Goal: Task Accomplishment & Management: Manage account settings

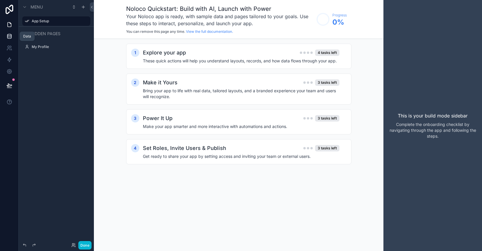
click at [10, 36] on icon at bounding box center [9, 36] width 6 height 6
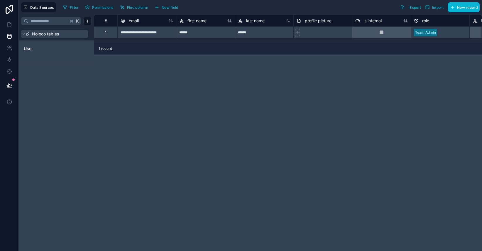
click at [41, 34] on span "Noloco tables" at bounding box center [45, 34] width 27 height 6
click at [434, 9] on span "Import" at bounding box center [437, 7] width 11 height 4
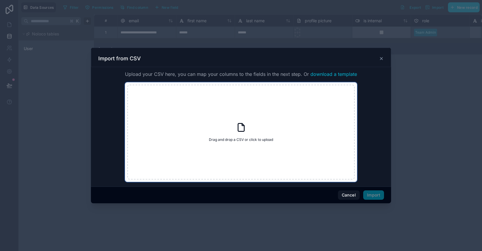
click at [250, 139] on span "Drag and drop a CSV or click to upload" at bounding box center [241, 139] width 64 height 5
type input "**********"
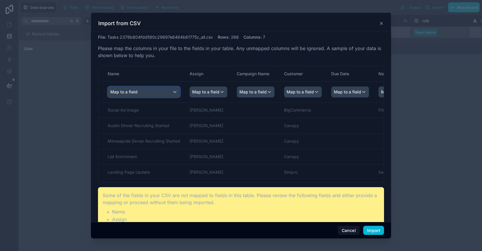
click at [176, 94] on div "Map to a field" at bounding box center [144, 92] width 72 height 11
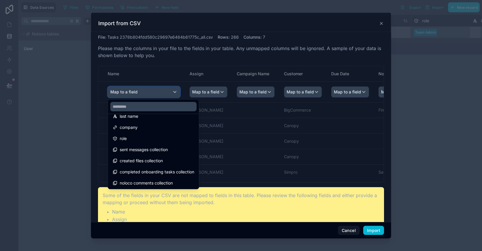
scroll to position [64, 0]
click at [76, 190] on div at bounding box center [241, 125] width 482 height 251
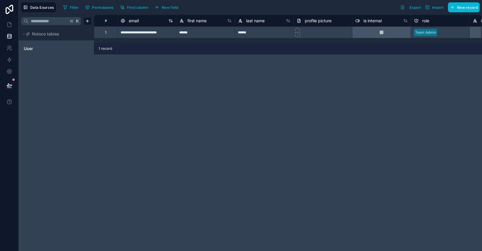
click at [134, 21] on span "email" at bounding box center [134, 21] width 10 height 6
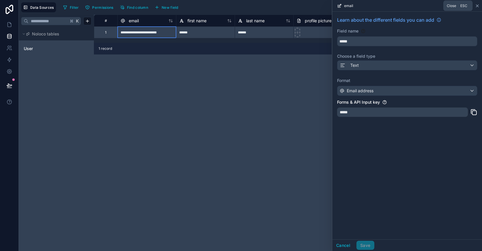
click at [478, 6] on icon at bounding box center [477, 6] width 2 height 2
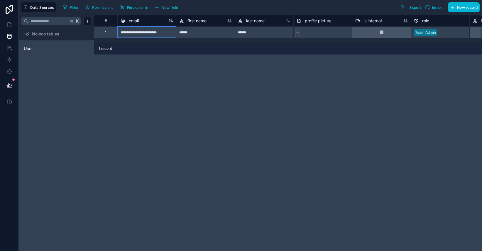
click at [130, 22] on span "email" at bounding box center [134, 21] width 10 height 6
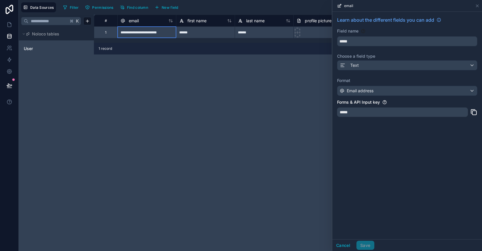
click at [364, 111] on div "*****" at bounding box center [402, 112] width 131 height 9
click at [477, 3] on div "email" at bounding box center [407, 5] width 145 height 11
click at [478, 7] on icon at bounding box center [477, 6] width 5 height 5
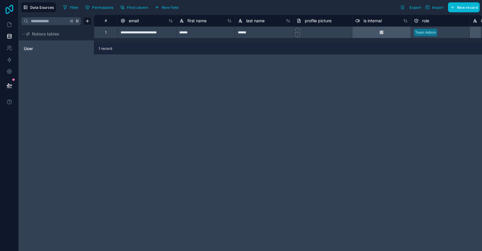
click at [11, 7] on icon at bounding box center [10, 9] width 12 height 9
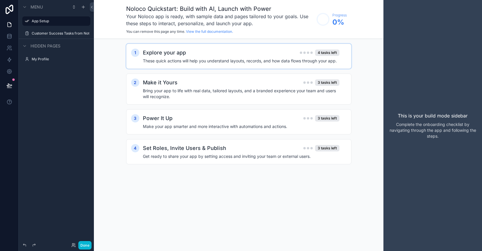
click at [244, 57] on div "Explore your app 4 tasks left These quick actions will help you understand layo…" at bounding box center [244, 56] width 203 height 15
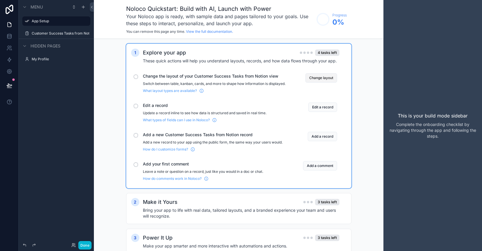
click at [314, 79] on button "Change layout" at bounding box center [321, 77] width 32 height 9
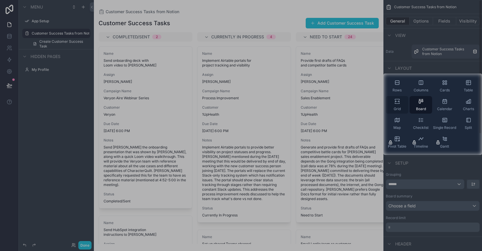
click at [401, 104] on div "Grid" at bounding box center [397, 105] width 23 height 18
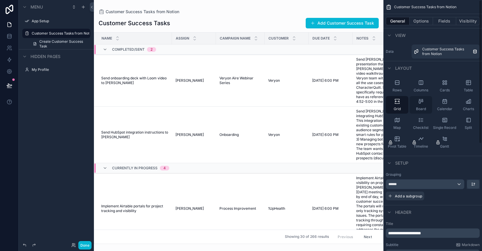
click at [422, 101] on icon "scrollable content" at bounding box center [421, 101] width 1 height 1
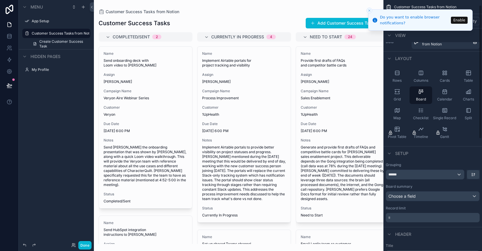
scroll to position [11, 0]
click at [423, 173] on div "******" at bounding box center [425, 173] width 78 height 9
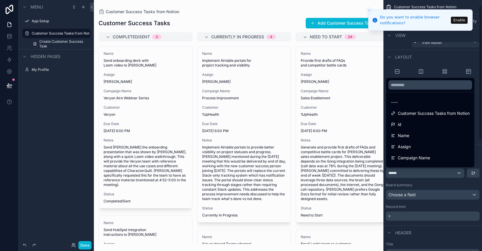
click at [423, 185] on div "scrollable content" at bounding box center [241, 125] width 482 height 251
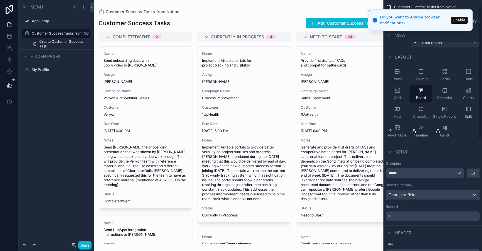
click at [423, 196] on div "Choose a field" at bounding box center [432, 194] width 93 height 9
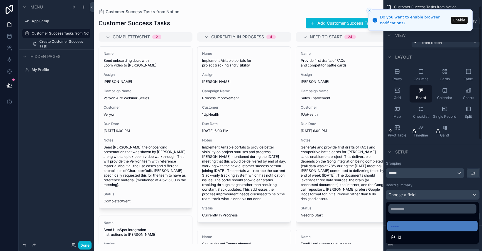
click at [428, 157] on div "scrollable content" at bounding box center [241, 125] width 482 height 251
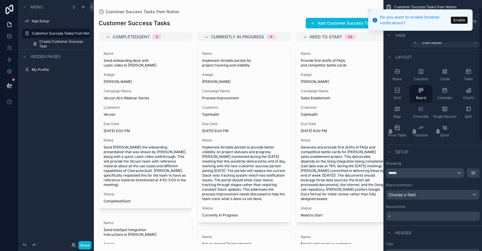
scroll to position [24, 0]
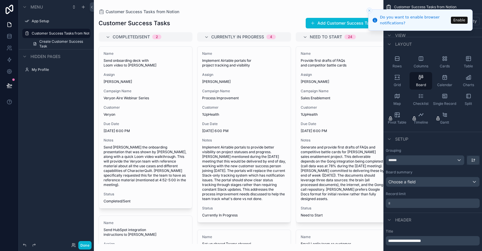
click at [414, 205] on p "* ﻿" at bounding box center [433, 204] width 90 height 6
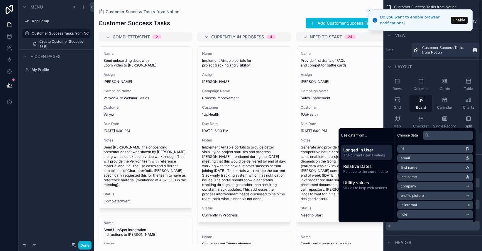
scroll to position [0, 0]
click at [426, 240] on div "Header" at bounding box center [432, 244] width 99 height 14
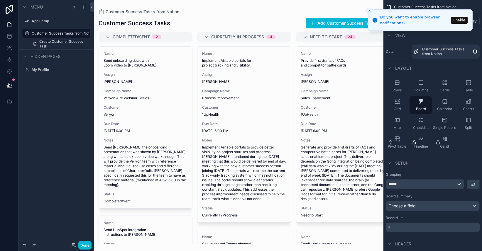
drag, startPoint x: 255, startPoint y: 243, endPoint x: 310, endPoint y: 238, distance: 54.7
click at [310, 238] on div "scrollable content" at bounding box center [238, 125] width 289 height 251
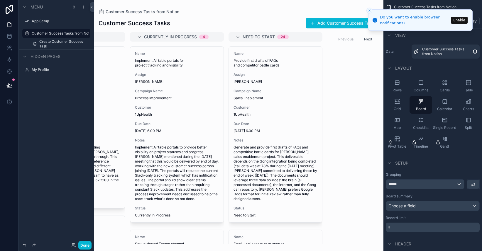
scroll to position [0, 72]
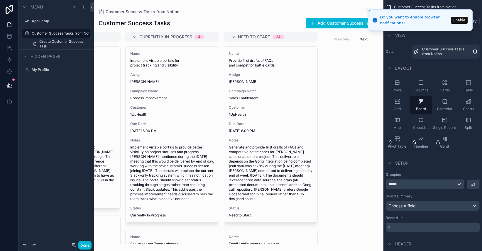
click at [370, 11] on icon "Close toast" at bounding box center [369, 11] width 4 height 4
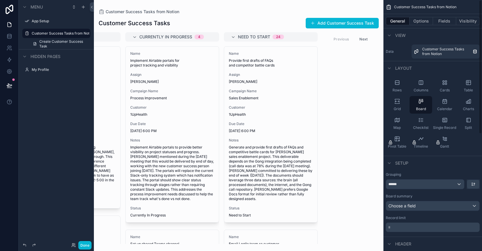
click at [408, 228] on p "* ﻿" at bounding box center [433, 228] width 90 height 6
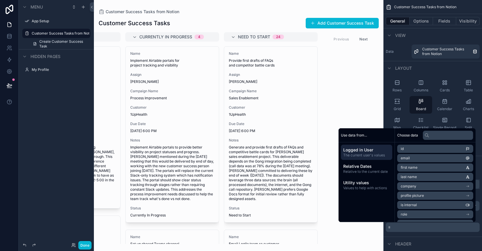
click at [363, 39] on button "Next" at bounding box center [363, 39] width 16 height 9
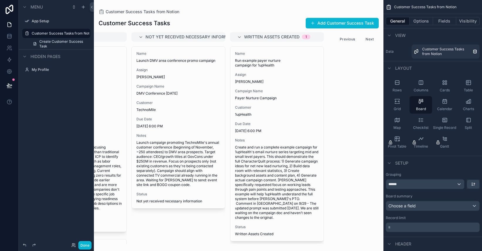
scroll to position [0, 360]
drag, startPoint x: 269, startPoint y: 37, endPoint x: 224, endPoint y: 38, distance: 45.2
click at [224, 38] on div "Archived 2 Name Build agent notification system for support tickets Assign Bhai…" at bounding box center [238, 138] width 289 height 212
click at [242, 37] on icon "scrollable content" at bounding box center [240, 37] width 5 height 5
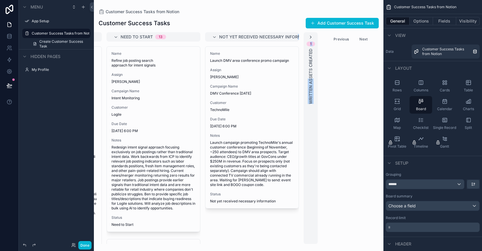
click at [311, 36] on icon "scrollable content" at bounding box center [310, 37] width 5 height 5
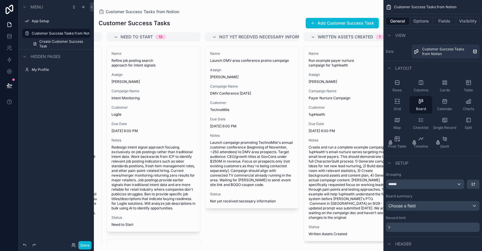
click at [290, 14] on div "Customer Success Tasks Add Customer Success Task Archived 2 Name Build agent no…" at bounding box center [238, 129] width 289 height 230
click at [392, 34] on div "scrollable content" at bounding box center [389, 35] width 7 height 7
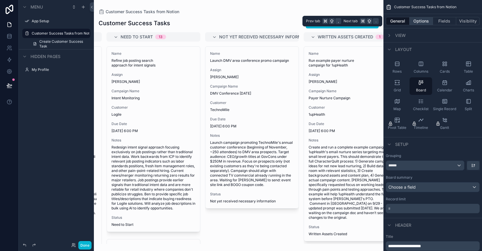
click at [422, 24] on button "Options" at bounding box center [420, 21] width 23 height 8
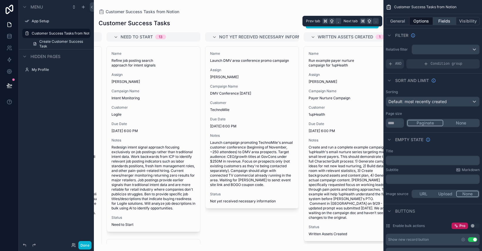
click at [439, 24] on button "Fields" at bounding box center [444, 21] width 23 height 8
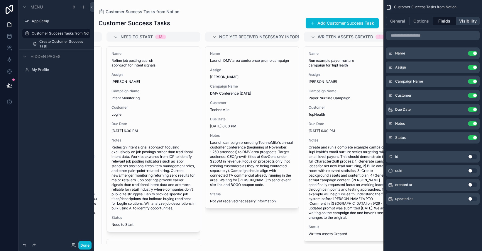
click at [466, 23] on button "Visibility" at bounding box center [467, 21] width 23 height 8
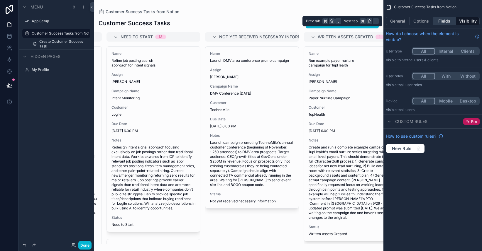
click at [437, 21] on button "Fields" at bounding box center [444, 21] width 23 height 8
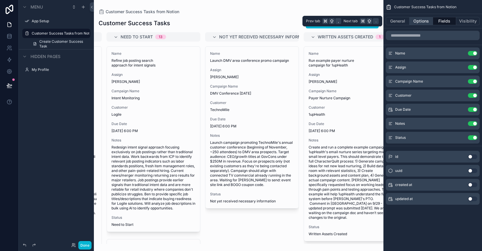
click at [423, 23] on button "Options" at bounding box center [420, 21] width 23 height 8
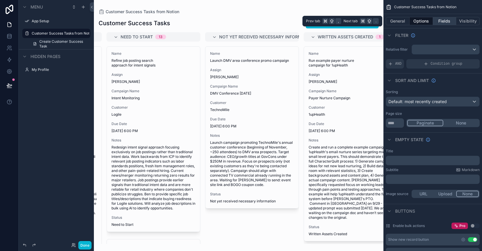
click at [440, 22] on button "Fields" at bounding box center [444, 21] width 23 height 8
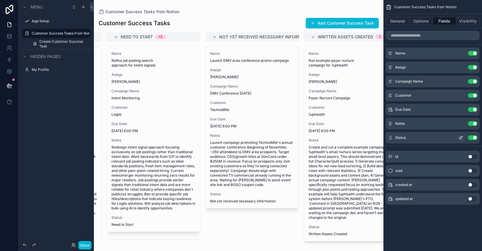
click at [460, 140] on icon "scrollable content" at bounding box center [460, 137] width 5 height 5
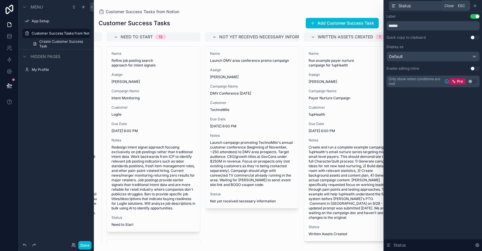
click at [476, 7] on icon at bounding box center [474, 6] width 5 height 5
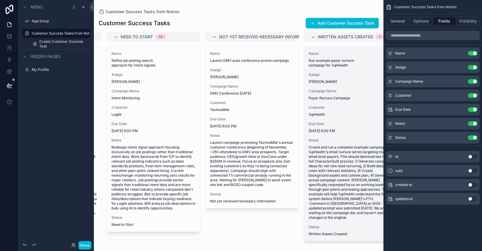
click at [331, 99] on span "Payer Nurture Campaign" at bounding box center [350, 98] width 84 height 5
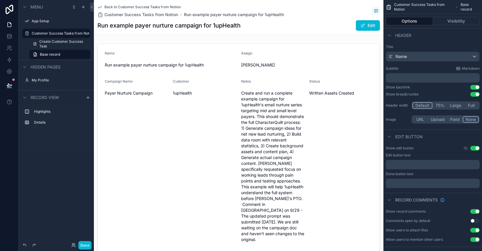
scroll to position [42, 0]
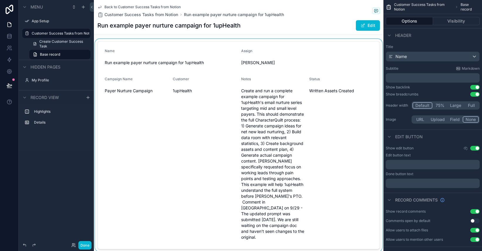
click at [329, 92] on div "scrollable content" at bounding box center [238, 145] width 289 height 213
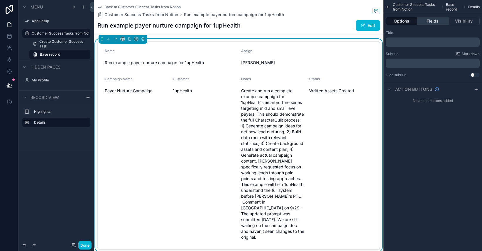
click at [435, 23] on button "Fields" at bounding box center [432, 21] width 31 height 8
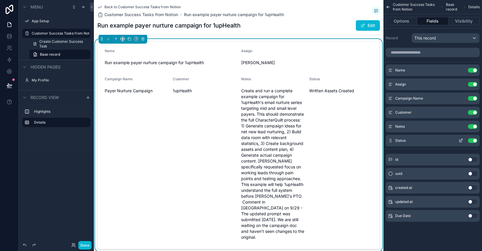
click at [460, 141] on icon "scrollable content" at bounding box center [461, 140] width 2 height 2
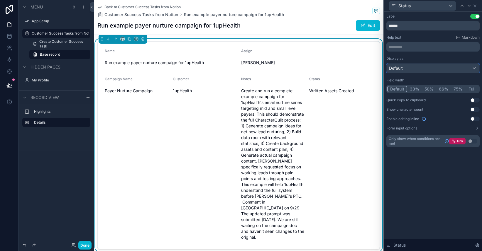
click at [435, 70] on div "Default" at bounding box center [432, 68] width 93 height 9
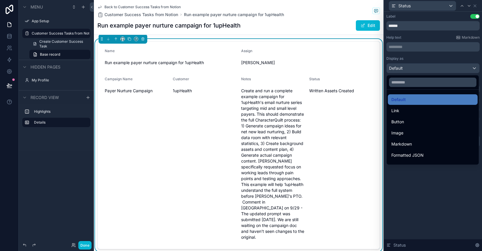
click at [411, 173] on div at bounding box center [433, 125] width 98 height 251
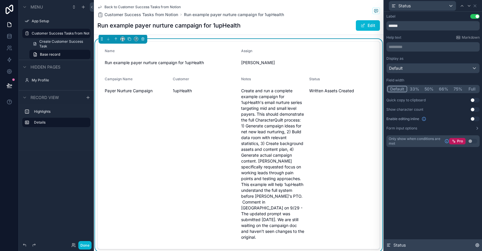
click at [398, 246] on span "Status" at bounding box center [399, 245] width 12 height 6
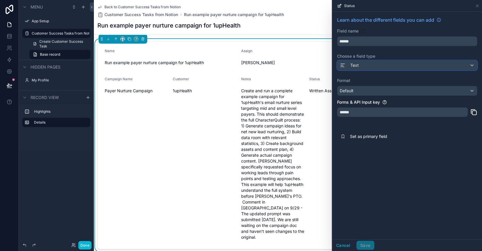
click at [407, 64] on div "Text" at bounding box center [407, 65] width 140 height 9
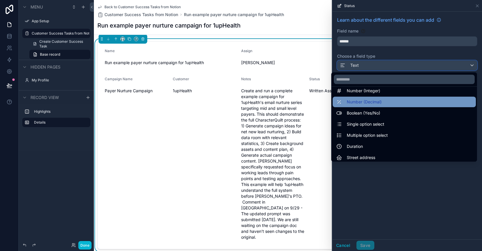
scroll to position [31, 0]
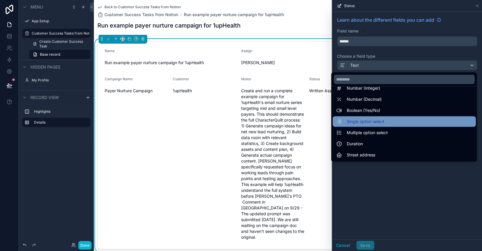
click at [382, 123] on div "Single option select" at bounding box center [404, 121] width 136 height 7
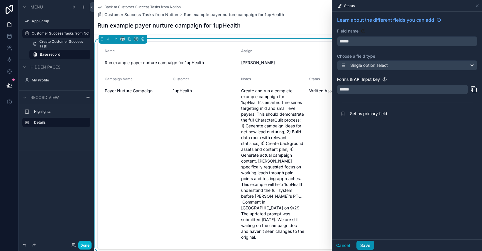
click at [370, 245] on button "Save" at bounding box center [365, 245] width 18 height 9
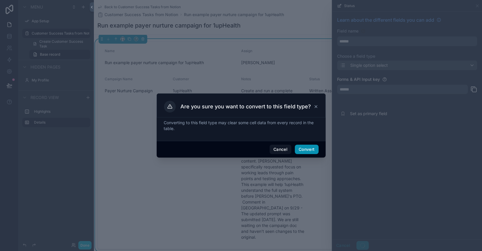
click at [301, 149] on button "Convert" at bounding box center [306, 149] width 23 height 9
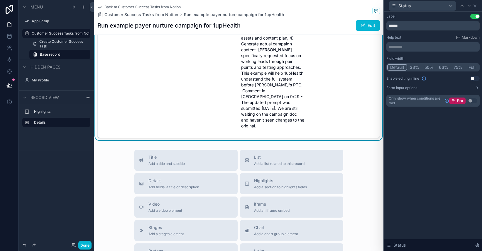
scroll to position [0, 0]
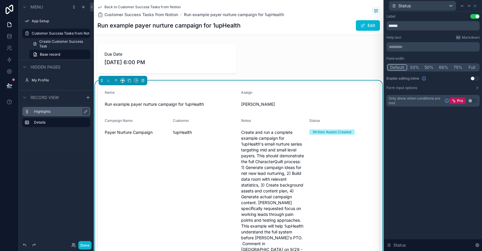
click at [49, 112] on label "Highlights" at bounding box center [60, 111] width 52 height 5
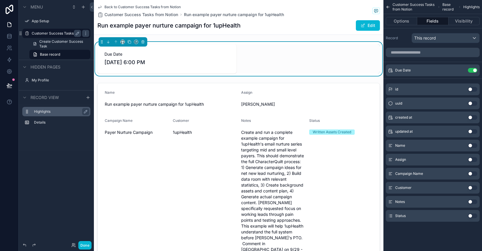
click at [54, 32] on label "Customer Success Tasks from Notion" at bounding box center [56, 33] width 49 height 5
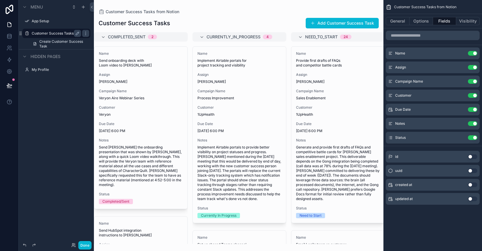
scroll to position [0, 5]
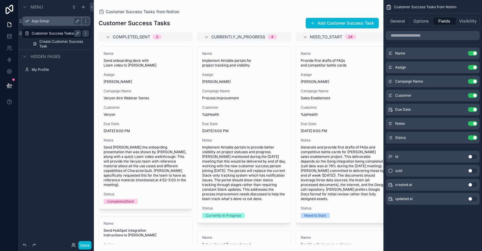
click at [52, 19] on label "App Setup" at bounding box center [55, 21] width 47 height 5
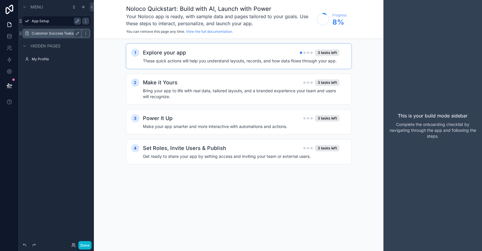
click at [220, 55] on div "Explore your app 3 tasks left" at bounding box center [241, 53] width 196 height 8
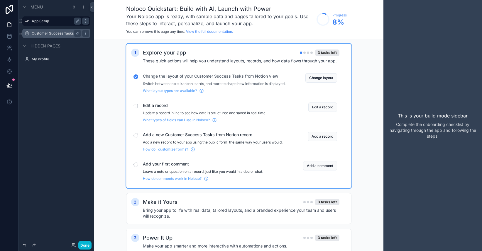
click at [218, 108] on span "Edit a record" at bounding box center [214, 106] width 142 height 6
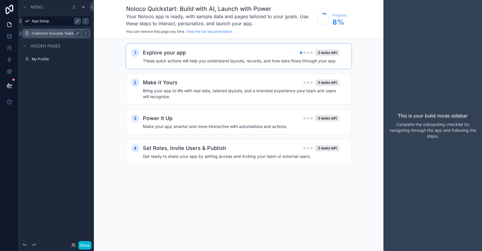
click at [209, 55] on div "Explore your app 3 tasks left" at bounding box center [241, 53] width 196 height 8
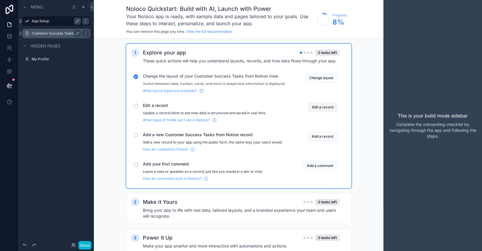
click at [323, 111] on button "Edit a record" at bounding box center [322, 107] width 29 height 9
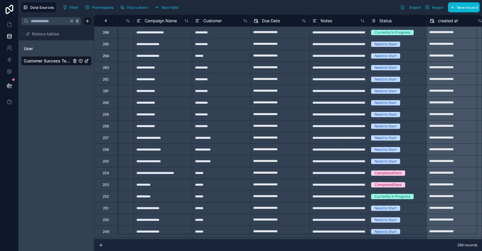
scroll to position [0, 108]
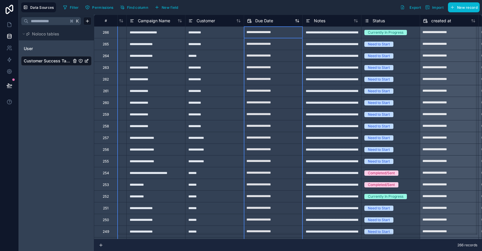
click at [296, 22] on icon at bounding box center [297, 20] width 5 height 5
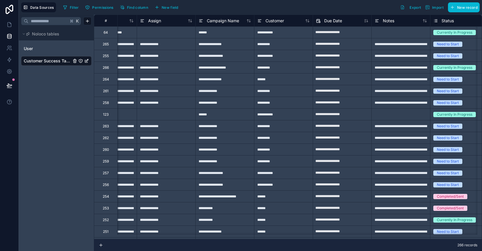
scroll to position [0, 40]
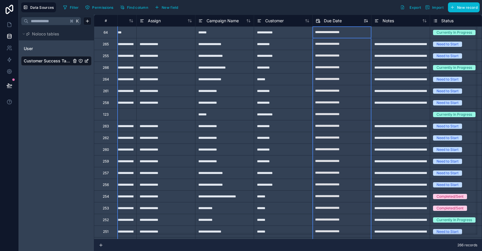
click at [367, 22] on icon at bounding box center [365, 20] width 5 height 5
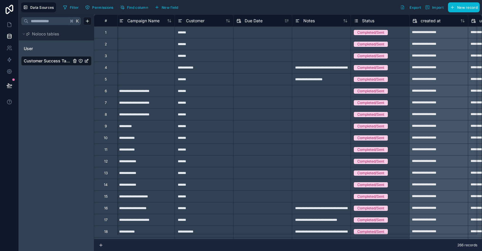
scroll to position [0, 121]
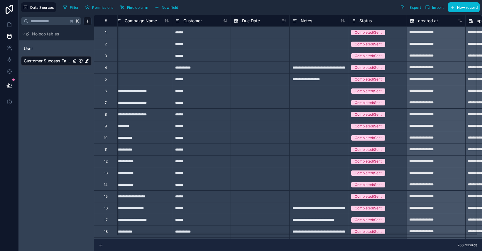
click at [311, 82] on div "**********" at bounding box center [318, 79] width 59 height 12
click at [331, 79] on div "**********" at bounding box center [318, 79] width 59 height 12
click at [331, 79] on input "**********" at bounding box center [318, 79] width 58 height 11
click at [332, 79] on input "**********" at bounding box center [318, 79] width 58 height 11
type input "**********"
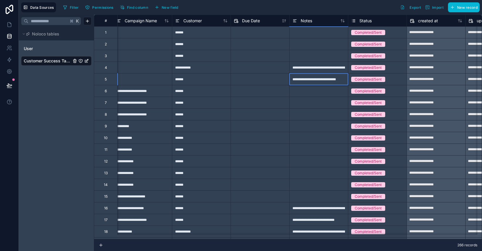
scroll to position [0, 3]
click at [46, 36] on span "Noloco tables" at bounding box center [45, 34] width 27 height 6
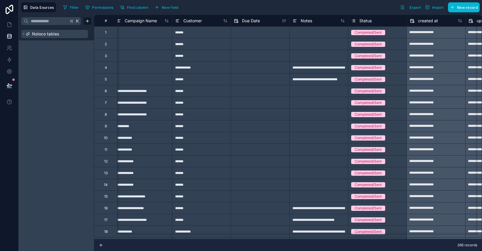
click at [45, 35] on span "Noloco tables" at bounding box center [45, 34] width 27 height 6
click at [43, 60] on span "Customer Success Tasks from Notion" at bounding box center [47, 61] width 47 height 6
click at [10, 26] on icon at bounding box center [9, 25] width 6 height 6
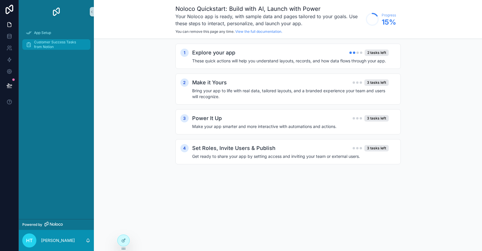
click at [52, 45] on span "Customer Success Tasks from Notion" at bounding box center [59, 44] width 50 height 9
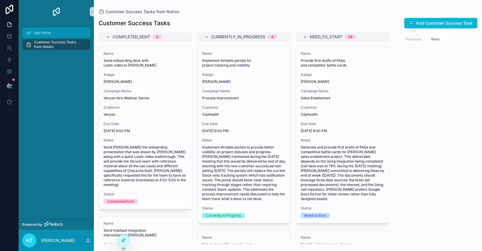
click at [47, 34] on span "App Setup" at bounding box center [42, 32] width 17 height 5
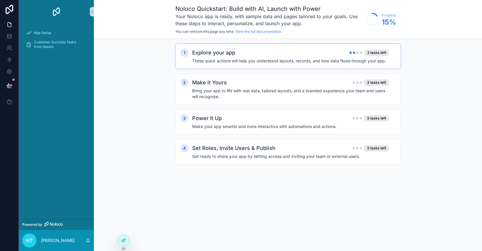
click at [279, 55] on div "Explore your app 2 tasks left" at bounding box center [290, 53] width 196 height 8
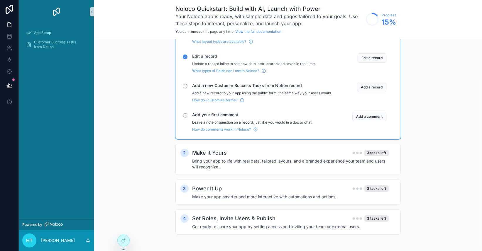
scroll to position [54, 0]
click at [285, 164] on h4 "Bring your app to life with real data, tailored layouts, and a branded experien…" at bounding box center [290, 164] width 196 height 12
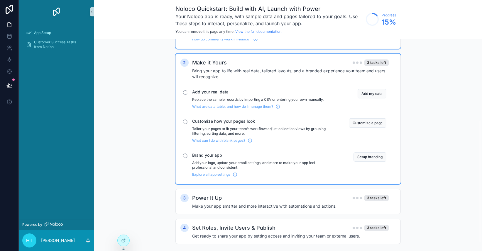
scroll to position [140, 0]
click at [367, 125] on button "Customize a page" at bounding box center [368, 122] width 38 height 9
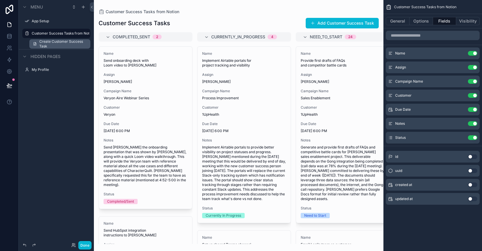
click at [50, 44] on span "Create Customer Success Task" at bounding box center [62, 43] width 47 height 9
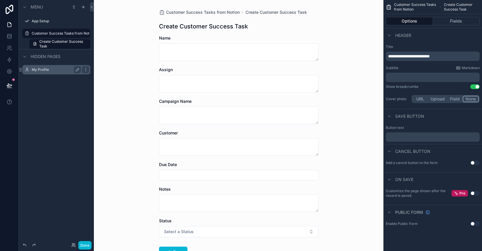
click at [40, 72] on label "My Profile" at bounding box center [55, 69] width 47 height 5
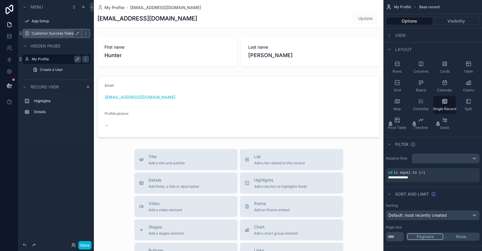
click at [46, 33] on label "Customer Success Tasks from Notion" at bounding box center [56, 33] width 49 height 5
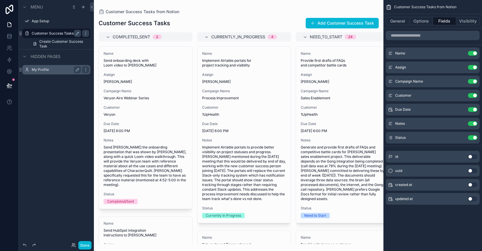
click at [37, 5] on span "Menu" at bounding box center [36, 7] width 12 height 6
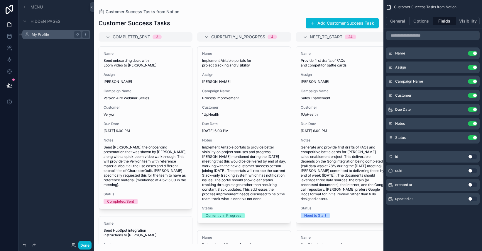
click at [37, 6] on span "Menu" at bounding box center [36, 7] width 12 height 6
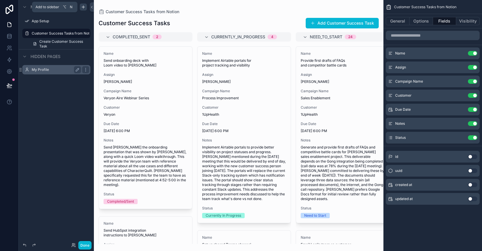
click at [84, 8] on icon "scrollable content" at bounding box center [83, 7] width 5 height 5
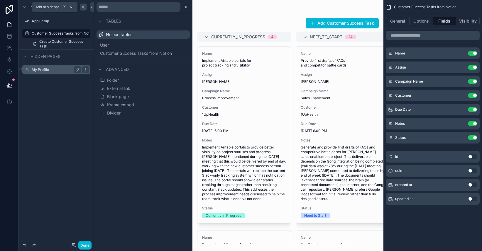
click at [84, 8] on icon "scrollable content" at bounding box center [83, 7] width 5 height 5
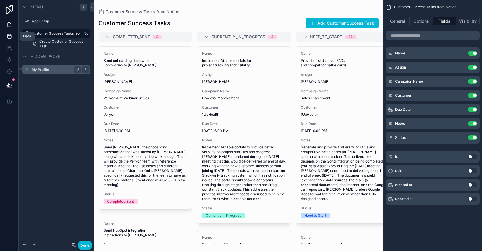
click at [9, 39] on icon at bounding box center [9, 36] width 6 height 6
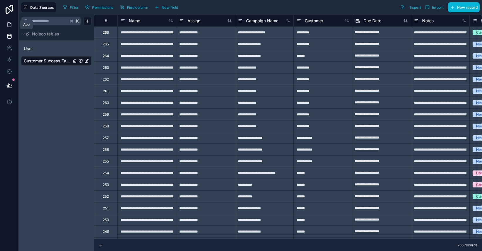
click at [9, 24] on icon at bounding box center [9, 25] width 6 height 6
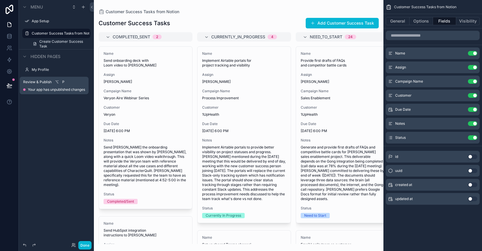
click at [7, 84] on icon at bounding box center [9, 86] width 6 height 6
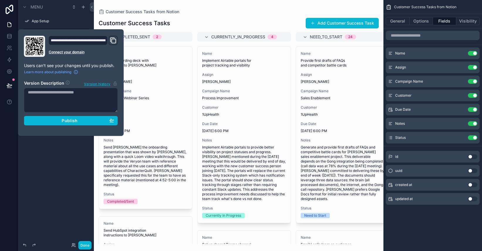
click at [38, 192] on div "Menu App Setup Customer Success Tasks from Notion Create Customer Success Task …" at bounding box center [56, 122] width 75 height 244
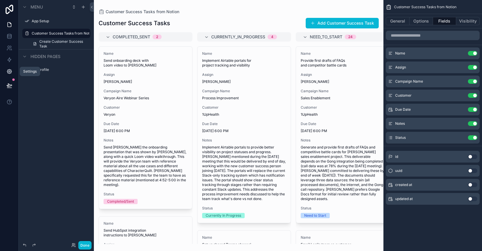
click at [9, 72] on icon at bounding box center [9, 72] width 6 height 6
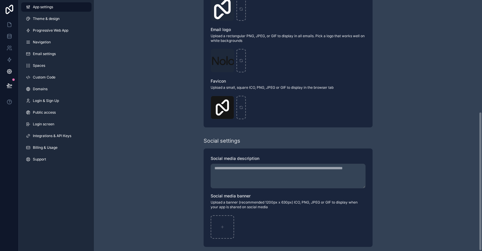
scroll to position [203, 0]
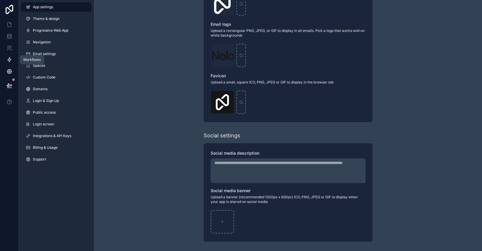
click at [8, 61] on icon at bounding box center [9, 60] width 6 height 6
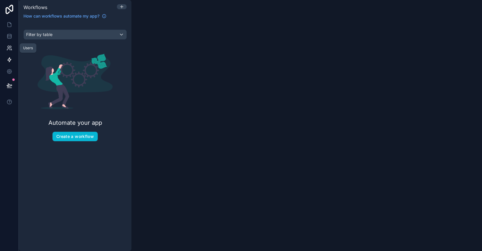
click at [8, 47] on icon at bounding box center [9, 47] width 2 height 2
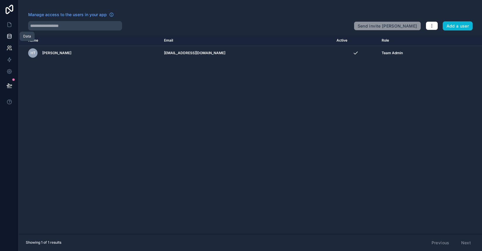
click at [10, 36] on icon at bounding box center [9, 36] width 6 height 6
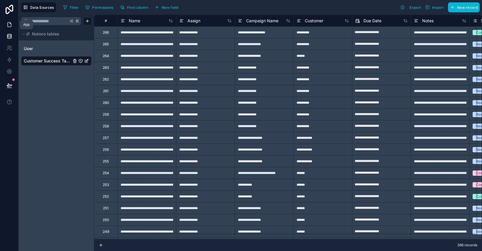
click at [9, 25] on icon at bounding box center [9, 25] width 6 height 6
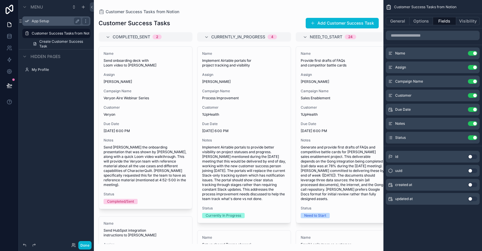
click at [42, 20] on label "App Setup" at bounding box center [55, 21] width 47 height 5
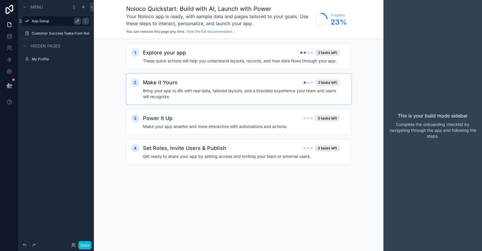
click at [229, 89] on h4 "Bring your app to life with real data, tailored layouts, and a branded experien…" at bounding box center [241, 94] width 196 height 12
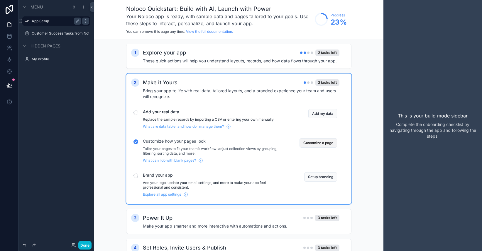
click at [319, 145] on button "Customize a page" at bounding box center [318, 142] width 38 height 9
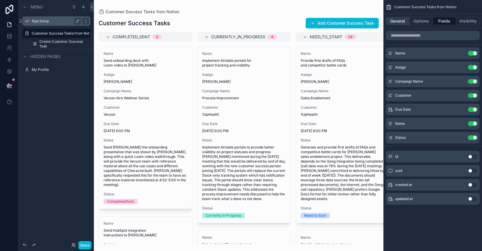
click at [396, 22] on button "General" at bounding box center [398, 21] width 24 height 8
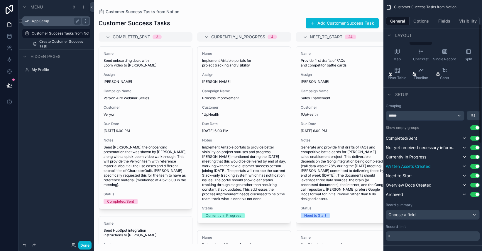
scroll to position [57, 0]
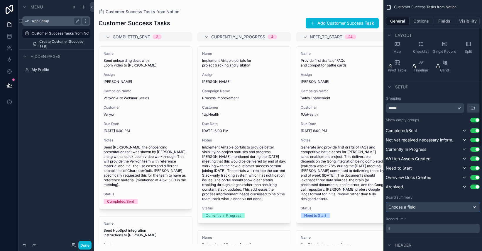
click at [430, 207] on div "Choose a field" at bounding box center [432, 207] width 93 height 9
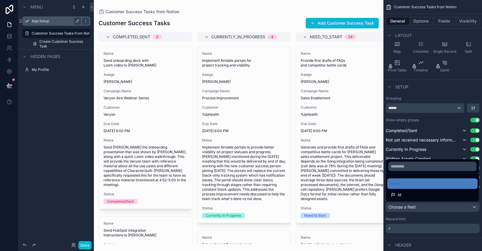
click at [429, 220] on div "scrollable content" at bounding box center [241, 125] width 482 height 251
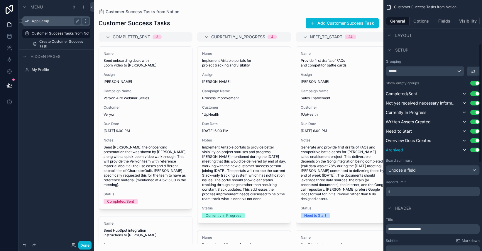
scroll to position [89, 0]
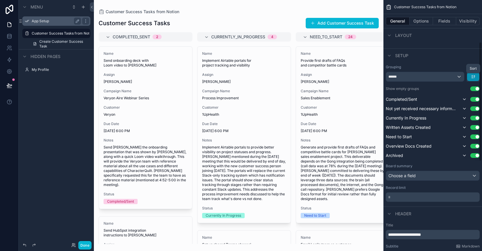
click at [472, 79] on icon "scrollable content" at bounding box center [473, 76] width 5 height 5
click at [461, 63] on div "scrollable content" at bounding box center [241, 125] width 482 height 251
drag, startPoint x: 449, startPoint y: 99, endPoint x: 459, endPoint y: 150, distance: 51.7
click at [459, 151] on div "Completed/Sent Use setting Not yet received necessary information Use setting C…" at bounding box center [433, 127] width 94 height 63
click at [465, 147] on icon "scrollable content" at bounding box center [464, 146] width 5 height 5
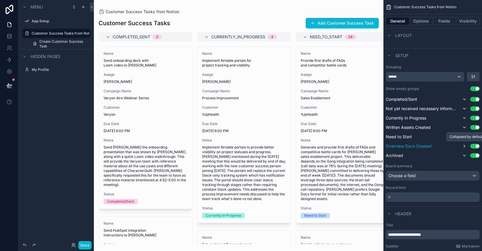
click at [465, 147] on icon "scrollable content" at bounding box center [464, 146] width 5 height 5
click at [464, 147] on icon "scrollable content" at bounding box center [464, 146] width 2 height 1
click at [464, 147] on icon "scrollable content" at bounding box center [464, 146] width 5 height 5
click at [475, 145] on button "Use setting" at bounding box center [474, 146] width 9 height 5
click at [475, 145] on button "Use setting" at bounding box center [474, 145] width 9 height 5
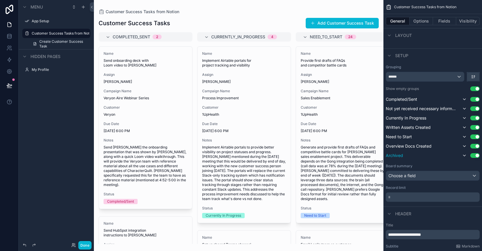
click at [476, 157] on button "Use setting" at bounding box center [474, 155] width 9 height 5
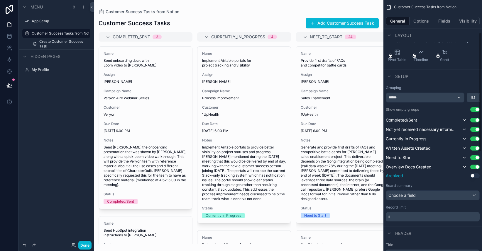
scroll to position [69, 0]
click at [454, 97] on div "******" at bounding box center [425, 96] width 78 height 9
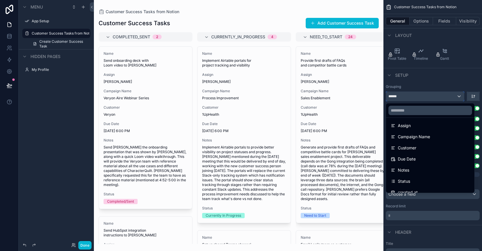
scroll to position [49, 0]
click at [468, 65] on div "scrollable content" at bounding box center [241, 125] width 482 height 251
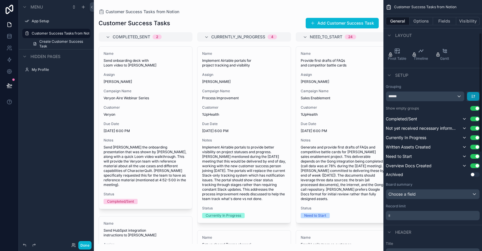
click at [475, 97] on button "scrollable content" at bounding box center [473, 96] width 12 height 9
click at [465, 110] on span "First -> Last" at bounding box center [463, 109] width 24 height 7
click at [475, 118] on button "Use setting" at bounding box center [474, 119] width 9 height 5
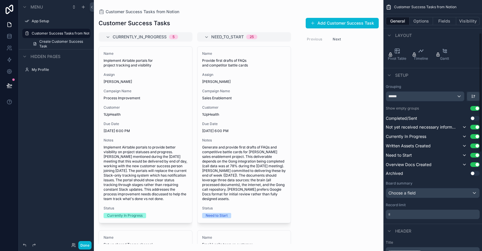
click at [402, 213] on p "* ﻿" at bounding box center [433, 215] width 90 height 6
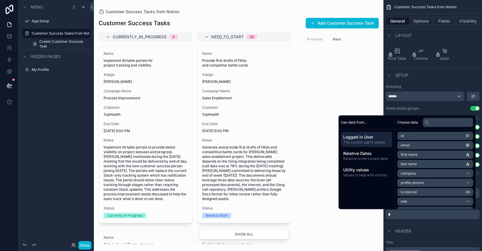
click at [433, 233] on div "Header" at bounding box center [432, 231] width 99 height 14
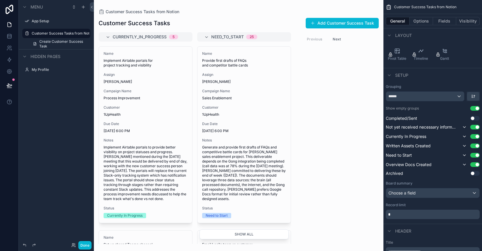
click at [317, 130] on div "scrollable content" at bounding box center [238, 125] width 289 height 251
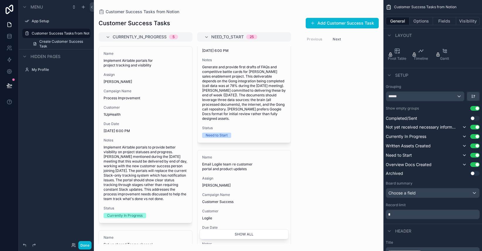
scroll to position [0, 0]
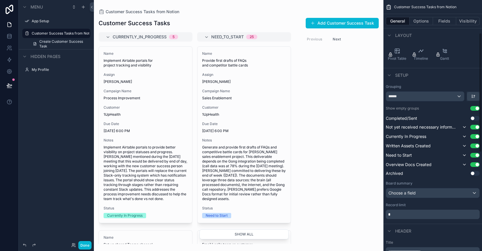
click at [405, 216] on p "*" at bounding box center [433, 215] width 90 height 6
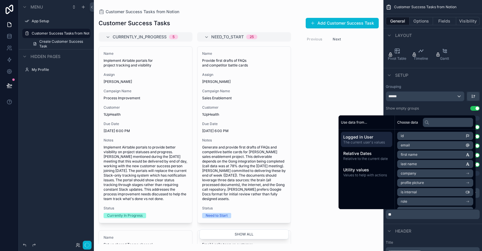
click at [305, 215] on div "CURRENTLY_IN_PROGRESS 5 Name Implement Airtable portals for project tracking an…" at bounding box center [238, 138] width 289 height 212
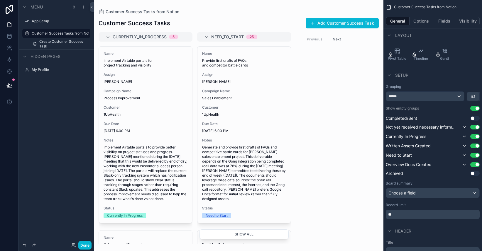
click at [425, 97] on div "******" at bounding box center [425, 96] width 78 height 9
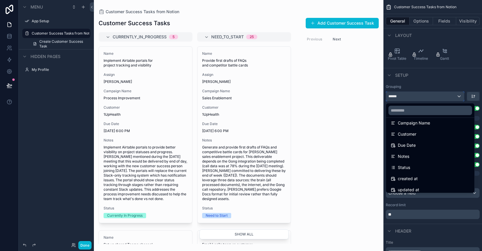
scroll to position [60, 0]
click at [411, 169] on div "Status" at bounding box center [430, 167] width 79 height 7
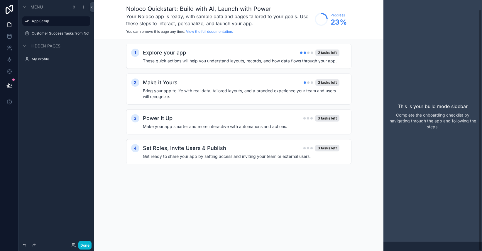
scroll to position [9, 0]
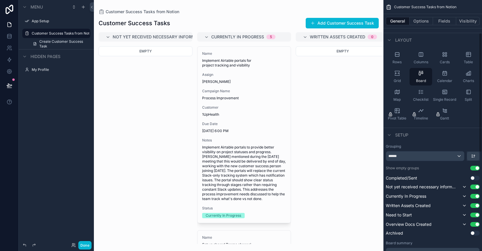
scroll to position [69, 0]
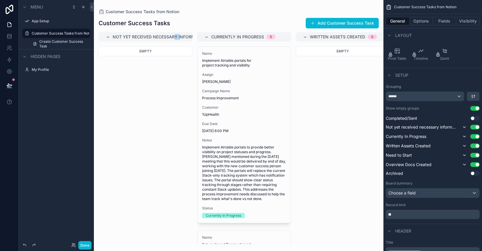
drag, startPoint x: 175, startPoint y: 37, endPoint x: 179, endPoint y: 37, distance: 4.1
click at [179, 37] on span "Not yet received necessary information" at bounding box center [160, 37] width 95 height 6
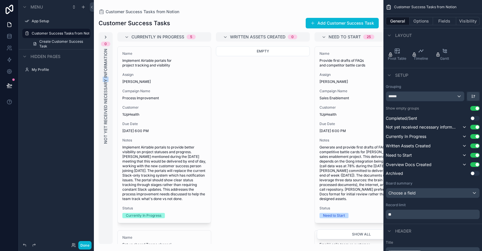
click at [106, 37] on icon "scrollable content" at bounding box center [105, 37] width 5 height 5
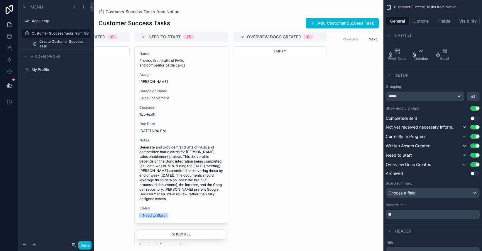
scroll to position [0, 269]
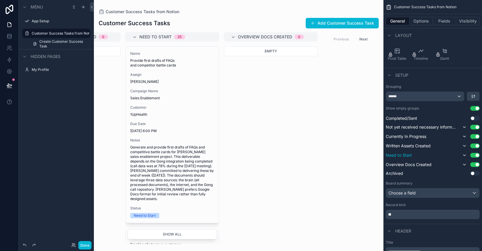
drag, startPoint x: 434, startPoint y: 155, endPoint x: 441, endPoint y: 157, distance: 8.1
click at [441, 157] on div "Need to Start Use setting" at bounding box center [433, 155] width 94 height 7
click at [425, 151] on div "Completed/Sent Use setting Not yet received necessary information Use setting C…" at bounding box center [433, 146] width 94 height 61
click at [425, 156] on div "Need to Start Use setting" at bounding box center [433, 155] width 94 height 7
click at [464, 154] on icon "scrollable content" at bounding box center [464, 155] width 5 height 5
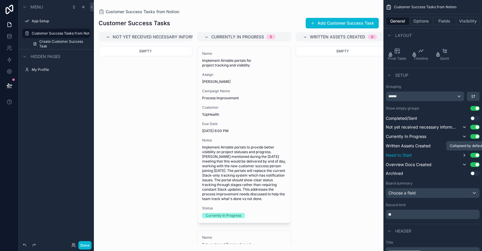
click at [464, 154] on icon "scrollable content" at bounding box center [464, 155] width 5 height 5
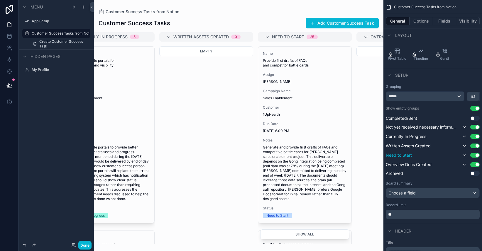
scroll to position [0, 0]
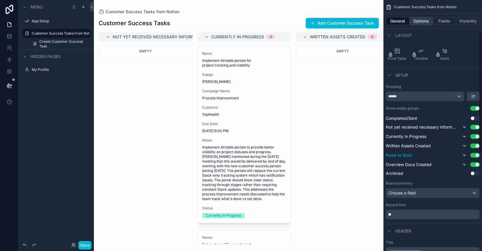
click at [422, 19] on button "Options" at bounding box center [420, 21] width 23 height 8
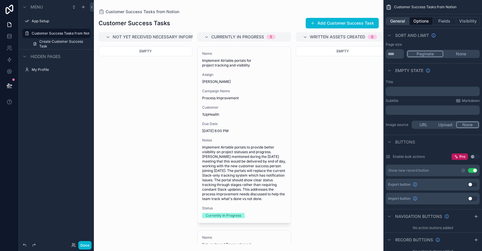
click at [398, 21] on button "General" at bounding box center [398, 21] width 24 height 8
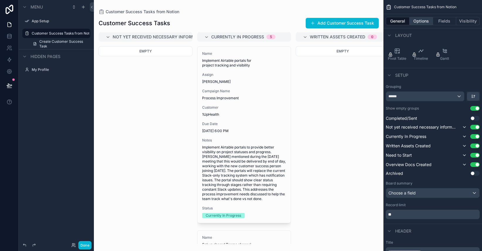
click at [413, 20] on button "Options" at bounding box center [420, 21] width 23 height 8
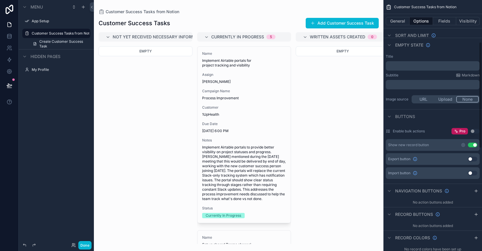
scroll to position [57, 0]
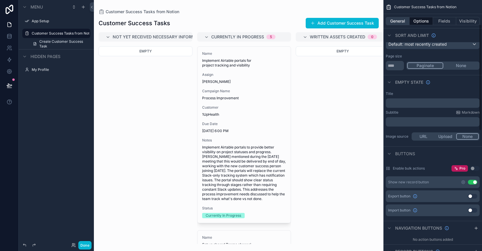
click at [396, 18] on button "General" at bounding box center [398, 21] width 24 height 8
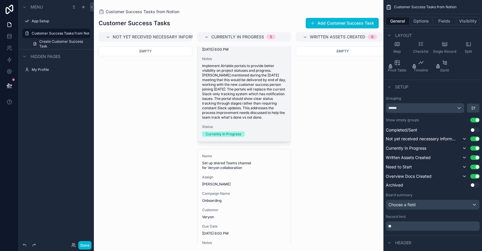
scroll to position [0, 0]
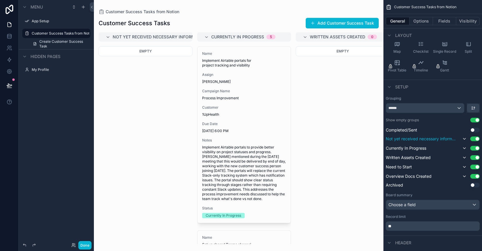
click at [475, 140] on button "Use setting" at bounding box center [474, 139] width 9 height 5
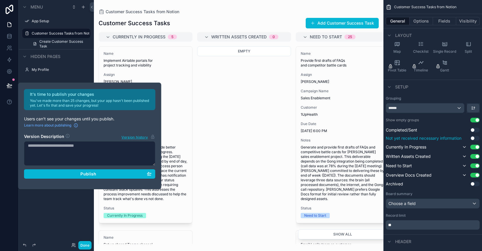
click at [474, 138] on button "Use setting" at bounding box center [474, 138] width 9 height 5
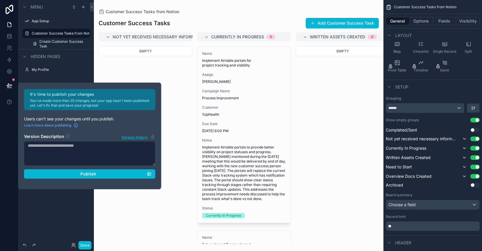
click at [169, 110] on div "Empty" at bounding box center [146, 145] width 94 height 198
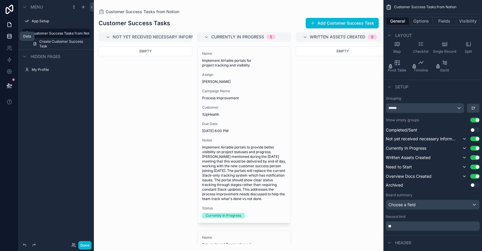
click at [8, 35] on icon at bounding box center [9, 36] width 6 height 6
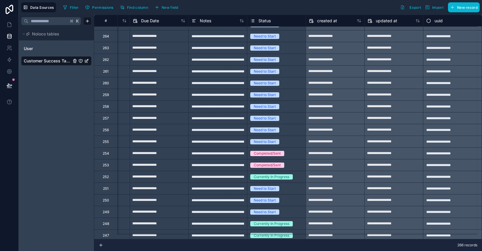
scroll to position [0, 227]
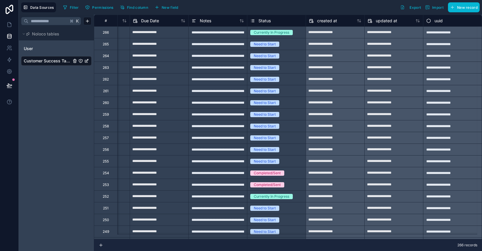
click at [261, 23] on span "Status" at bounding box center [264, 21] width 12 height 6
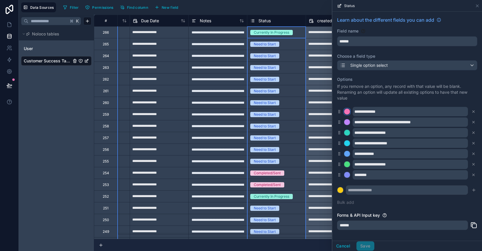
click at [346, 111] on div at bounding box center [347, 112] width 6 height 6
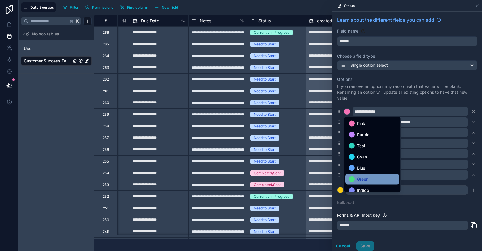
click at [376, 174] on div "Green" at bounding box center [372, 179] width 54 height 11
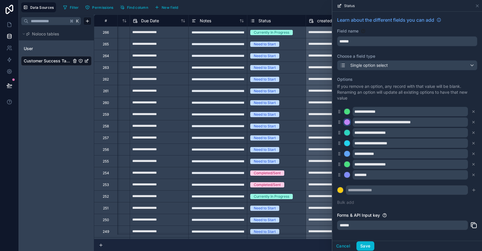
click at [347, 123] on div at bounding box center [347, 122] width 6 height 6
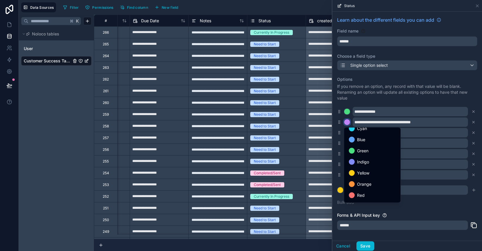
scroll to position [49, 0]
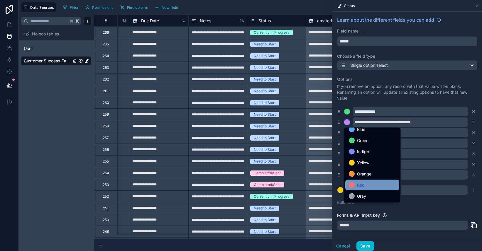
click at [364, 183] on span "Red" at bounding box center [361, 185] width 8 height 7
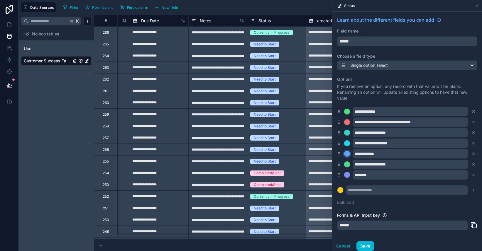
click at [347, 155] on div at bounding box center [347, 154] width 6 height 6
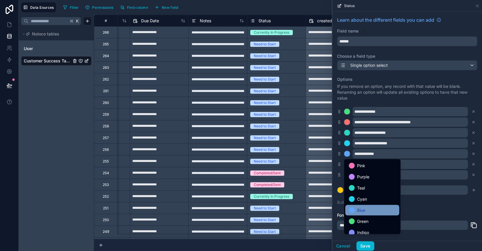
click at [361, 208] on span "Blue" at bounding box center [361, 210] width 8 height 7
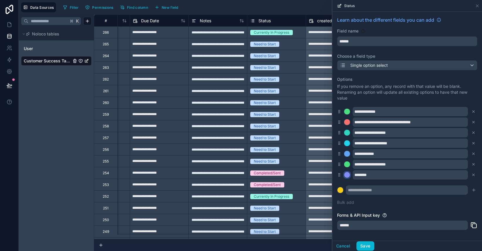
click at [348, 176] on div at bounding box center [347, 175] width 6 height 6
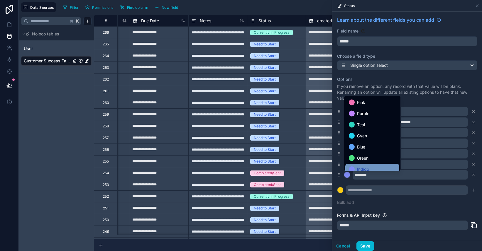
click at [369, 167] on span "Indigo" at bounding box center [363, 169] width 12 height 7
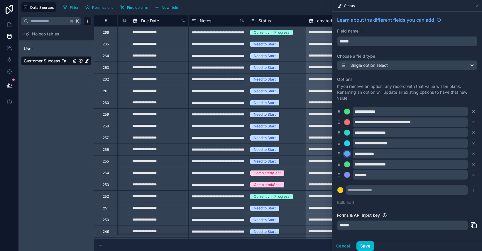
click at [346, 154] on div at bounding box center [347, 154] width 6 height 6
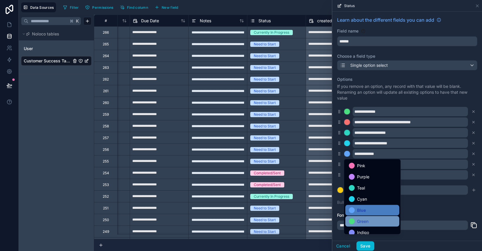
click at [360, 220] on span "Green" at bounding box center [362, 221] width 11 height 7
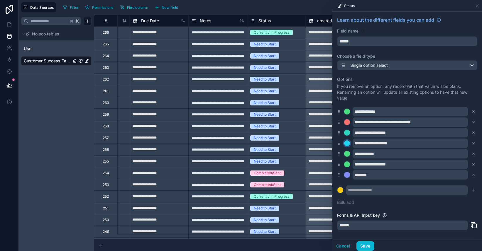
click at [345, 144] on div at bounding box center [347, 143] width 6 height 6
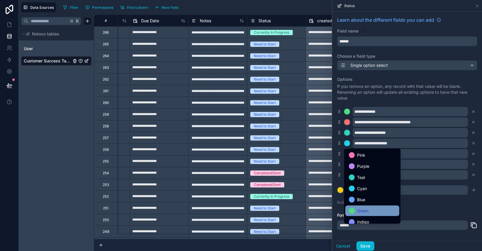
click at [367, 210] on span "Green" at bounding box center [362, 211] width 11 height 7
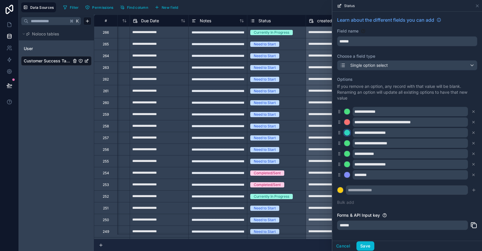
click at [347, 134] on div at bounding box center [347, 133] width 6 height 6
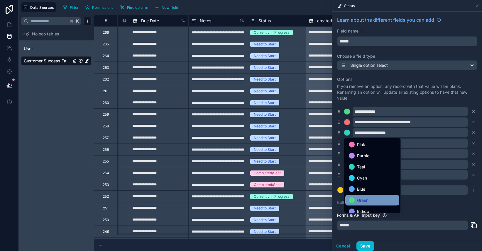
click at [365, 198] on span "Green" at bounding box center [362, 200] width 11 height 7
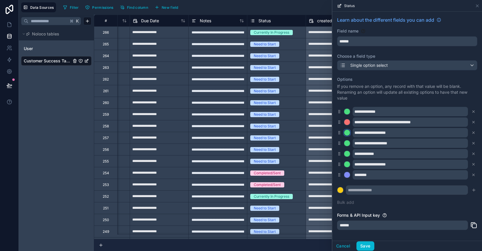
click at [348, 134] on div at bounding box center [347, 133] width 6 height 6
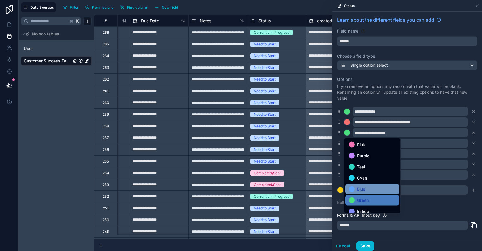
click at [366, 189] on div "Blue" at bounding box center [372, 189] width 47 height 7
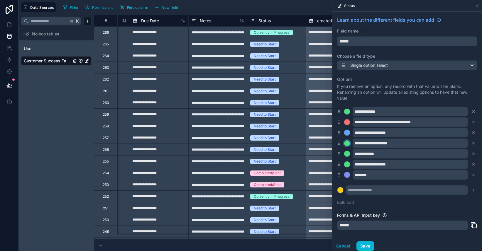
click at [344, 143] on div at bounding box center [347, 143] width 6 height 6
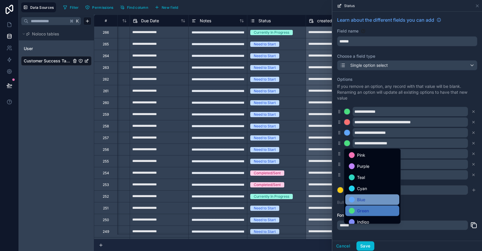
click at [363, 201] on span "Blue" at bounding box center [361, 199] width 8 height 7
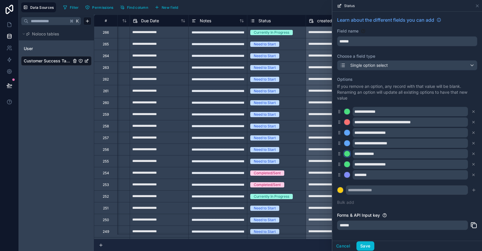
click at [346, 154] on div at bounding box center [347, 154] width 6 height 6
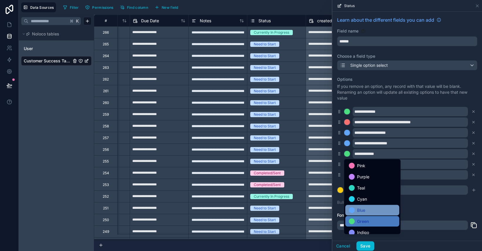
click at [365, 210] on span "Blue" at bounding box center [361, 210] width 8 height 7
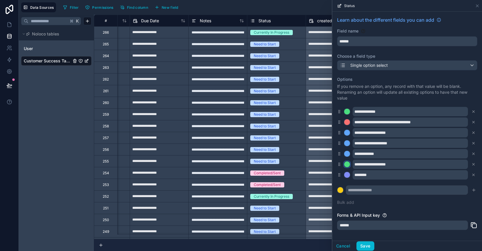
click at [348, 164] on div at bounding box center [347, 165] width 6 height 6
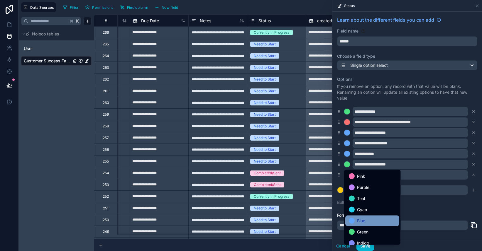
click at [366, 220] on div "Blue" at bounding box center [372, 221] width 47 height 7
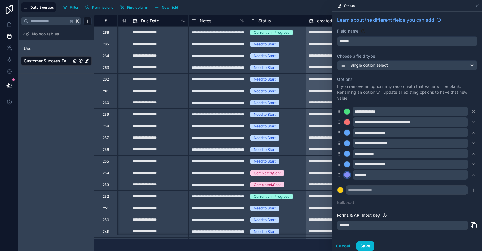
click at [347, 174] on div at bounding box center [347, 175] width 6 height 6
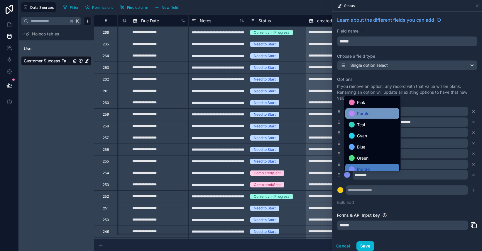
click at [366, 118] on div "Purple" at bounding box center [372, 113] width 54 height 11
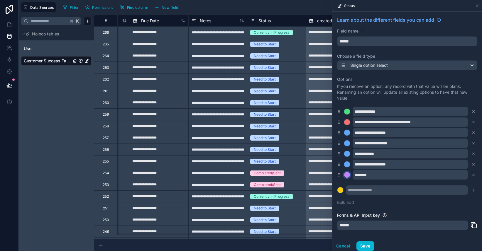
click at [348, 176] on div at bounding box center [347, 175] width 6 height 6
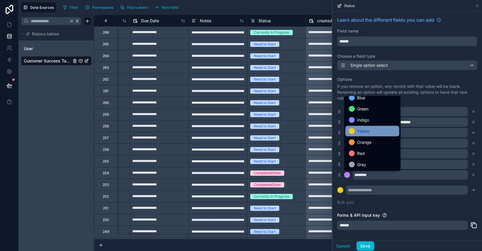
click at [364, 131] on span "Yellow" at bounding box center [363, 131] width 12 height 7
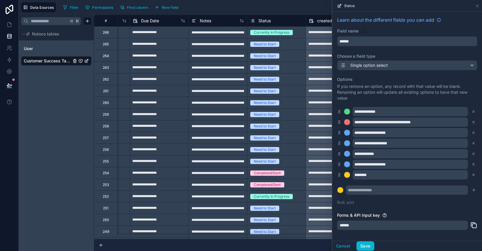
click at [406, 203] on div "**********" at bounding box center [407, 141] width 140 height 136
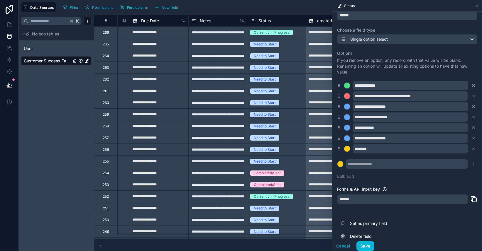
scroll to position [33, 0]
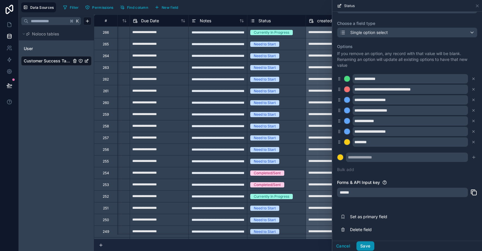
click at [366, 245] on button "Save" at bounding box center [365, 246] width 18 height 9
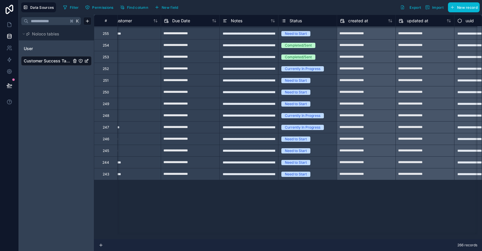
scroll to position [0, 191]
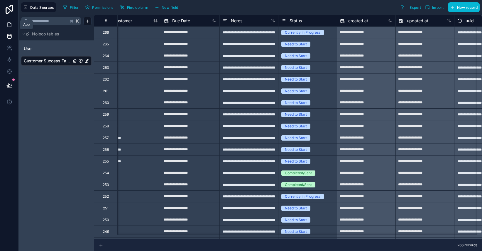
click at [6, 22] on icon at bounding box center [9, 25] width 6 height 6
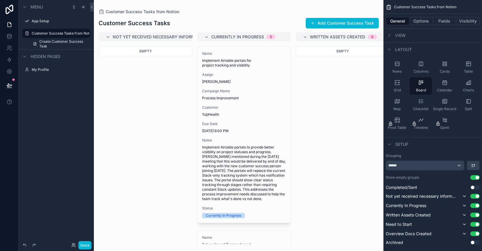
click at [143, 49] on div "Empty" at bounding box center [146, 51] width 94 height 10
click at [398, 67] on div "Rows" at bounding box center [397, 68] width 23 height 18
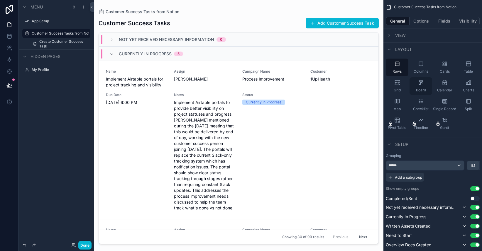
click at [424, 86] on div "Board" at bounding box center [420, 86] width 23 height 18
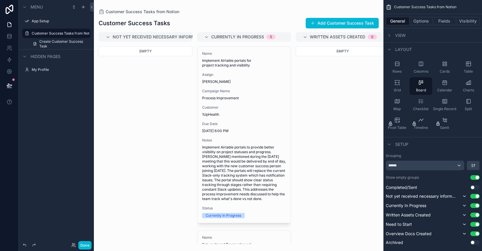
click at [404, 36] on span "View" at bounding box center [400, 36] width 11 height 6
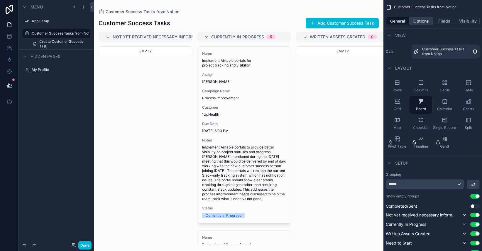
click at [422, 23] on button "Options" at bounding box center [420, 21] width 23 height 8
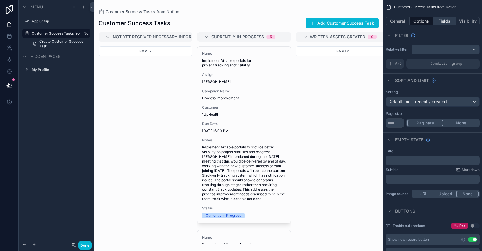
click at [448, 19] on button "Fields" at bounding box center [444, 21] width 23 height 8
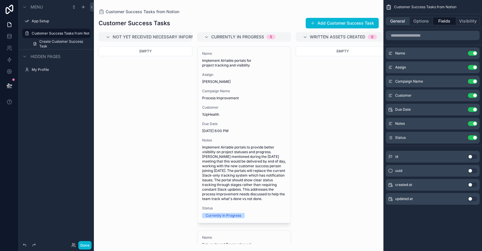
click at [396, 21] on button "General" at bounding box center [398, 21] width 24 height 8
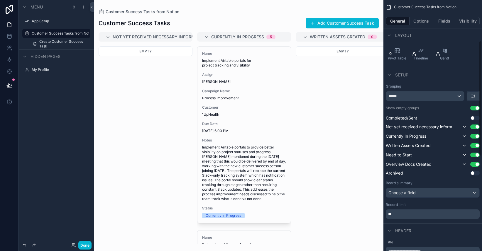
scroll to position [89, 0]
click at [465, 193] on div "Choose a field" at bounding box center [432, 191] width 93 height 9
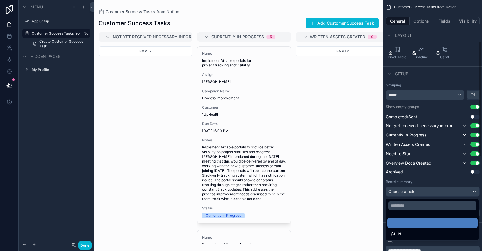
click at [438, 174] on div "scrollable content" at bounding box center [241, 125] width 482 height 251
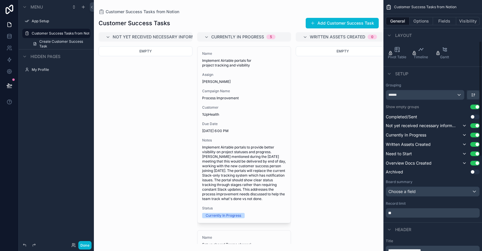
click at [410, 100] on div "Grouping ****** Show empty groups Use setting Completed/Sent Use setting Not ye…" at bounding box center [433, 150] width 94 height 135
drag, startPoint x: 476, startPoint y: 127, endPoint x: 473, endPoint y: 138, distance: 11.7
click at [473, 138] on div "Completed/Sent Use setting Not yet received necessary information Use setting C…" at bounding box center [433, 144] width 94 height 61
drag, startPoint x: 476, startPoint y: 142, endPoint x: 461, endPoint y: 156, distance: 19.9
click at [461, 156] on div "Completed/Sent Use setting Not yet received necessary information Use setting C…" at bounding box center [433, 144] width 94 height 61
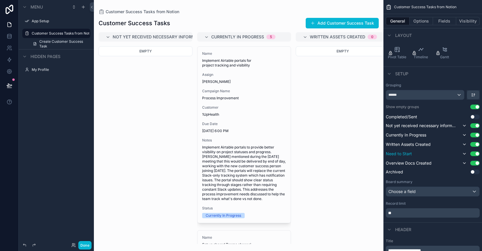
drag, startPoint x: 434, startPoint y: 144, endPoint x: 434, endPoint y: 155, distance: 11.4
click at [434, 155] on div "Completed/Sent Use setting Not yet received necessary information Use setting C…" at bounding box center [433, 144] width 94 height 61
click at [11, 34] on icon at bounding box center [9, 34] width 4 height 1
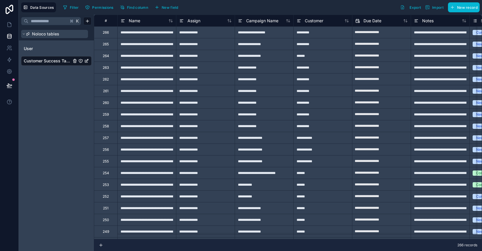
click at [50, 38] on button "Noloco tables" at bounding box center [54, 34] width 67 height 8
click at [49, 38] on button "Noloco tables" at bounding box center [54, 34] width 67 height 8
click at [40, 60] on span "Customer Success Tasks from Notion" at bounding box center [47, 61] width 47 height 6
click at [42, 22] on input "text" at bounding box center [48, 21] width 40 height 11
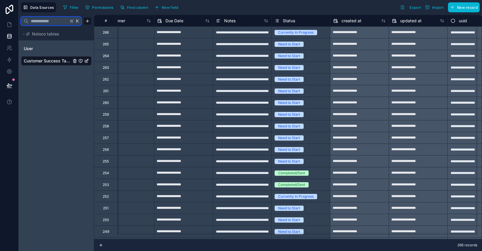
scroll to position [0, 196]
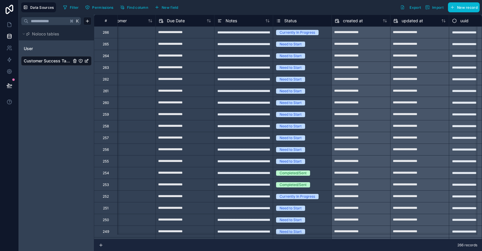
click at [305, 23] on div "Status" at bounding box center [302, 20] width 52 height 7
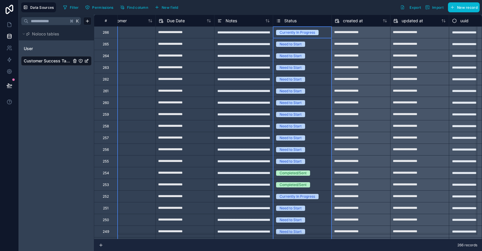
click at [291, 19] on span "Status" at bounding box center [290, 21] width 12 height 6
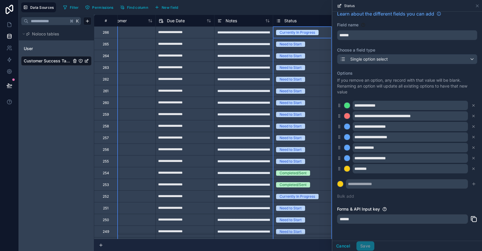
scroll to position [6, 0]
click at [342, 108] on div "**********" at bounding box center [407, 105] width 140 height 9
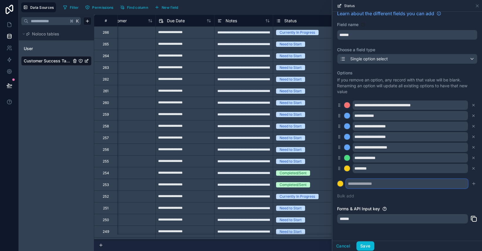
click at [361, 186] on input "text" at bounding box center [407, 183] width 122 height 9
type input "**********"
click at [337, 181] on button at bounding box center [340, 184] width 6 height 6
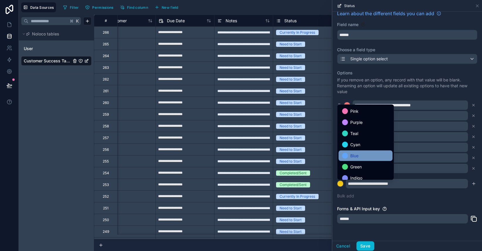
click at [353, 156] on span "Blue" at bounding box center [354, 155] width 8 height 7
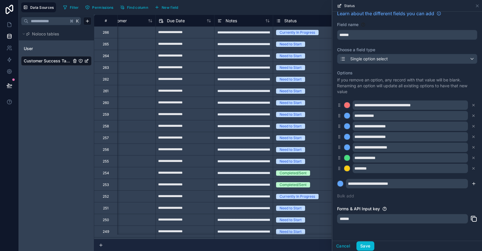
click at [471, 183] on icon "submit" at bounding box center [473, 183] width 5 height 5
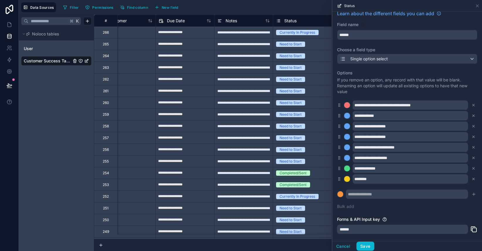
click at [411, 212] on div "**********" at bounding box center [407, 140] width 140 height 147
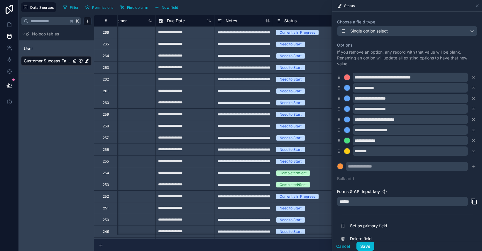
scroll to position [43, 0]
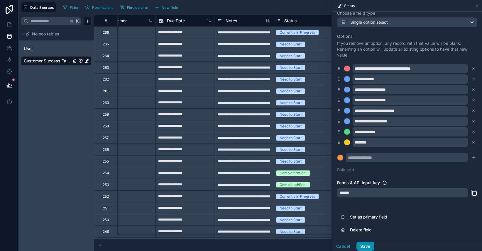
click at [363, 249] on button "Save" at bounding box center [365, 246] width 18 height 9
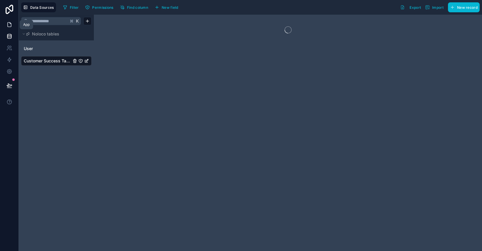
click at [10, 25] on icon at bounding box center [9, 25] width 6 height 6
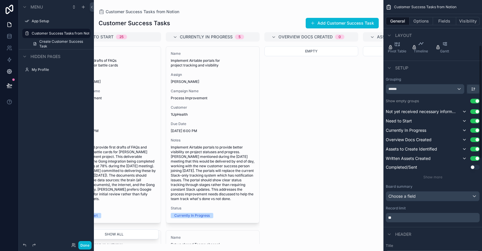
scroll to position [111, 0]
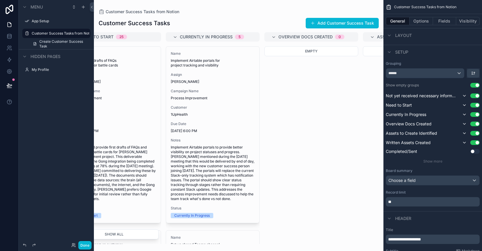
click at [406, 203] on p "**" at bounding box center [433, 202] width 90 height 6
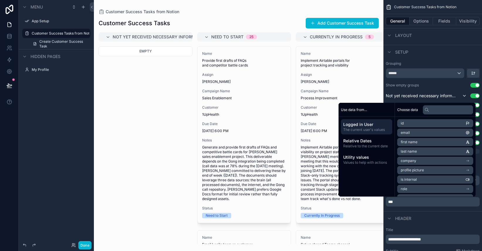
click at [449, 225] on div "Header" at bounding box center [432, 218] width 99 height 14
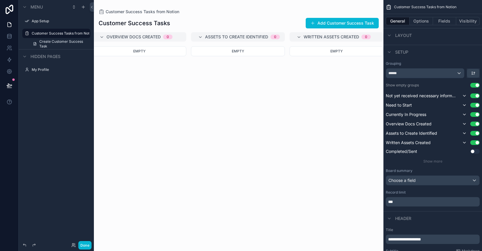
scroll to position [0, 305]
click at [446, 204] on p "***" at bounding box center [433, 202] width 90 height 6
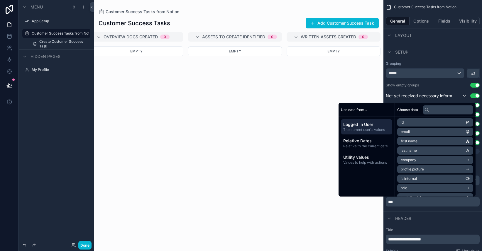
scroll to position [0, 0]
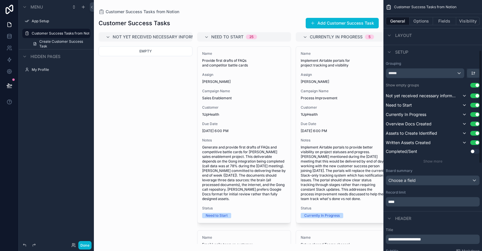
click at [446, 225] on div "Header" at bounding box center [432, 218] width 99 height 14
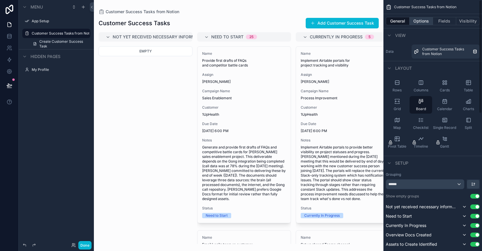
click at [423, 21] on button "Options" at bounding box center [420, 21] width 23 height 8
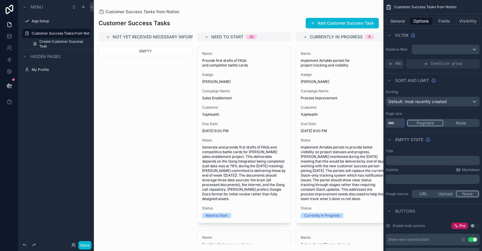
click at [397, 124] on input "**" at bounding box center [395, 122] width 18 height 9
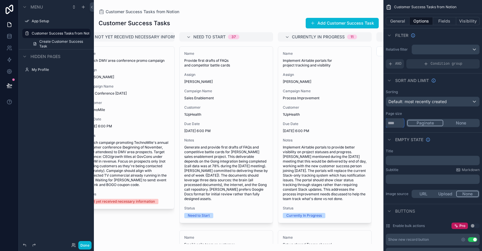
scroll to position [0, 14]
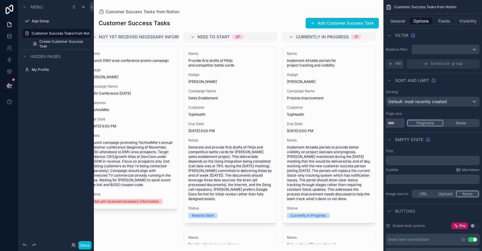
type input "***"
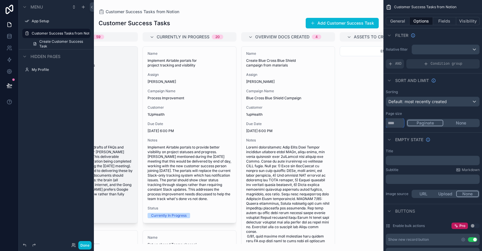
scroll to position [0, 0]
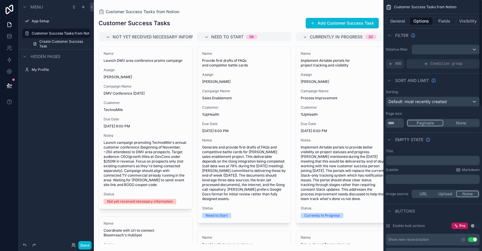
click at [462, 139] on div "Empty state" at bounding box center [432, 140] width 99 height 14
click at [9, 25] on icon at bounding box center [9, 25] width 6 height 6
click at [44, 58] on span "Hidden pages" at bounding box center [45, 57] width 30 height 6
click at [75, 6] on icon "scrollable content" at bounding box center [74, 7] width 5 height 5
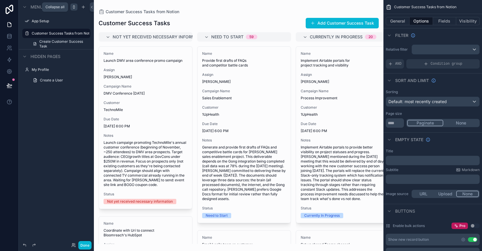
click at [75, 6] on icon "scrollable content" at bounding box center [74, 7] width 5 height 5
click at [82, 8] on icon "scrollable content" at bounding box center [83, 7] width 5 height 5
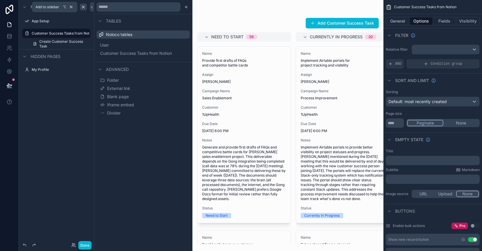
click at [82, 8] on icon "scrollable content" at bounding box center [83, 7] width 5 height 5
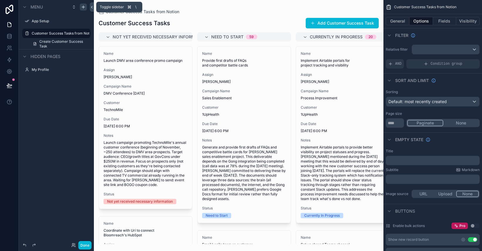
click at [91, 8] on icon at bounding box center [92, 7] width 4 height 4
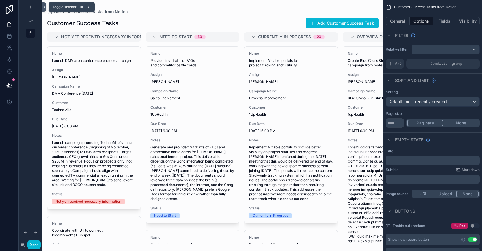
click at [45, 5] on icon at bounding box center [44, 7] width 4 height 4
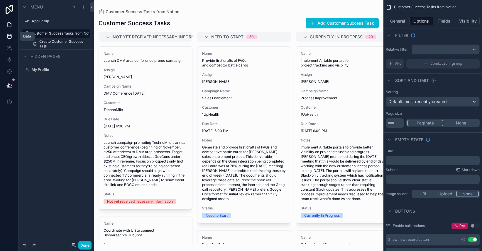
click at [9, 39] on link at bounding box center [9, 36] width 18 height 12
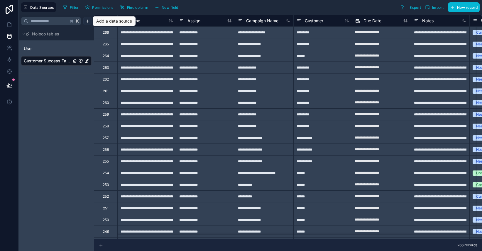
click at [86, 22] on html "**********" at bounding box center [241, 125] width 482 height 251
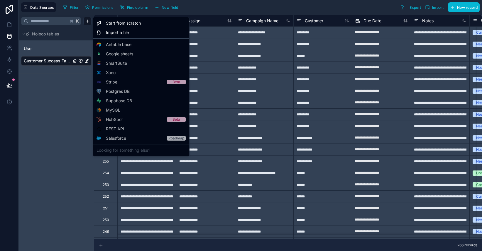
click at [7, 49] on html "**********" at bounding box center [241, 125] width 482 height 251
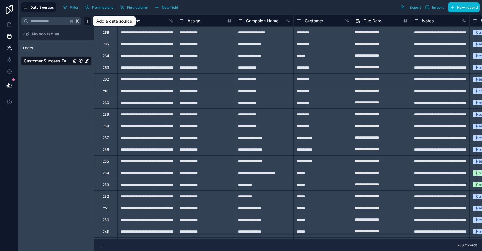
click at [9, 49] on icon at bounding box center [9, 48] width 6 height 6
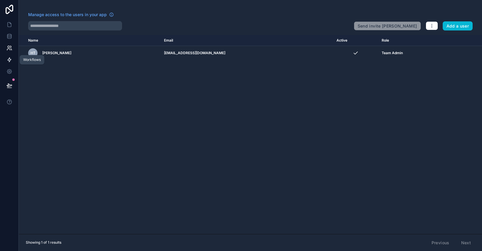
click at [11, 61] on icon at bounding box center [9, 60] width 6 height 6
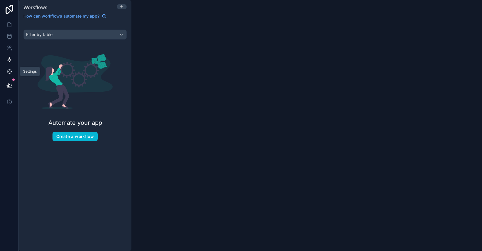
click at [11, 69] on icon at bounding box center [9, 72] width 6 height 6
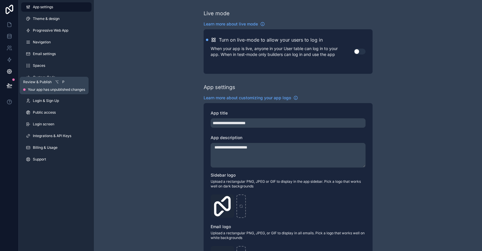
click at [9, 84] on icon at bounding box center [9, 86] width 6 height 6
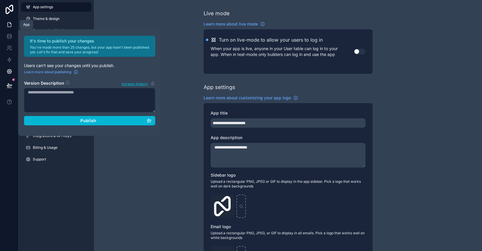
click at [10, 25] on icon at bounding box center [9, 25] width 6 height 6
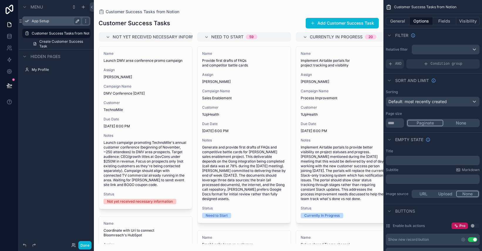
click at [79, 21] on icon "scrollable content" at bounding box center [77, 21] width 5 height 5
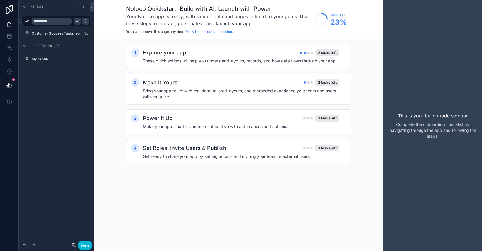
click at [78, 21] on icon "scrollable content" at bounding box center [77, 21] width 3 height 2
click at [190, 123] on div "Power It Up 3 tasks left Make your app smarter and more interactive with automa…" at bounding box center [244, 121] width 203 height 15
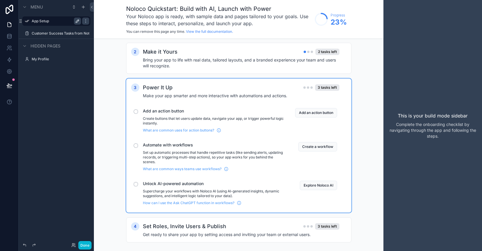
scroll to position [39, 0]
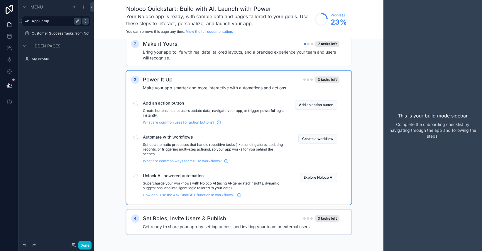
click at [207, 220] on h2 "Set Roles, Invite Users & Publish" at bounding box center [184, 219] width 83 height 8
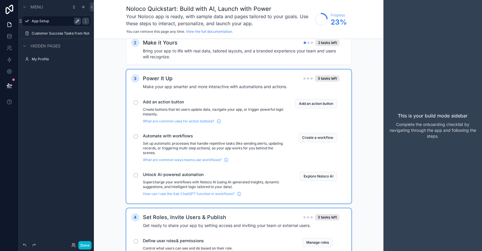
scroll to position [21, 0]
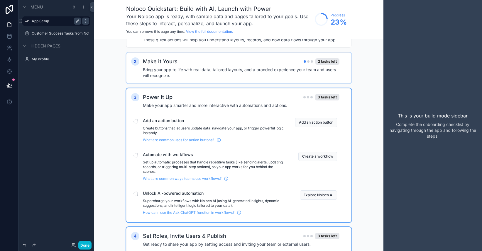
click at [208, 73] on h4 "Bring your app to life with real data, tailored layouts, and a branded experien…" at bounding box center [241, 73] width 196 height 12
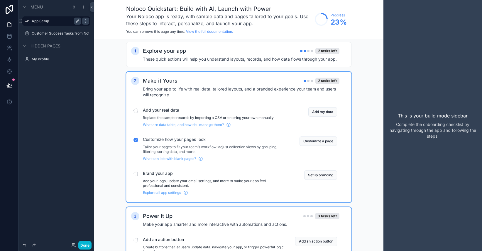
scroll to position [0, 0]
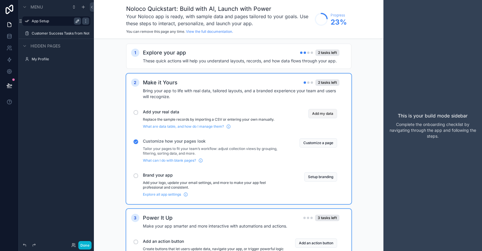
click at [314, 113] on button "Add my data" at bounding box center [322, 113] width 29 height 9
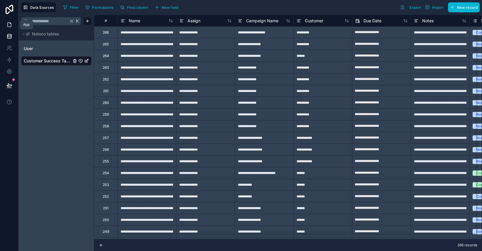
click at [10, 28] on link at bounding box center [9, 25] width 18 height 12
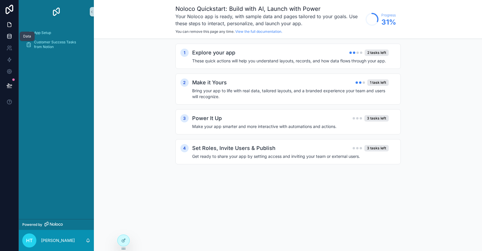
click at [10, 39] on icon at bounding box center [9, 37] width 4 height 2
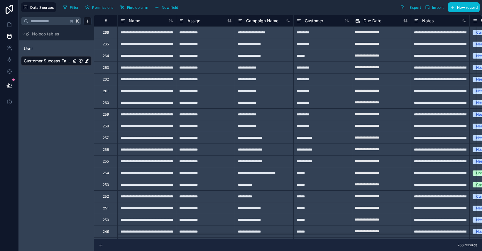
click at [54, 64] on div "Customer Success Tasks from Notion" at bounding box center [56, 60] width 70 height 9
click at [10, 24] on icon at bounding box center [9, 25] width 6 height 6
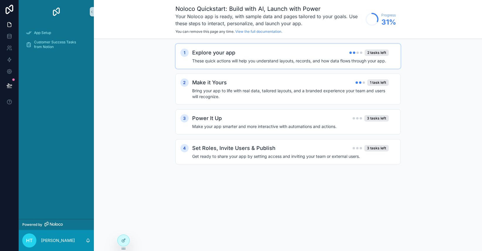
click at [288, 60] on h4 "These quick actions will help you understand layouts, records, and how data flo…" at bounding box center [290, 61] width 196 height 6
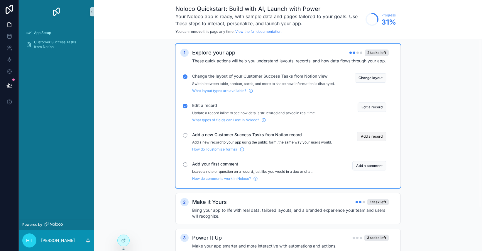
click at [365, 141] on button "Add a record" at bounding box center [371, 136] width 29 height 9
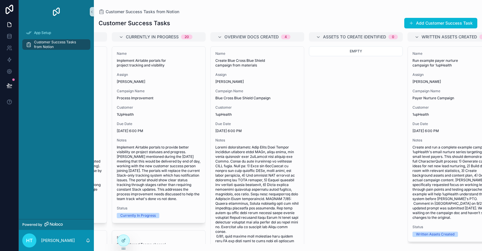
scroll to position [0, 269]
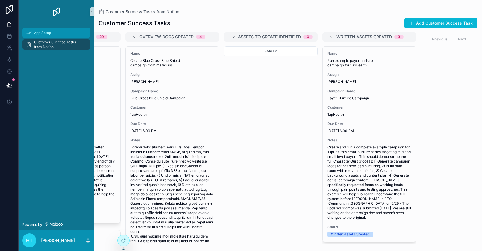
click at [48, 32] on span "App Setup" at bounding box center [42, 32] width 17 height 5
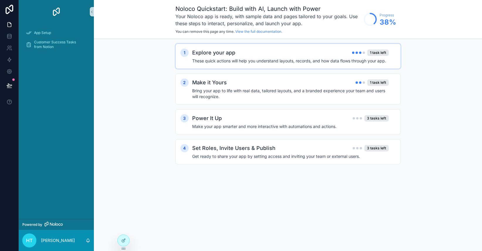
click at [309, 56] on div "Explore your app 1 task left" at bounding box center [290, 53] width 196 height 8
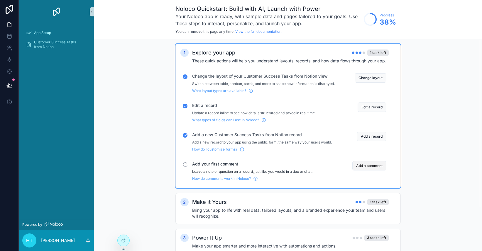
click at [366, 168] on button "Add a comment" at bounding box center [369, 165] width 34 height 9
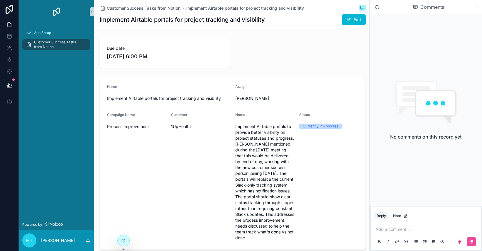
click at [476, 7] on icon "scrollable content" at bounding box center [477, 7] width 4 height 5
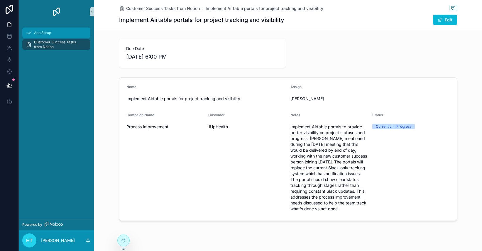
click at [42, 33] on span "App Setup" at bounding box center [42, 32] width 17 height 5
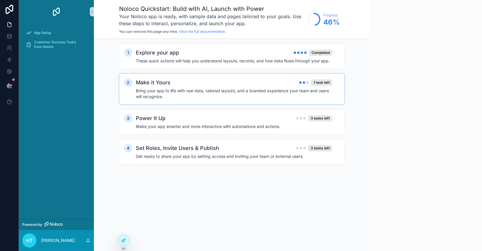
click at [218, 90] on h4 "Bring your app to life with real data, tailored layouts, and a branded experien…" at bounding box center [234, 94] width 196 height 12
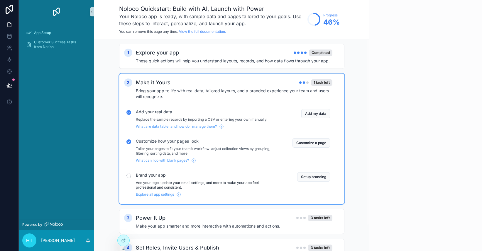
click at [190, 184] on p "Add your logo, update your email settings, and more to make your app feel profe…" at bounding box center [207, 185] width 142 height 9
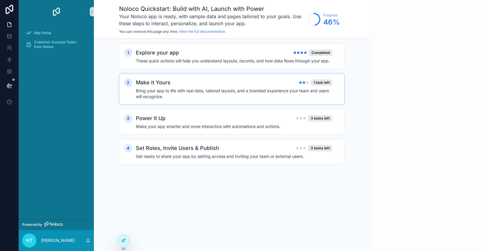
click at [195, 86] on div "Make it Yours 1 task left" at bounding box center [234, 83] width 196 height 8
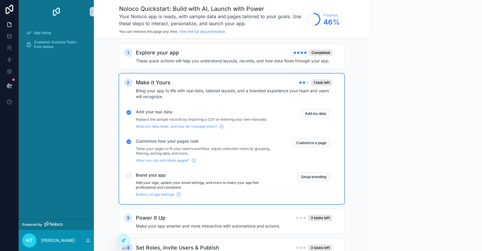
click at [310, 182] on div "Setup branding" at bounding box center [306, 184] width 47 height 25
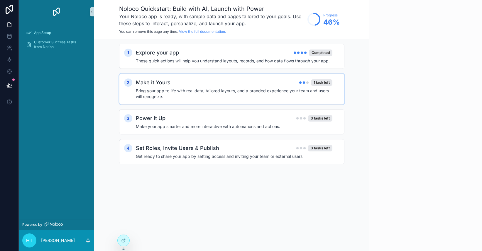
click at [267, 90] on h4 "Bring your app to life with real data, tailored layouts, and a branded experien…" at bounding box center [234, 94] width 196 height 12
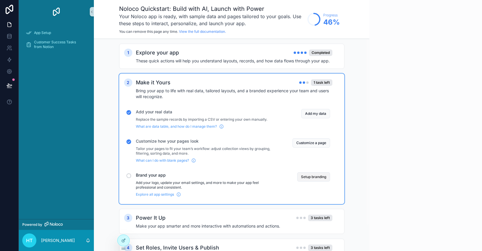
click at [303, 178] on button "Setup branding" at bounding box center [313, 176] width 33 height 9
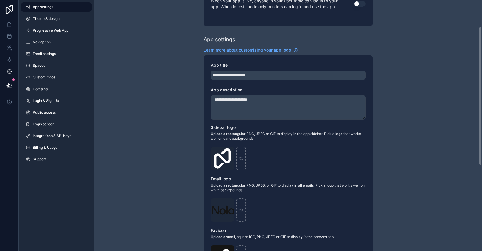
scroll to position [50, 0]
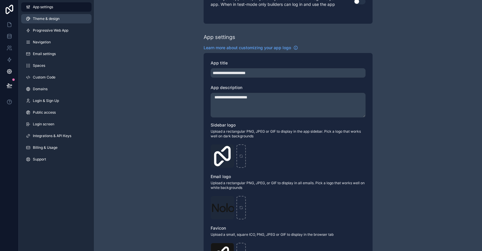
click at [65, 20] on link "Theme & design" at bounding box center [56, 18] width 70 height 9
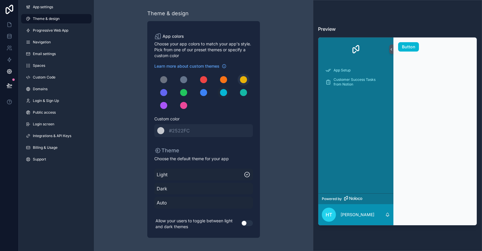
click at [245, 80] on div "scrollable content" at bounding box center [243, 79] width 7 height 7
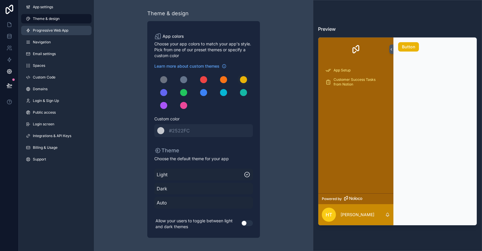
click at [52, 27] on link "Progressive Web App" at bounding box center [56, 30] width 70 height 9
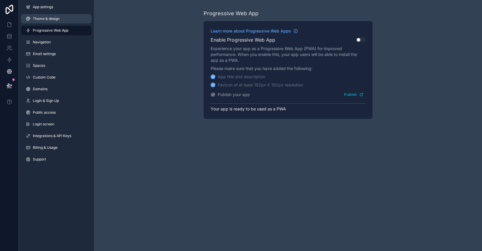
click at [50, 18] on span "Theme & design" at bounding box center [46, 18] width 27 height 5
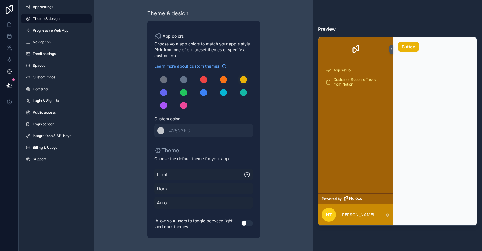
click at [246, 222] on button "Use setting" at bounding box center [247, 223] width 12 height 6
click at [165, 81] on div "scrollable content" at bounding box center [163, 79] width 7 height 7
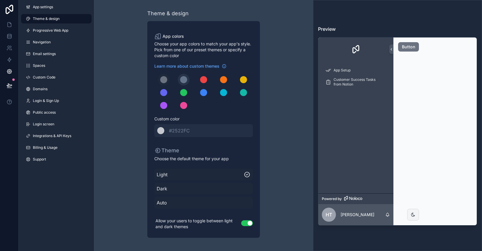
click at [183, 81] on div "scrollable content" at bounding box center [183, 79] width 7 height 7
click at [162, 82] on div "scrollable content" at bounding box center [163, 79] width 7 height 7
click at [189, 82] on button "scrollable content" at bounding box center [184, 80] width 12 height 12
click at [50, 66] on link "Spaces" at bounding box center [56, 65] width 70 height 9
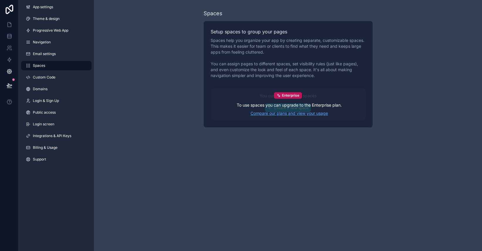
click at [282, 112] on link "Compare our plans and view your usage" at bounding box center [289, 114] width 105 height 6
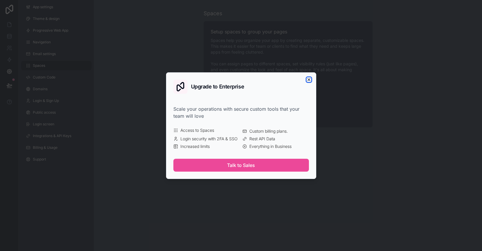
click at [309, 78] on icon "button" at bounding box center [308, 79] width 5 height 5
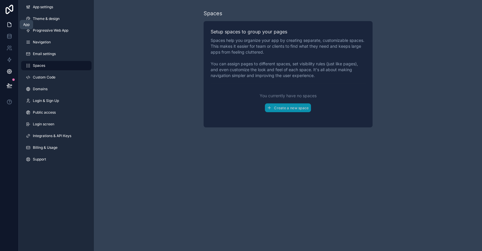
click at [10, 23] on icon at bounding box center [10, 25] width 4 height 4
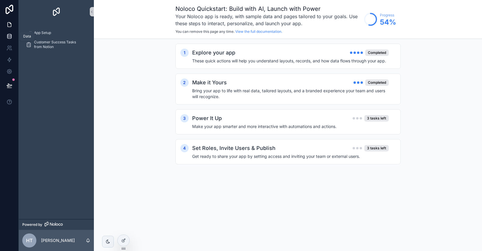
click at [11, 35] on icon at bounding box center [9, 36] width 6 height 6
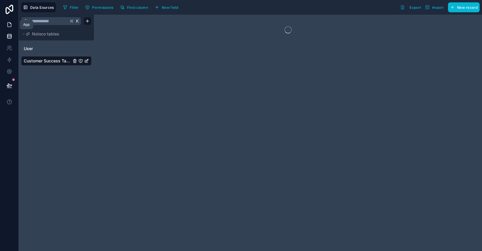
click at [11, 26] on icon at bounding box center [9, 25] width 6 height 6
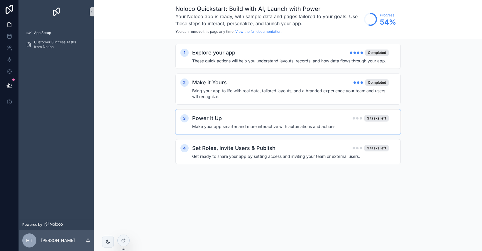
click at [260, 119] on div "Power It Up 3 tasks left" at bounding box center [290, 118] width 196 height 8
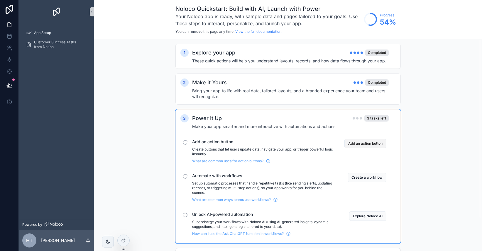
click at [364, 143] on button "Add an action button" at bounding box center [365, 143] width 42 height 9
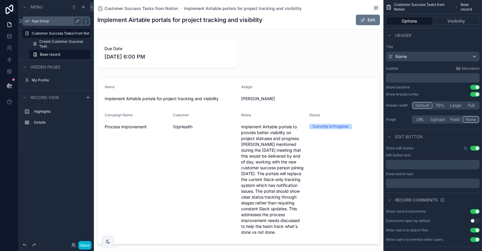
click at [46, 22] on label "App Setup" at bounding box center [55, 21] width 47 height 5
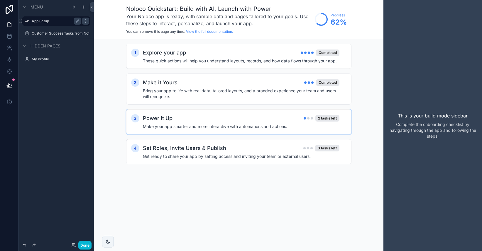
click at [248, 120] on div "Power It Up 2 tasks left" at bounding box center [241, 118] width 196 height 8
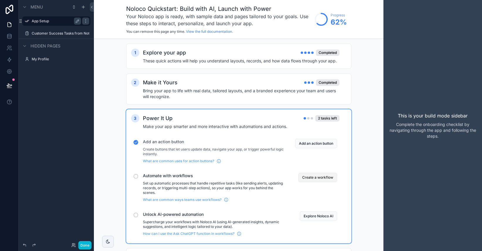
click at [317, 178] on button "Create a workflow" at bounding box center [317, 177] width 39 height 9
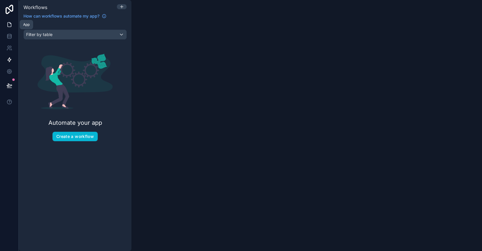
click at [7, 23] on icon at bounding box center [9, 25] width 6 height 6
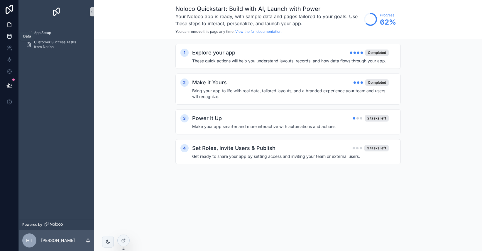
click at [10, 41] on link at bounding box center [9, 36] width 18 height 12
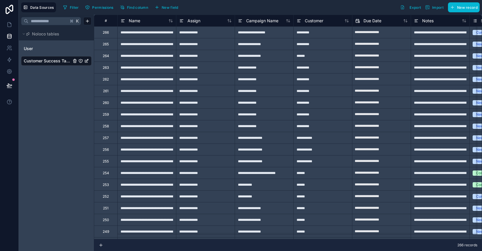
click at [37, 61] on span "Customer Success Tasks from Notion" at bounding box center [47, 61] width 47 height 6
click at [11, 24] on icon at bounding box center [10, 25] width 4 height 4
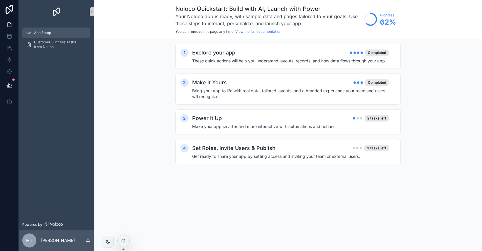
click at [46, 33] on span "App Setup" at bounding box center [42, 32] width 17 height 5
click at [260, 123] on div "Power It Up 2 tasks left Make your app smarter and more interactive with automa…" at bounding box center [293, 121] width 203 height 15
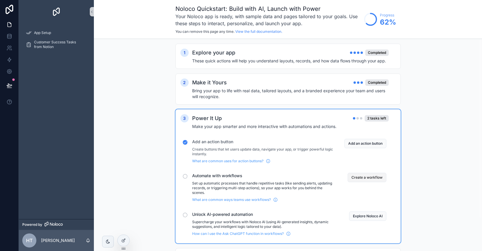
click at [371, 178] on button "Create a workflow" at bounding box center [366, 177] width 39 height 9
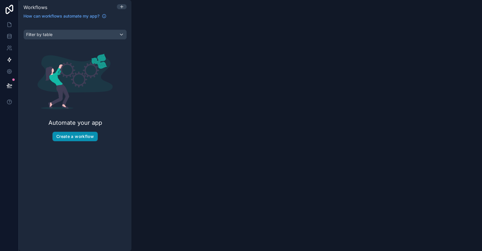
click at [78, 137] on button "Create a workflow" at bounding box center [74, 136] width 45 height 9
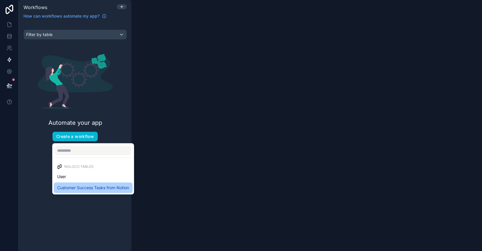
click at [75, 189] on span "Customer Success Tasks from Notion" at bounding box center [93, 187] width 72 height 7
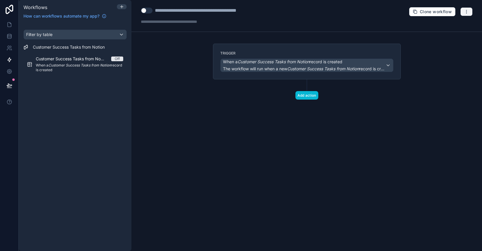
click at [468, 11] on icon "button" at bounding box center [466, 11] width 5 height 5
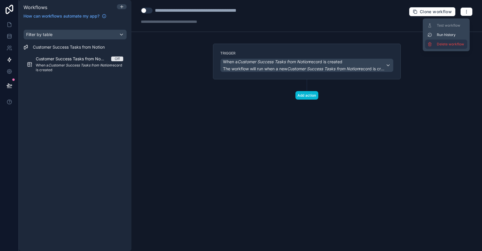
click at [454, 44] on span "Delete workflow" at bounding box center [451, 44] width 28 height 5
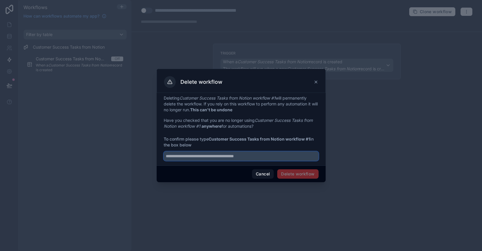
click at [273, 155] on input "text" at bounding box center [241, 156] width 155 height 9
type input "********"
click at [262, 176] on button "Cancel" at bounding box center [263, 173] width 22 height 9
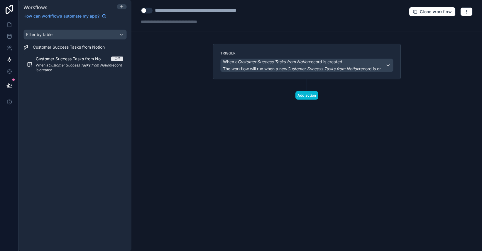
click at [199, 9] on div "**********" at bounding box center [213, 10] width 116 height 7
click at [189, 12] on div "**********" at bounding box center [213, 10] width 116 height 7
click at [470, 14] on button "button" at bounding box center [466, 11] width 12 height 9
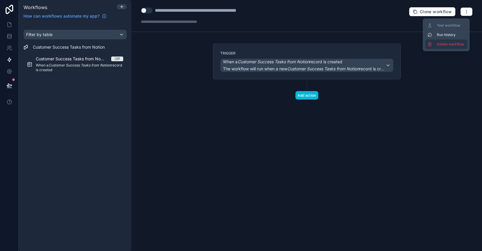
click at [453, 46] on span "Delete workflow" at bounding box center [451, 44] width 28 height 5
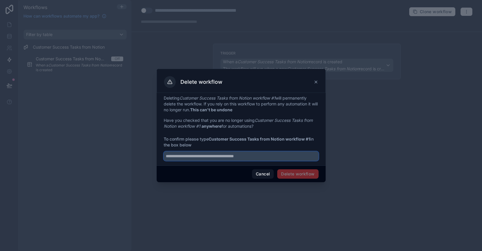
click at [245, 156] on input "text" at bounding box center [241, 156] width 155 height 9
type input "**********"
click at [296, 174] on button "Delete workflow" at bounding box center [297, 173] width 41 height 9
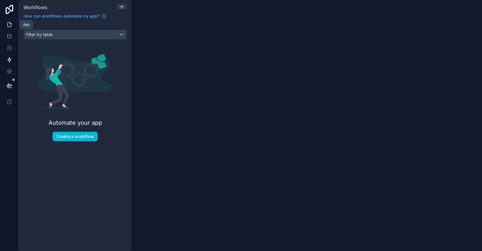
click at [12, 26] on icon at bounding box center [9, 25] width 6 height 6
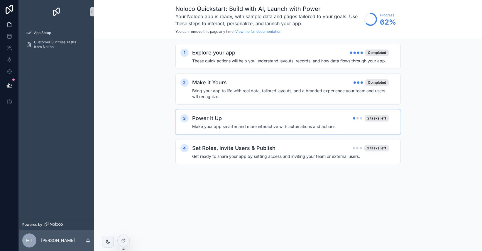
click at [265, 124] on h4 "Make your app smarter and more interactive with automations and actions." at bounding box center [290, 127] width 196 height 6
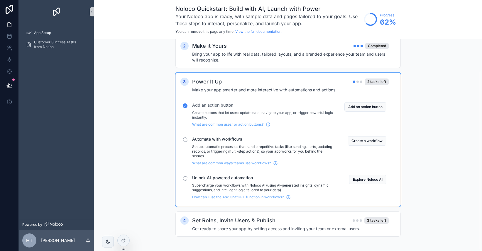
scroll to position [39, 0]
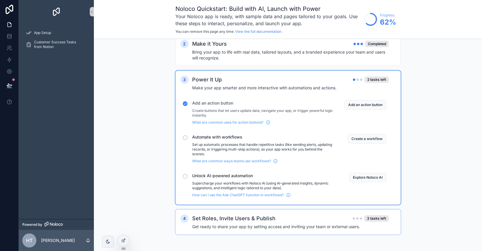
click at [290, 215] on div "Set Roles, Invite Users & Publish 3 tasks left" at bounding box center [290, 219] width 196 height 8
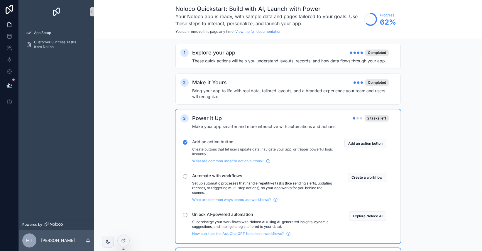
scroll to position [129, 0]
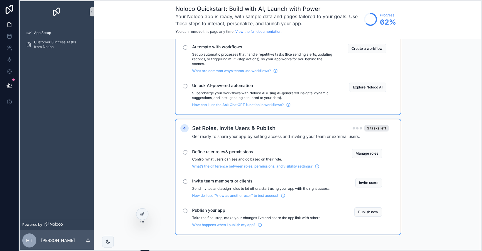
drag, startPoint x: 123, startPoint y: 249, endPoint x: 142, endPoint y: 222, distance: 32.4
click at [142, 222] on icon at bounding box center [142, 222] width 5 height 5
drag, startPoint x: 143, startPoint y: 248, endPoint x: 119, endPoint y: 248, distance: 24.0
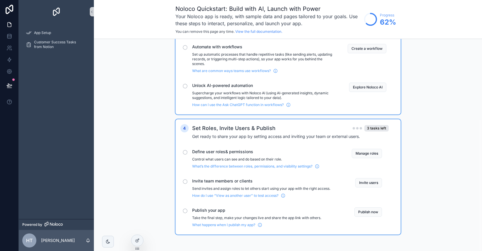
scroll to position [0, 0]
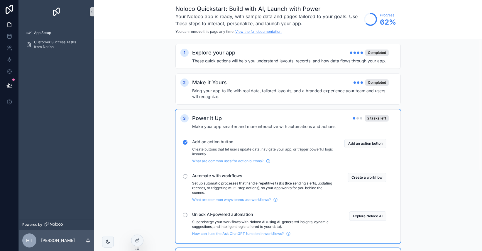
click at [267, 32] on link "View the full documentation." at bounding box center [258, 31] width 47 height 4
click at [137, 242] on icon at bounding box center [137, 240] width 5 height 5
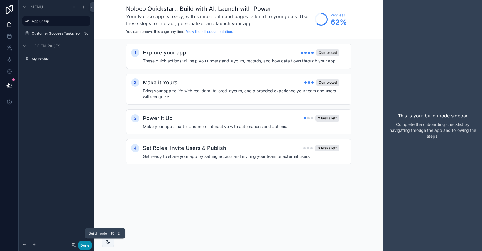
click at [83, 247] on button "Done" at bounding box center [84, 245] width 13 height 9
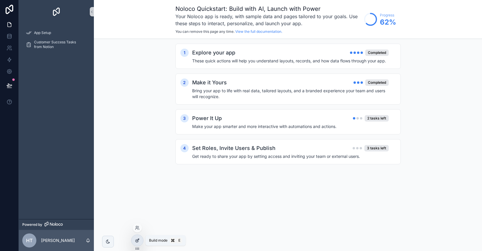
click at [137, 241] on icon at bounding box center [137, 240] width 5 height 5
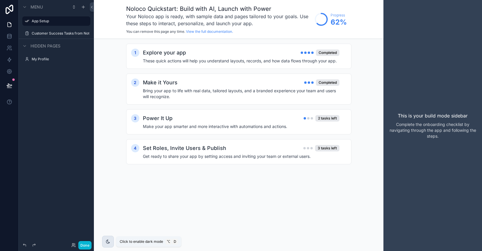
click at [108, 241] on icon "scrollable content" at bounding box center [108, 242] width 5 height 5
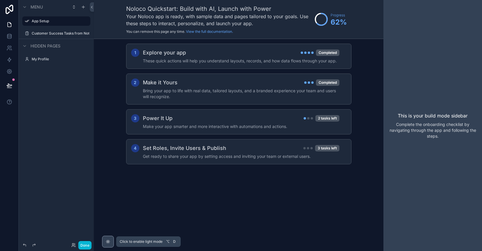
click at [108, 241] on icon "scrollable content" at bounding box center [107, 241] width 1 height 1
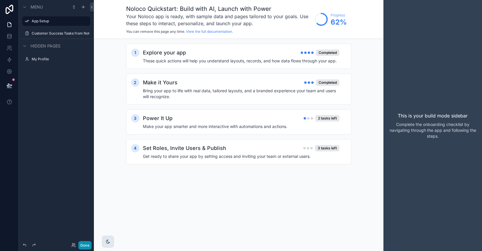
click at [85, 245] on button "Done" at bounding box center [84, 245] width 13 height 9
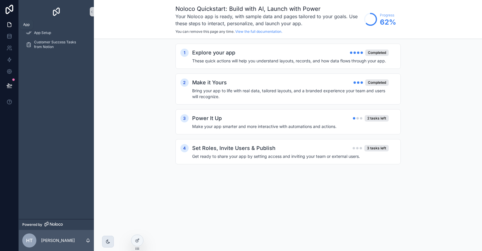
click at [11, 25] on icon at bounding box center [9, 25] width 6 height 6
click at [94, 13] on div "Noloco Quickstart: Build with AI, Launch with Power Your Noloco app is ready, w…" at bounding box center [288, 19] width 388 height 39
click at [92, 12] on icon "scrollable content" at bounding box center [92, 12] width 4 height 4
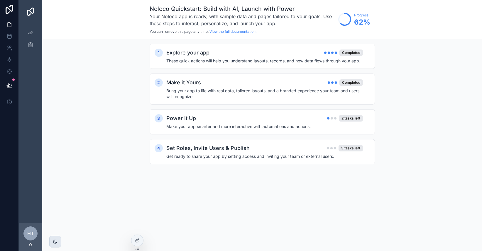
click at [31, 11] on img "scrollable content" at bounding box center [30, 11] width 9 height 9
click at [30, 35] on icon "scrollable content" at bounding box center [31, 33] width 6 height 6
click at [30, 42] on icon "scrollable content" at bounding box center [31, 45] width 6 height 6
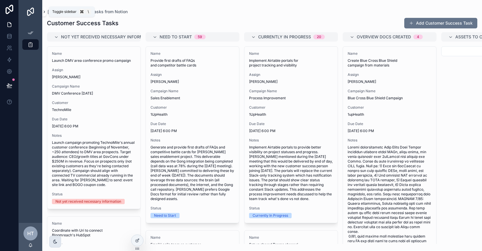
click at [44, 14] on icon "scrollable content" at bounding box center [44, 12] width 4 height 4
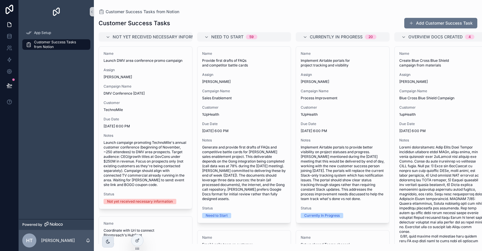
click at [58, 11] on img "scrollable content" at bounding box center [56, 11] width 9 height 9
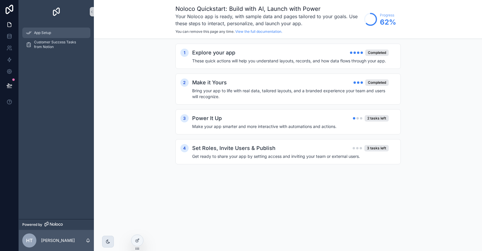
click at [50, 29] on div "App Setup" at bounding box center [56, 32] width 61 height 9
click at [50, 43] on span "Customer Success Tasks from Notion" at bounding box center [59, 44] width 50 height 9
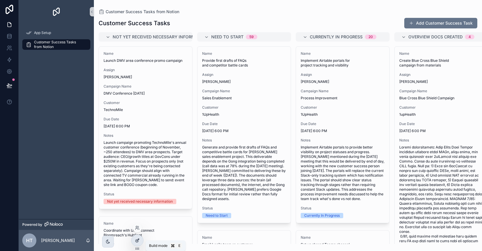
click at [136, 239] on icon at bounding box center [137, 240] width 5 height 5
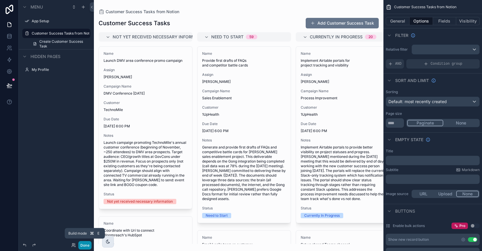
click at [83, 245] on button "Done" at bounding box center [84, 245] width 13 height 9
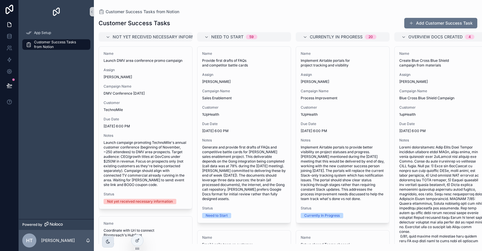
click at [52, 55] on div "App Setup Customer Success Tasks from Notion" at bounding box center [56, 40] width 75 height 34
click at [57, 146] on div "App Setup Customer Success Tasks from Notion" at bounding box center [56, 121] width 75 height 196
click at [9, 37] on icon at bounding box center [9, 36] width 6 height 6
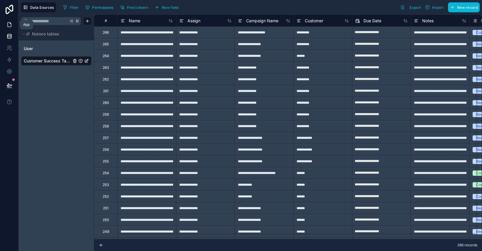
click at [10, 24] on icon at bounding box center [10, 23] width 1 height 1
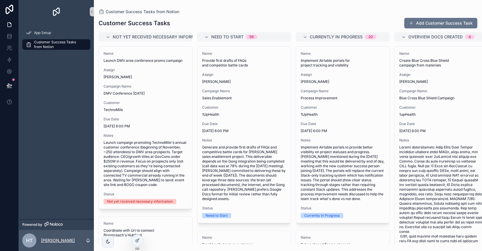
click at [48, 242] on p "[PERSON_NAME]" at bounding box center [58, 241] width 34 height 6
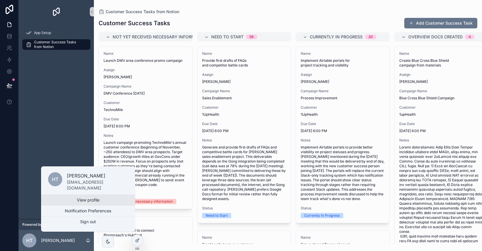
click at [83, 200] on link "View profile" at bounding box center [88, 200] width 94 height 11
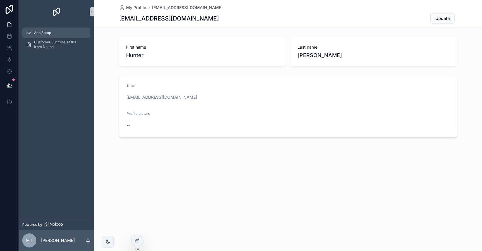
click at [45, 34] on span "App Setup" at bounding box center [42, 32] width 17 height 5
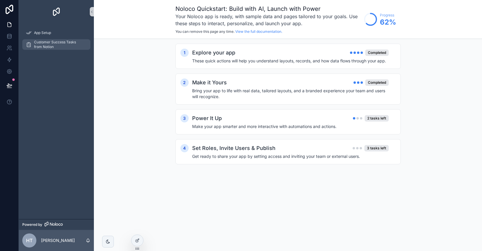
click at [54, 46] on span "Customer Success Tasks from Notion" at bounding box center [59, 44] width 50 height 9
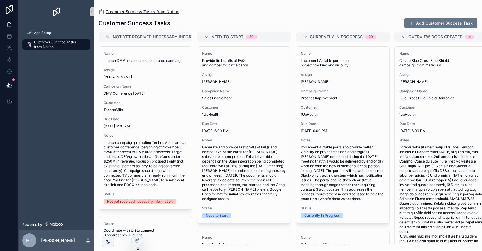
click at [160, 12] on span "Customer Success Tasks from Notion" at bounding box center [143, 12] width 74 height 6
click at [168, 11] on span "Customer Success Tasks from Notion" at bounding box center [143, 12] width 74 height 6
click at [127, 12] on span "Customer Success Tasks from Notion" at bounding box center [143, 12] width 74 height 6
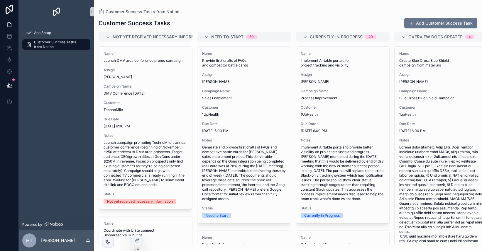
click at [194, 15] on div "Customer Success Tasks Add Customer Success Task Not yet received necessary inf…" at bounding box center [288, 129] width 388 height 230
click at [9, 47] on icon at bounding box center [9, 47] width 2 height 2
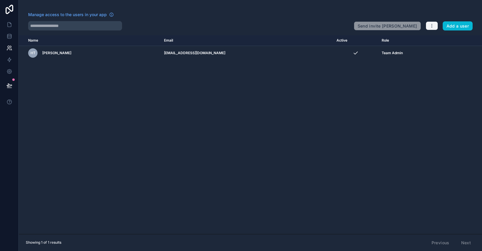
click at [429, 28] on button "button" at bounding box center [431, 25] width 12 height 9
click at [436, 42] on link "Manage roles" at bounding box center [443, 39] width 37 height 9
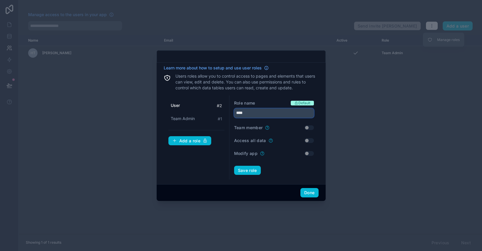
click at [263, 115] on input "****" at bounding box center [274, 112] width 80 height 9
click at [249, 173] on button "Save role" at bounding box center [247, 170] width 27 height 9
click at [184, 103] on span "Customer" at bounding box center [180, 106] width 19 height 6
click at [185, 103] on span "Customer" at bounding box center [180, 106] width 19 height 6
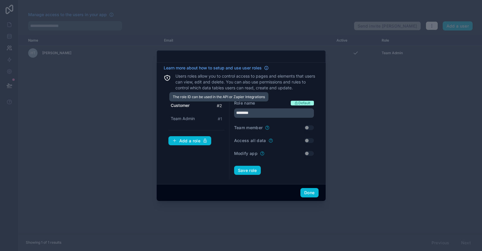
click at [217, 103] on span "# 2" at bounding box center [219, 106] width 5 height 6
click at [184, 104] on span "Customer" at bounding box center [180, 106] width 19 height 6
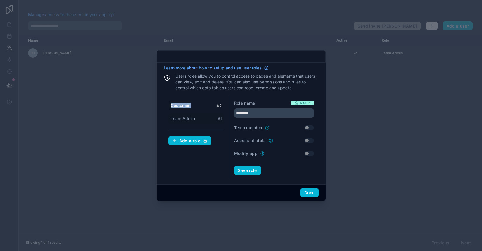
click at [191, 119] on span "Team Admin" at bounding box center [183, 119] width 24 height 6
click at [181, 103] on span "Customer" at bounding box center [180, 106] width 18 height 6
type input "********"
click at [116, 158] on div at bounding box center [241, 125] width 482 height 251
click at [309, 193] on button "Done" at bounding box center [309, 192] width 18 height 9
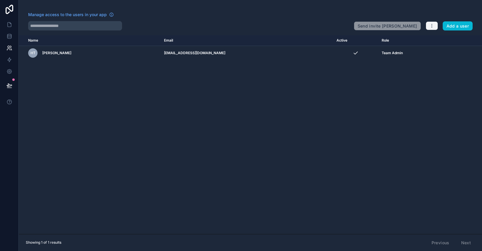
click at [433, 28] on icon "button" at bounding box center [431, 25] width 5 height 5
click at [435, 38] on link "Manage roles" at bounding box center [443, 39] width 37 height 9
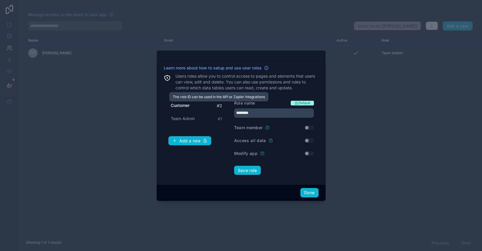
click at [217, 105] on span "# 2" at bounding box center [219, 106] width 5 height 6
click at [238, 219] on div at bounding box center [241, 125] width 482 height 251
click at [306, 199] on div "Done" at bounding box center [241, 192] width 169 height 17
click at [306, 195] on button "Done" at bounding box center [309, 192] width 18 height 9
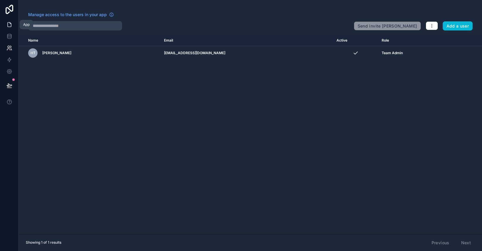
click at [11, 26] on icon at bounding box center [9, 25] width 6 height 6
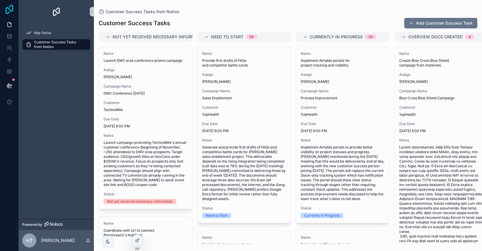
click at [10, 13] on icon at bounding box center [10, 9] width 12 height 9
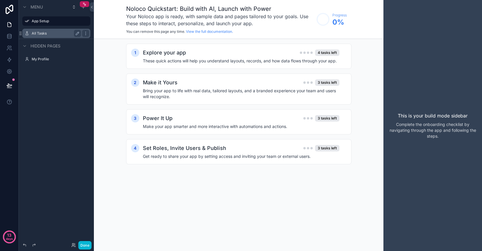
click at [50, 33] on label "All Tasks" at bounding box center [55, 33] width 47 height 5
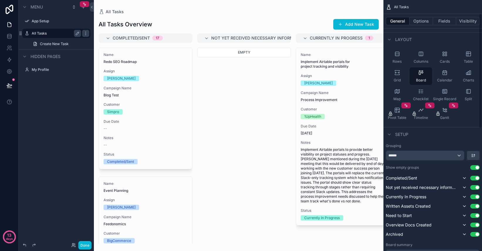
scroll to position [27, 0]
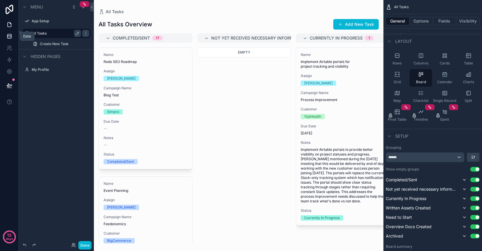
click at [10, 38] on icon at bounding box center [9, 36] width 6 height 6
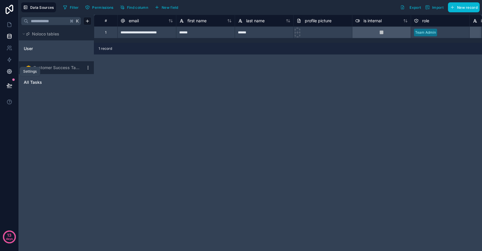
click at [10, 72] on icon at bounding box center [9, 72] width 6 height 6
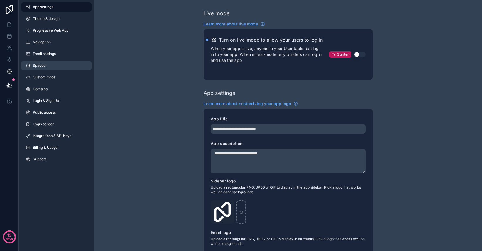
click at [51, 69] on link "Spaces" at bounding box center [56, 65] width 70 height 9
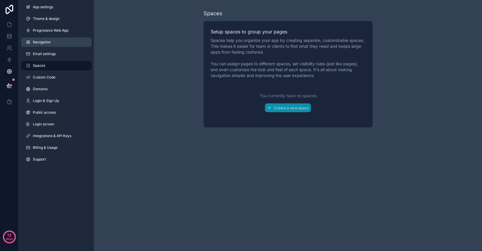
click at [46, 43] on span "Navigation" at bounding box center [42, 42] width 18 height 5
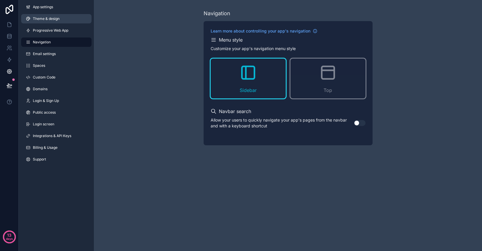
click at [54, 18] on span "Theme & design" at bounding box center [46, 18] width 27 height 5
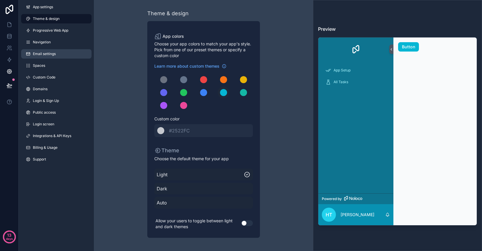
click at [55, 53] on span "Email settings" at bounding box center [44, 54] width 23 height 5
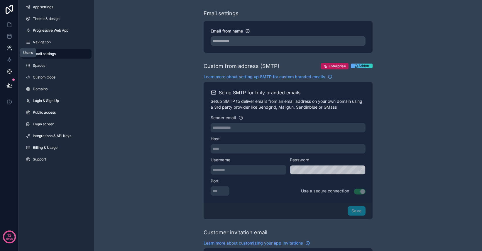
click at [9, 50] on icon at bounding box center [9, 48] width 6 height 6
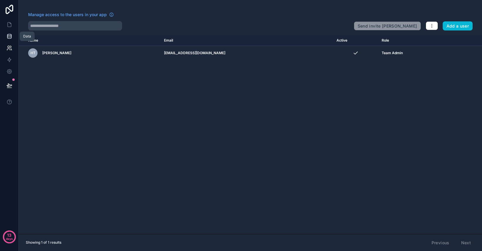
click at [8, 39] on icon at bounding box center [9, 36] width 6 height 6
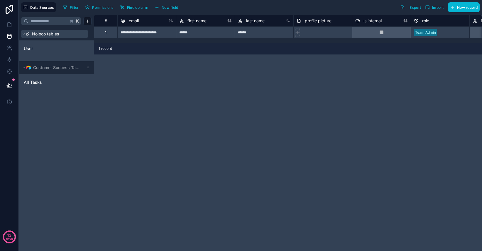
click at [47, 32] on span "Noloco tables" at bounding box center [45, 34] width 27 height 6
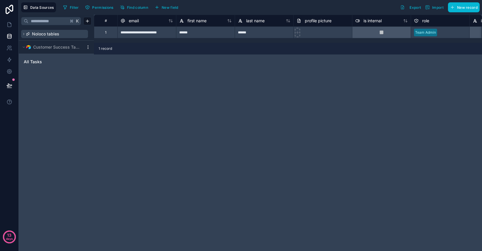
click at [47, 32] on span "Noloco tables" at bounding box center [45, 34] width 27 height 6
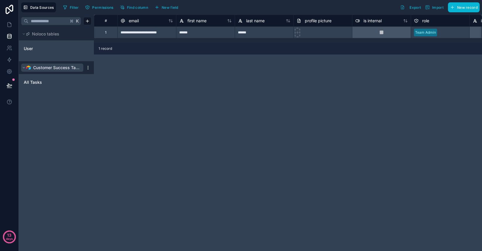
click at [47, 70] on span "Customer Success Tasks" at bounding box center [56, 68] width 47 height 6
click at [57, 70] on span "Customer Success Tasks" at bounding box center [56, 68] width 47 height 6
click at [87, 70] on div "Customer Success Tasks" at bounding box center [56, 67] width 75 height 13
click at [88, 69] on html "**********" at bounding box center [241, 125] width 482 height 251
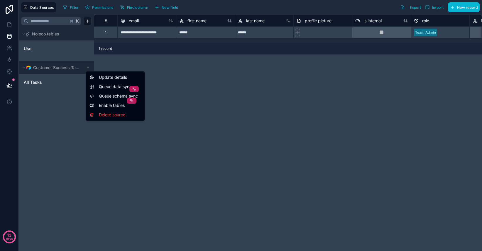
click at [44, 65] on html "**********" at bounding box center [241, 125] width 482 height 251
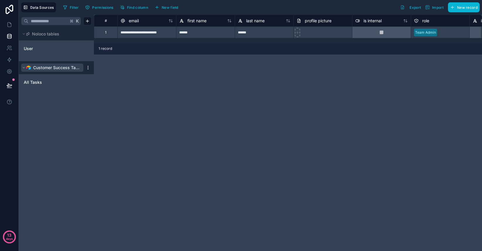
click at [47, 68] on span "Customer Success Tasks" at bounding box center [56, 68] width 47 height 6
click at [54, 70] on span "Customer Success Tasks" at bounding box center [56, 68] width 47 height 6
click at [71, 67] on span "Customer Success Tasks" at bounding box center [56, 68] width 47 height 6
click at [35, 82] on span "All Tasks" at bounding box center [33, 82] width 18 height 6
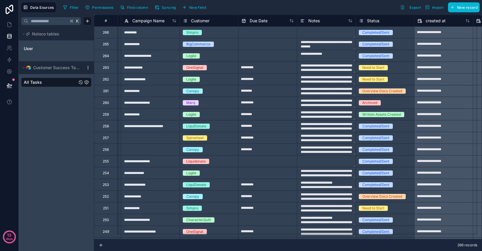
scroll to position [0, 227]
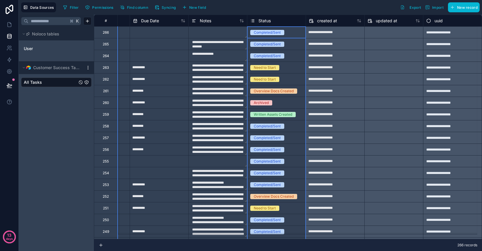
click at [258, 19] on span "Status" at bounding box center [264, 21] width 12 height 6
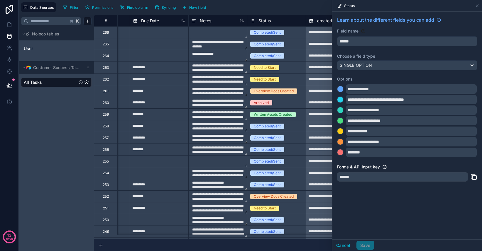
click at [339, 4] on icon at bounding box center [339, 6] width 5 height 5
click at [340, 7] on icon at bounding box center [339, 6] width 3 height 3
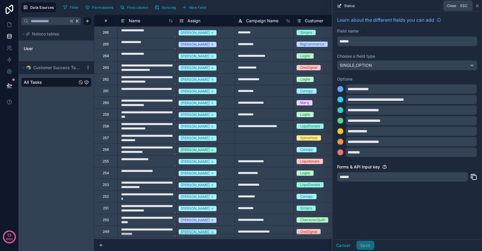
click at [477, 6] on icon at bounding box center [477, 6] width 2 height 2
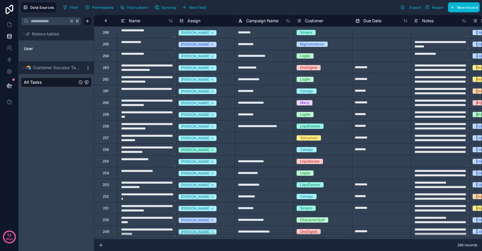
click at [50, 81] on link "All Tasks" at bounding box center [50, 82] width 53 height 6
click at [11, 26] on icon at bounding box center [9, 25] width 6 height 6
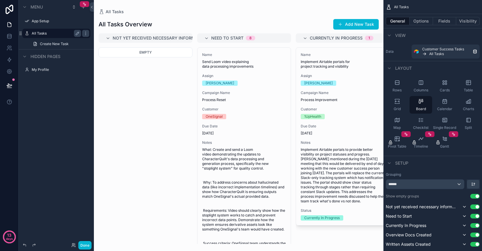
click at [51, 34] on label "All Tasks" at bounding box center [55, 33] width 47 height 5
click at [424, 107] on span "Board" at bounding box center [421, 109] width 10 height 5
click at [84, 246] on button "Done" at bounding box center [84, 245] width 13 height 9
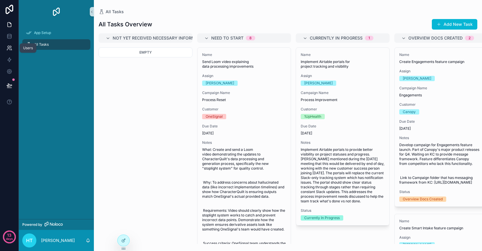
click at [9, 49] on icon at bounding box center [8, 49] width 3 height 1
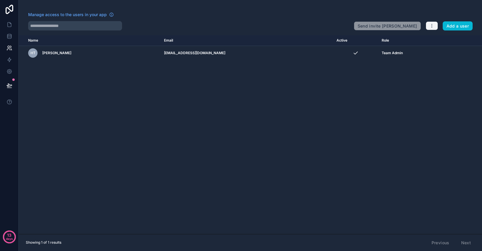
click at [433, 25] on icon "button" at bounding box center [431, 25] width 5 height 5
click at [434, 39] on link "Manage roles" at bounding box center [445, 39] width 41 height 9
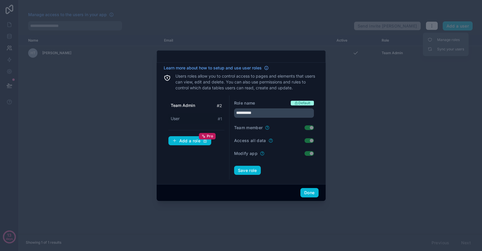
click at [190, 115] on div "User # 1" at bounding box center [196, 118] width 56 height 11
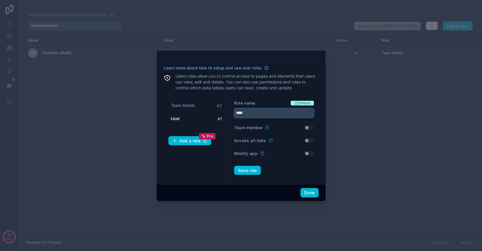
click at [252, 115] on input "****" at bounding box center [274, 112] width 80 height 9
type input "*"
type input "********"
click at [246, 172] on button "Save role" at bounding box center [247, 170] width 27 height 9
click at [265, 67] on icon at bounding box center [266, 68] width 5 height 5
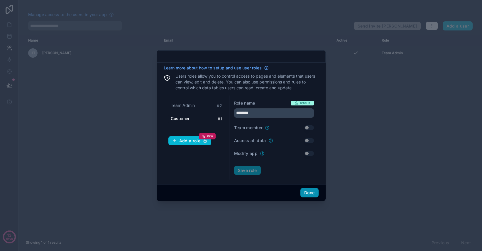
click at [311, 190] on button "Done" at bounding box center [309, 192] width 18 height 9
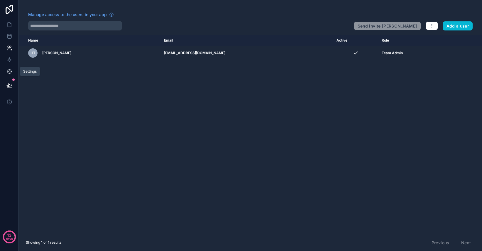
click at [9, 72] on icon at bounding box center [9, 72] width 6 height 6
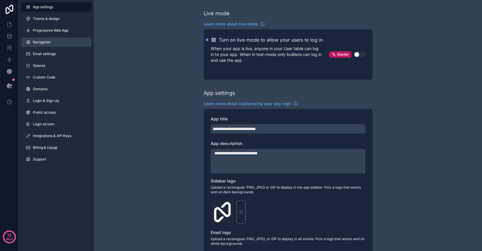
click at [55, 42] on link "Navigation" at bounding box center [56, 42] width 70 height 9
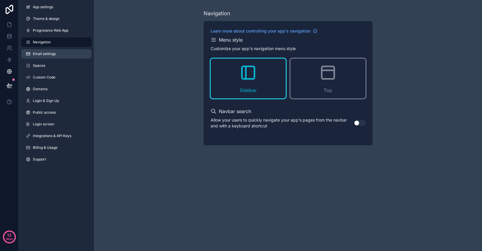
click at [50, 53] on span "Email settings" at bounding box center [44, 54] width 23 height 5
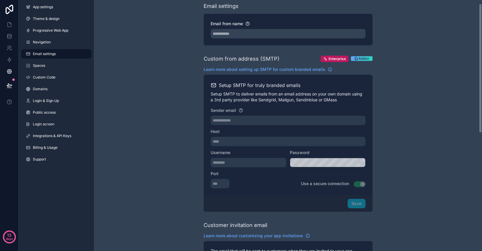
scroll to position [5, 0]
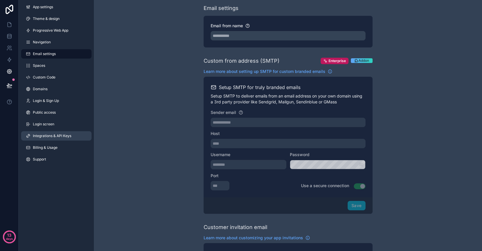
click at [53, 135] on span "Integrations & API Keys" at bounding box center [52, 136] width 38 height 5
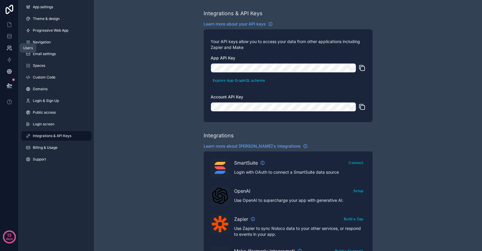
click at [7, 45] on icon at bounding box center [9, 48] width 6 height 6
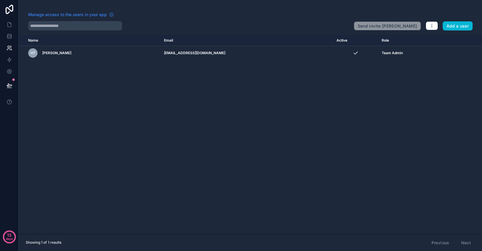
click at [107, 15] on link "Manage access to the users in your app" at bounding box center [71, 15] width 86 height 6
click at [451, 26] on button "Add a user" at bounding box center [457, 25] width 30 height 9
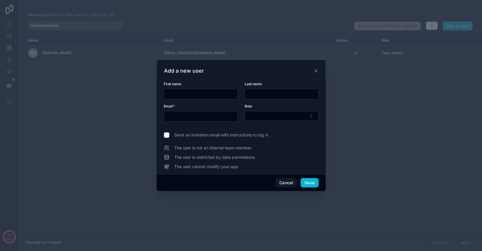
click at [191, 98] on input "text" at bounding box center [200, 94] width 73 height 8
click at [298, 115] on button "Select Button" at bounding box center [282, 116] width 74 height 10
click at [266, 148] on span "Customer" at bounding box center [257, 149] width 18 height 6
click at [206, 95] on input "text" at bounding box center [200, 94] width 73 height 8
type input "******"
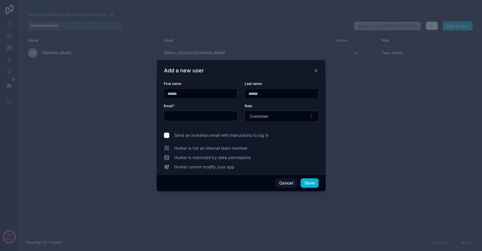
type input "******"
type input "**********"
click at [311, 185] on button "Save" at bounding box center [310, 183] width 18 height 9
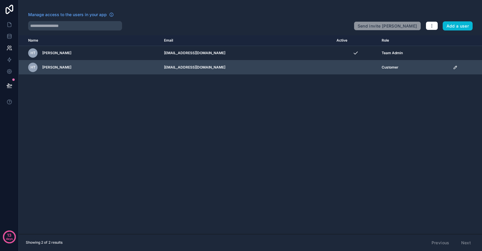
click at [453, 66] on icon "scrollable content" at bounding box center [455, 67] width 5 height 5
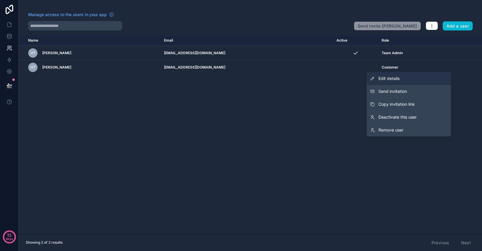
click at [407, 79] on link "Edit details" at bounding box center [408, 78] width 84 height 13
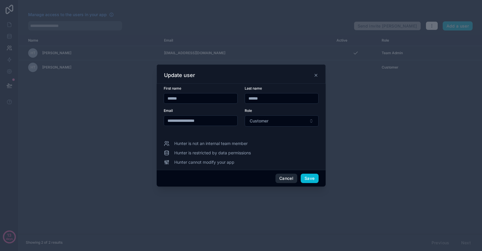
click at [283, 179] on button "Cancel" at bounding box center [286, 178] width 22 height 9
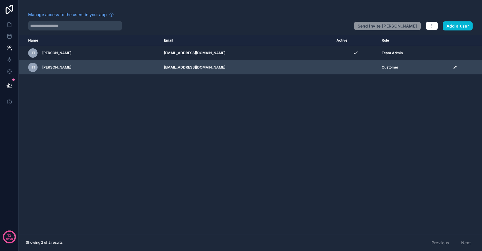
click at [454, 66] on div "scrollable content" at bounding box center [466, 67] width 26 height 5
click at [453, 67] on icon "scrollable content" at bounding box center [455, 67] width 5 height 5
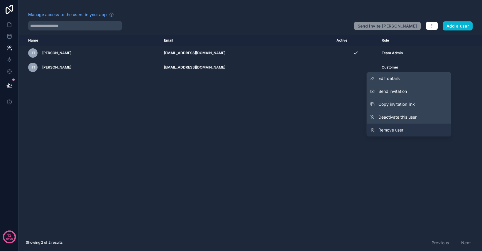
click at [405, 130] on link "Remove user" at bounding box center [408, 130] width 84 height 13
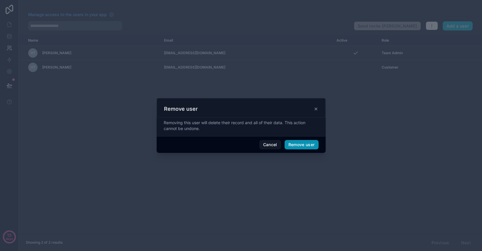
click at [301, 145] on button "Remove user" at bounding box center [301, 144] width 34 height 9
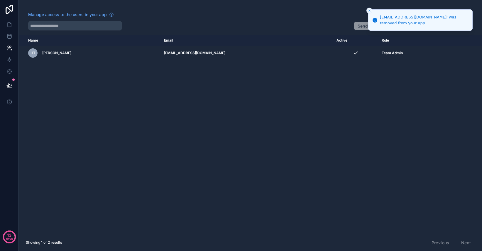
click at [370, 9] on icon "Close toast" at bounding box center [369, 11] width 4 height 4
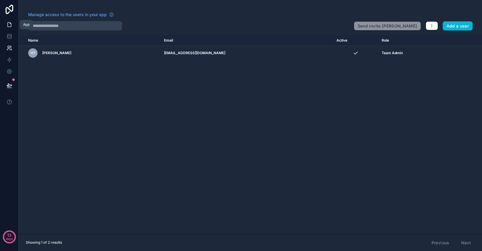
click at [11, 26] on icon at bounding box center [9, 25] width 6 height 6
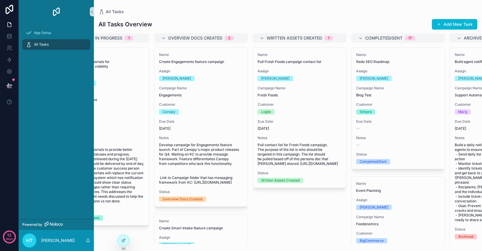
scroll to position [0, 367]
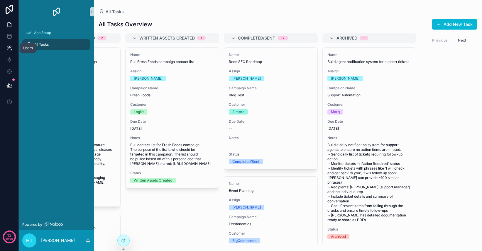
click at [9, 50] on icon at bounding box center [9, 48] width 6 height 6
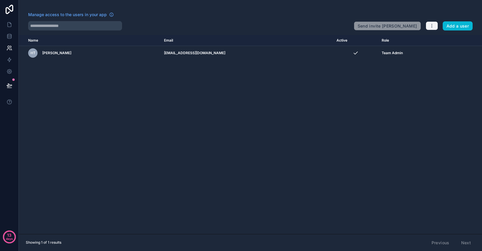
click at [433, 25] on icon "button" at bounding box center [431, 25] width 5 height 5
click at [435, 40] on link "Manage roles" at bounding box center [445, 39] width 41 height 9
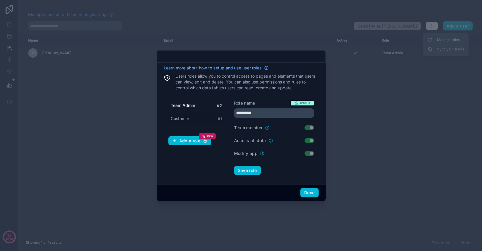
click at [186, 118] on span "Customer" at bounding box center [180, 119] width 18 height 6
type input "********"
click at [308, 193] on button "Done" at bounding box center [309, 192] width 18 height 9
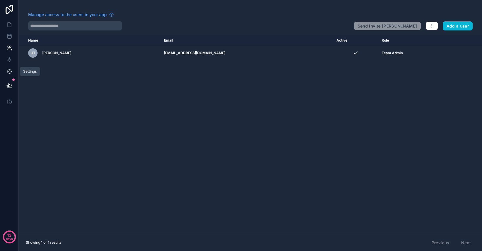
click at [11, 72] on icon at bounding box center [9, 72] width 6 height 6
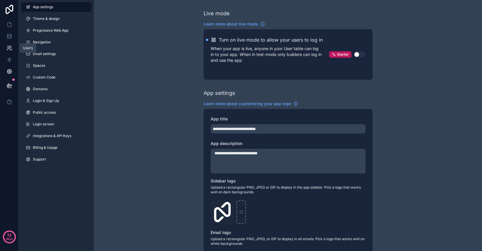
click at [8, 48] on icon at bounding box center [9, 48] width 6 height 6
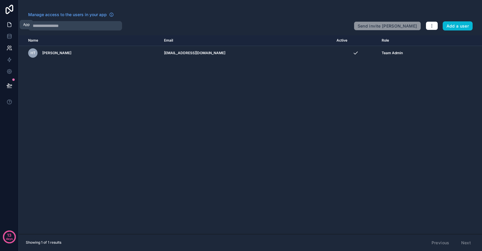
click at [9, 25] on icon at bounding box center [9, 25] width 6 height 6
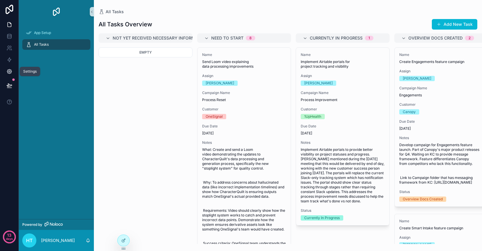
click at [10, 72] on icon at bounding box center [9, 72] width 6 height 6
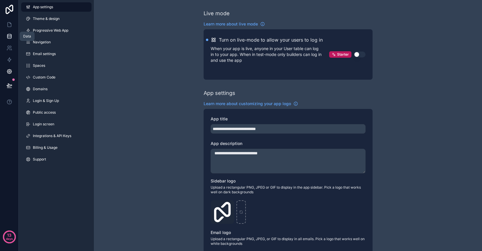
click at [9, 38] on icon at bounding box center [9, 36] width 6 height 6
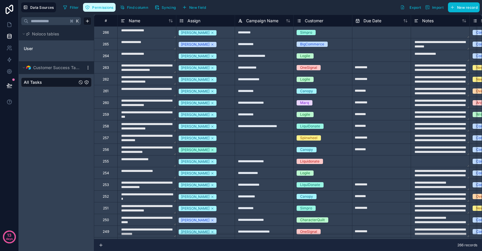
click at [95, 9] on span "Permissions" at bounding box center [102, 7] width 21 height 4
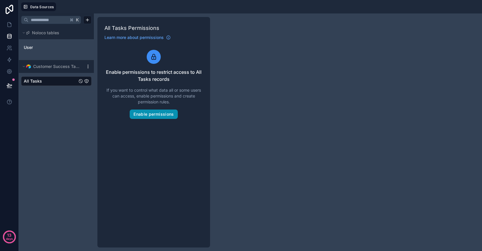
click at [162, 117] on button "Enable permissions" at bounding box center [154, 114] width 48 height 9
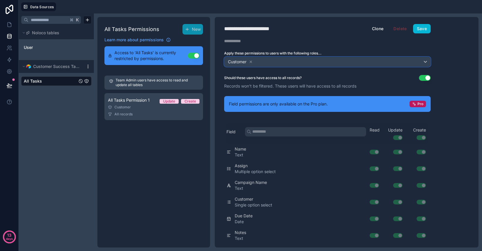
click at [412, 64] on div "Customer" at bounding box center [327, 61] width 206 height 9
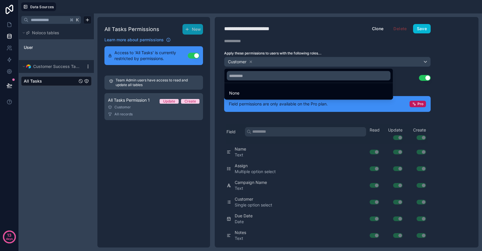
click at [449, 65] on div at bounding box center [241, 125] width 482 height 251
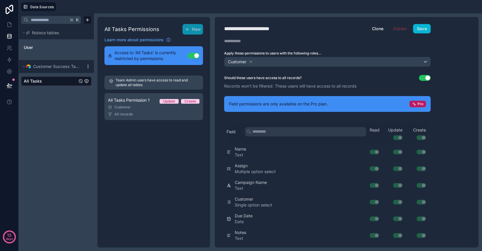
click at [427, 79] on button "Use setting" at bounding box center [425, 78] width 12 height 6
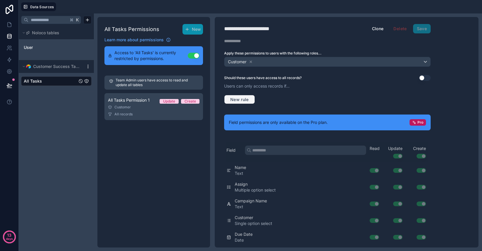
click at [246, 100] on span "New rule" at bounding box center [239, 99] width 23 height 5
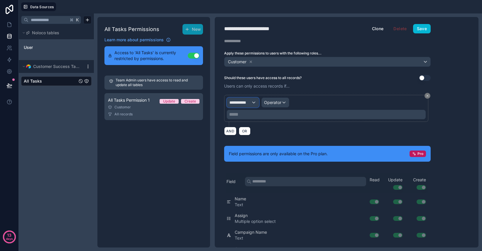
click at [250, 104] on span "**********" at bounding box center [240, 103] width 22 height 6
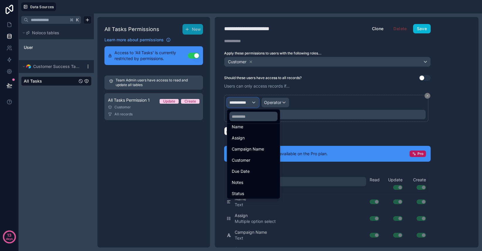
scroll to position [53, 0]
click at [284, 101] on div at bounding box center [241, 125] width 482 height 251
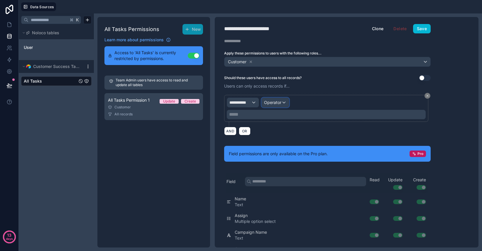
click at [277, 103] on span "Operator" at bounding box center [272, 102] width 17 height 5
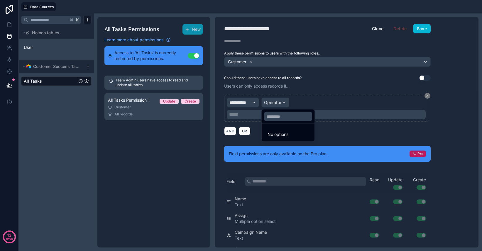
click at [298, 92] on div at bounding box center [241, 125] width 482 height 251
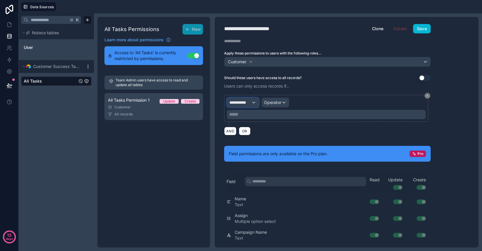
click at [252, 101] on div "**********" at bounding box center [243, 102] width 32 height 9
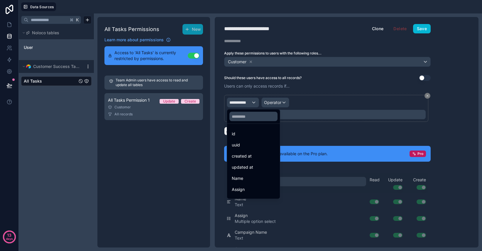
click at [274, 103] on div at bounding box center [241, 125] width 482 height 251
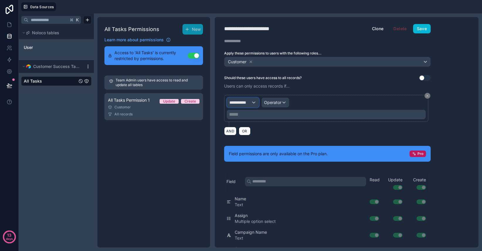
click at [242, 98] on button "**********" at bounding box center [243, 103] width 32 height 10
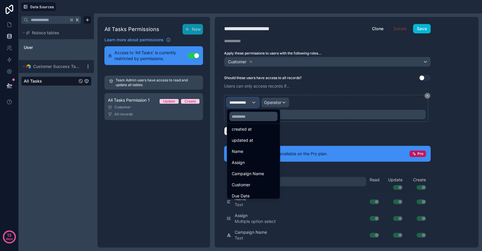
scroll to position [31, 0]
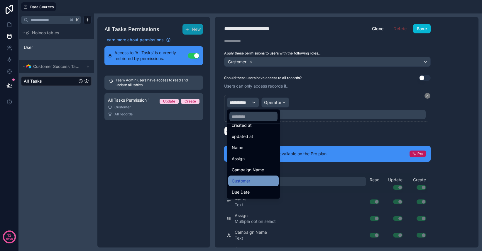
click at [255, 179] on div "Customer" at bounding box center [253, 181] width 43 height 7
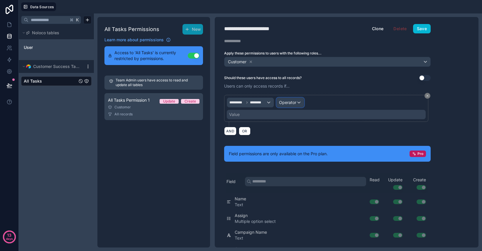
click at [286, 105] on span "Operator" at bounding box center [287, 103] width 17 height 6
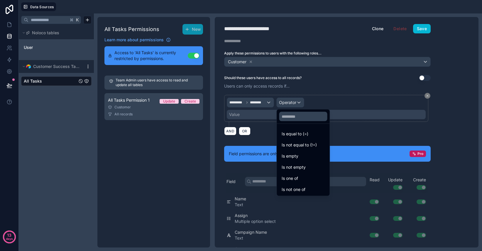
click at [267, 129] on div at bounding box center [241, 125] width 482 height 251
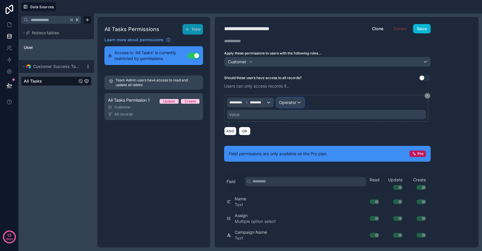
click at [301, 107] on div "Operator" at bounding box center [289, 102] width 27 height 9
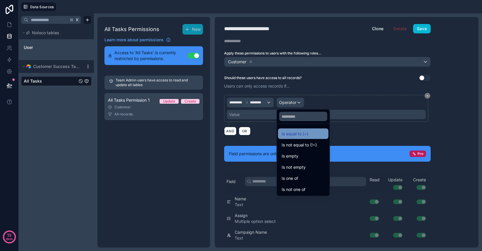
click at [297, 133] on span "Is equal to (=)" at bounding box center [294, 133] width 27 height 7
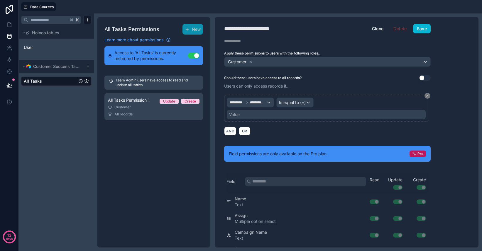
click at [274, 114] on div "Value" at bounding box center [326, 114] width 199 height 9
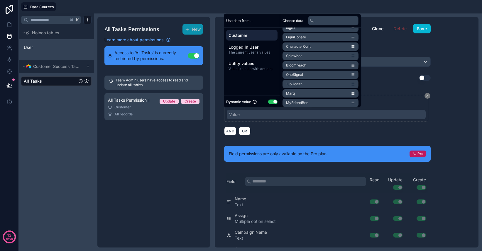
scroll to position [102, 0]
click at [296, 73] on span "OneSignal" at bounding box center [294, 73] width 17 height 5
click at [298, 130] on div "AND OR" at bounding box center [327, 131] width 206 height 9
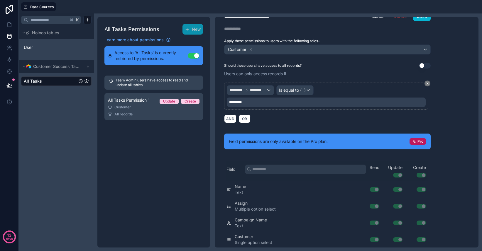
scroll to position [0, 0]
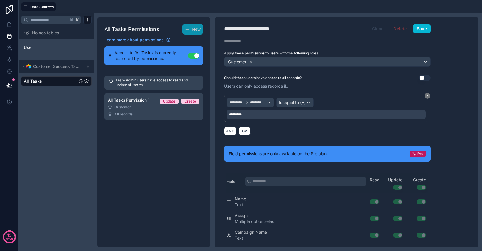
click at [372, 29] on button "Clone" at bounding box center [377, 28] width 19 height 9
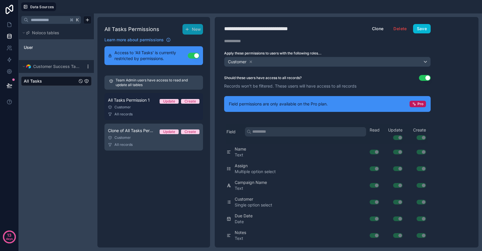
click at [146, 106] on div "Customer" at bounding box center [153, 107] width 91 height 5
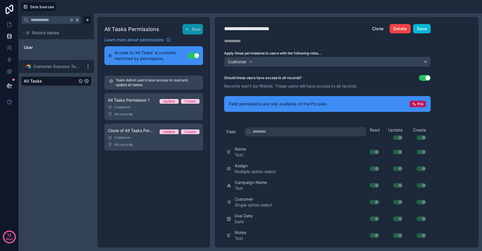
click at [401, 28] on button "Delete" at bounding box center [399, 28] width 21 height 9
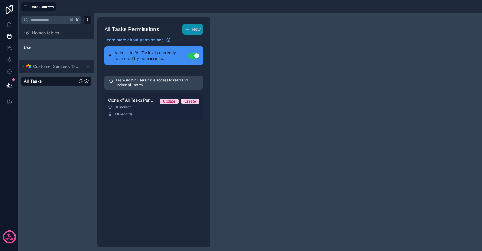
click at [144, 115] on div "All records" at bounding box center [153, 114] width 91 height 5
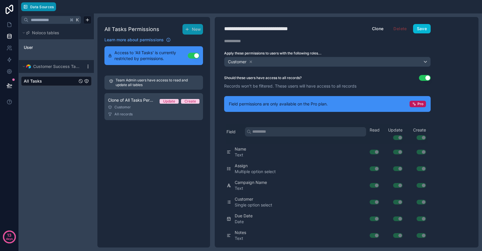
click at [32, 6] on span "Data Sources" at bounding box center [42, 7] width 24 height 4
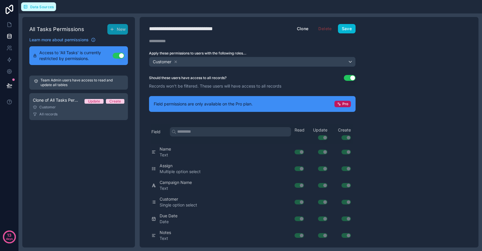
click at [41, 7] on span "Data Sources" at bounding box center [42, 7] width 24 height 4
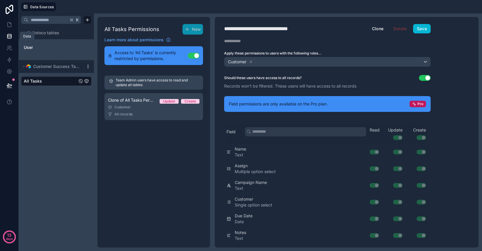
click at [10, 31] on link at bounding box center [9, 36] width 18 height 12
click at [38, 8] on span "Data Sources" at bounding box center [42, 7] width 24 height 4
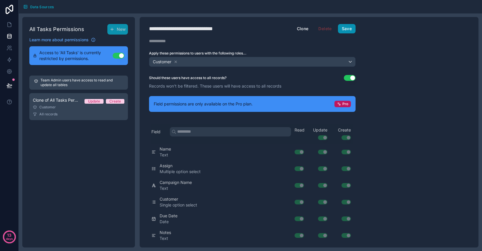
click at [345, 30] on button "Save" at bounding box center [347, 28] width 18 height 9
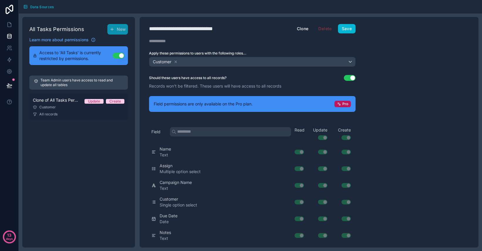
click at [71, 103] on span "Clone of All Tasks Permission 1" at bounding box center [56, 100] width 47 height 6
click at [84, 108] on div "Customer" at bounding box center [78, 107] width 91 height 5
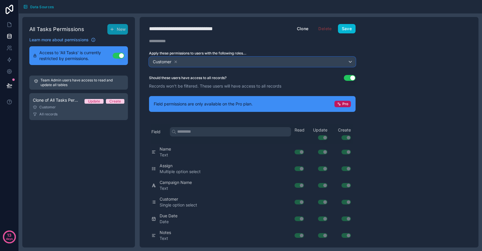
click at [304, 63] on div "Customer" at bounding box center [252, 61] width 206 height 9
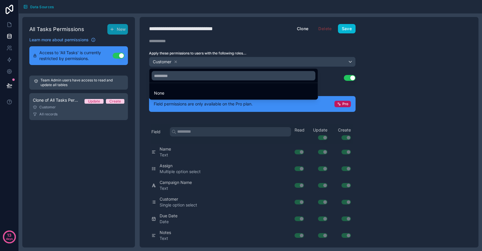
click at [199, 45] on div at bounding box center [241, 125] width 482 height 251
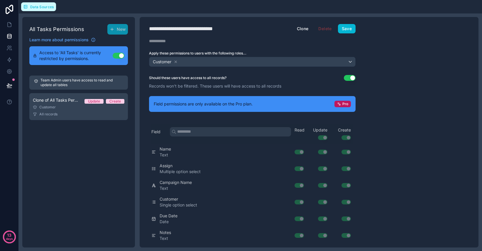
click at [33, 8] on span "Data Sources" at bounding box center [42, 7] width 24 height 4
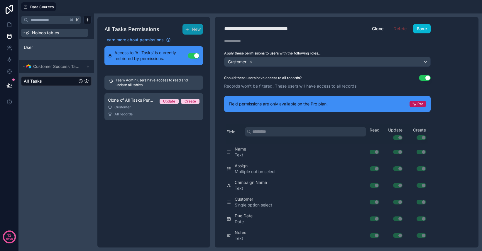
click at [54, 33] on span "Noloco tables" at bounding box center [45, 33] width 27 height 6
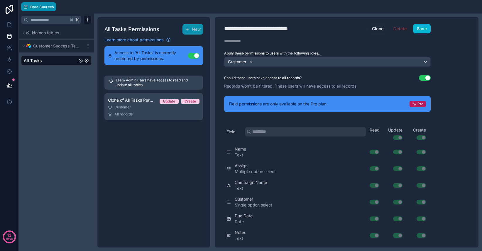
click at [48, 10] on button "Data Sources" at bounding box center [38, 6] width 35 height 9
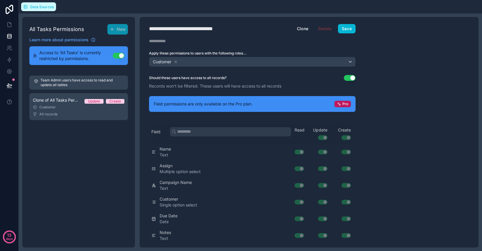
click at [44, 8] on span "Data Sources" at bounding box center [42, 7] width 24 height 4
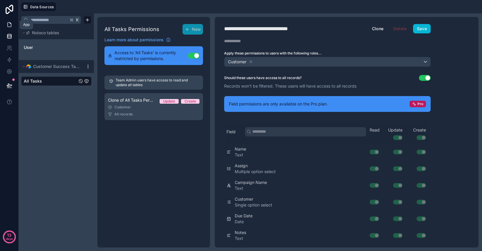
click at [11, 25] on icon at bounding box center [9, 25] width 6 height 6
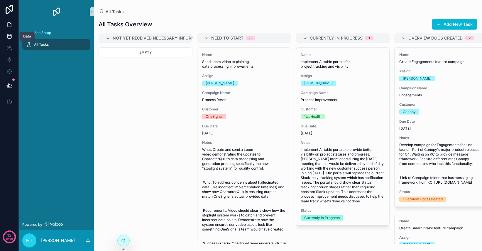
click at [9, 36] on icon at bounding box center [9, 36] width 6 height 6
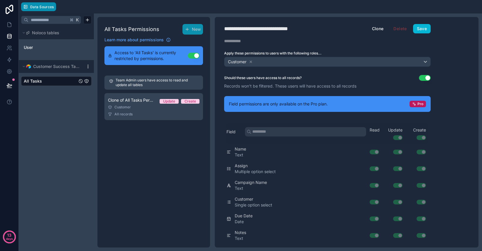
click at [38, 9] on span "Data Sources" at bounding box center [42, 7] width 24 height 4
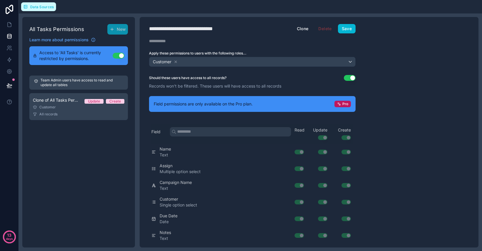
click at [38, 9] on span "Data Sources" at bounding box center [42, 7] width 24 height 4
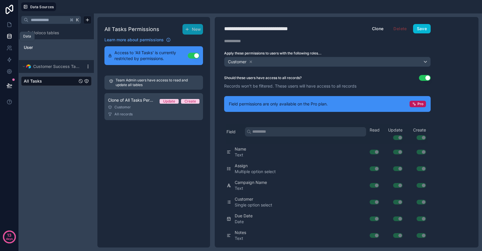
click at [14, 34] on link at bounding box center [9, 36] width 18 height 12
click at [46, 19] on input "text" at bounding box center [48, 20] width 40 height 11
click at [48, 31] on span "Noloco tables" at bounding box center [45, 33] width 27 height 6
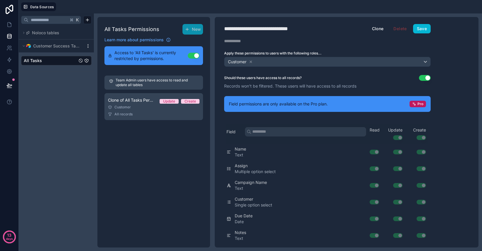
click at [46, 61] on link "All Tasks" at bounding box center [50, 61] width 53 height 6
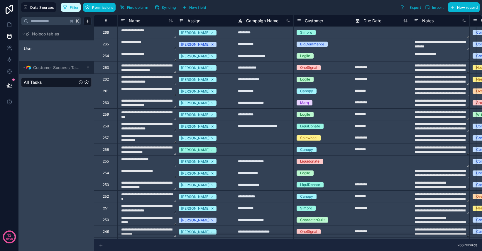
click at [74, 9] on button "Filter" at bounding box center [71, 7] width 20 height 9
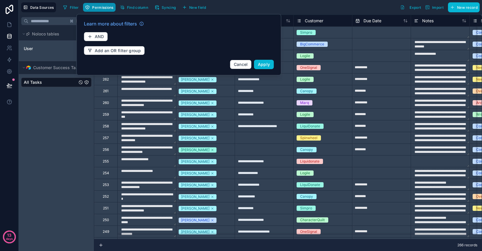
click at [102, 8] on span "Permissions" at bounding box center [102, 7] width 21 height 4
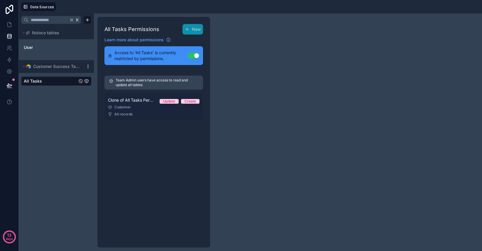
click at [140, 115] on div "All records" at bounding box center [153, 114] width 91 height 5
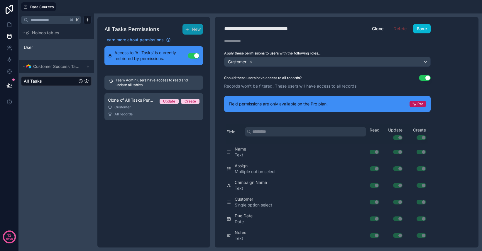
click at [427, 79] on button "Use setting" at bounding box center [425, 78] width 12 height 6
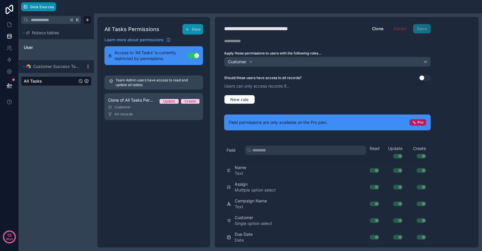
click at [36, 8] on span "Data Sources" at bounding box center [42, 7] width 24 height 4
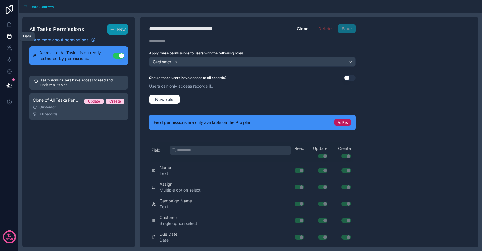
click at [10, 37] on icon at bounding box center [9, 36] width 6 height 6
click at [6, 27] on link at bounding box center [9, 25] width 18 height 12
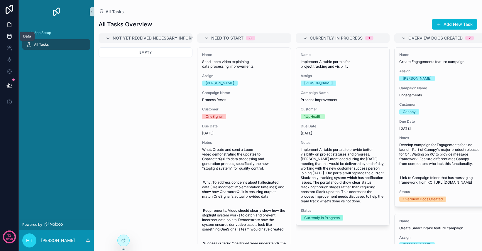
click at [10, 37] on icon at bounding box center [9, 36] width 6 height 6
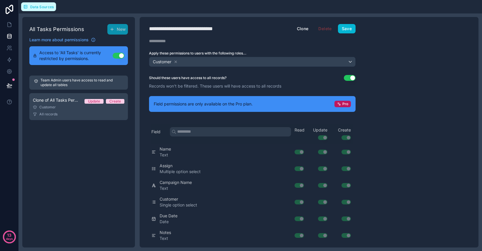
click at [42, 6] on span "Data Sources" at bounding box center [42, 7] width 24 height 4
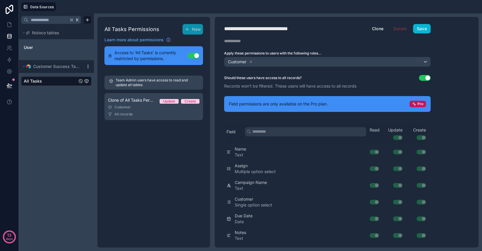
click at [53, 82] on link "All Tasks" at bounding box center [50, 81] width 53 height 6
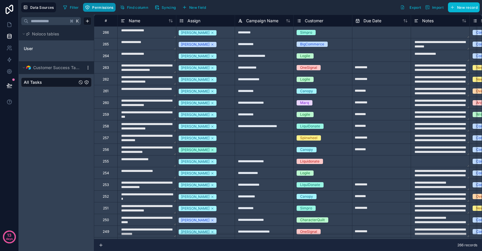
click at [92, 7] on button "Permissions" at bounding box center [99, 7] width 32 height 9
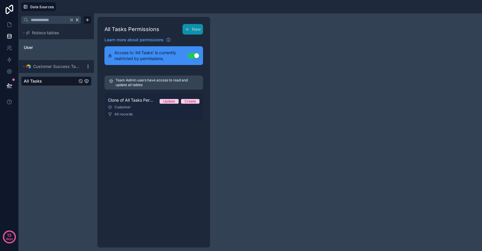
click at [149, 107] on div "Customer" at bounding box center [153, 107] width 91 height 5
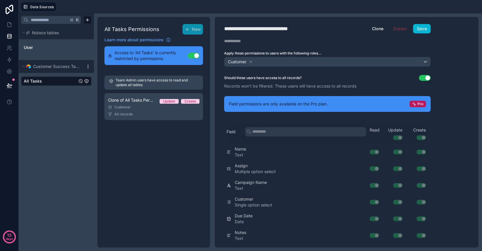
click at [427, 77] on button "Use setting" at bounding box center [425, 78] width 12 height 6
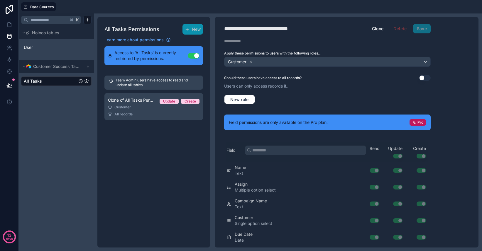
click at [261, 103] on div "New rule" at bounding box center [327, 99] width 206 height 16
click at [242, 98] on span "New rule" at bounding box center [239, 99] width 23 height 5
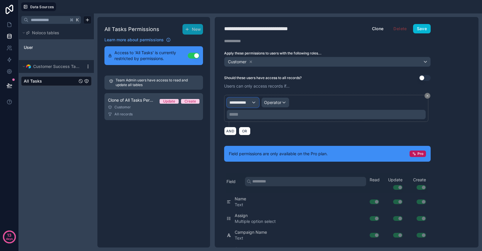
click at [252, 107] on div "**********" at bounding box center [243, 102] width 32 height 9
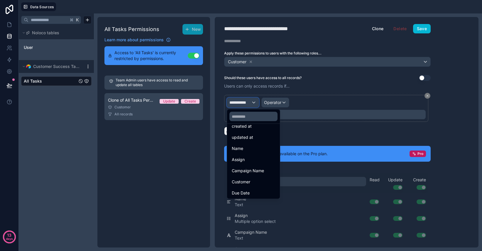
scroll to position [33, 0]
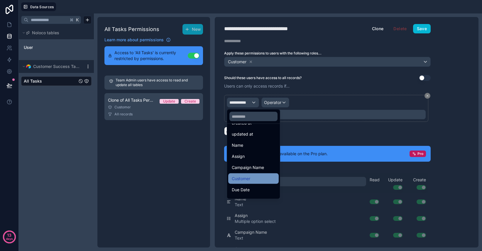
click at [257, 179] on div "Customer" at bounding box center [253, 178] width 43 height 7
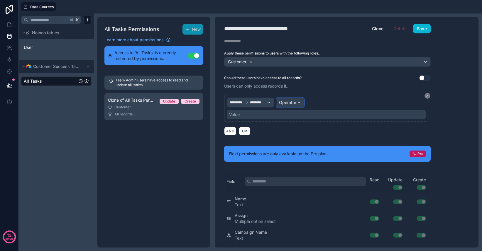
click at [287, 101] on span "Operator" at bounding box center [287, 102] width 17 height 5
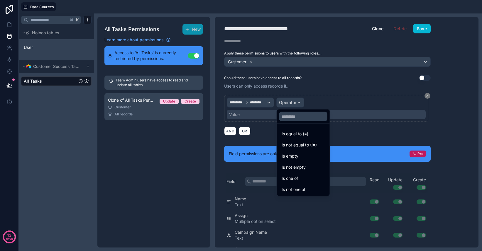
click at [357, 134] on div at bounding box center [241, 125] width 482 height 251
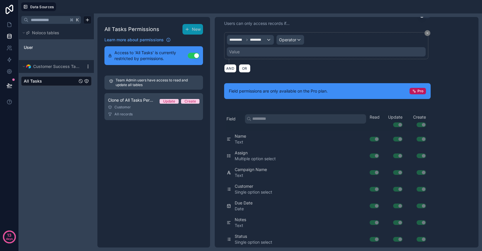
scroll to position [0, 0]
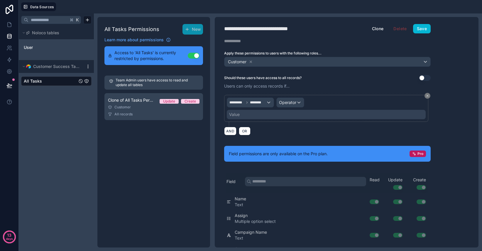
click at [295, 114] on div "Value" at bounding box center [326, 114] width 199 height 9
click at [287, 103] on span "Operator" at bounding box center [287, 102] width 17 height 5
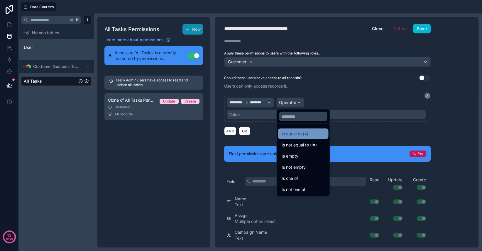
click at [297, 136] on span "Is equal to (=)" at bounding box center [294, 133] width 27 height 7
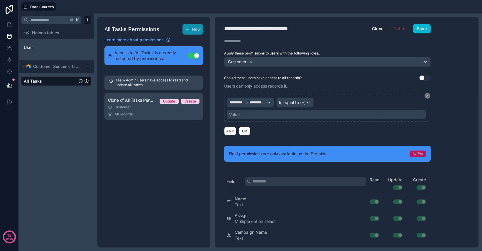
click at [264, 115] on div "Value" at bounding box center [326, 114] width 199 height 9
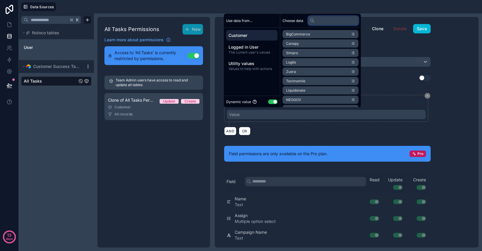
click at [330, 19] on input "text" at bounding box center [333, 20] width 50 height 9
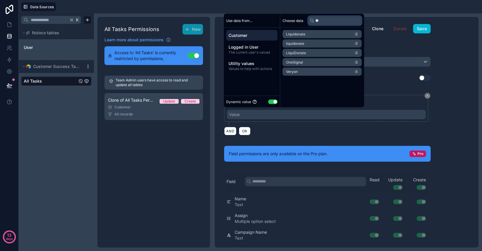
type input "**"
click at [312, 62] on li "OneSignal" at bounding box center [321, 62] width 79 height 8
click at [300, 132] on div "AND OR" at bounding box center [327, 131] width 206 height 9
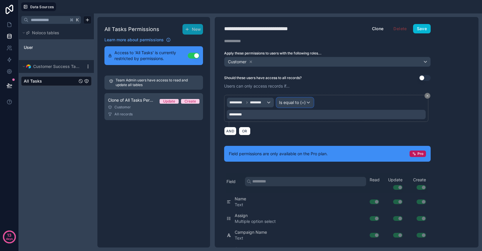
click at [302, 103] on span "Is equal to (=)" at bounding box center [292, 103] width 27 height 6
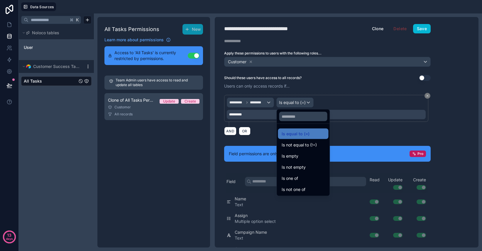
click at [257, 135] on div at bounding box center [241, 125] width 482 height 251
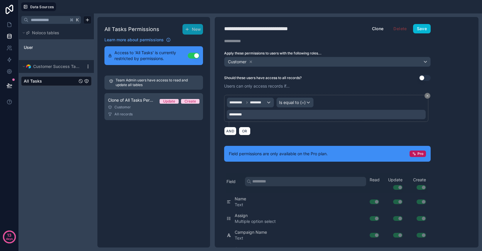
click at [258, 112] on div "*********" at bounding box center [326, 114] width 199 height 9
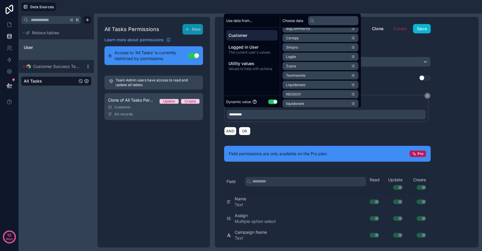
scroll to position [6, 0]
click at [276, 101] on button "Use setting" at bounding box center [272, 101] width 9 height 5
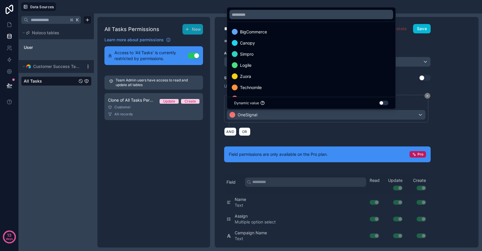
click at [383, 103] on button "Use setting" at bounding box center [383, 103] width 9 height 5
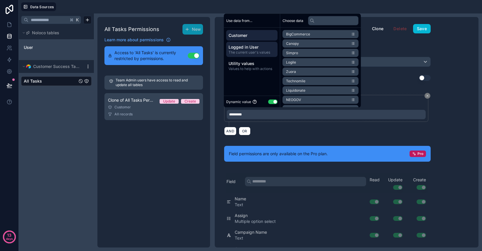
click at [258, 49] on span "Logged in User" at bounding box center [251, 47] width 47 height 6
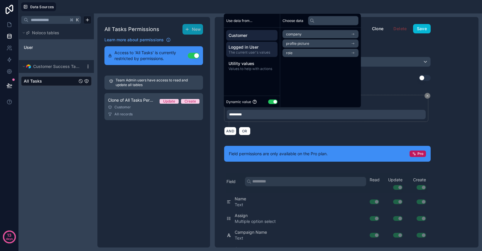
click at [241, 33] on span "Customer" at bounding box center [251, 36] width 47 height 6
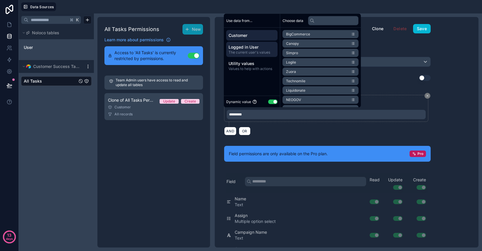
click at [247, 48] on span "Logged in User" at bounding box center [251, 47] width 47 height 6
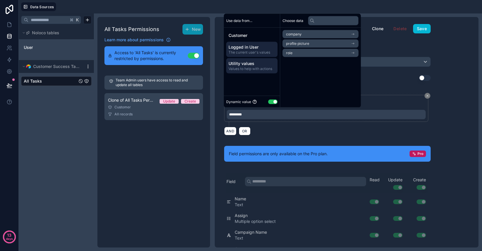
click at [254, 67] on span "Values to help with actions" at bounding box center [251, 69] width 47 height 5
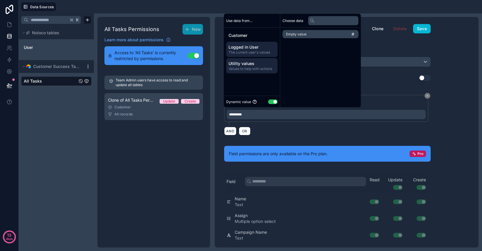
click at [257, 46] on span "Logged in User" at bounding box center [251, 47] width 47 height 6
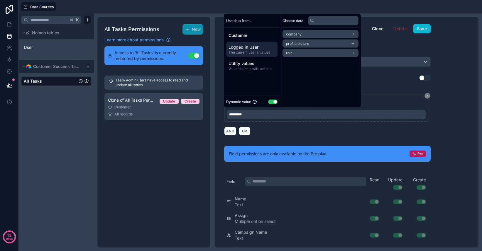
click at [301, 32] on span "company" at bounding box center [294, 34] width 16 height 5
click at [440, 99] on div "**********" at bounding box center [347, 132] width 264 height 231
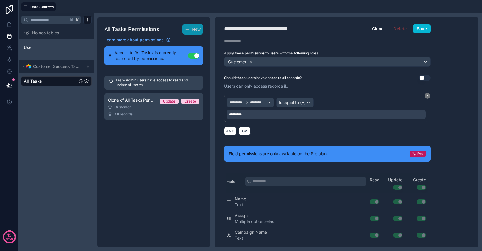
click at [260, 114] on div "*********" at bounding box center [326, 114] width 199 height 9
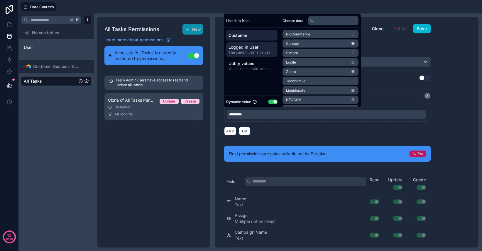
click at [250, 48] on span "Logged in User" at bounding box center [251, 47] width 47 height 6
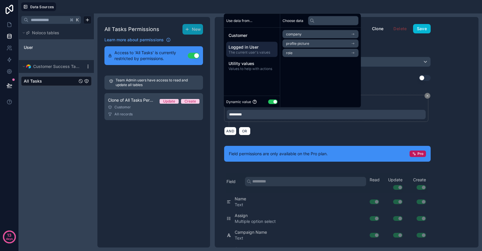
click at [301, 34] on li "company" at bounding box center [320, 34] width 76 height 8
click at [355, 33] on icon at bounding box center [353, 34] width 4 height 4
click at [354, 34] on icon "scrollable content" at bounding box center [353, 34] width 1 height 1
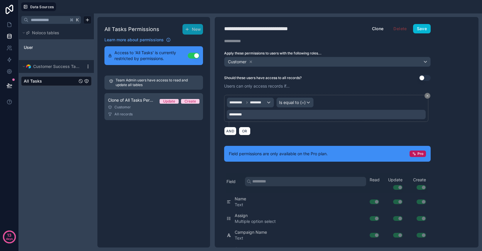
click at [450, 109] on div "**********" at bounding box center [347, 132] width 264 height 231
click at [427, 96] on icon at bounding box center [427, 96] width 2 height 2
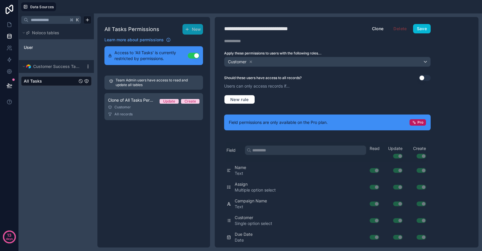
click at [242, 90] on div "Should these users have access to all records? Use setting Users can only acces…" at bounding box center [327, 91] width 225 height 33
click at [241, 101] on span "New rule" at bounding box center [239, 99] width 23 height 5
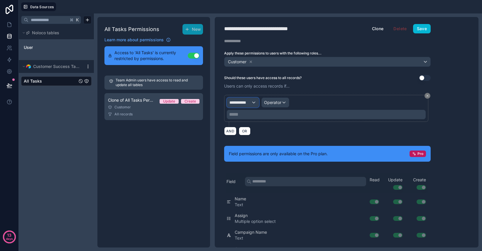
click at [245, 98] on button "**********" at bounding box center [243, 103] width 32 height 10
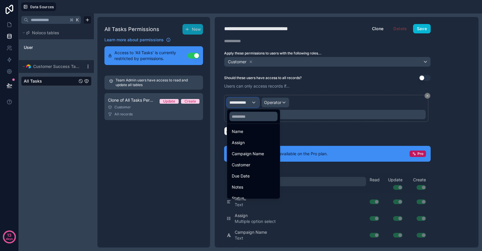
scroll to position [53, 0]
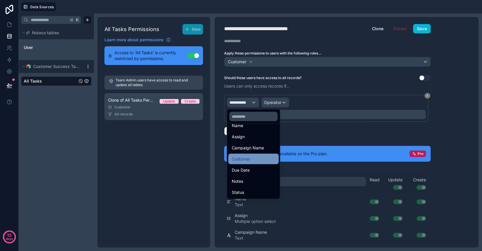
click at [246, 160] on span "Customer" at bounding box center [241, 159] width 18 height 7
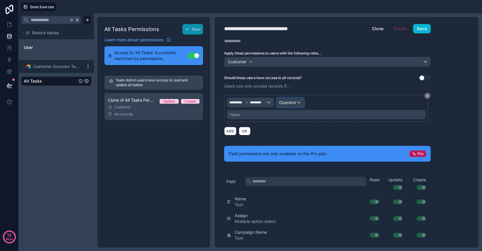
click at [291, 98] on div "Operator" at bounding box center [289, 102] width 27 height 9
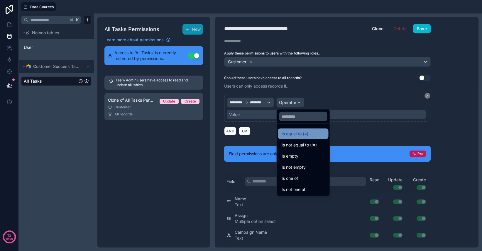
click at [301, 136] on span "Is equal to (=)" at bounding box center [294, 133] width 27 height 7
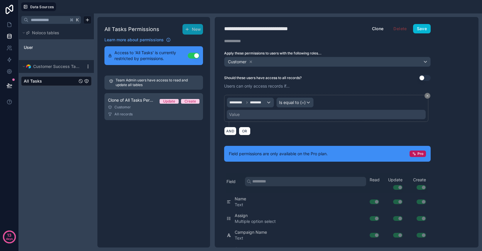
click at [241, 111] on div "Value" at bounding box center [326, 114] width 199 height 9
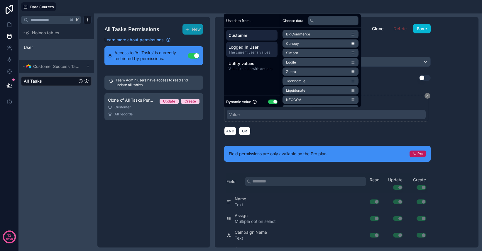
click at [258, 47] on span "Logged in User" at bounding box center [251, 47] width 47 height 6
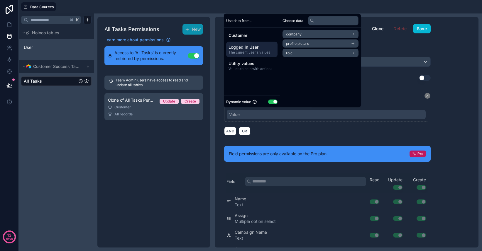
click at [317, 33] on li "company" at bounding box center [320, 34] width 76 height 8
click at [353, 34] on icon at bounding box center [352, 34] width 1 height 1
click at [354, 34] on icon "scrollable content" at bounding box center [353, 34] width 2 height 0
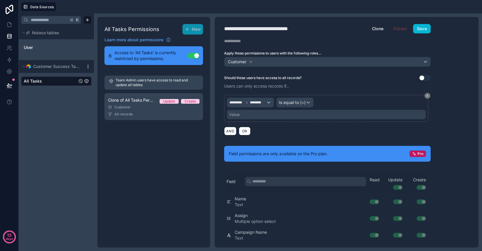
click at [386, 52] on label "Apply these permissions to users with the following roles..." at bounding box center [327, 53] width 206 height 5
click at [349, 112] on div "Value" at bounding box center [326, 114] width 199 height 9
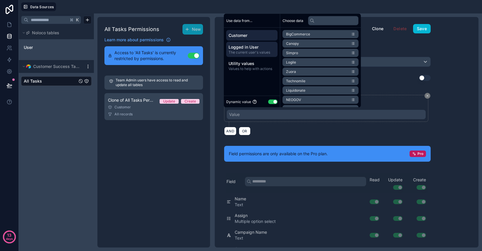
click at [259, 49] on span "Logged in User" at bounding box center [251, 47] width 47 height 6
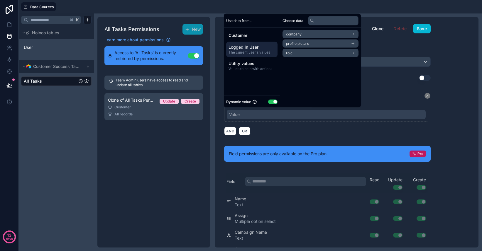
click at [308, 35] on li "company" at bounding box center [320, 34] width 76 height 8
click at [249, 34] on span "Customer" at bounding box center [251, 36] width 47 height 6
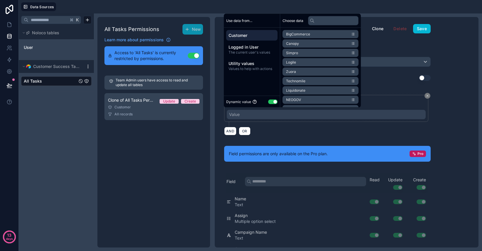
click at [297, 33] on span "BigCommerce" at bounding box center [298, 34] width 24 height 5
click at [262, 117] on div "**********" at bounding box center [326, 114] width 199 height 9
click at [248, 47] on span "Logged in User" at bounding box center [251, 47] width 47 height 6
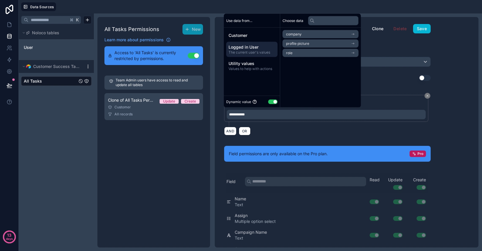
click at [316, 35] on li "company" at bounding box center [320, 34] width 76 height 8
click at [355, 34] on icon at bounding box center [353, 34] width 4 height 4
click at [355, 34] on icon "scrollable content" at bounding box center [353, 34] width 4 height 4
click at [289, 35] on icon at bounding box center [288, 34] width 2 height 2
click at [275, 102] on button "Use setting" at bounding box center [272, 101] width 9 height 5
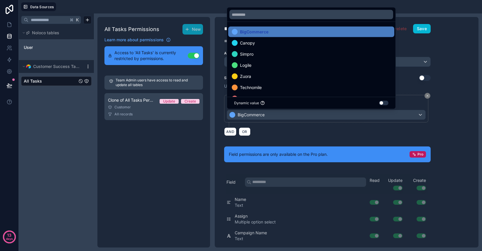
click at [381, 102] on button "Use setting" at bounding box center [383, 103] width 9 height 5
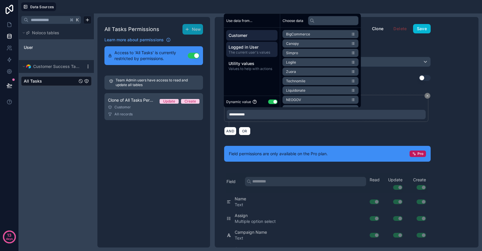
click at [259, 49] on span "Logged in User" at bounding box center [251, 47] width 47 height 6
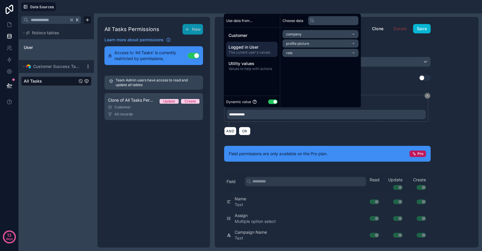
click at [310, 55] on li "role" at bounding box center [320, 53] width 76 height 8
click at [308, 46] on span "users collection" at bounding box center [299, 45] width 26 height 5
click at [307, 44] on span "users collection" at bounding box center [305, 43] width 26 height 5
click at [303, 35] on div "role" at bounding box center [320, 34] width 76 height 8
click at [305, 34] on li "company" at bounding box center [320, 34] width 76 height 8
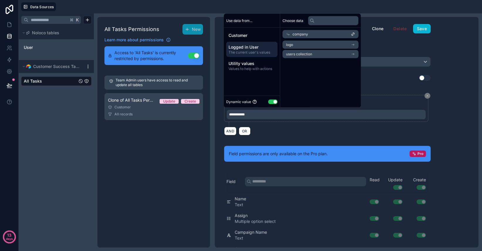
click at [303, 45] on li "logo" at bounding box center [320, 45] width 76 height 8
click at [307, 44] on div "logo" at bounding box center [320, 44] width 76 height 8
click at [305, 55] on span "users collection" at bounding box center [299, 54] width 26 height 5
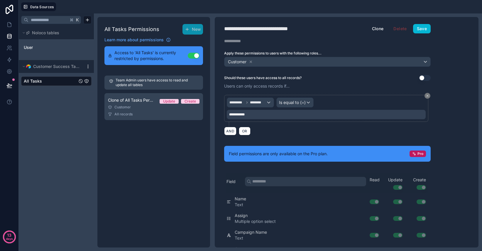
click at [329, 132] on div "AND OR" at bounding box center [327, 131] width 206 height 9
click at [282, 114] on div "**********" at bounding box center [326, 114] width 199 height 9
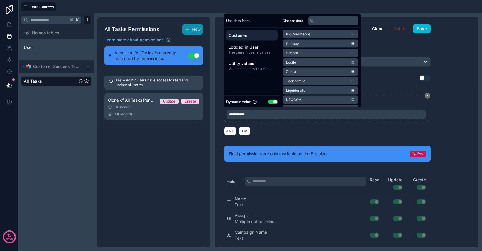
click at [286, 125] on div "**********" at bounding box center [327, 111] width 206 height 32
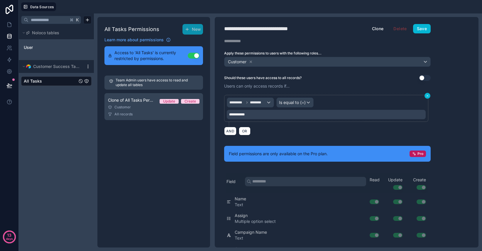
click at [429, 95] on icon at bounding box center [427, 96] width 4 height 4
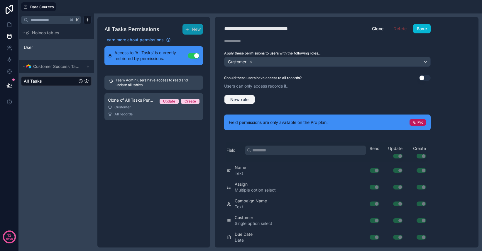
click at [249, 102] on button "New rule" at bounding box center [239, 99] width 31 height 9
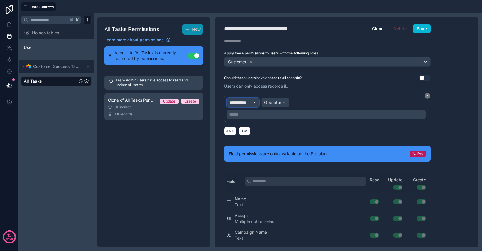
click at [240, 103] on span "**********" at bounding box center [240, 103] width 22 height 6
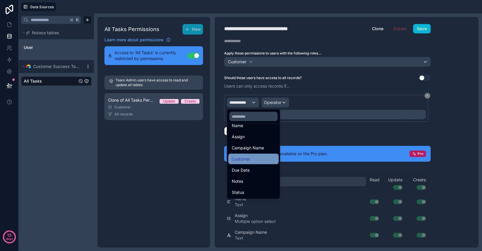
click at [244, 156] on span "Customer" at bounding box center [241, 159] width 18 height 7
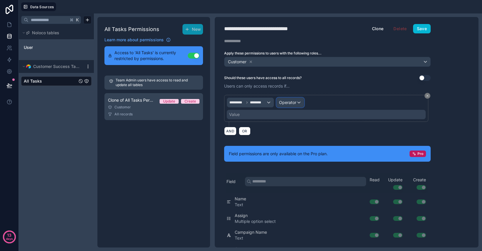
click at [292, 103] on span "Operator" at bounding box center [287, 102] width 17 height 5
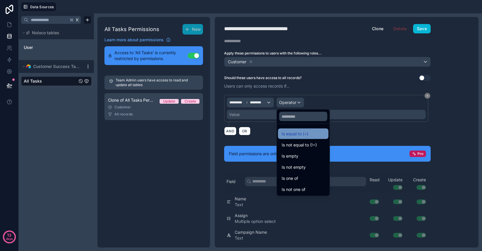
click at [298, 135] on span "Is equal to (=)" at bounding box center [294, 133] width 27 height 7
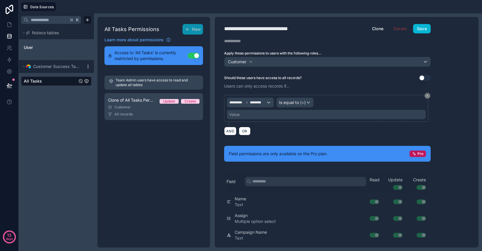
click at [258, 117] on div "Value" at bounding box center [326, 114] width 199 height 9
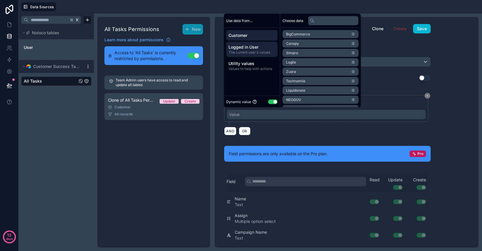
click at [258, 49] on span "Logged in User" at bounding box center [251, 47] width 47 height 6
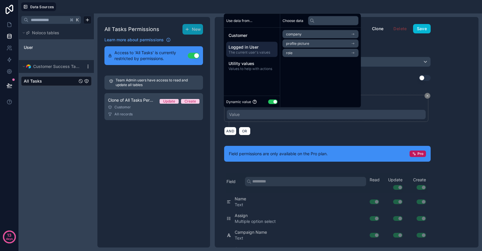
click at [313, 33] on li "company" at bounding box center [320, 34] width 76 height 8
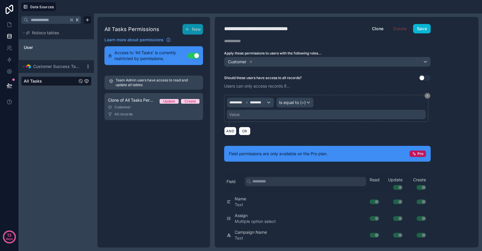
click at [447, 89] on div "**********" at bounding box center [347, 132] width 264 height 231
click at [313, 117] on div "Value" at bounding box center [326, 114] width 199 height 9
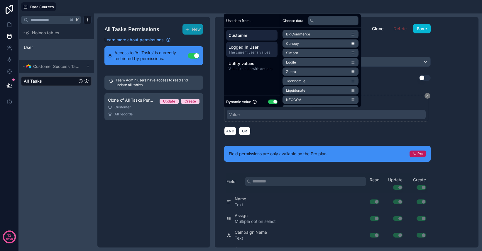
click at [244, 49] on span "Logged in User" at bounding box center [251, 47] width 47 height 6
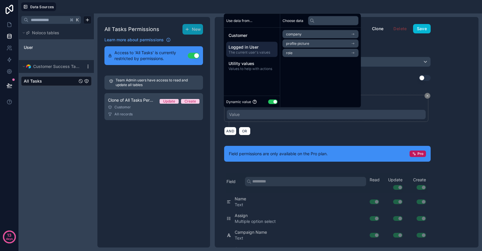
click at [317, 30] on li "company" at bounding box center [320, 34] width 76 height 8
click at [317, 55] on li "users collection" at bounding box center [320, 54] width 76 height 8
click at [318, 53] on div "No more options..." at bounding box center [320, 57] width 81 height 19
click at [318, 59] on span "No more options..." at bounding box center [320, 57] width 76 height 5
click at [318, 43] on span "users collection" at bounding box center [305, 43] width 26 height 5
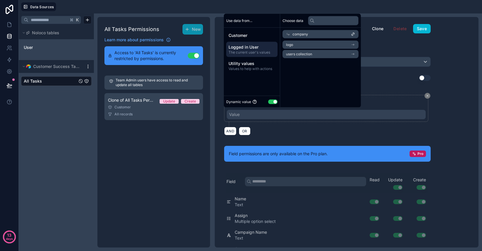
click at [316, 83] on div "Choose data company logo users collection" at bounding box center [320, 61] width 81 height 94
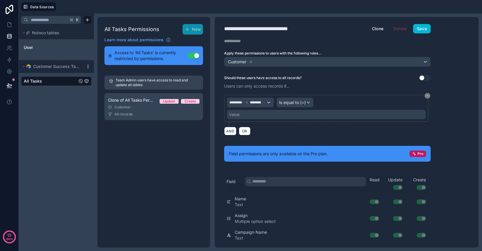
click at [278, 122] on div "********* ******** Is equal to (=) Value" at bounding box center [326, 108] width 204 height 27
click at [11, 49] on icon at bounding box center [9, 48] width 6 height 6
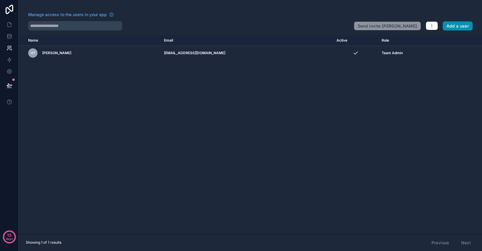
click at [454, 28] on button "Add a user" at bounding box center [457, 25] width 30 height 9
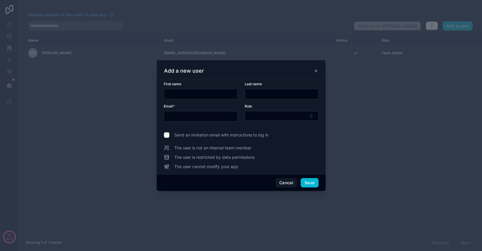
click at [315, 72] on icon at bounding box center [315, 71] width 5 height 5
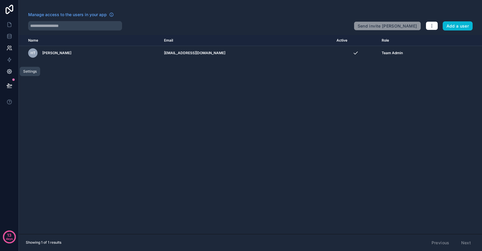
click at [10, 71] on icon at bounding box center [9, 71] width 1 height 1
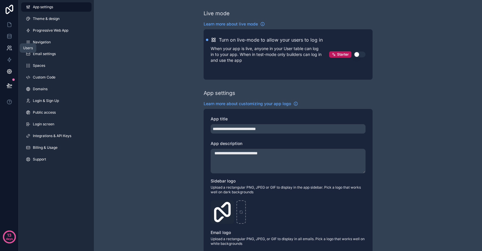
click at [11, 49] on icon at bounding box center [11, 49] width 1 height 1
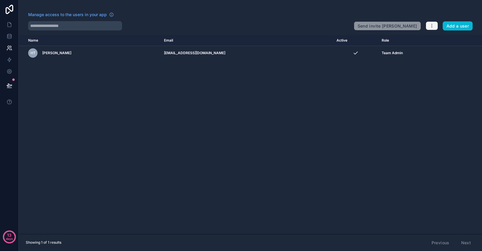
click at [434, 26] on icon "button" at bounding box center [431, 25] width 5 height 5
click at [422, 124] on div "Name Email Active Role userTable.email HT Hunter Tolman hunter@characterquilt.c…" at bounding box center [250, 134] width 463 height 199
click at [9, 73] on icon at bounding box center [9, 71] width 4 height 4
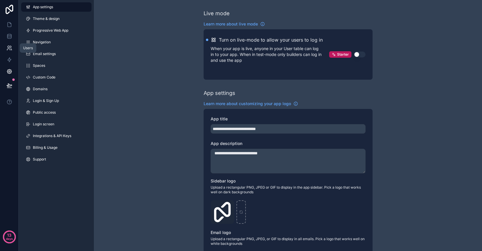
click at [10, 47] on icon at bounding box center [9, 48] width 6 height 6
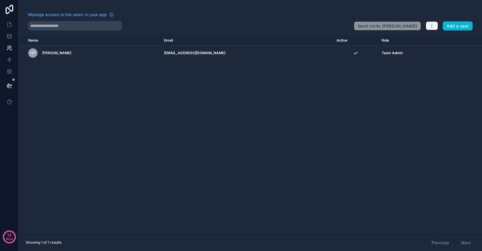
click at [432, 28] on button "button" at bounding box center [431, 25] width 12 height 9
click at [390, 12] on div "Manage access to the users in your app Send invite reminders Add a user" at bounding box center [250, 21] width 463 height 19
click at [99, 15] on span "Manage access to the users in your app" at bounding box center [67, 15] width 79 height 6
click at [10, 28] on link at bounding box center [9, 25] width 18 height 12
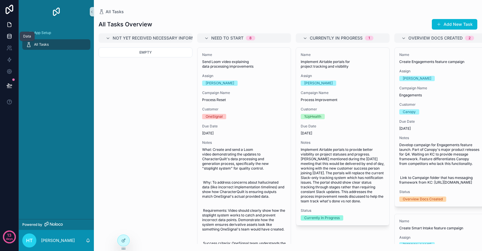
click at [12, 38] on link at bounding box center [9, 36] width 18 height 12
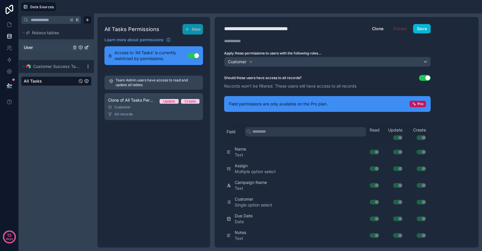
click at [29, 47] on span "User" at bounding box center [28, 48] width 9 height 6
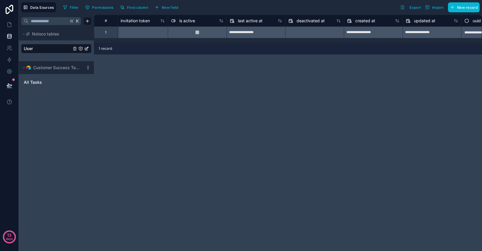
scroll to position [0, 398]
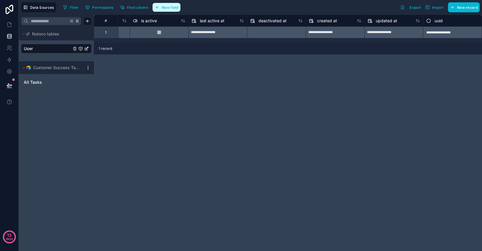
click at [173, 8] on span "New field" at bounding box center [170, 7] width 17 height 4
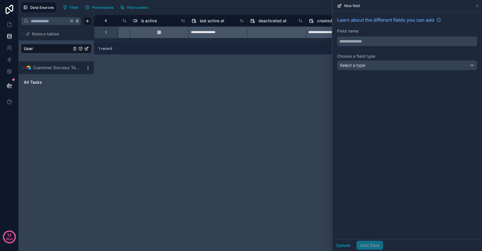
click at [360, 43] on input "text" at bounding box center [407, 41] width 140 height 9
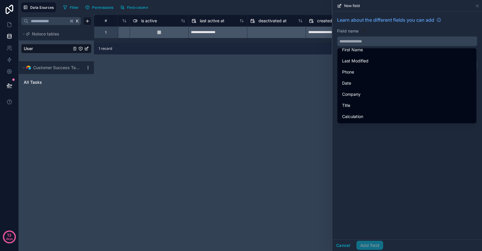
scroll to position [118, 0]
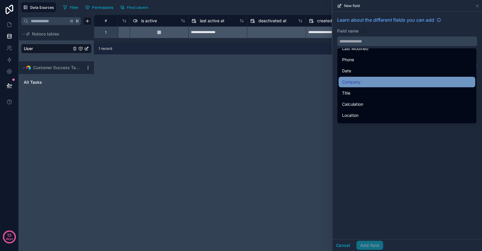
click at [360, 82] on span "Company" at bounding box center [351, 82] width 18 height 7
type input "*******"
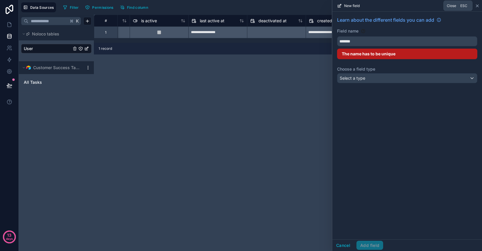
click at [478, 7] on icon at bounding box center [477, 6] width 5 height 5
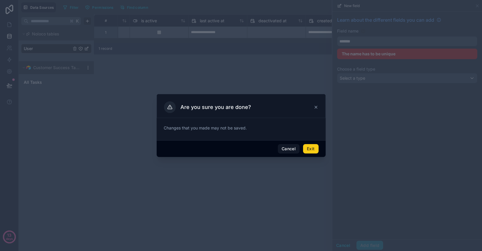
click at [307, 149] on button "Exit" at bounding box center [310, 148] width 15 height 9
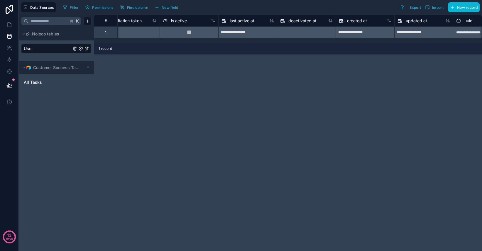
scroll to position [0, 398]
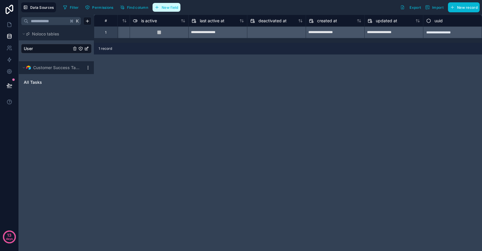
click at [164, 10] on button "New field" at bounding box center [166, 7] width 28 height 9
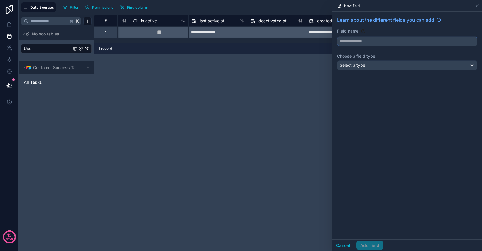
click at [368, 40] on input "text" at bounding box center [407, 41] width 140 height 9
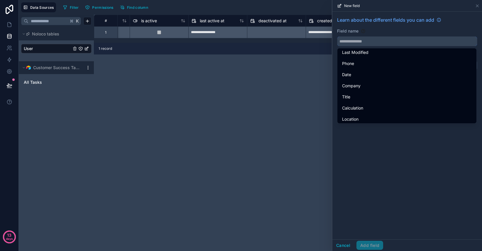
scroll to position [116, 0]
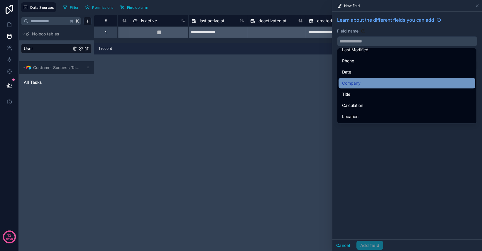
click at [362, 83] on div "Company" at bounding box center [407, 83] width 130 height 7
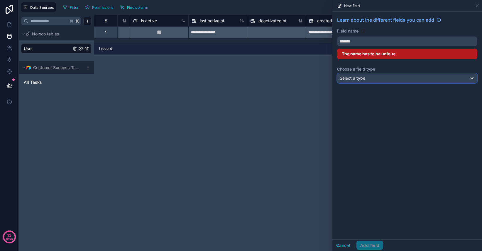
click at [375, 79] on div "Select a type" at bounding box center [407, 78] width 140 height 9
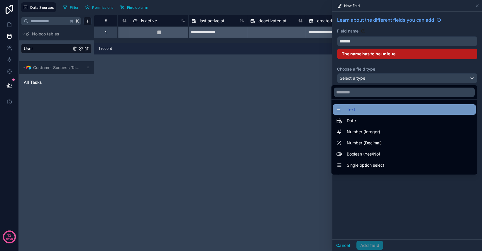
click at [369, 111] on div "Text" at bounding box center [404, 109] width 136 height 7
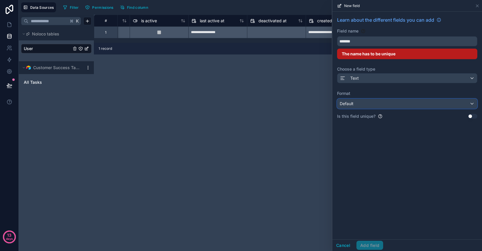
click at [374, 107] on div "Default" at bounding box center [407, 103] width 140 height 9
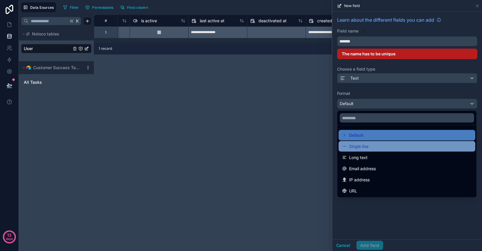
click at [374, 147] on div "Single line" at bounding box center [407, 146] width 130 height 7
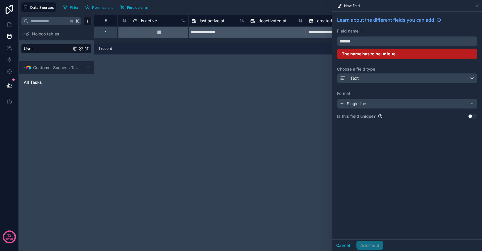
click at [376, 164] on div "Learn about the different fields you can add Field name ******* The name has to…" at bounding box center [407, 126] width 150 height 228
click at [372, 42] on input "*******" at bounding box center [407, 41] width 140 height 9
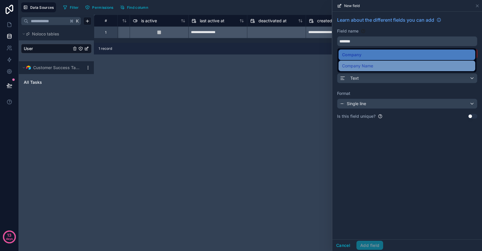
click at [368, 62] on span "Company Name" at bounding box center [357, 65] width 31 height 7
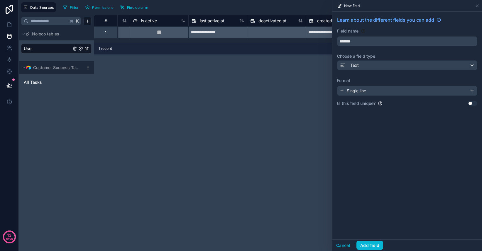
type input "**********"
click at [371, 245] on button "Add field" at bounding box center [369, 245] width 27 height 9
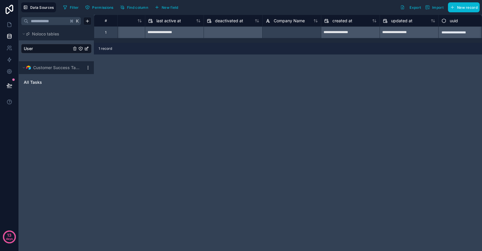
scroll to position [0, 440]
click at [287, 32] on div at bounding box center [293, 32] width 59 height 12
type input "**********"
click at [261, 53] on div "1 record" at bounding box center [288, 49] width 388 height 12
click at [285, 33] on div "**********" at bounding box center [293, 32] width 59 height 12
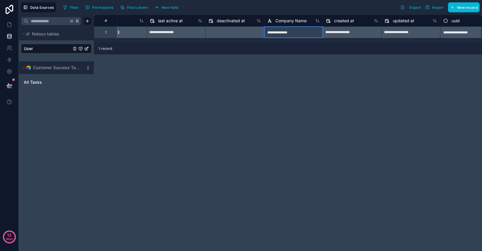
click at [285, 33] on div "**********" at bounding box center [293, 32] width 59 height 12
click at [284, 53] on div "1 record" at bounding box center [288, 49] width 388 height 12
click at [11, 50] on icon at bounding box center [9, 48] width 6 height 6
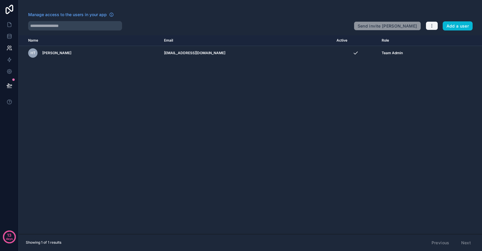
click at [433, 24] on icon "button" at bounding box center [431, 25] width 5 height 5
click at [418, 132] on div "Name Email Active Role userTable.email HT Hunter Tolman hunter@characterquilt.c…" at bounding box center [250, 134] width 463 height 199
click at [467, 238] on div "Previous Next" at bounding box center [450, 243] width 47 height 10
click at [448, 246] on div "Previous Next" at bounding box center [450, 243] width 47 height 10
drag, startPoint x: 255, startPoint y: 24, endPoint x: 250, endPoint y: 36, distance: 13.3
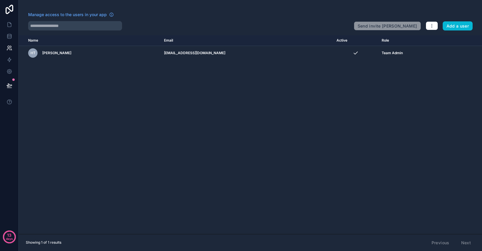
click at [255, 24] on div at bounding box center [188, 25] width 321 height 9
click at [237, 45] on th "Email" at bounding box center [246, 40] width 173 height 11
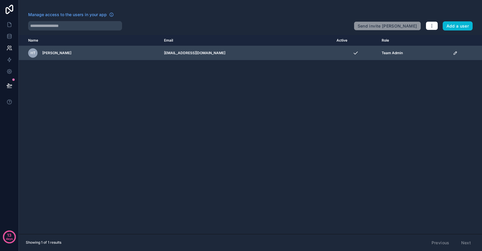
click at [236, 52] on td "[EMAIL_ADDRESS][DOMAIN_NAME]" at bounding box center [246, 53] width 173 height 14
click at [451, 55] on td "scrollable content" at bounding box center [465, 53] width 33 height 14
click at [453, 53] on icon "scrollable content" at bounding box center [455, 53] width 5 height 5
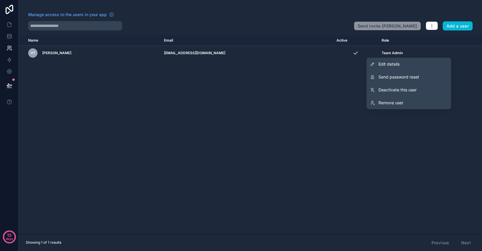
click at [307, 100] on div "Name Email Active Role userTable.email HT Hunter Tolman hunter@characterquilt.c…" at bounding box center [250, 134] width 463 height 199
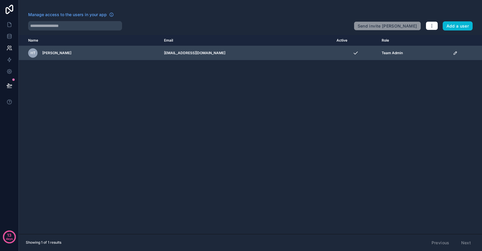
click at [453, 53] on icon "scrollable content" at bounding box center [455, 53] width 5 height 5
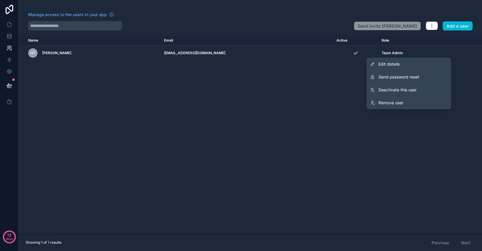
click at [405, 64] on link "Edit details" at bounding box center [408, 64] width 84 height 13
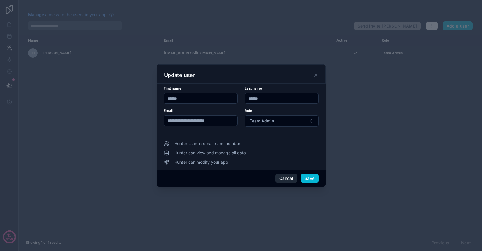
click at [283, 181] on button "Cancel" at bounding box center [286, 178] width 22 height 9
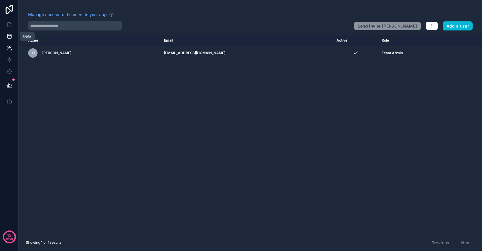
click at [9, 36] on icon at bounding box center [9, 36] width 6 height 6
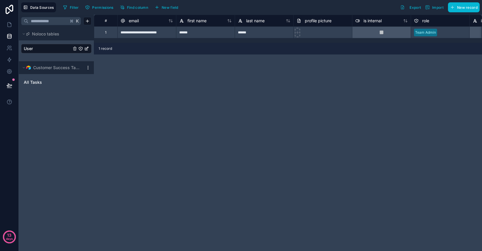
click at [53, 50] on link "User" at bounding box center [47, 49] width 47 height 6
click at [12, 47] on icon at bounding box center [9, 48] width 6 height 6
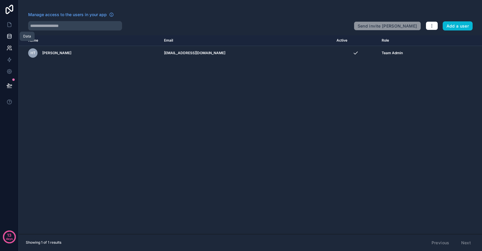
click at [10, 35] on icon at bounding box center [9, 34] width 4 height 1
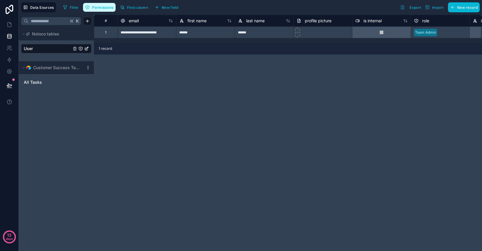
click at [107, 9] on span "Permissions" at bounding box center [102, 7] width 21 height 4
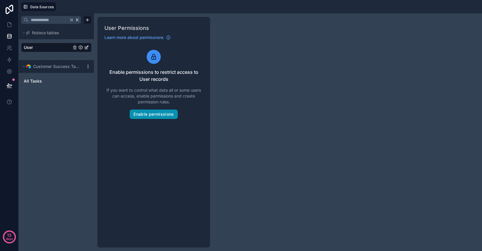
click at [154, 116] on button "Enable permissions" at bounding box center [154, 114] width 48 height 9
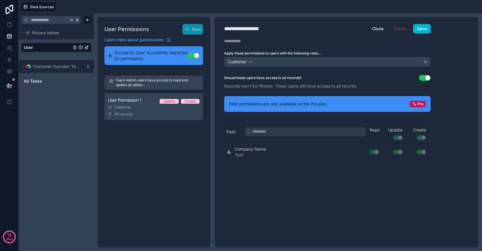
click at [425, 79] on button "Use setting" at bounding box center [425, 78] width 12 height 6
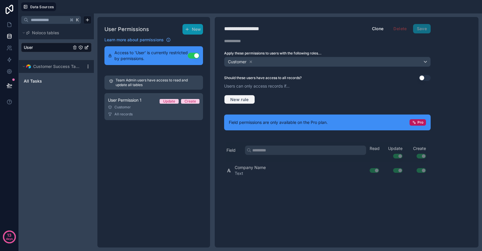
click at [236, 96] on button "New rule" at bounding box center [239, 99] width 31 height 9
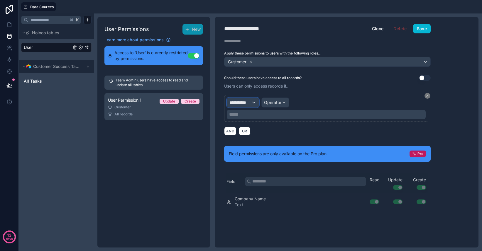
click at [257, 103] on div "**********" at bounding box center [243, 102] width 32 height 9
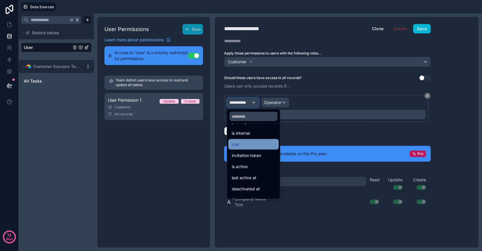
scroll to position [108, 0]
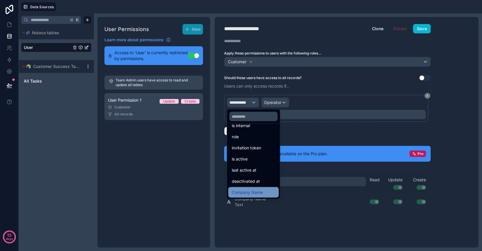
click at [258, 191] on span "Company Name" at bounding box center [247, 192] width 31 height 7
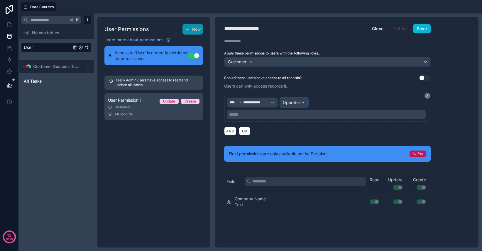
click at [295, 102] on span "Operator" at bounding box center [291, 102] width 17 height 5
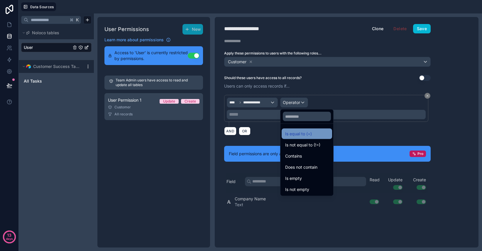
click at [301, 136] on span "Is equal to (=)" at bounding box center [298, 133] width 27 height 7
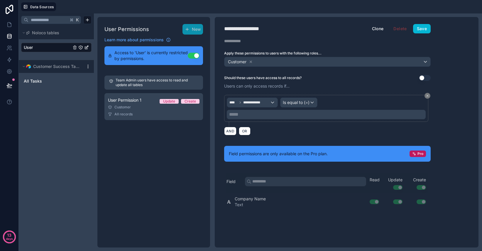
click at [259, 117] on p "***** ﻿" at bounding box center [326, 114] width 195 height 7
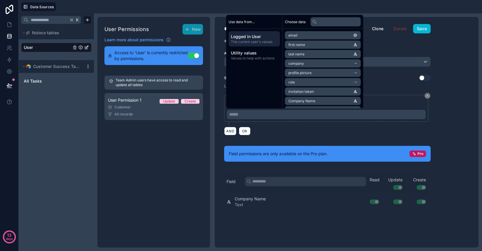
click at [310, 62] on li "company" at bounding box center [323, 64] width 76 height 8
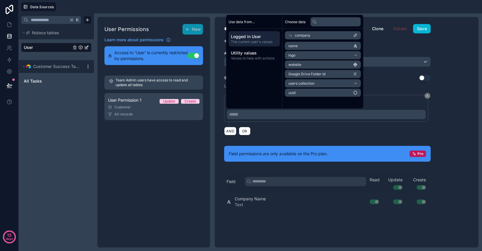
click at [320, 44] on li "name" at bounding box center [323, 46] width 76 height 8
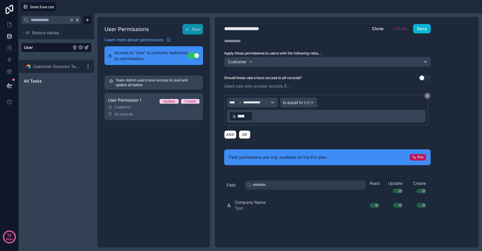
click at [308, 136] on div "AND OR" at bounding box center [327, 134] width 206 height 9
click at [425, 30] on button "Save" at bounding box center [422, 28] width 18 height 9
click at [8, 49] on icon at bounding box center [8, 49] width 3 height 1
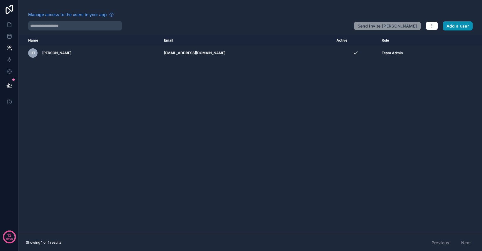
click at [459, 29] on button "Add a user" at bounding box center [457, 25] width 30 height 9
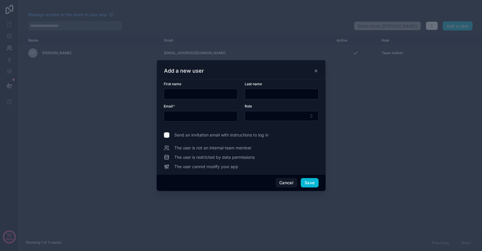
click at [207, 93] on input "text" at bounding box center [200, 94] width 73 height 8
type input "******"
type input "**********"
click at [258, 114] on button "Select Button" at bounding box center [282, 116] width 74 height 10
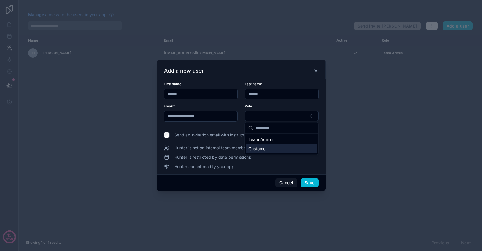
click at [265, 150] on span "Customer" at bounding box center [257, 149] width 18 height 6
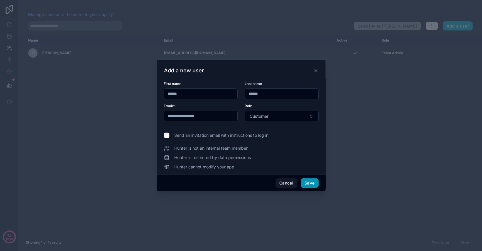
click at [314, 186] on button "Save" at bounding box center [310, 183] width 18 height 9
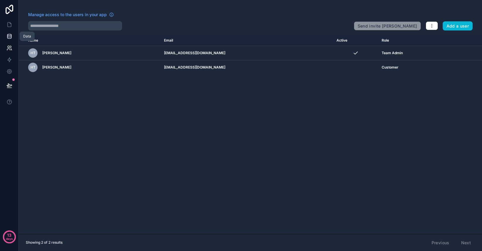
click at [9, 33] on link at bounding box center [9, 36] width 18 height 12
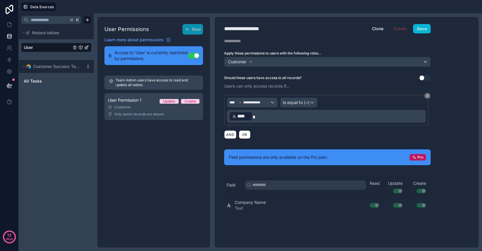
click at [47, 45] on link "User" at bounding box center [47, 48] width 47 height 6
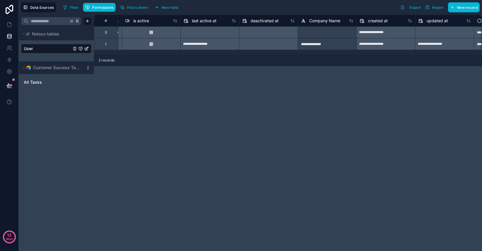
scroll to position [0, 411]
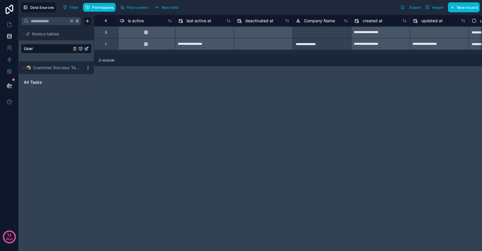
click at [319, 33] on div at bounding box center [321, 32] width 59 height 12
type input "*********"
click at [283, 95] on div "**********" at bounding box center [288, 133] width 388 height 237
click at [49, 245] on div "K Noloco tables User Customer Success Tasks All Tasks" at bounding box center [56, 133] width 75 height 237
click at [9, 24] on icon at bounding box center [9, 25] width 6 height 6
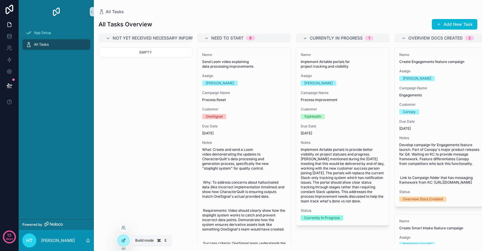
click at [123, 240] on icon at bounding box center [123, 240] width 5 height 5
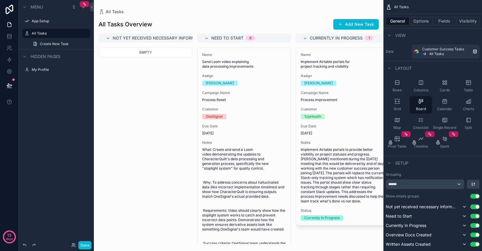
click at [71, 245] on div "Done" at bounding box center [79, 245] width 23 height 9
click at [74, 246] on icon at bounding box center [73, 246] width 2 height 1
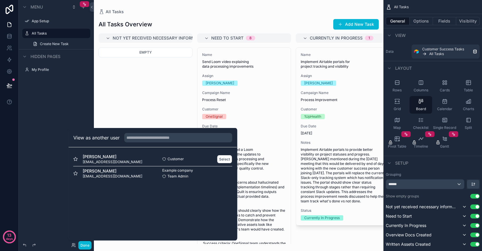
click at [91, 160] on span "[EMAIL_ADDRESS][DOMAIN_NAME]" at bounding box center [113, 162] width 60 height 5
click at [225, 159] on button "Select" at bounding box center [224, 159] width 15 height 9
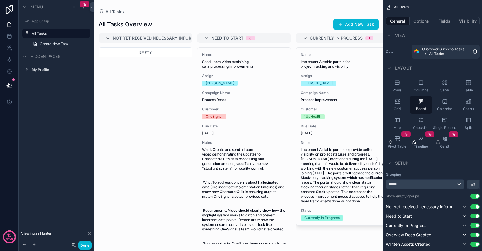
click at [261, 121] on div "scrollable content" at bounding box center [238, 125] width 289 height 251
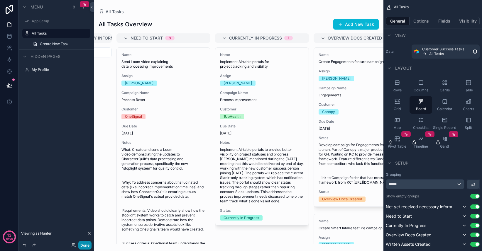
click at [86, 242] on button "Done" at bounding box center [84, 245] width 13 height 9
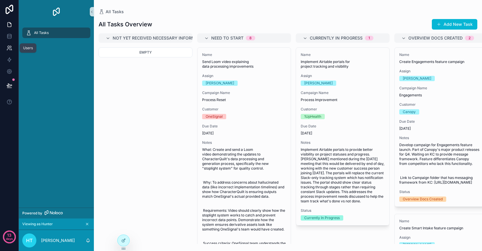
click at [9, 48] on icon at bounding box center [9, 48] width 6 height 6
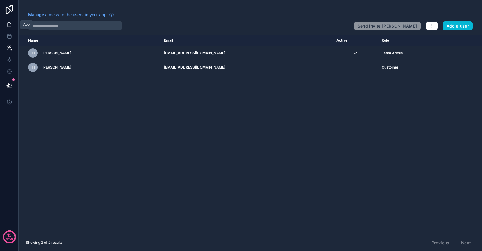
click at [9, 26] on icon at bounding box center [9, 25] width 6 height 6
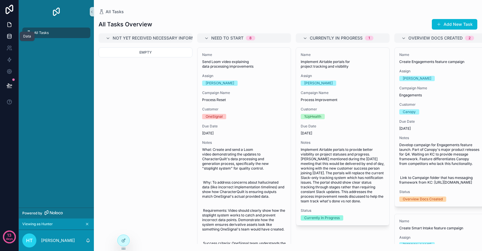
click at [10, 37] on icon at bounding box center [9, 36] width 4 height 2
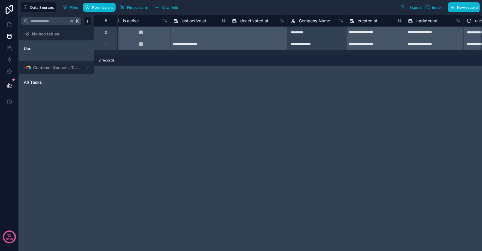
scroll to position [0, 457]
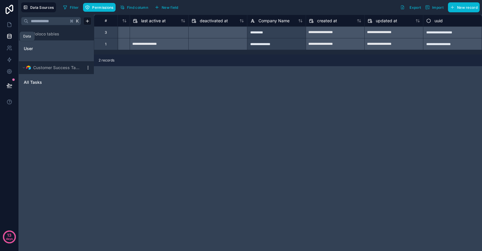
click at [10, 35] on icon at bounding box center [9, 36] width 6 height 6
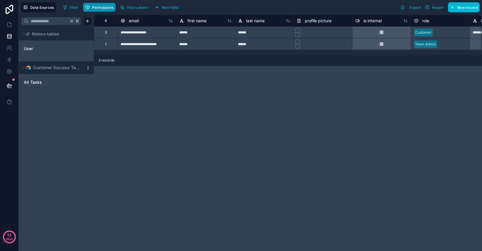
click at [107, 6] on span "Permissions" at bounding box center [102, 7] width 21 height 4
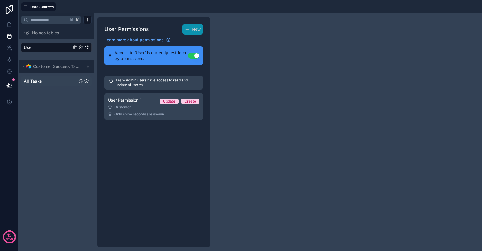
click at [46, 79] on link "All Tasks" at bounding box center [50, 81] width 53 height 6
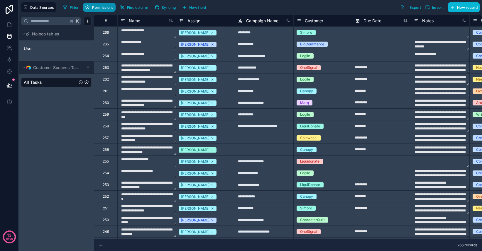
click at [99, 10] on button "Permissions" at bounding box center [99, 7] width 32 height 9
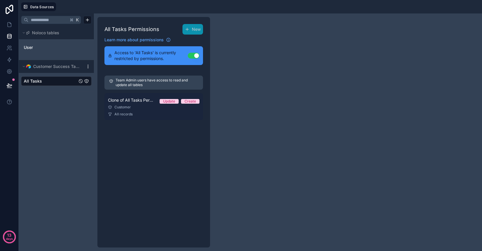
click at [145, 109] on div "Customer" at bounding box center [153, 107] width 91 height 5
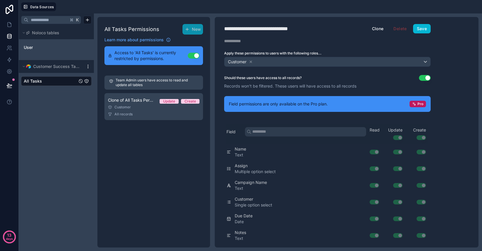
click at [428, 79] on button "Use setting" at bounding box center [425, 78] width 12 height 6
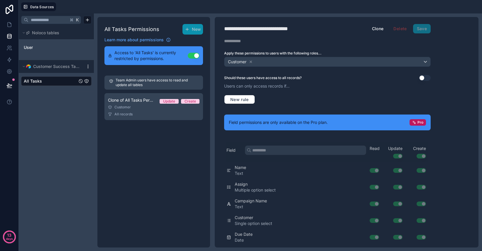
click at [255, 103] on div "New rule" at bounding box center [327, 99] width 206 height 16
click at [246, 101] on span "New rule" at bounding box center [239, 99] width 23 height 5
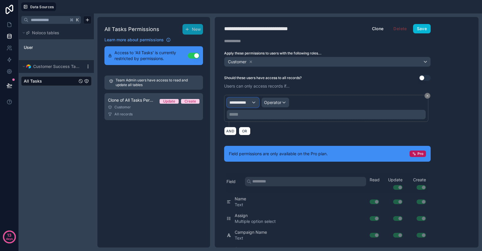
click at [248, 107] on div "**********" at bounding box center [243, 102] width 32 height 9
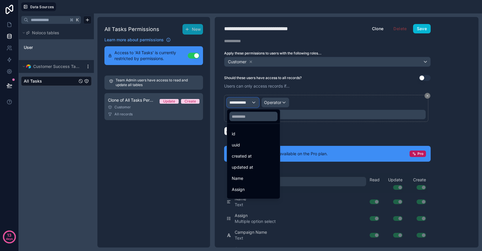
scroll to position [53, 0]
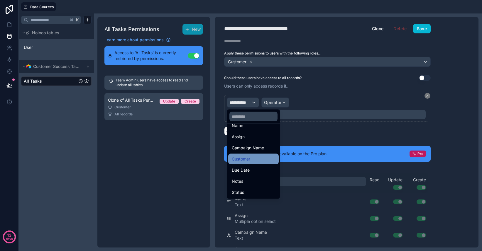
click at [250, 159] on span "Customer" at bounding box center [241, 159] width 18 height 7
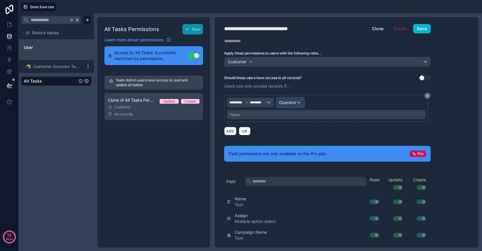
click at [291, 103] on span "Operator" at bounding box center [287, 102] width 17 height 5
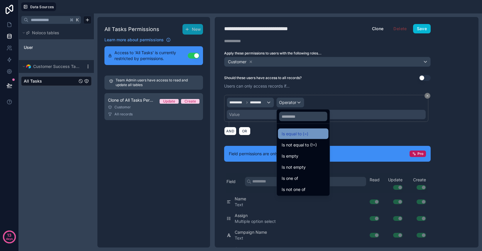
click at [308, 136] on div "Is equal to (=)" at bounding box center [302, 133] width 43 height 7
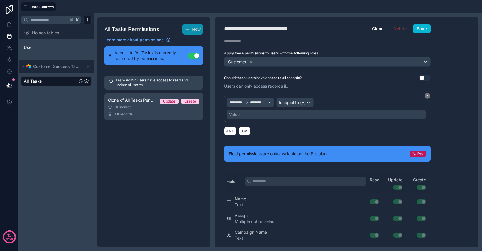
click at [269, 112] on div "Value" at bounding box center [326, 114] width 199 height 9
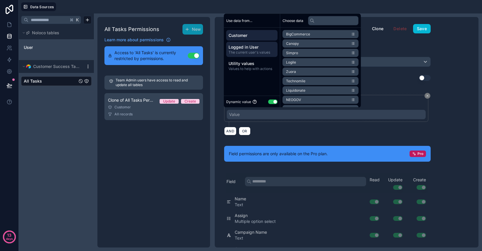
click at [246, 55] on div "Logged in User The current user's values" at bounding box center [251, 49] width 51 height 15
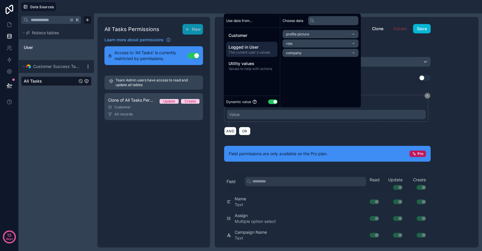
click at [309, 51] on li "company" at bounding box center [320, 53] width 76 height 8
click at [290, 32] on div "company" at bounding box center [320, 34] width 76 height 8
click at [290, 32] on span "profile picture" at bounding box center [297, 34] width 23 height 5
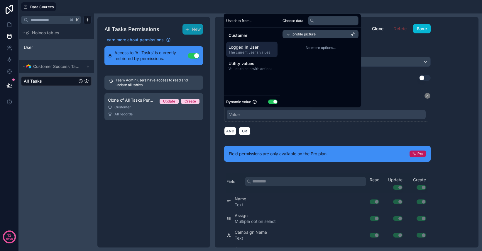
click at [290, 32] on div "profile picture" at bounding box center [320, 34] width 76 height 8
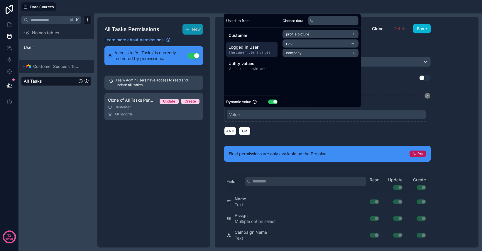
click at [296, 52] on span "company" at bounding box center [294, 53] width 16 height 5
click at [293, 35] on span "company" at bounding box center [300, 34] width 16 height 5
click at [294, 43] on li "role" at bounding box center [320, 44] width 76 height 8
click at [296, 33] on span "role" at bounding box center [295, 34] width 6 height 5
click at [298, 55] on span "company" at bounding box center [294, 53] width 16 height 5
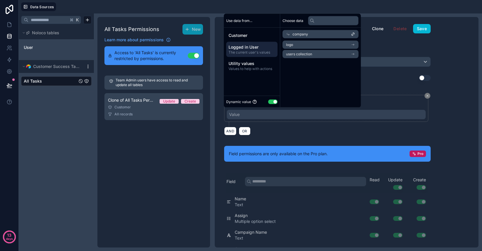
click at [358, 127] on div "AND OR" at bounding box center [327, 131] width 206 height 9
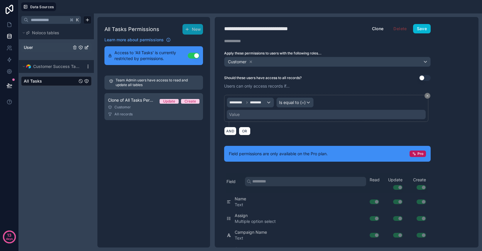
click at [38, 45] on link "User" at bounding box center [47, 48] width 47 height 6
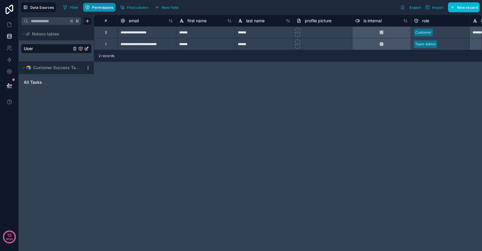
click at [105, 6] on span "Permissions" at bounding box center [102, 7] width 21 height 4
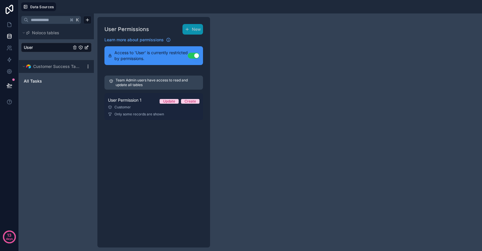
click at [143, 102] on div "User Permission 1 Update Create" at bounding box center [153, 100] width 91 height 7
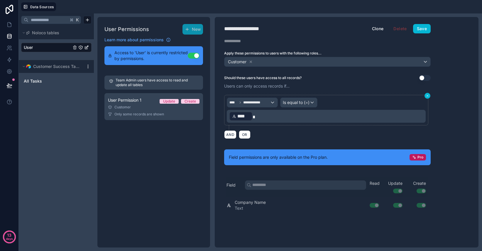
click at [428, 96] on icon at bounding box center [427, 96] width 4 height 4
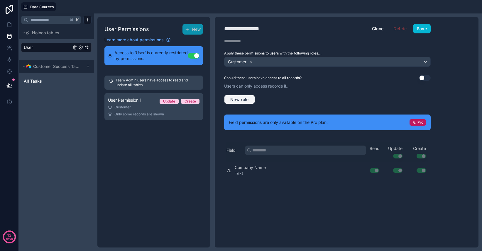
click at [248, 101] on span "New rule" at bounding box center [239, 99] width 23 height 5
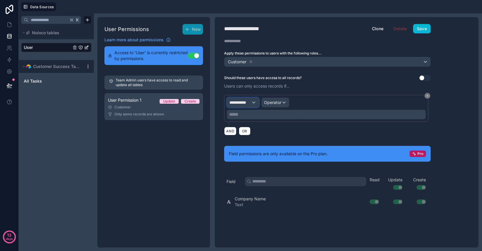
click at [250, 105] on span "**********" at bounding box center [240, 103] width 22 height 6
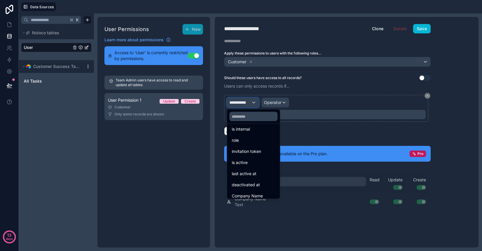
scroll to position [108, 0]
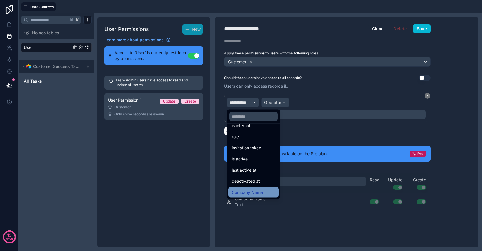
click at [262, 191] on span "Company Name" at bounding box center [247, 192] width 31 height 7
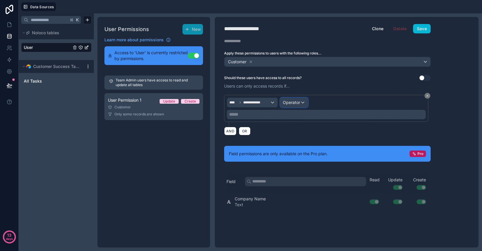
click at [293, 103] on span "Operator" at bounding box center [291, 102] width 17 height 5
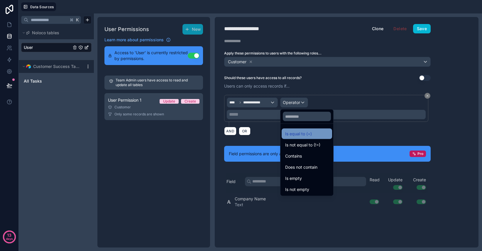
click at [299, 134] on span "Is equal to (=)" at bounding box center [298, 133] width 27 height 7
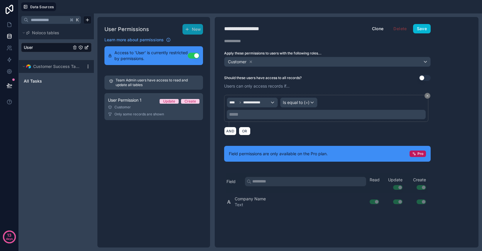
click at [274, 115] on p "***** ﻿" at bounding box center [326, 114] width 195 height 7
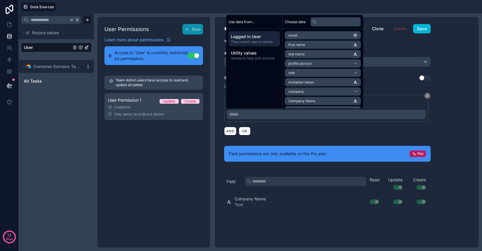
scroll to position [8, 0]
click at [319, 92] on li "Company Name" at bounding box center [323, 93] width 76 height 8
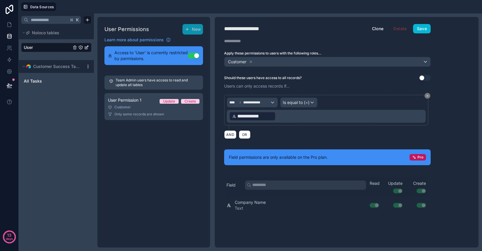
click at [295, 129] on div "**********" at bounding box center [327, 112] width 206 height 35
click at [426, 27] on button "Save" at bounding box center [422, 28] width 18 height 9
click at [10, 26] on icon at bounding box center [9, 25] width 6 height 6
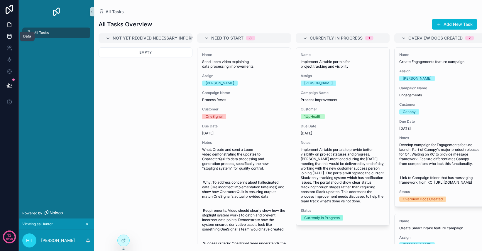
click at [10, 35] on icon at bounding box center [9, 34] width 4 height 1
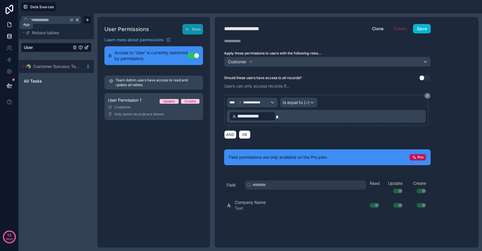
click at [9, 25] on icon at bounding box center [9, 25] width 6 height 6
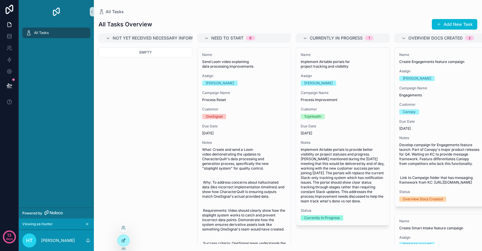
click at [125, 240] on icon at bounding box center [124, 239] width 1 height 1
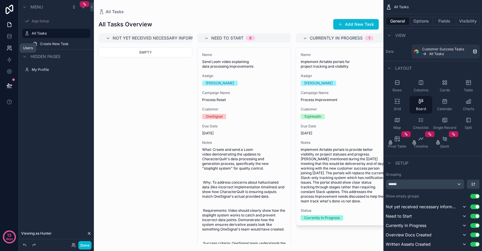
click at [11, 48] on icon at bounding box center [9, 48] width 6 height 6
click at [8, 48] on icon at bounding box center [9, 48] width 6 height 6
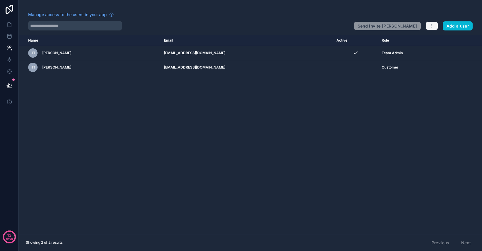
click at [429, 28] on button "button" at bounding box center [431, 25] width 12 height 9
click at [435, 39] on link "Manage roles" at bounding box center [445, 39] width 41 height 9
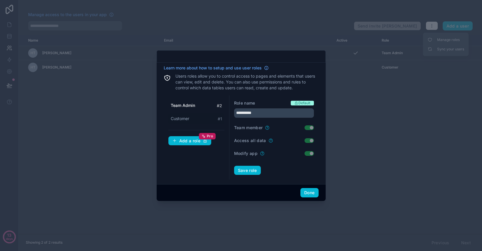
click at [200, 120] on div "Customer # 1" at bounding box center [196, 118] width 56 height 11
type input "********"
click at [310, 193] on button "Done" at bounding box center [309, 192] width 18 height 9
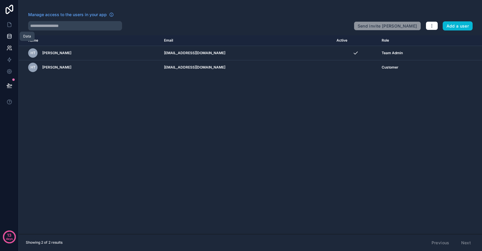
click at [8, 37] on icon at bounding box center [9, 36] width 6 height 6
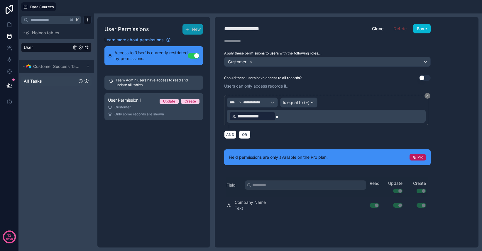
click at [39, 82] on span "All Tasks" at bounding box center [33, 81] width 18 height 6
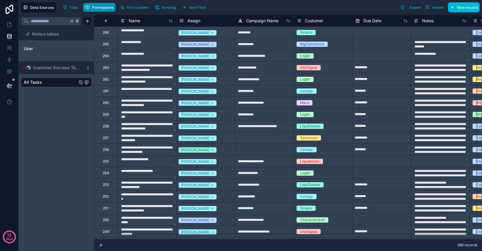
click at [100, 8] on span "Permissions" at bounding box center [102, 7] width 21 height 4
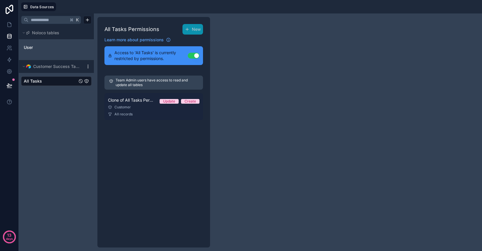
click at [142, 109] on div "Customer" at bounding box center [153, 107] width 91 height 5
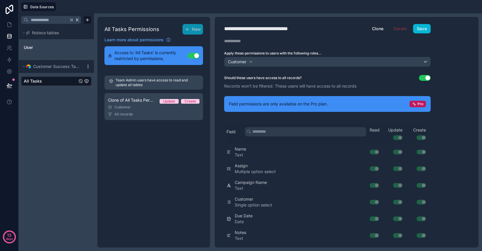
click at [426, 79] on button "Use setting" at bounding box center [425, 78] width 12 height 6
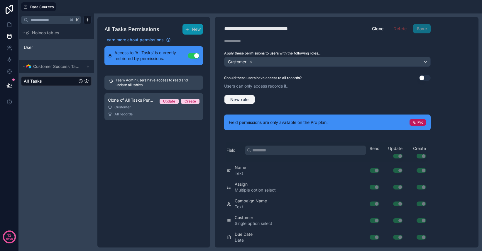
click at [242, 102] on button "New rule" at bounding box center [239, 99] width 31 height 9
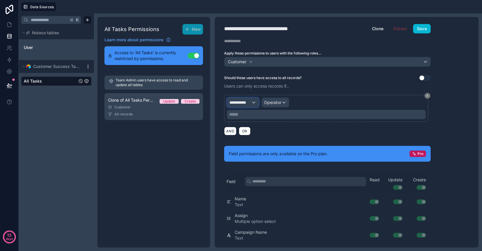
click at [246, 102] on span "**********" at bounding box center [240, 103] width 22 height 6
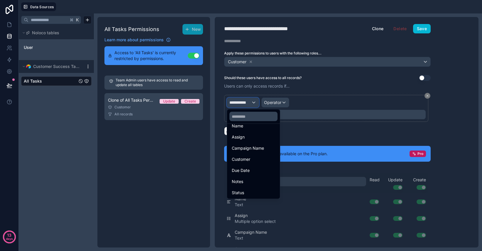
scroll to position [53, 0]
click at [258, 160] on div "Customer" at bounding box center [253, 159] width 43 height 7
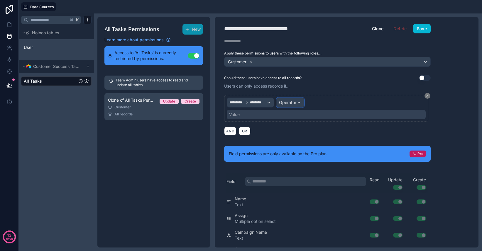
click at [296, 106] on div "Operator" at bounding box center [289, 102] width 27 height 9
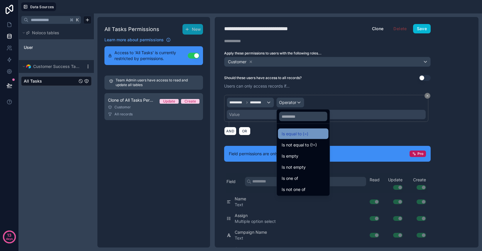
click at [311, 134] on div "Is equal to (=)" at bounding box center [302, 133] width 43 height 7
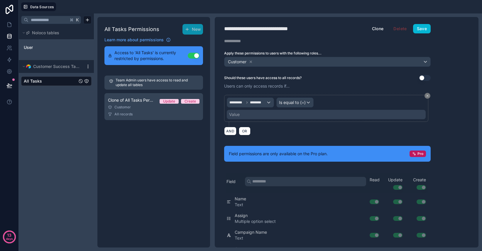
click at [260, 113] on div "Value" at bounding box center [326, 114] width 199 height 9
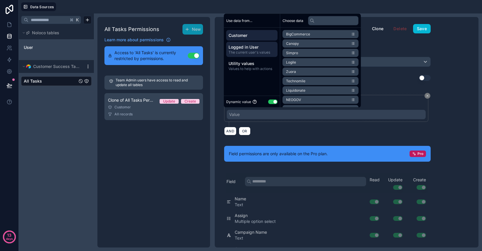
click at [261, 51] on span "The current user's values" at bounding box center [251, 52] width 47 height 5
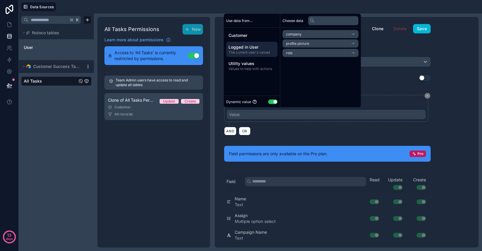
click at [304, 32] on li "company" at bounding box center [320, 34] width 76 height 8
click at [280, 132] on div "AND OR" at bounding box center [327, 131] width 206 height 9
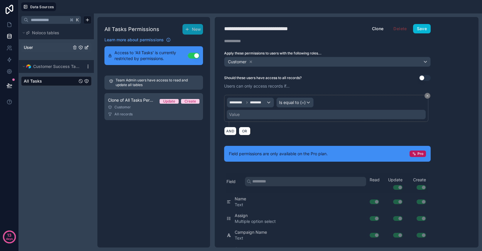
click at [38, 47] on link "User" at bounding box center [47, 48] width 47 height 6
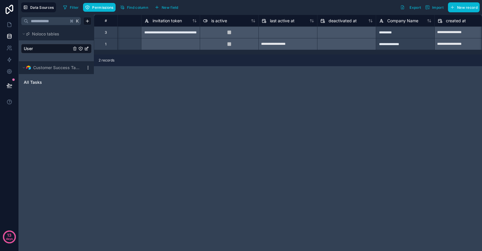
scroll to position [0, 457]
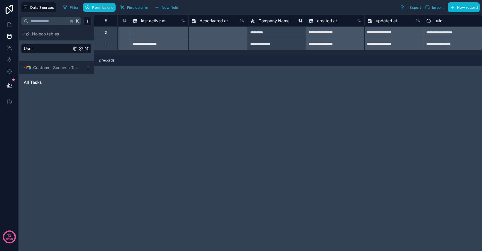
click at [278, 20] on span "Company Name" at bounding box center [273, 21] width 31 height 6
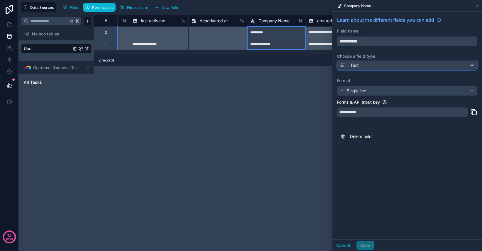
click at [375, 68] on div "Text" at bounding box center [407, 65] width 140 height 9
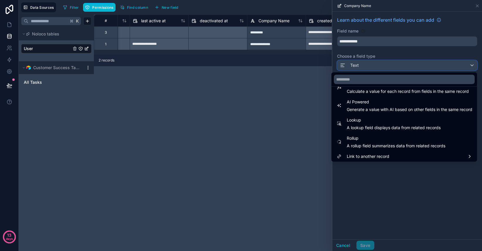
scroll to position [170, 0]
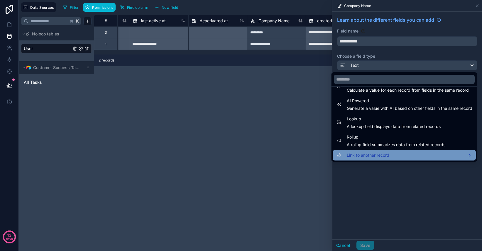
click at [383, 153] on span "Link to another record" at bounding box center [368, 155] width 43 height 7
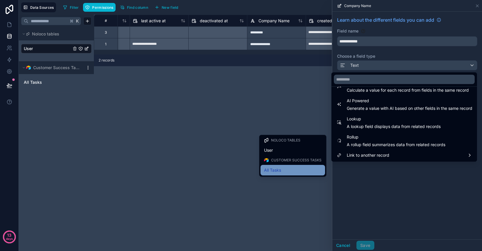
click at [287, 169] on div "All Tasks" at bounding box center [292, 170] width 57 height 7
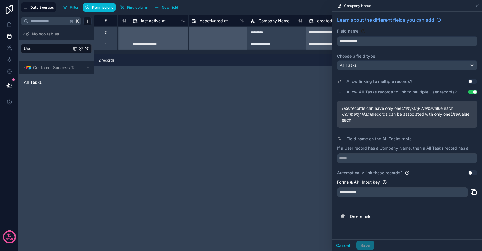
click at [374, 193] on div "**********" at bounding box center [402, 192] width 131 height 9
click at [368, 158] on input "text" at bounding box center [407, 158] width 140 height 9
click at [371, 66] on div "All Tasks" at bounding box center [407, 65] width 140 height 9
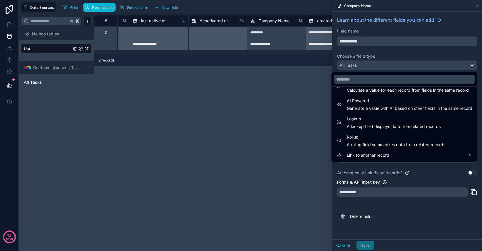
click at [422, 215] on div at bounding box center [407, 125] width 150 height 251
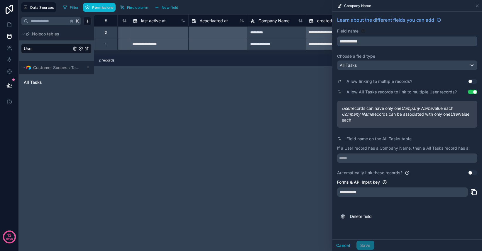
click at [378, 41] on input "**********" at bounding box center [407, 41] width 140 height 9
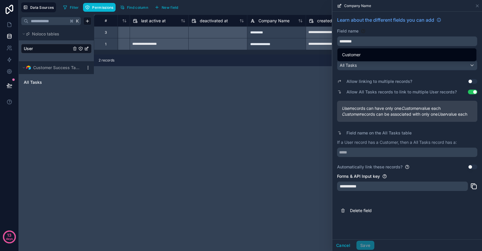
click at [427, 122] on div "User records can have only one Customer value each Customer records can be asso…" at bounding box center [407, 111] width 140 height 21
click at [384, 31] on div "Field name" at bounding box center [407, 31] width 140 height 6
click at [371, 41] on input "********" at bounding box center [407, 41] width 140 height 9
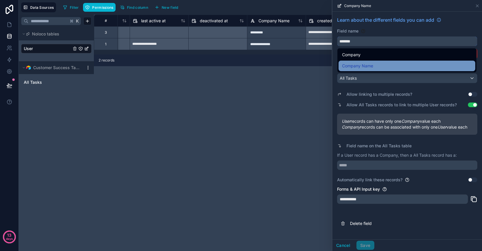
type input "*******"
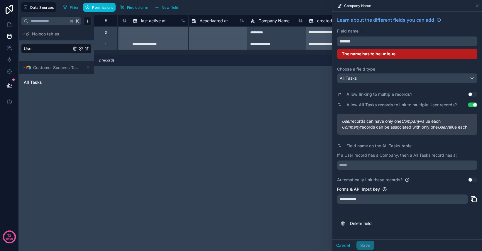
click at [371, 44] on input "*******" at bounding box center [407, 41] width 140 height 9
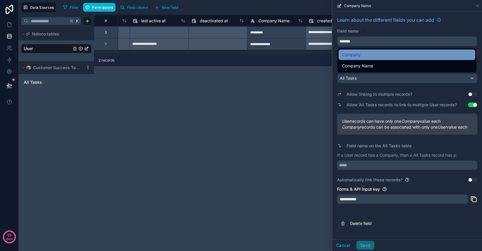
click at [369, 55] on div "Company" at bounding box center [407, 54] width 130 height 7
drag, startPoint x: 374, startPoint y: 42, endPoint x: 338, endPoint y: 40, distance: 36.1
click at [338, 40] on input "*******" at bounding box center [407, 41] width 140 height 9
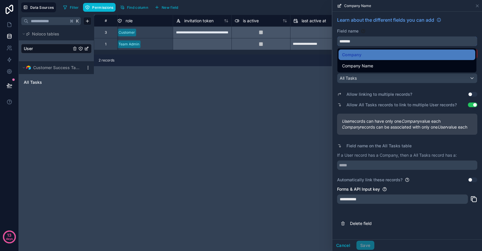
scroll to position [0, 457]
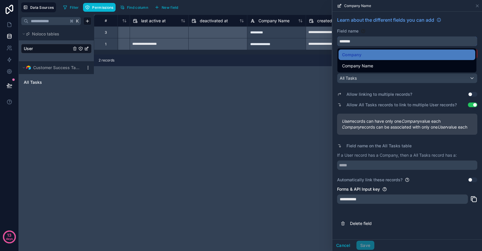
click at [366, 44] on input "*******" at bounding box center [407, 41] width 140 height 9
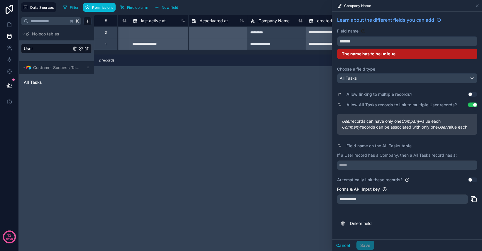
click at [383, 30] on div "Field name" at bounding box center [407, 31] width 140 height 6
click at [386, 79] on div "All Tasks" at bounding box center [407, 78] width 140 height 9
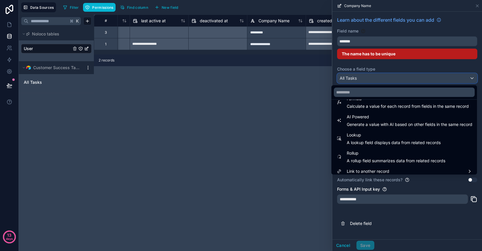
scroll to position [170, 0]
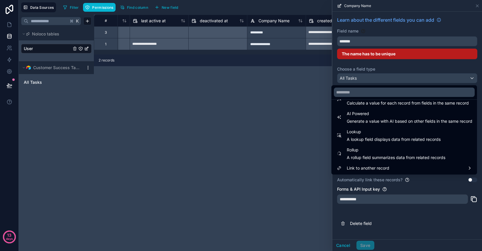
click at [431, 185] on div at bounding box center [407, 125] width 150 height 251
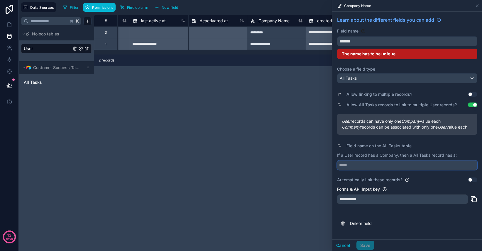
click at [416, 165] on input "text" at bounding box center [407, 165] width 140 height 9
type input "*******"
click at [371, 43] on input "*******" at bounding box center [407, 41] width 140 height 9
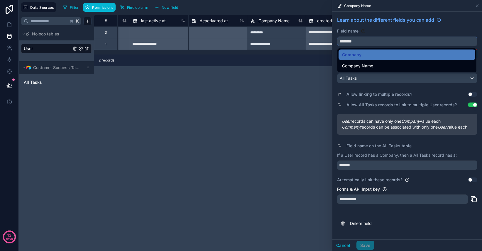
click at [337, 36] on button "*******" at bounding box center [407, 41] width 140 height 10
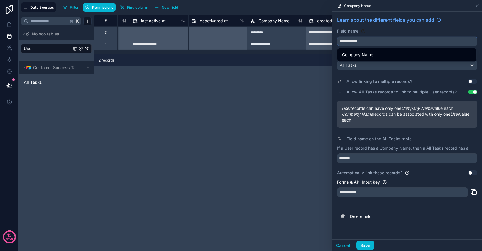
type input "**********"
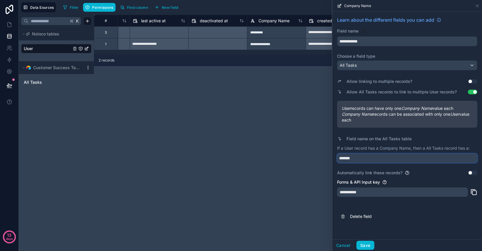
click at [376, 158] on input "*******" at bounding box center [407, 158] width 140 height 9
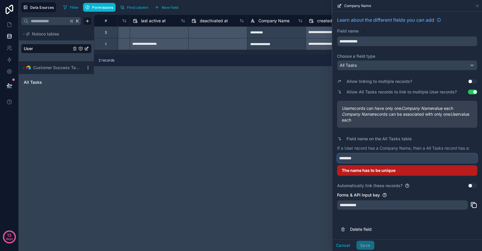
drag, startPoint x: 365, startPoint y: 160, endPoint x: 342, endPoint y: 160, distance: 23.7
click at [342, 160] on input "********" at bounding box center [407, 158] width 140 height 9
click at [390, 175] on div "The name has to be unique" at bounding box center [407, 170] width 140 height 11
click at [362, 159] on input "********" at bounding box center [407, 158] width 140 height 9
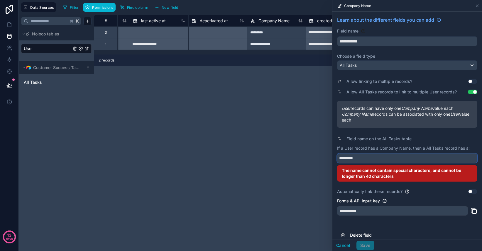
type input "********"
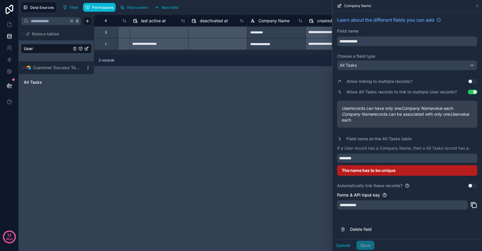
click at [381, 181] on div "Allow linking to multiple records? Use setting Allow All Tasks records to link …" at bounding box center [407, 131] width 140 height 116
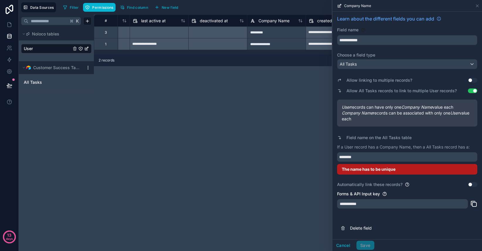
scroll to position [0, 0]
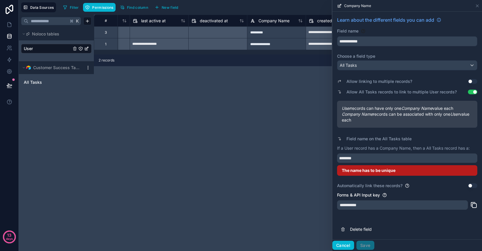
click at [346, 246] on button "Cancel" at bounding box center [343, 245] width 22 height 9
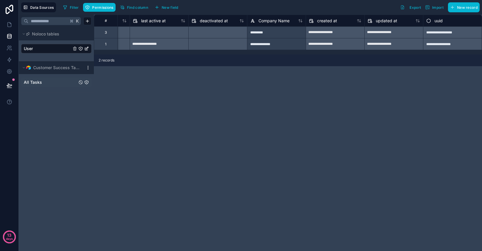
click at [37, 82] on span "All Tasks" at bounding box center [33, 82] width 18 height 6
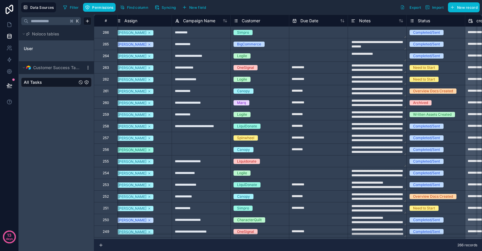
scroll to position [0, 60]
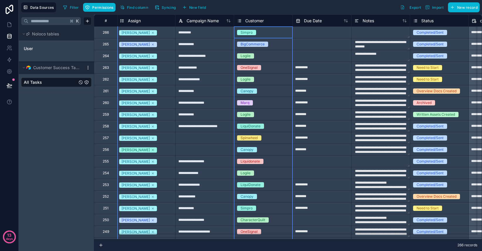
click at [260, 21] on span "Customer" at bounding box center [254, 21] width 18 height 6
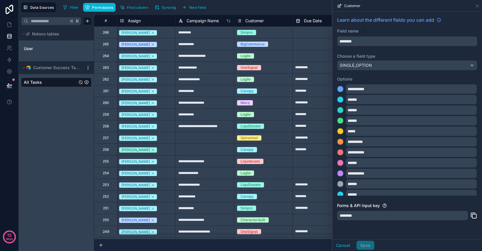
click at [475, 215] on icon at bounding box center [473, 215] width 7 height 7
click at [35, 44] on div "User" at bounding box center [56, 48] width 70 height 13
click at [34, 49] on link "User" at bounding box center [47, 49] width 47 height 6
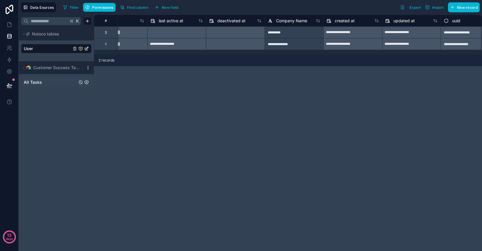
scroll to position [0, 457]
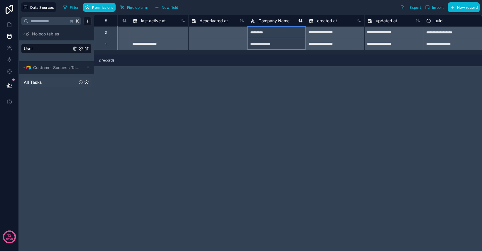
click at [268, 23] on span "Company Name" at bounding box center [273, 21] width 31 height 6
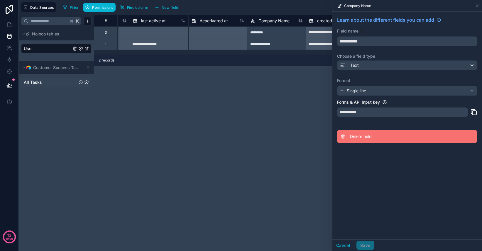
click at [360, 139] on span "Delete field" at bounding box center [392, 137] width 84 height 6
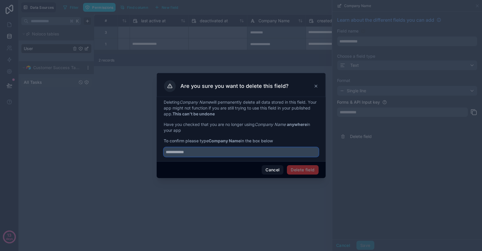
click at [254, 155] on input "text" at bounding box center [241, 151] width 155 height 9
type input "**********"
click at [294, 173] on button "Delete field" at bounding box center [302, 169] width 31 height 9
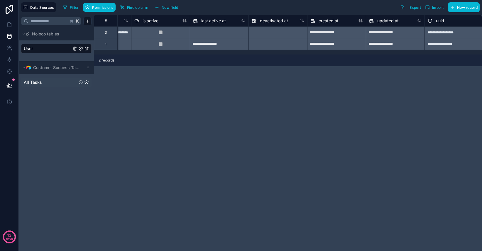
scroll to position [0, 398]
click at [163, 9] on span "New field" at bounding box center [170, 7] width 17 height 4
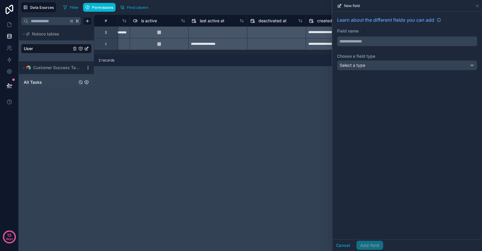
click at [362, 40] on input "text" at bounding box center [407, 41] width 140 height 9
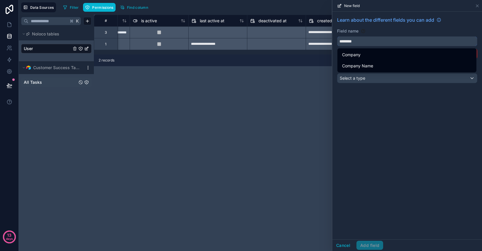
click at [337, 36] on button "*******" at bounding box center [407, 41] width 140 height 10
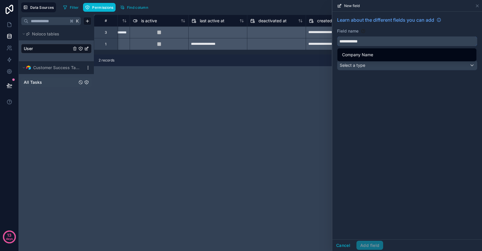
type input "**********"
click at [369, 87] on div "**********" at bounding box center [407, 126] width 150 height 228
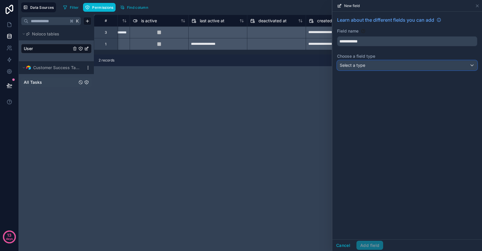
click at [366, 65] on div "Select a type" at bounding box center [407, 65] width 140 height 9
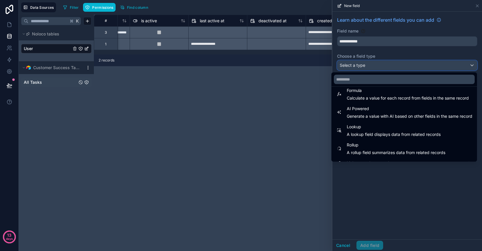
scroll to position [170, 0]
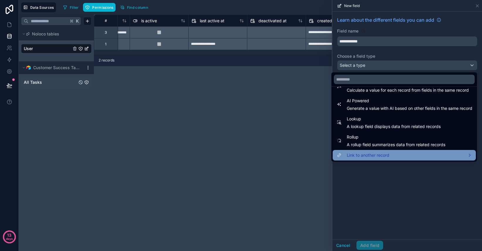
click at [387, 155] on div "Link to another record" at bounding box center [404, 155] width 136 height 7
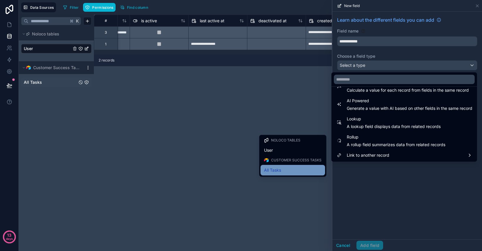
click at [288, 170] on div "All Tasks" at bounding box center [292, 170] width 57 height 7
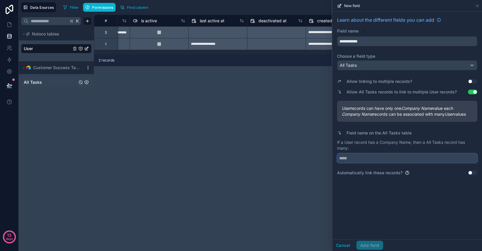
click at [353, 159] on input "text" at bounding box center [407, 158] width 140 height 9
paste input "********"
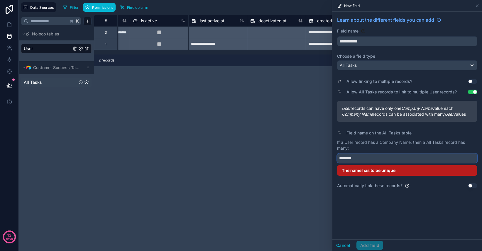
type input "********"
click at [375, 208] on div "**********" at bounding box center [407, 126] width 150 height 228
click at [473, 186] on button "Use setting" at bounding box center [472, 186] width 9 height 5
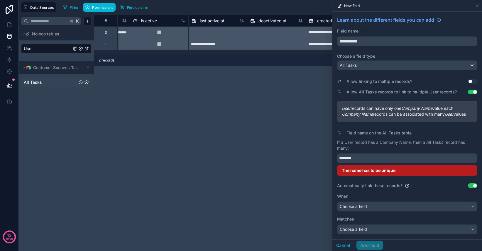
click at [433, 190] on div "Allow linking to multiple records? Use setting Allow All Tasks records to link …" at bounding box center [407, 154] width 140 height 162
click at [429, 207] on div "Choose a field" at bounding box center [407, 206] width 140 height 9
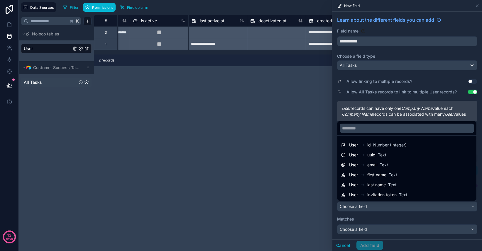
click at [398, 230] on div at bounding box center [407, 125] width 150 height 251
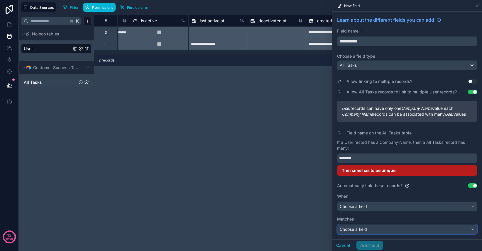
click at [392, 231] on div "Choose a field" at bounding box center [407, 229] width 140 height 9
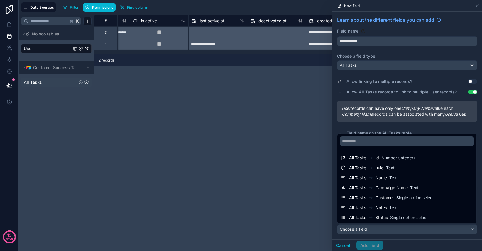
click at [408, 245] on div at bounding box center [407, 125] width 150 height 251
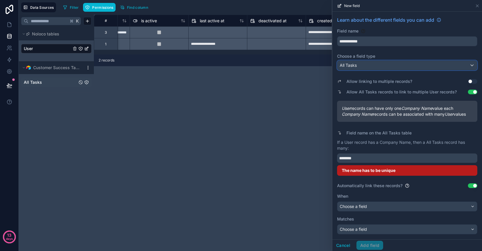
click at [369, 68] on div "All Tasks" at bounding box center [407, 65] width 140 height 9
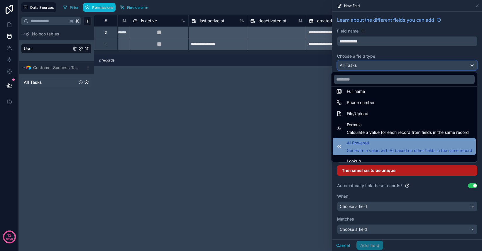
scroll to position [118, 0]
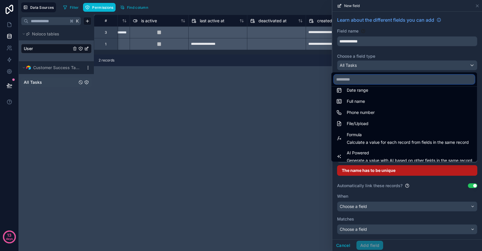
click at [365, 78] on input "text" at bounding box center [404, 79] width 141 height 9
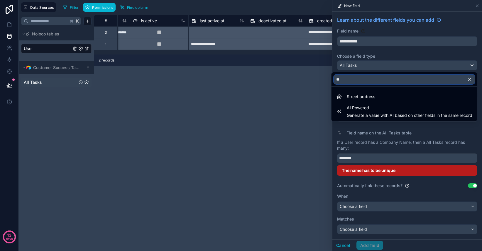
scroll to position [0, 0]
type input "*"
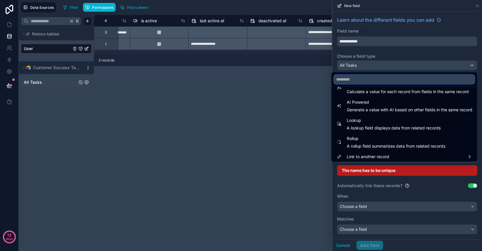
scroll to position [170, 0]
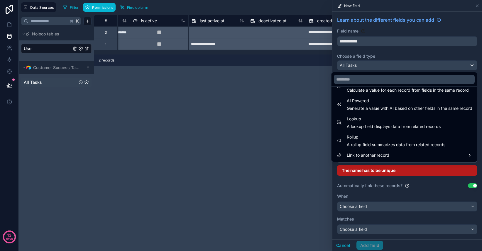
click at [38, 83] on span "All Tasks" at bounding box center [33, 82] width 18 height 6
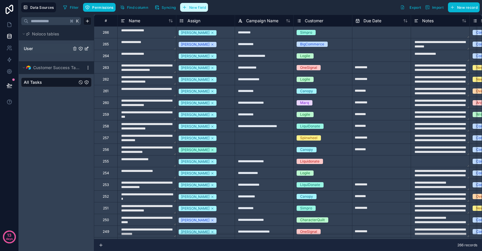
click at [196, 6] on span "New field" at bounding box center [197, 7] width 17 height 4
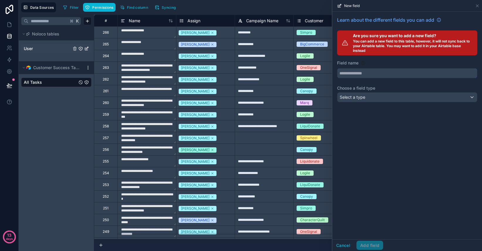
click at [379, 77] on input "text" at bounding box center [407, 73] width 140 height 9
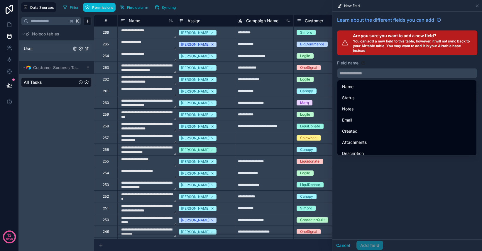
click at [384, 184] on div "Learn about the different fields you can add Are you sure you want to add a new…" at bounding box center [407, 126] width 150 height 228
click at [377, 169] on div "Learn about the different fields you can add Are you sure you want to add a new…" at bounding box center [407, 126] width 150 height 228
click at [379, 167] on div "Learn about the different fields you can add Are you sure you want to add a new…" at bounding box center [407, 126] width 150 height 228
click at [383, 61] on div "Field name" at bounding box center [407, 63] width 140 height 6
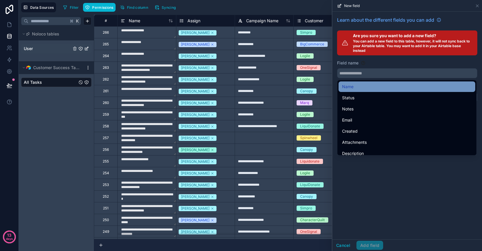
click at [376, 85] on div "Name" at bounding box center [407, 86] width 130 height 7
type input "****"
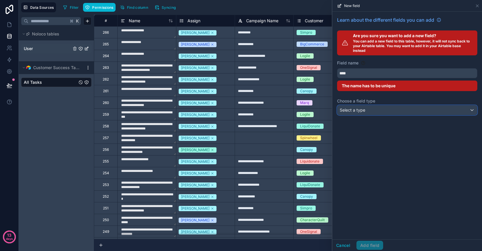
click at [375, 107] on div "Select a type" at bounding box center [407, 110] width 140 height 9
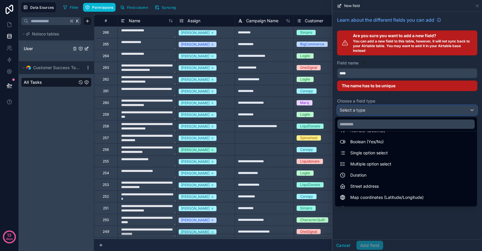
scroll to position [45, 0]
click at [367, 126] on input "text" at bounding box center [405, 124] width 137 height 9
type input "**"
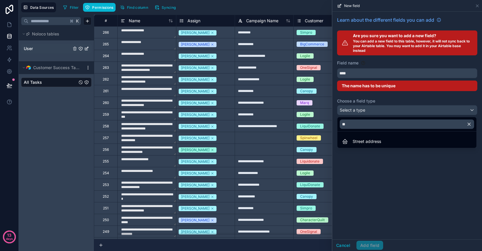
click at [383, 183] on div at bounding box center [407, 125] width 150 height 251
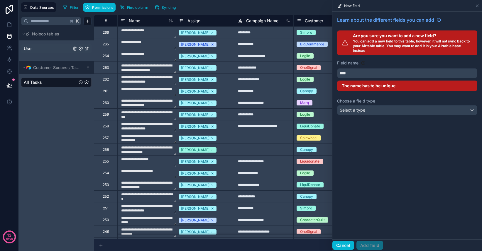
click at [346, 244] on button "Cancel" at bounding box center [343, 245] width 22 height 9
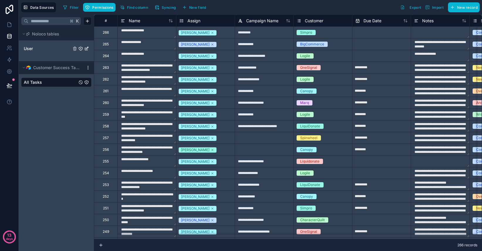
click at [87, 82] on icon "All Tasks" at bounding box center [86, 82] width 5 height 5
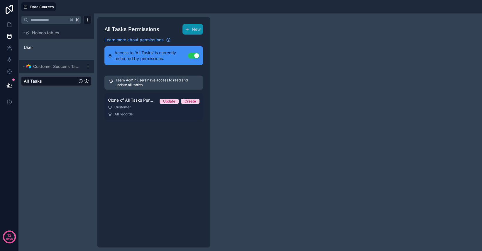
click at [132, 109] on div "Customer" at bounding box center [153, 107] width 91 height 5
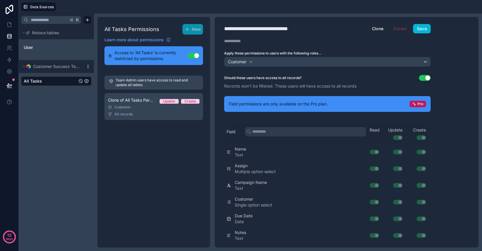
click at [427, 77] on button "Use setting" at bounding box center [425, 78] width 12 height 6
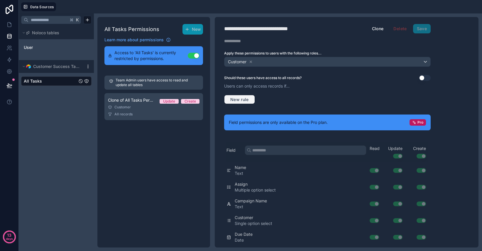
click at [242, 100] on span "New rule" at bounding box center [239, 99] width 23 height 5
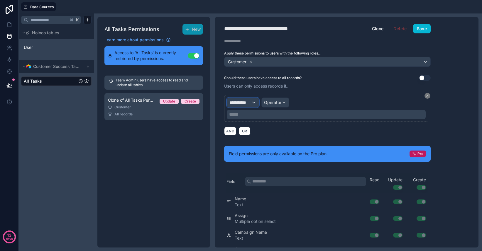
click at [248, 105] on div "**********" at bounding box center [243, 102] width 32 height 9
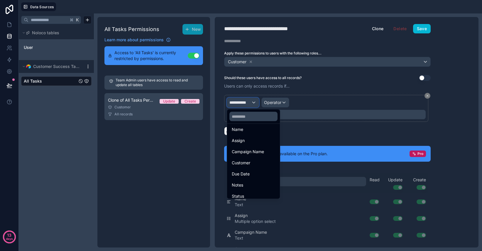
scroll to position [53, 0]
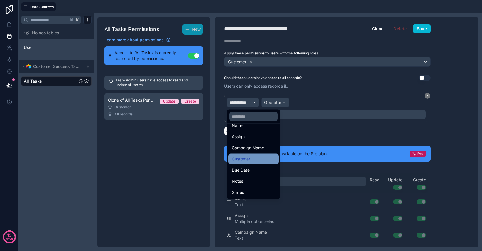
click at [252, 159] on div "Customer" at bounding box center [253, 159] width 43 height 7
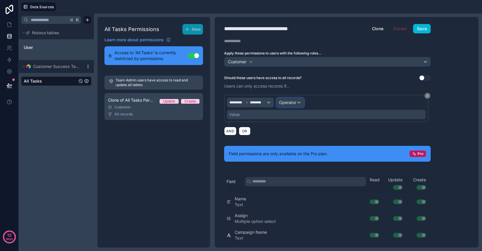
click at [292, 104] on span "Operator" at bounding box center [287, 102] width 17 height 5
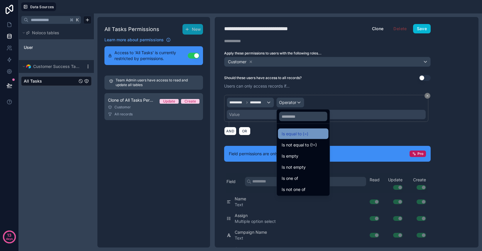
click at [306, 133] on span "Is equal to (=)" at bounding box center [294, 133] width 27 height 7
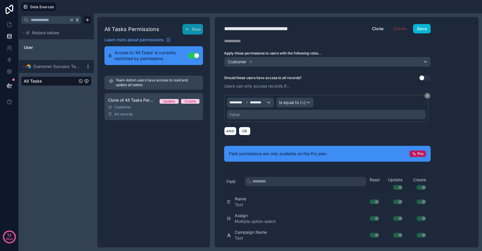
click at [271, 113] on div "Value" at bounding box center [326, 114] width 199 height 9
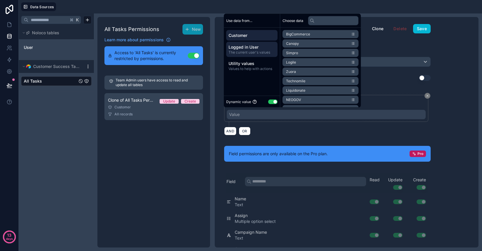
click at [247, 54] on span "The current user's values" at bounding box center [251, 52] width 47 height 5
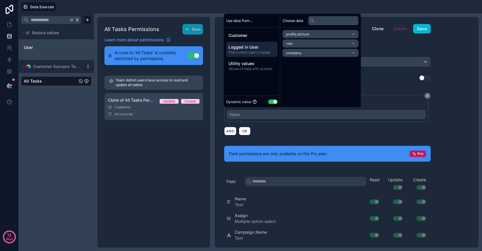
click at [306, 51] on li "company" at bounding box center [320, 53] width 76 height 8
click at [450, 71] on div "**********" at bounding box center [347, 132] width 264 height 231
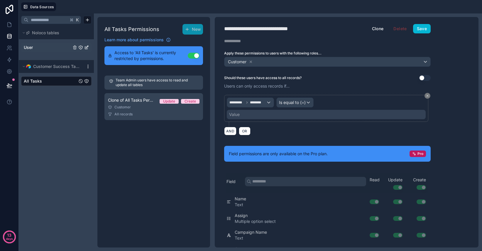
click at [34, 49] on link "User" at bounding box center [47, 48] width 47 height 6
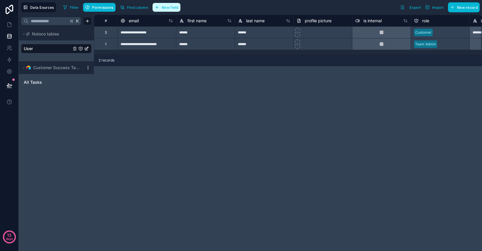
click at [171, 9] on span "New field" at bounding box center [170, 7] width 17 height 4
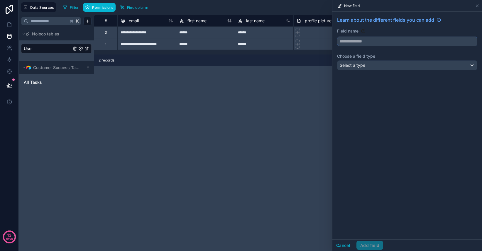
click at [374, 42] on input "text" at bounding box center [407, 41] width 140 height 9
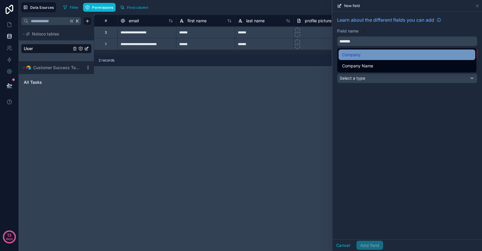
click at [358, 56] on span "Company" at bounding box center [351, 54] width 18 height 7
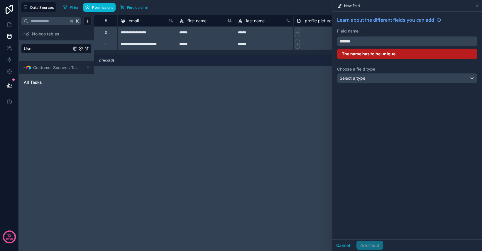
click at [364, 42] on input "*******" at bounding box center [407, 41] width 140 height 9
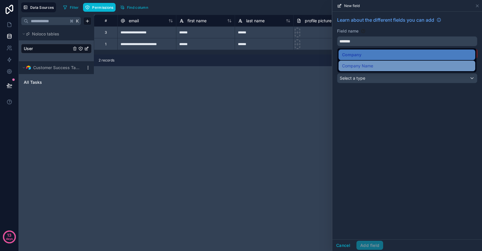
click at [364, 65] on span "Company Name" at bounding box center [357, 65] width 31 height 7
type input "**********"
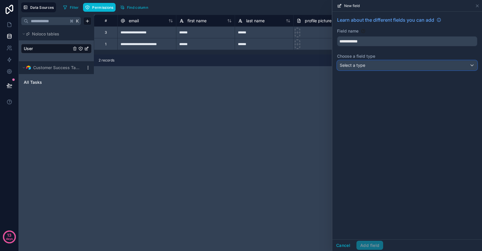
click at [368, 67] on div "Select a type" at bounding box center [407, 65] width 140 height 9
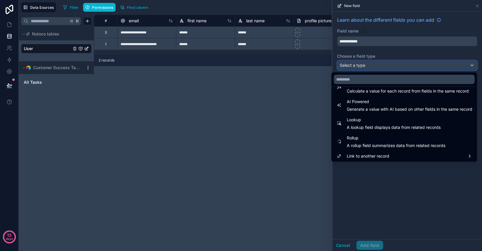
scroll to position [170, 0]
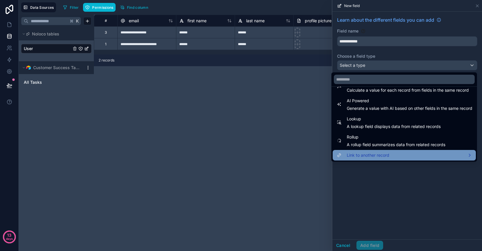
click at [384, 155] on div "Link to another record" at bounding box center [404, 155] width 136 height 7
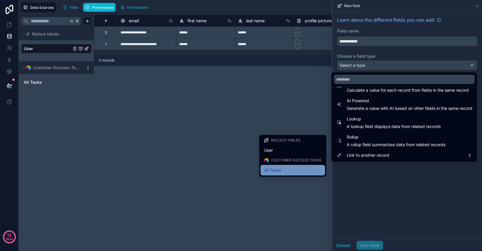
click at [287, 171] on div "All Tasks" at bounding box center [292, 170] width 57 height 7
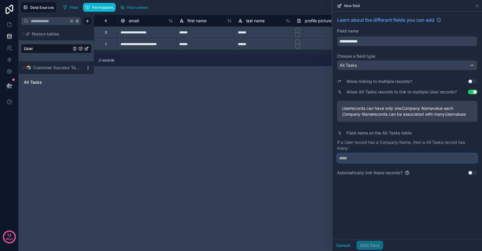
click at [374, 159] on input "text" at bounding box center [407, 158] width 140 height 9
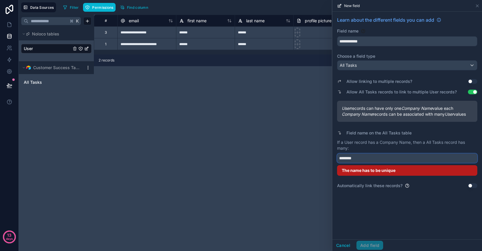
type input "********"
click at [470, 187] on button "Use setting" at bounding box center [472, 186] width 9 height 5
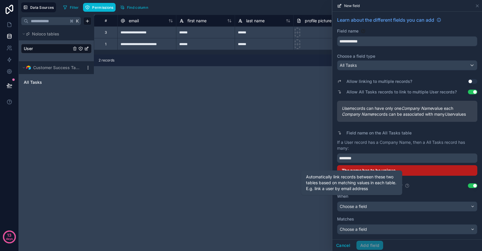
click at [407, 187] on icon at bounding box center [407, 186] width 5 height 5
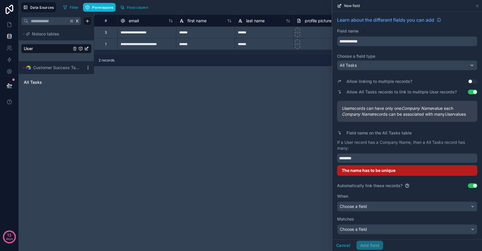
click at [476, 186] on button "Use setting" at bounding box center [472, 186] width 9 height 5
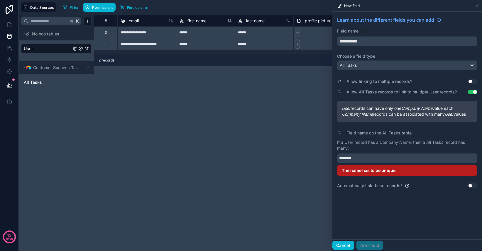
click at [346, 243] on button "Cancel" at bounding box center [343, 245] width 22 height 9
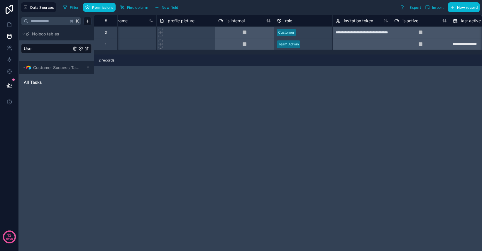
scroll to position [0, 137]
click at [168, 8] on span "New field" at bounding box center [170, 7] width 17 height 4
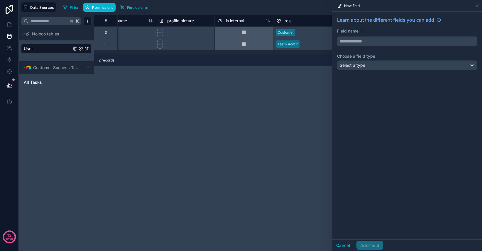
click at [357, 40] on input "text" at bounding box center [407, 41] width 140 height 9
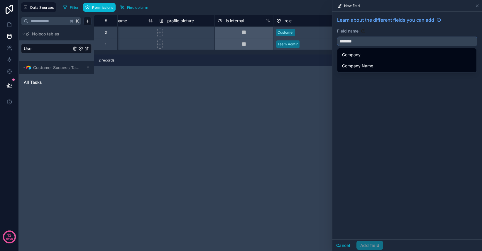
click at [337, 36] on button "*******" at bounding box center [407, 41] width 140 height 10
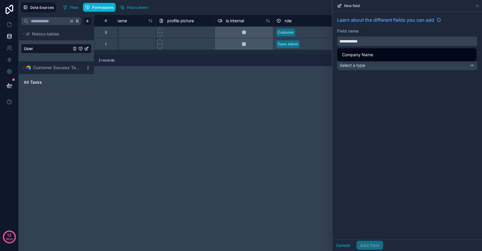
type input "**********"
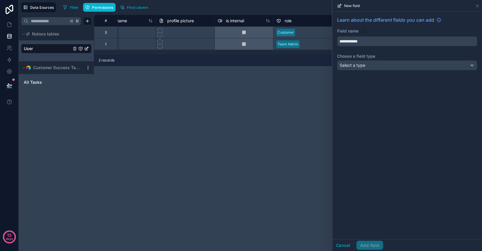
click at [366, 59] on label "Choose a field type" at bounding box center [407, 56] width 140 height 6
click at [366, 67] on div "Select a type" at bounding box center [407, 65] width 140 height 9
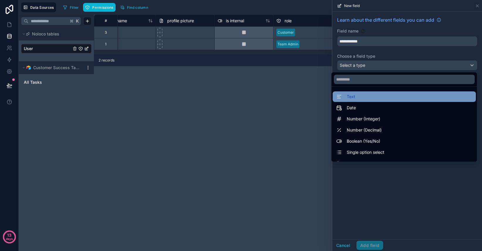
click at [363, 98] on div "Text" at bounding box center [404, 96] width 136 height 7
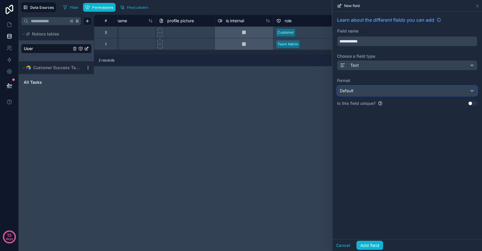
click at [360, 91] on div "Default" at bounding box center [407, 90] width 140 height 9
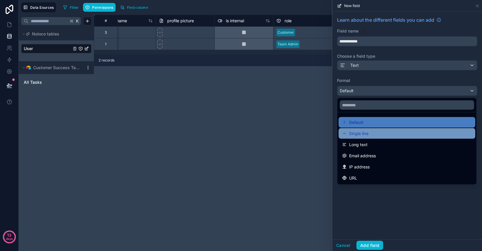
click at [369, 136] on div "Single line" at bounding box center [407, 133] width 130 height 7
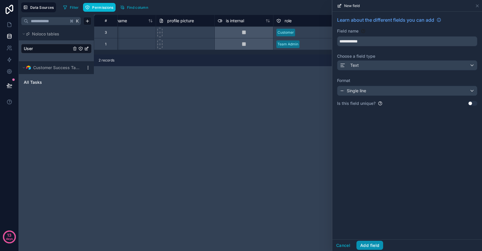
click at [366, 247] on button "Add field" at bounding box center [369, 245] width 27 height 9
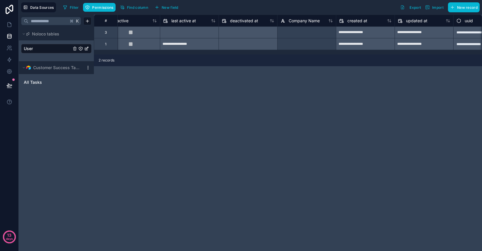
scroll to position [0, 430]
click at [307, 48] on div at bounding box center [303, 44] width 59 height 12
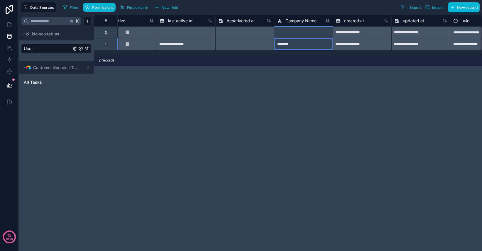
type input "*********"
click at [257, 90] on div "**********" at bounding box center [288, 133] width 388 height 237
click at [38, 85] on span "All Tasks" at bounding box center [33, 82] width 18 height 6
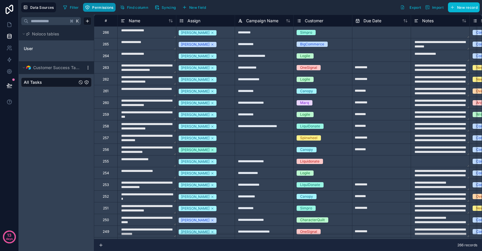
click at [108, 8] on span "Permissions" at bounding box center [102, 7] width 21 height 4
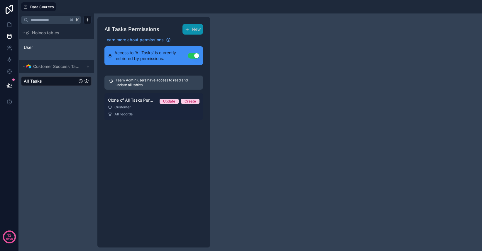
click at [142, 104] on link "Clone of All Tasks Permission 1 Update Create Customer All records" at bounding box center [153, 106] width 99 height 27
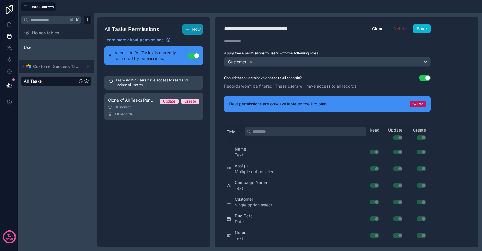
click at [425, 77] on button "Use setting" at bounding box center [425, 78] width 12 height 6
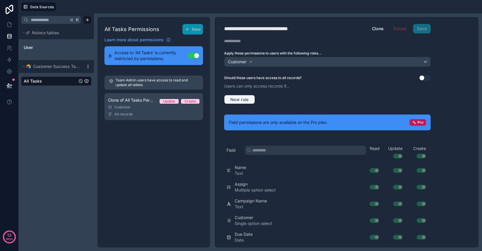
click at [231, 100] on span "New rule" at bounding box center [239, 99] width 23 height 5
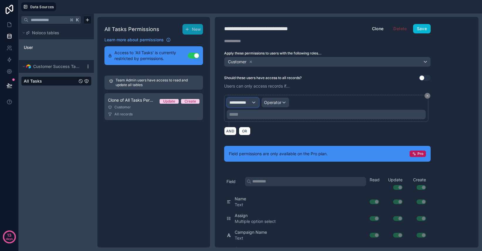
click at [237, 104] on span "**********" at bounding box center [240, 103] width 22 height 6
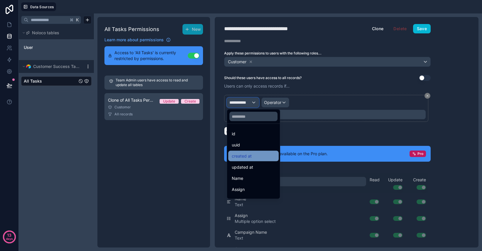
scroll to position [53, 0]
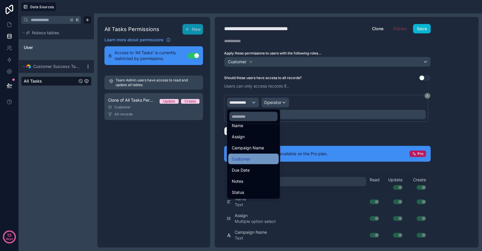
click at [252, 162] on div "Customer" at bounding box center [253, 159] width 43 height 7
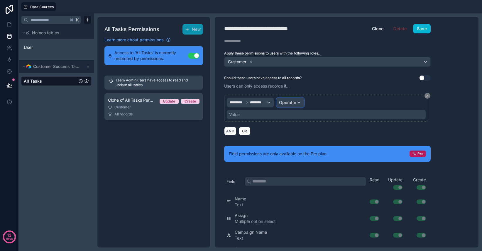
click at [288, 103] on span "Operator" at bounding box center [287, 102] width 17 height 5
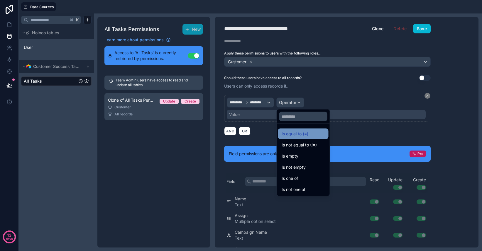
click at [297, 135] on span "Is equal to (=)" at bounding box center [294, 133] width 27 height 7
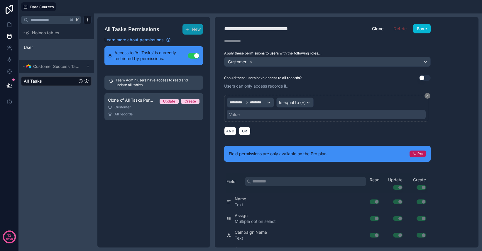
click at [259, 116] on div "Value" at bounding box center [326, 114] width 199 height 9
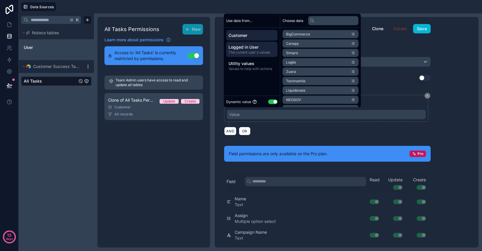
click at [246, 49] on span "Logged in User" at bounding box center [251, 47] width 47 height 6
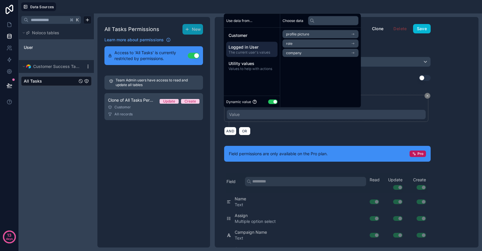
click at [308, 51] on li "company" at bounding box center [320, 53] width 76 height 8
click at [320, 34] on div "company" at bounding box center [320, 34] width 76 height 8
click at [320, 34] on li "profile picture" at bounding box center [320, 34] width 76 height 8
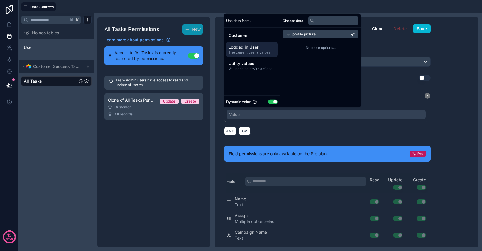
click at [320, 34] on div "profile picture" at bounding box center [320, 34] width 76 height 8
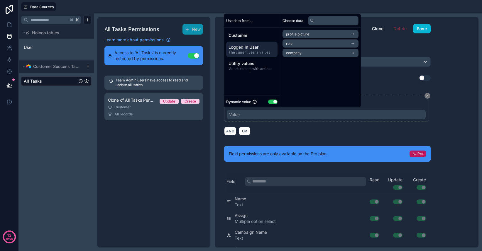
click at [319, 52] on li "company" at bounding box center [320, 53] width 76 height 8
click at [441, 53] on div "**********" at bounding box center [347, 132] width 264 height 231
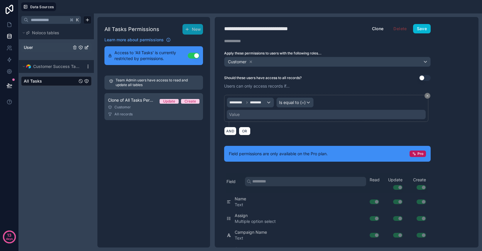
click at [33, 49] on link "User" at bounding box center [47, 48] width 47 height 6
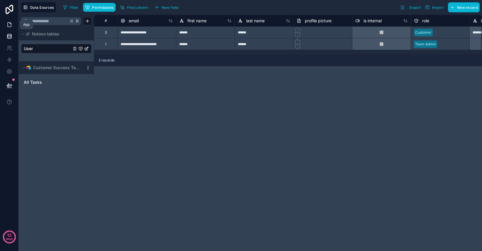
click at [9, 25] on icon at bounding box center [9, 25] width 6 height 6
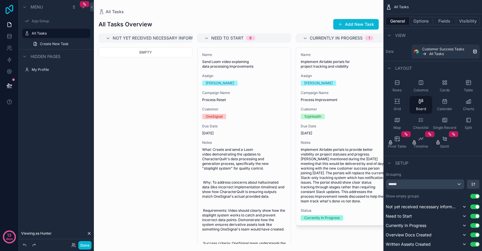
click at [11, 10] on icon at bounding box center [10, 9] width 12 height 9
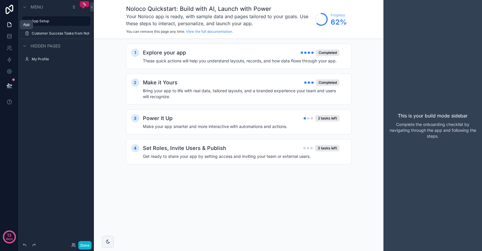
click at [9, 26] on icon at bounding box center [9, 25] width 6 height 6
click at [8, 40] on link at bounding box center [9, 36] width 18 height 12
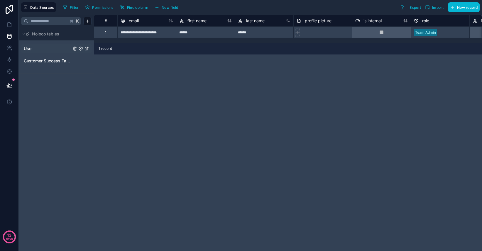
click at [39, 47] on link "User" at bounding box center [47, 49] width 47 height 6
click at [45, 60] on span "Customer Success Tasks from Notion" at bounding box center [47, 61] width 47 height 6
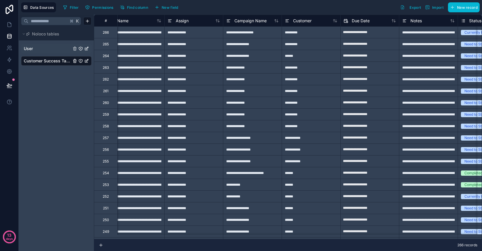
scroll to position [0, 14]
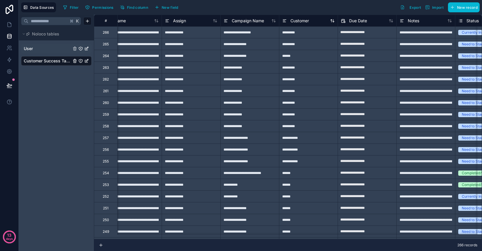
click at [301, 22] on span "Customer" at bounding box center [299, 21] width 18 height 6
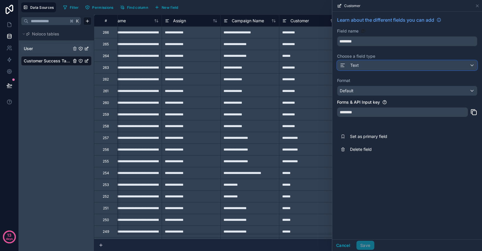
click at [359, 67] on div "Text" at bounding box center [407, 65] width 140 height 9
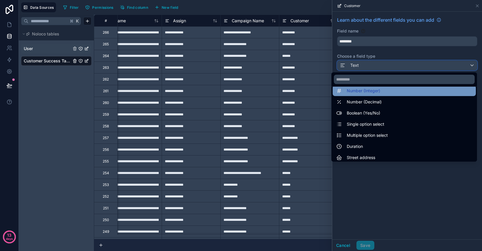
scroll to position [30, 0]
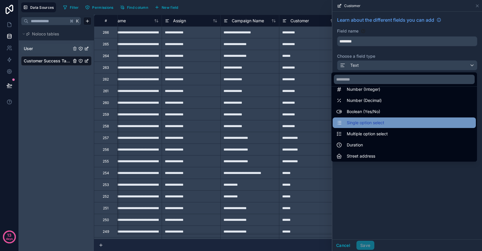
click at [371, 124] on span "Single option select" at bounding box center [366, 122] width 38 height 7
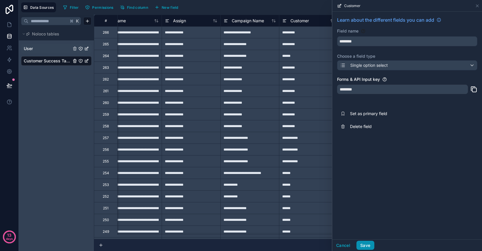
click at [365, 245] on button "Save" at bounding box center [365, 245] width 18 height 9
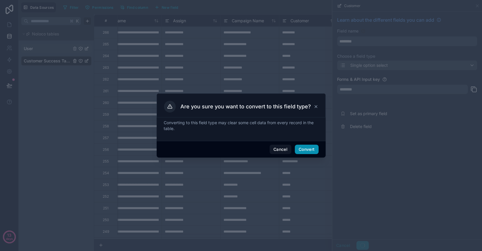
click at [312, 151] on button "Convert" at bounding box center [306, 149] width 23 height 9
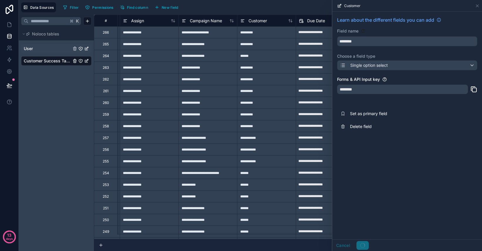
scroll to position [0, 63]
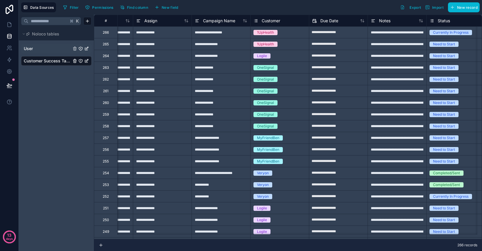
scroll to position [0, 43]
click at [38, 48] on link "User" at bounding box center [47, 49] width 47 height 6
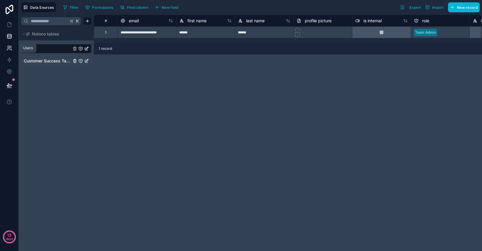
click at [6, 49] on icon at bounding box center [9, 48] width 6 height 6
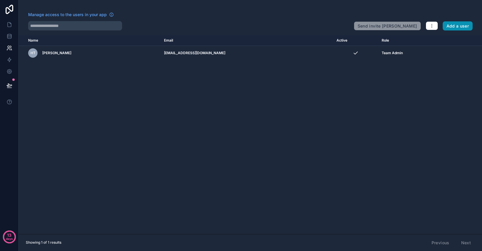
click at [459, 23] on button "Add a user" at bounding box center [457, 25] width 30 height 9
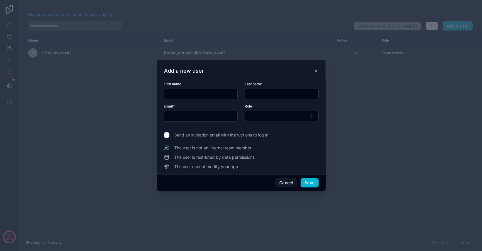
click at [174, 93] on input "text" at bounding box center [200, 94] width 73 height 8
type input "******"
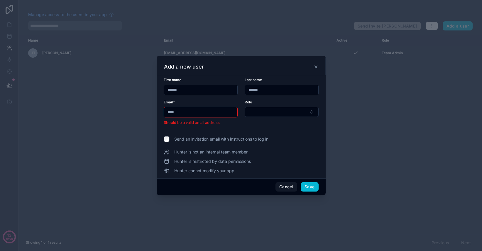
type input "**********"
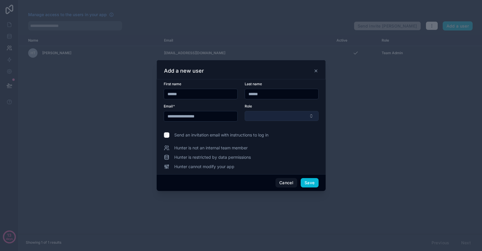
click at [259, 116] on button "Select Button" at bounding box center [282, 116] width 74 height 10
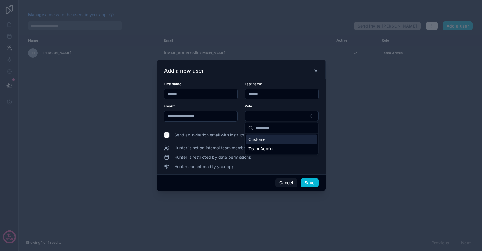
click at [264, 139] on span "Customer" at bounding box center [257, 140] width 18 height 6
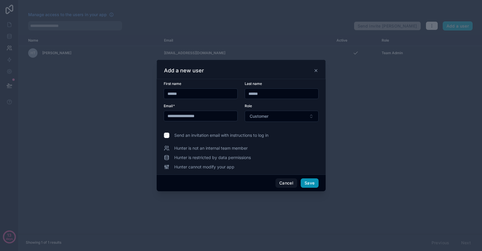
click at [309, 183] on button "Save" at bounding box center [310, 183] width 18 height 9
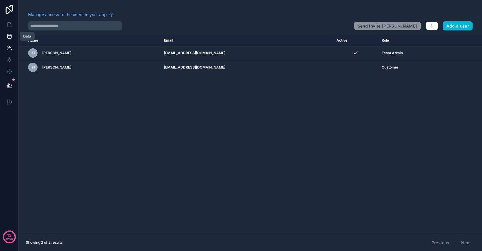
click at [10, 34] on icon at bounding box center [9, 36] width 6 height 6
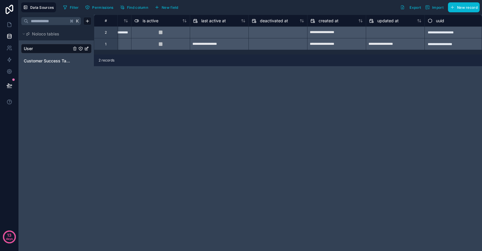
scroll to position [0, 398]
click at [169, 5] on span "New field" at bounding box center [170, 7] width 17 height 4
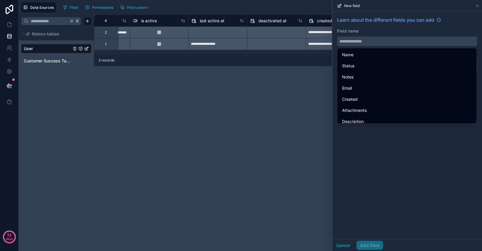
click at [366, 44] on input "text" at bounding box center [407, 41] width 140 height 9
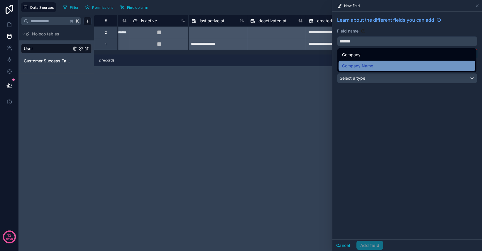
click at [367, 66] on span "Company Name" at bounding box center [357, 65] width 31 height 7
type input "**********"
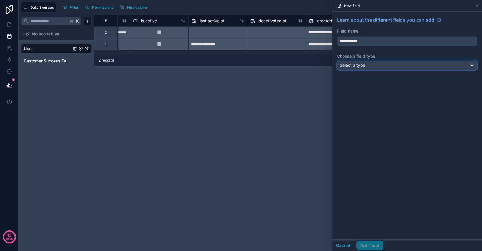
click at [367, 64] on div "Select a type" at bounding box center [407, 65] width 140 height 9
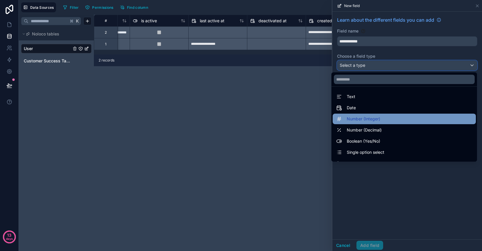
scroll to position [9, 0]
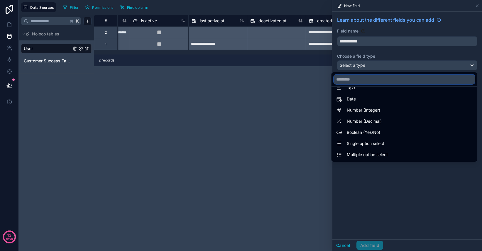
click at [364, 78] on input "text" at bounding box center [404, 79] width 141 height 9
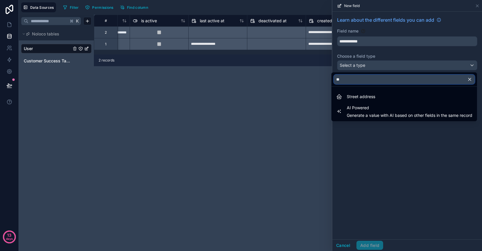
scroll to position [0, 0]
type input "*"
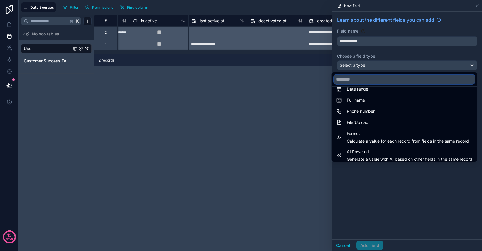
scroll to position [170, 0]
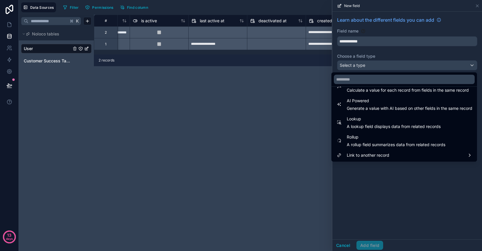
click at [370, 176] on div at bounding box center [407, 125] width 150 height 251
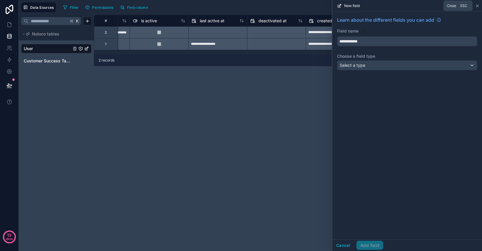
click at [477, 6] on icon at bounding box center [477, 6] width 5 height 5
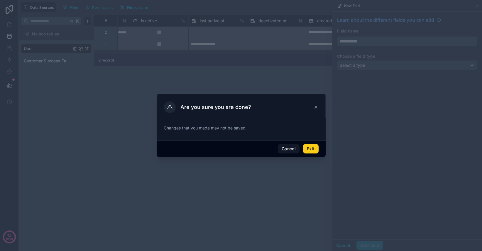
click at [310, 149] on button "Exit" at bounding box center [310, 148] width 15 height 9
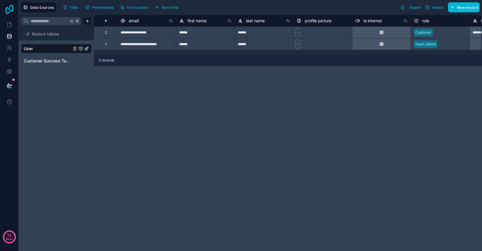
click at [14, 7] on icon at bounding box center [10, 9] width 12 height 9
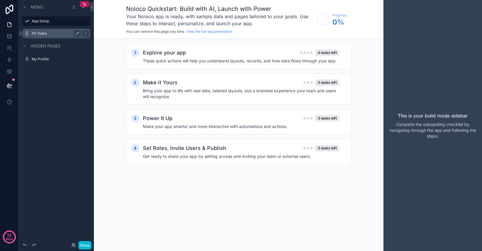
click at [43, 35] on label "All Tasks" at bounding box center [55, 33] width 47 height 5
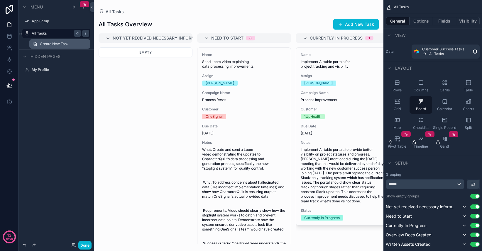
click at [47, 45] on span "Create New Task" at bounding box center [54, 44] width 29 height 5
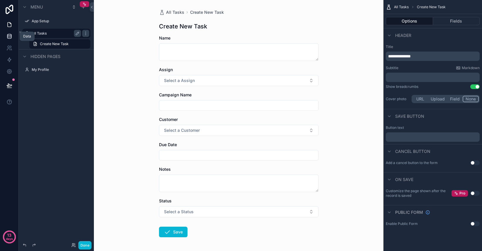
click at [9, 35] on icon at bounding box center [9, 36] width 6 height 6
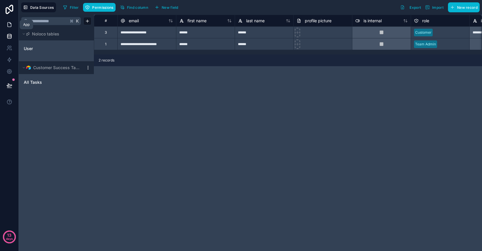
click at [9, 24] on icon at bounding box center [9, 25] width 6 height 6
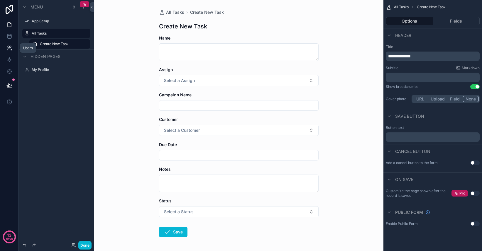
click at [9, 47] on icon at bounding box center [9, 47] width 2 height 2
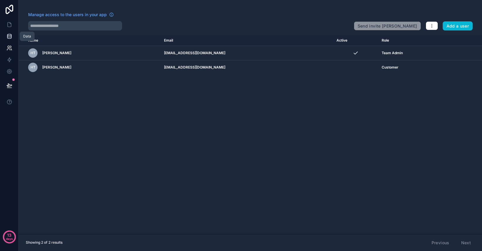
click at [11, 37] on icon at bounding box center [9, 37] width 4 height 2
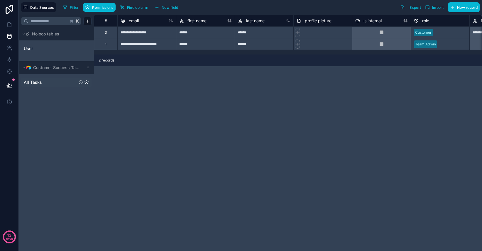
click at [43, 82] on link "All Tasks" at bounding box center [50, 82] width 53 height 6
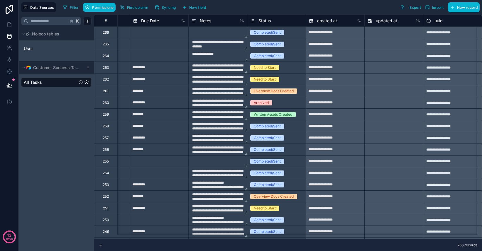
scroll to position [0, 227]
click at [259, 20] on span "Status" at bounding box center [264, 21] width 12 height 6
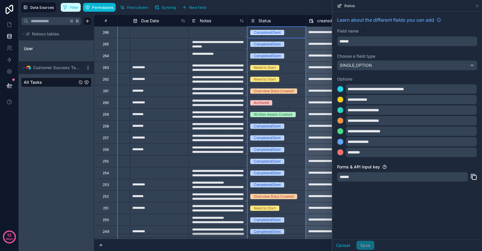
click at [71, 7] on span "Filter" at bounding box center [74, 7] width 9 height 4
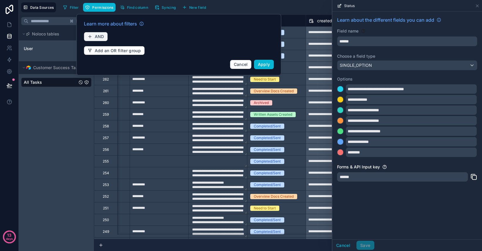
click at [99, 37] on span "AND" at bounding box center [99, 36] width 9 height 5
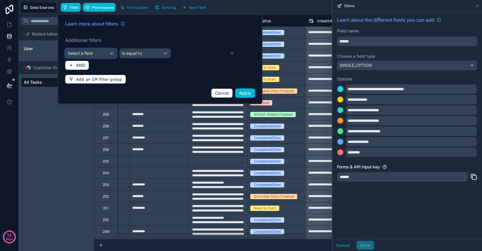
click at [102, 53] on div "Select a field" at bounding box center [90, 53] width 51 height 9
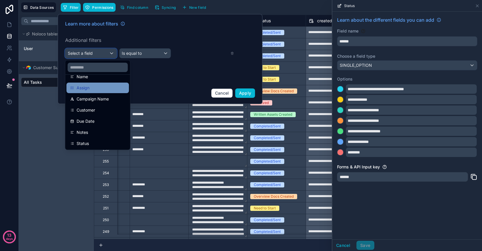
scroll to position [53, 0]
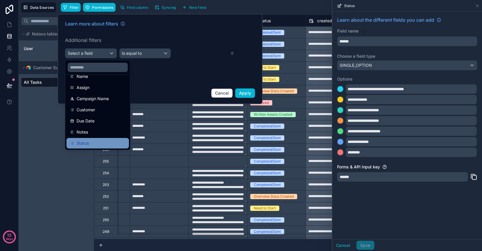
click at [94, 142] on div "Status" at bounding box center [97, 143] width 55 height 7
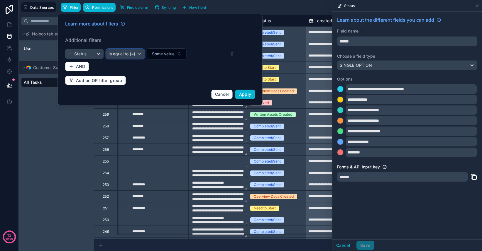
click at [133, 53] on span "Is equal to (=)" at bounding box center [121, 54] width 27 height 6
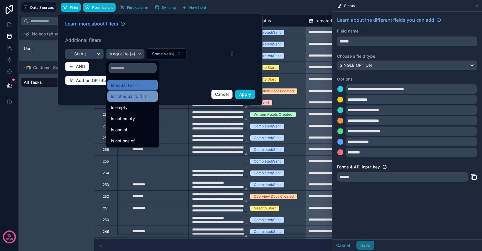
click at [140, 95] on span "Is not equal to (!=)" at bounding box center [128, 96] width 35 height 7
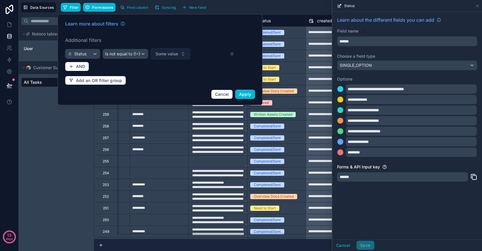
click at [171, 59] on button "Some value" at bounding box center [170, 53] width 40 height 11
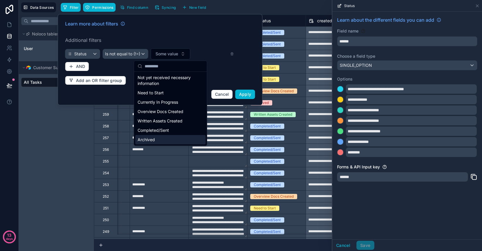
click at [160, 138] on div "Archived" at bounding box center [170, 139] width 70 height 9
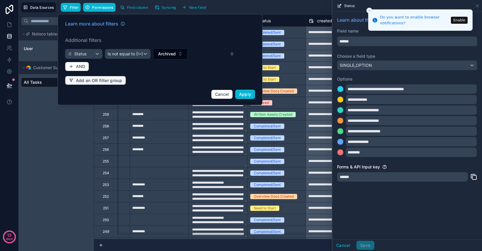
click at [88, 82] on span "Add an OR filter group" at bounding box center [99, 80] width 46 height 5
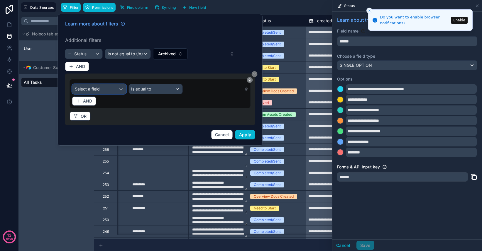
click at [95, 89] on span "Select a field" at bounding box center [87, 88] width 25 height 5
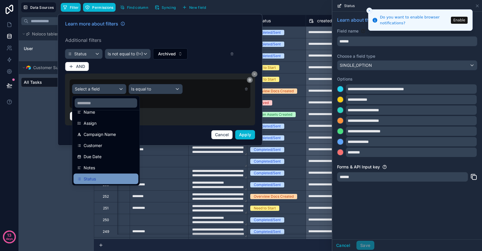
click at [106, 176] on div "Status" at bounding box center [106, 179] width 58 height 7
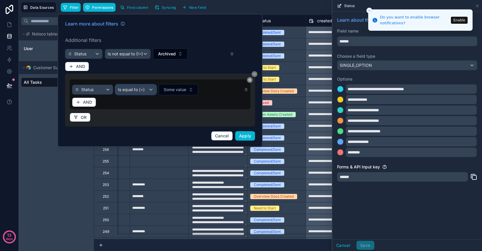
click at [148, 92] on div "Is equal to (=)" at bounding box center [136, 89] width 40 height 9
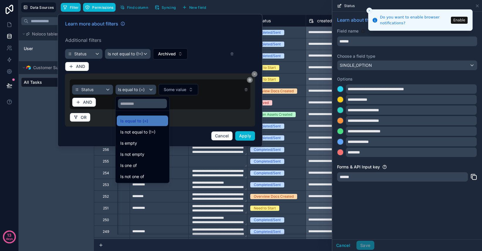
click at [146, 137] on ul "Is equal to (=) Is not equal to (!=) Is empty Is not empty Is one of Is not one…" at bounding box center [143, 147] width 54 height 72
click at [147, 133] on span "Is not equal to (!=)" at bounding box center [137, 132] width 35 height 7
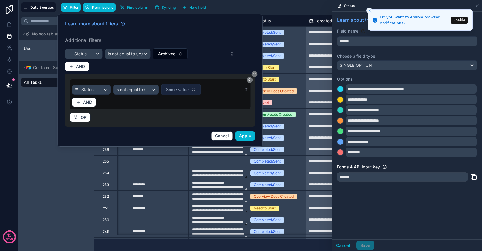
click at [186, 89] on span "Some value" at bounding box center [177, 90] width 23 height 6
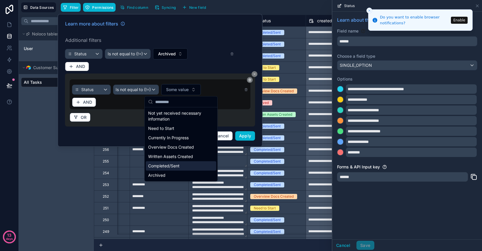
click at [166, 168] on div "Completed/Sent" at bounding box center [181, 166] width 70 height 9
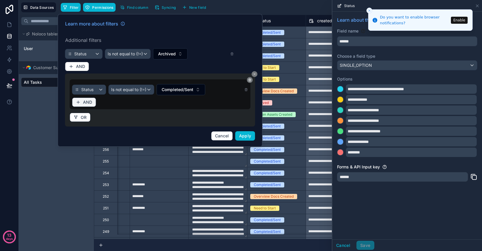
click at [90, 101] on span "AND" at bounding box center [87, 102] width 9 height 5
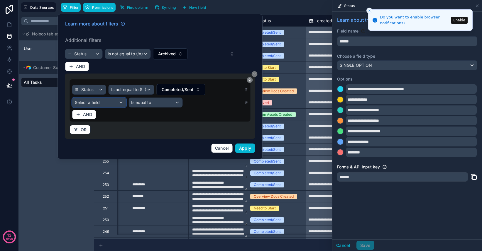
click at [110, 103] on div "Select a field" at bounding box center [99, 102] width 54 height 9
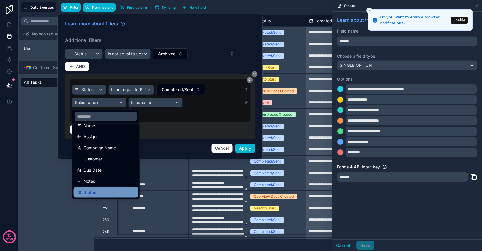
click at [95, 189] on div "Status" at bounding box center [106, 192] width 65 height 11
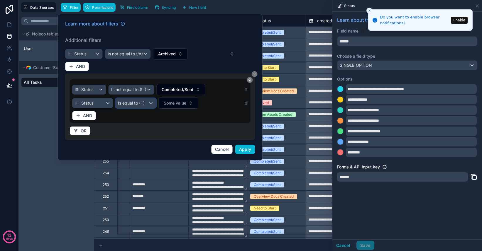
click at [144, 105] on span "Is equal to (=)" at bounding box center [131, 103] width 27 height 6
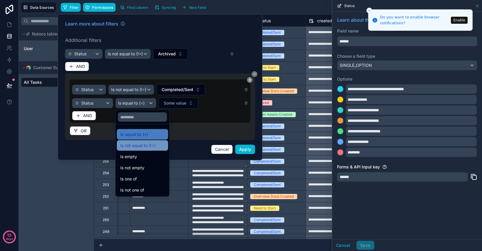
click at [145, 145] on span "Is not equal to (!=)" at bounding box center [137, 145] width 35 height 7
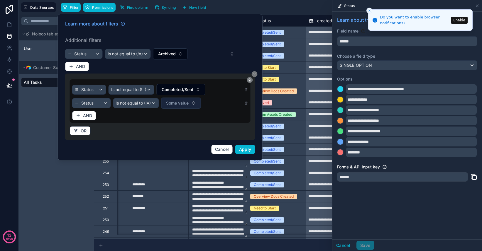
click at [187, 103] on span "Some value" at bounding box center [177, 103] width 23 height 6
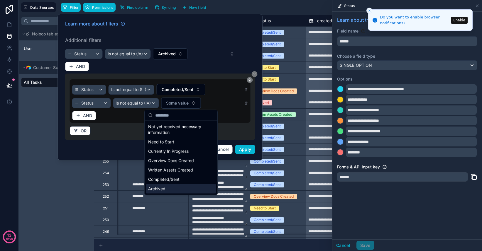
click at [168, 186] on div "Archived" at bounding box center [181, 188] width 70 height 9
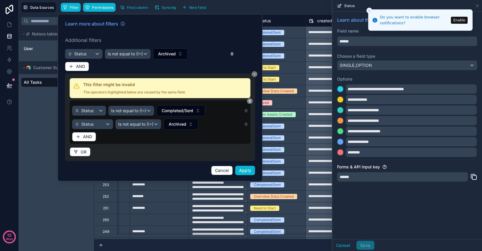
click at [230, 54] on icon at bounding box center [232, 54] width 4 height 4
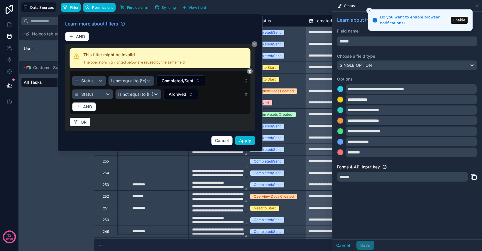
click at [220, 103] on div "AND" at bounding box center [160, 106] width 176 height 9
click at [114, 45] on div "This filter might be invalid The operators highlighted below are reused by the …" at bounding box center [160, 88] width 190 height 88
click at [246, 94] on icon at bounding box center [246, 94] width 0 height 1
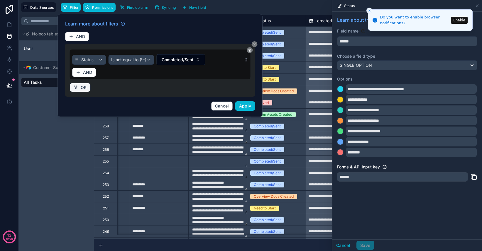
click at [84, 89] on span "OR" at bounding box center [84, 87] width 6 height 5
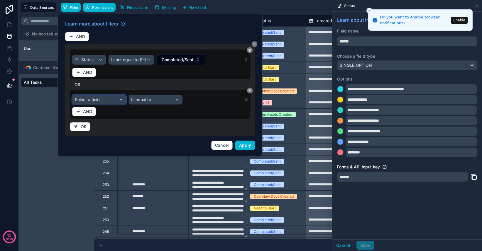
click at [96, 101] on span "Select a field" at bounding box center [87, 99] width 25 height 5
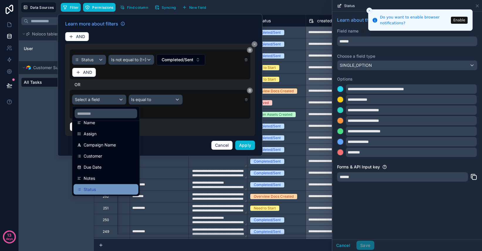
click at [106, 188] on div "Status" at bounding box center [106, 189] width 58 height 7
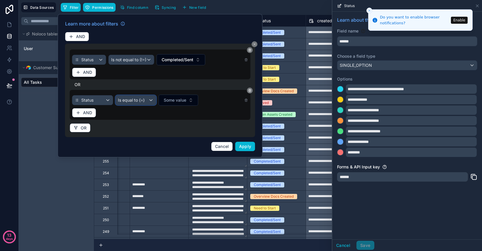
click at [138, 101] on span "Is equal to (=)" at bounding box center [131, 100] width 27 height 6
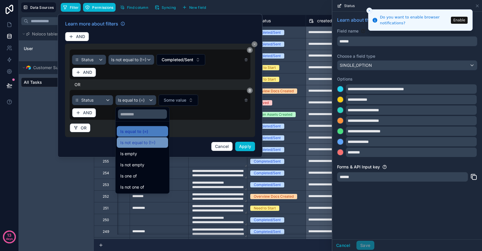
click at [146, 145] on span "Is not equal to (!=)" at bounding box center [137, 142] width 35 height 7
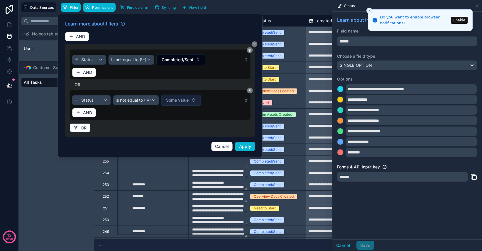
click at [181, 103] on span "Some value" at bounding box center [177, 100] width 23 height 6
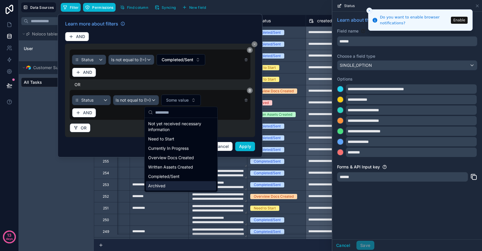
click at [179, 184] on div "Archived" at bounding box center [181, 185] width 70 height 9
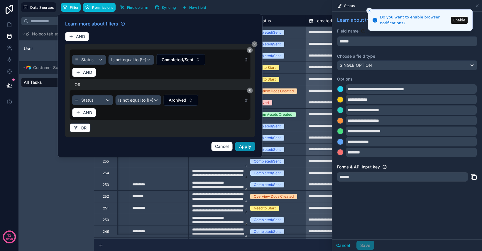
click at [250, 147] on span "Apply" at bounding box center [245, 146] width 12 height 5
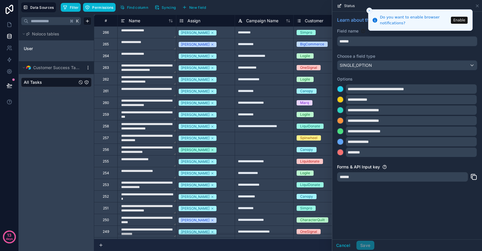
click at [369, 9] on icon "Close toast" at bounding box center [369, 11] width 4 height 4
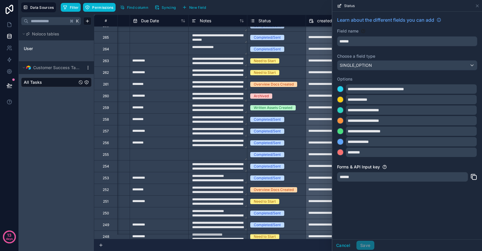
scroll to position [0, 227]
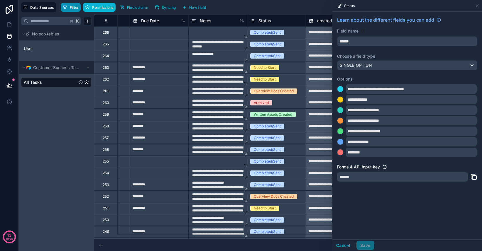
click at [69, 8] on button "Filter" at bounding box center [71, 7] width 20 height 9
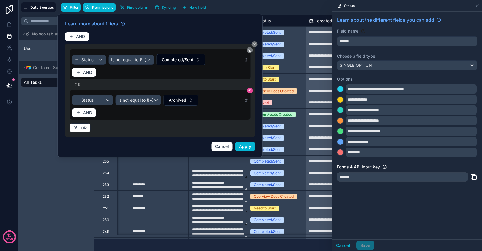
click at [250, 91] on icon at bounding box center [250, 91] width 2 height 2
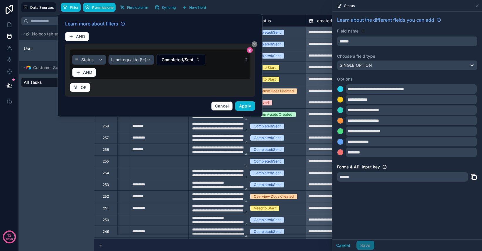
click at [248, 52] on button at bounding box center [250, 50] width 6 height 6
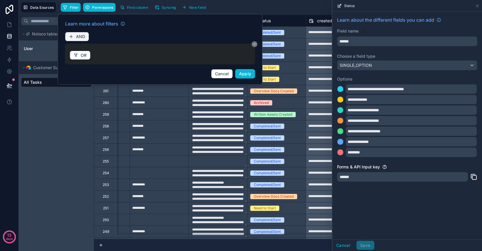
click at [77, 37] on span "AND" at bounding box center [80, 36] width 9 height 5
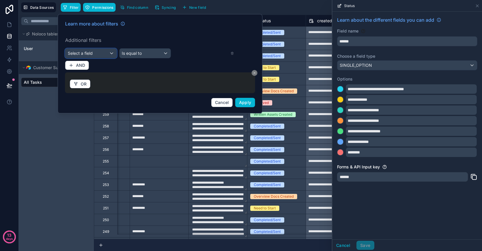
click at [86, 54] on span "Select a field" at bounding box center [80, 53] width 25 height 5
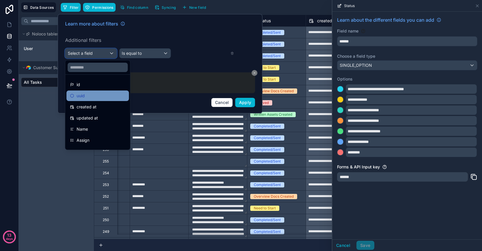
scroll to position [53, 0]
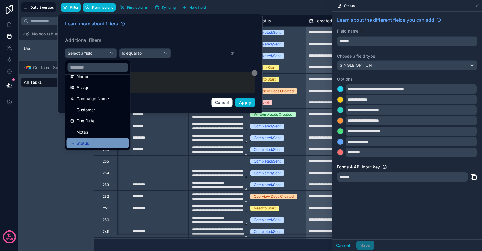
click at [94, 144] on div "Status" at bounding box center [97, 143] width 55 height 7
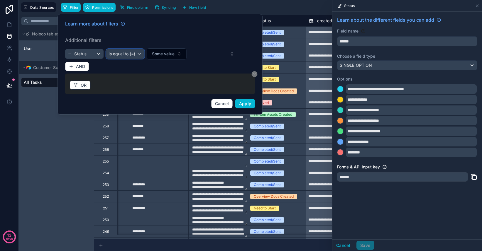
click at [135, 53] on div "Is equal to (=)" at bounding box center [125, 53] width 38 height 9
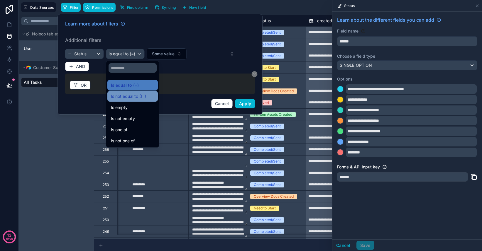
click at [134, 96] on span "Is not equal to (!=)" at bounding box center [128, 96] width 35 height 7
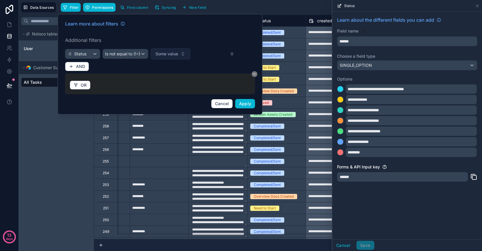
click at [170, 51] on span "Some value" at bounding box center [166, 54] width 23 height 6
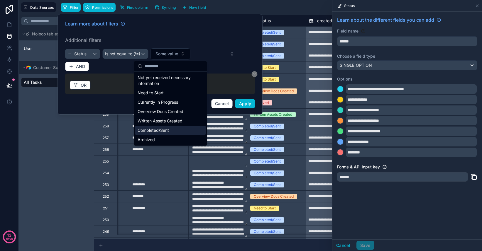
click at [164, 131] on div "Completed/Sent" at bounding box center [170, 130] width 70 height 9
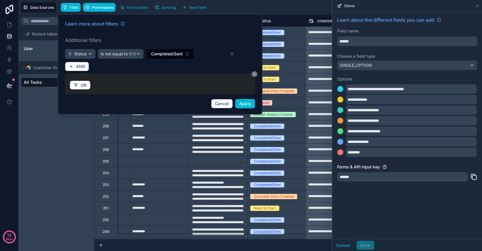
click at [89, 69] on div "Learn more about filters Additional filters Status Is not equal to (!=) Complet…" at bounding box center [160, 64] width 197 height 95
click at [76, 65] on span "AND" at bounding box center [80, 66] width 9 height 5
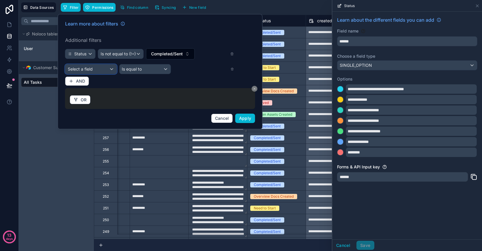
click at [86, 70] on span "Select a field" at bounding box center [80, 69] width 25 height 5
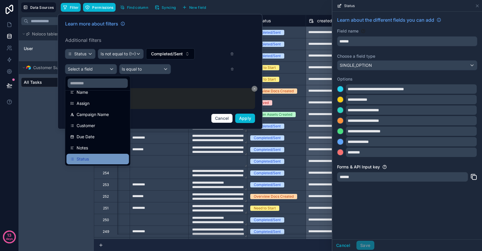
click at [96, 159] on div "Status" at bounding box center [97, 159] width 55 height 7
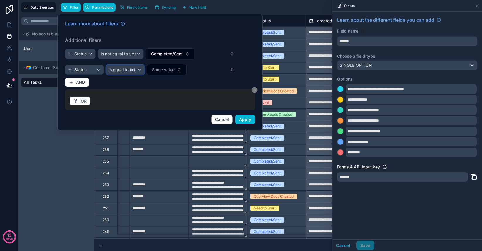
click at [125, 69] on span "Is equal to (=)" at bounding box center [121, 70] width 27 height 6
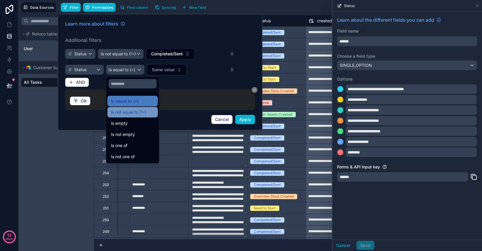
click at [134, 109] on span "Is not equal to (!=)" at bounding box center [128, 112] width 35 height 7
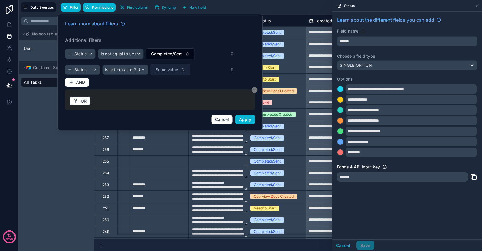
click at [175, 70] on span "Some value" at bounding box center [166, 70] width 23 height 6
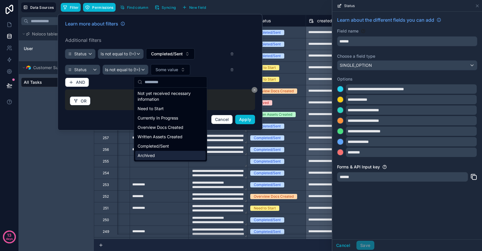
click at [166, 157] on div "Archived" at bounding box center [170, 155] width 70 height 9
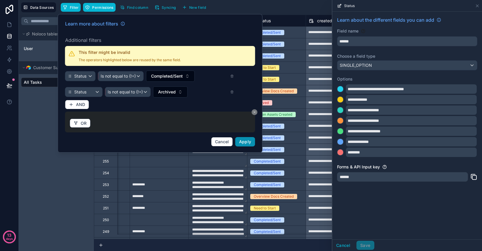
click at [247, 144] on span "Apply" at bounding box center [245, 141] width 12 height 5
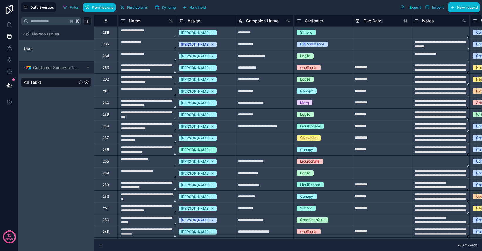
click at [72, 12] on div "Filter Permissions Find column Syncing New field" at bounding box center [136, 7] width 150 height 10
click at [71, 7] on span "Filter" at bounding box center [74, 7] width 9 height 4
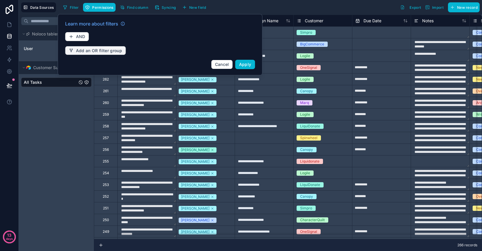
click at [86, 50] on span "Add an OR filter group" at bounding box center [99, 50] width 46 height 5
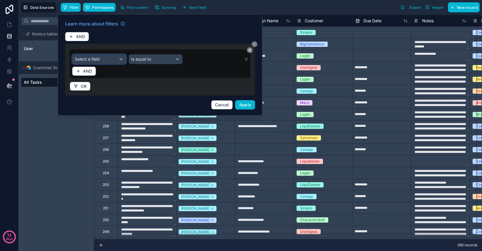
click at [99, 60] on span "Select a field" at bounding box center [87, 59] width 25 height 5
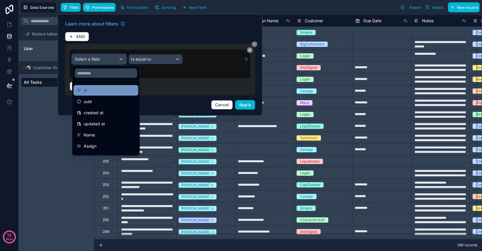
scroll to position [53, 0]
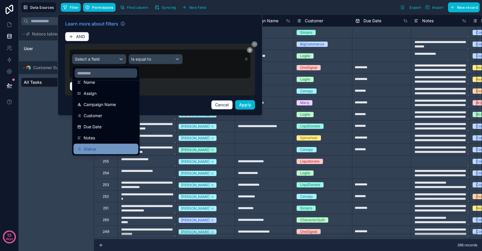
click at [97, 150] on div "Status" at bounding box center [106, 149] width 58 height 7
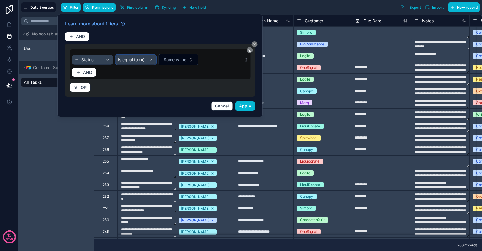
click at [146, 57] on div "Is equal to (=)" at bounding box center [136, 59] width 40 height 9
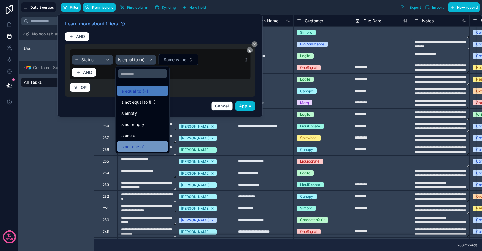
click at [154, 146] on div "Is not one of" at bounding box center [142, 146] width 44 height 7
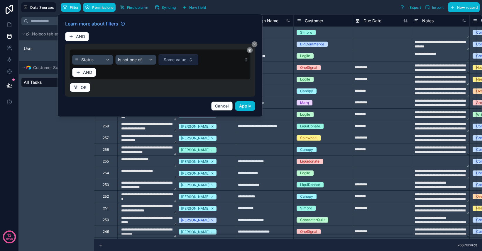
click at [188, 60] on button "Some value" at bounding box center [179, 59] width 40 height 11
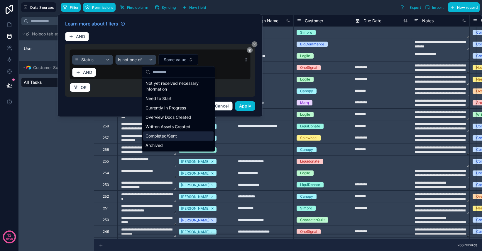
click at [175, 138] on div "Completed/Sent" at bounding box center [178, 136] width 70 height 9
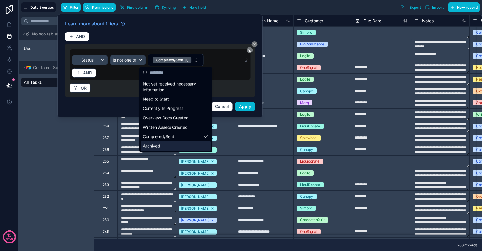
click at [172, 145] on div "Archived" at bounding box center [175, 146] width 70 height 9
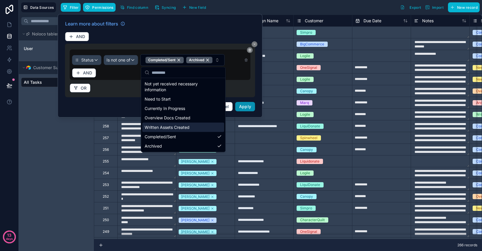
click at [240, 108] on span "Apply" at bounding box center [245, 106] width 12 height 5
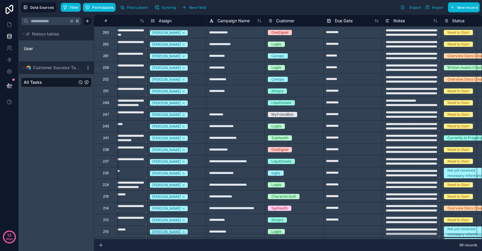
scroll to position [0, 29]
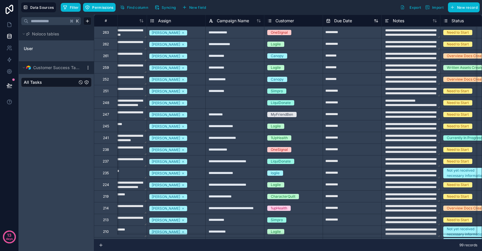
click at [376, 21] on icon at bounding box center [376, 20] width 1 height 3
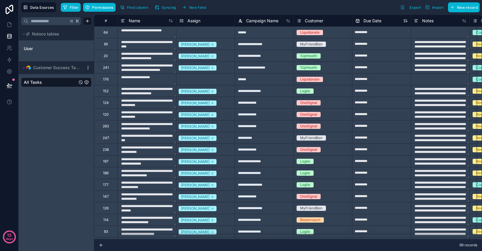
click at [406, 21] on icon at bounding box center [406, 21] width 1 height 1
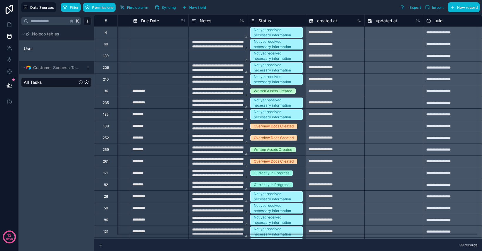
scroll to position [0, 0]
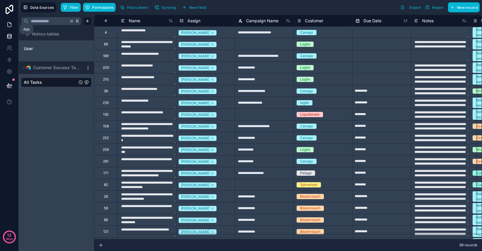
click at [10, 26] on icon at bounding box center [9, 25] width 6 height 6
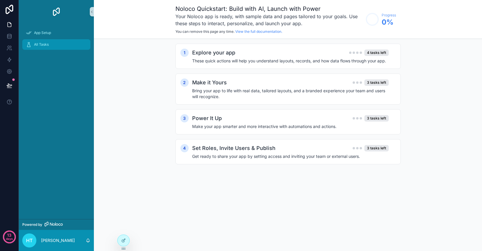
click at [43, 48] on div "All Tasks" at bounding box center [56, 44] width 61 height 9
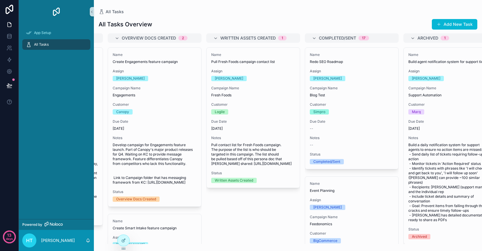
scroll to position [0, 322]
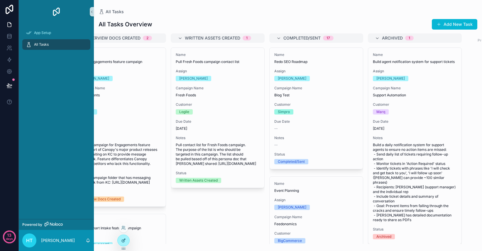
click at [123, 240] on icon at bounding box center [124, 240] width 2 height 2
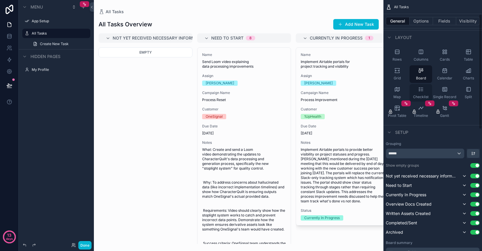
scroll to position [0, 0]
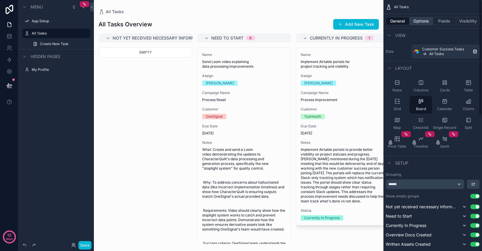
click at [422, 22] on button "Options" at bounding box center [420, 21] width 23 height 8
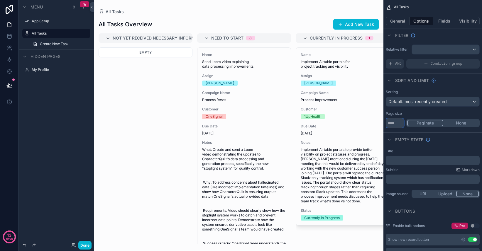
click at [398, 125] on input "**" at bounding box center [395, 122] width 18 height 9
type input "***"
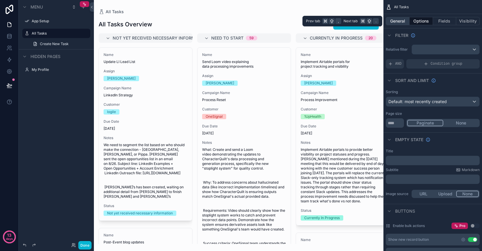
click at [399, 21] on button "General" at bounding box center [398, 21] width 24 height 8
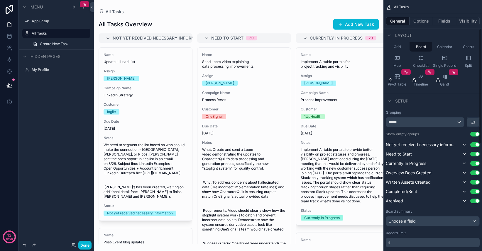
scroll to position [63, 0]
click at [476, 201] on button "Use setting" at bounding box center [474, 200] width 9 height 5
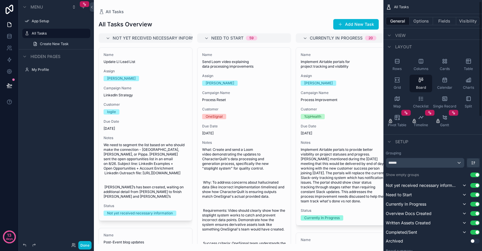
scroll to position [0, 0]
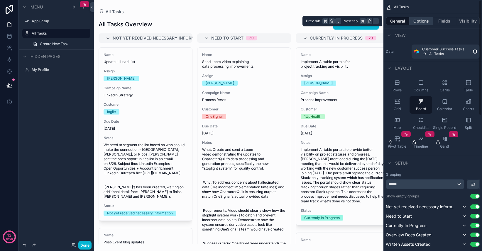
click at [423, 21] on button "Options" at bounding box center [420, 21] width 23 height 8
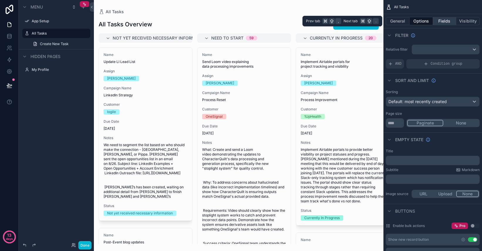
click at [445, 21] on button "Fields" at bounding box center [444, 21] width 23 height 8
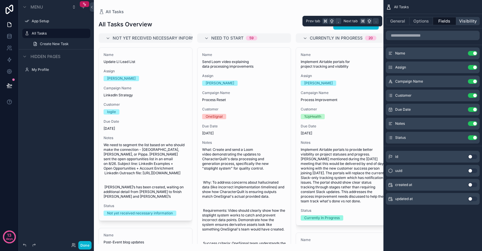
click at [463, 21] on button "Visibility" at bounding box center [467, 21] width 23 height 8
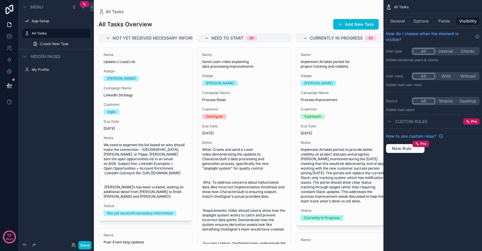
click at [446, 78] on button "With" at bounding box center [446, 76] width 22 height 6
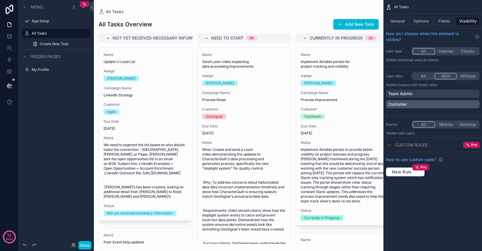
click at [421, 105] on div "Customer" at bounding box center [432, 104] width 89 height 6
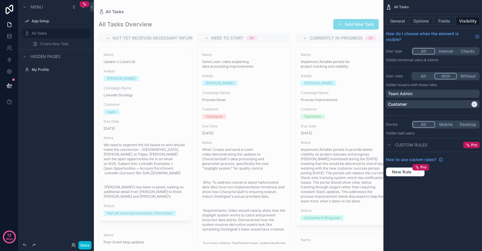
click at [423, 76] on button "All" at bounding box center [423, 76] width 22 height 6
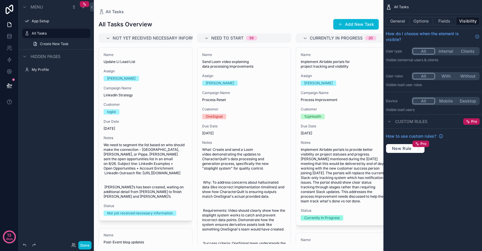
click at [409, 123] on span "Custom rules" at bounding box center [411, 122] width 32 height 6
click at [442, 22] on button "Fields" at bounding box center [444, 21] width 23 height 8
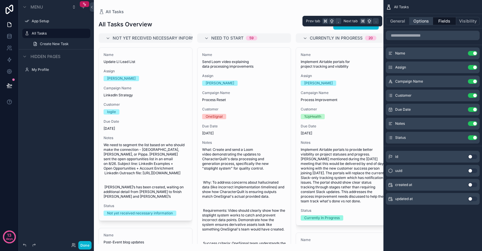
click at [422, 21] on button "Options" at bounding box center [420, 21] width 23 height 8
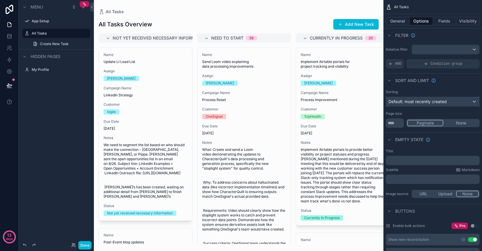
click at [444, 102] on span "Default: most recently created" at bounding box center [417, 101] width 58 height 5
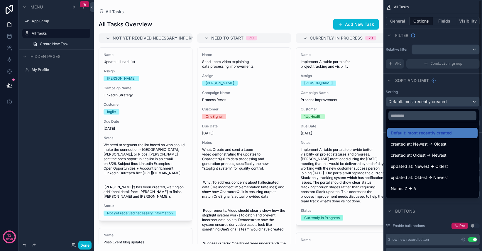
click at [455, 86] on div "scrollable content" at bounding box center [241, 125] width 482 height 251
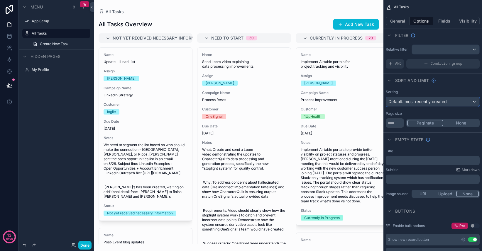
click at [451, 103] on div "Default: most recently created" at bounding box center [432, 101] width 93 height 9
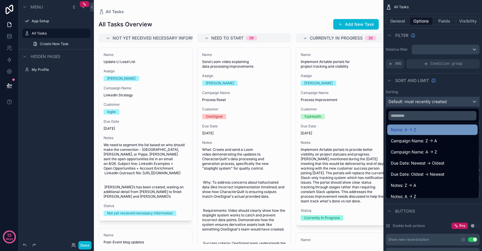
scroll to position [75, 0]
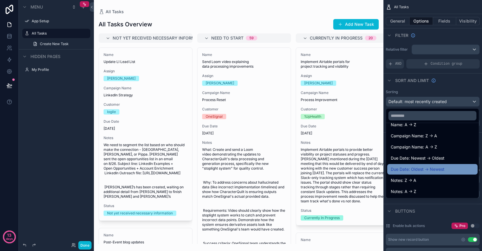
click at [440, 166] on span "Due Date: Oldest -> Newest" at bounding box center [418, 169] width 54 height 7
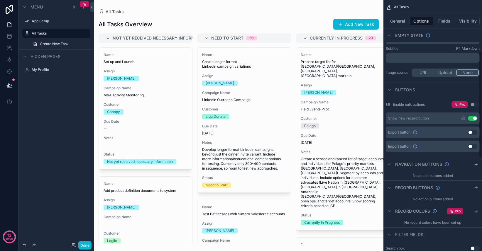
scroll to position [0, 0]
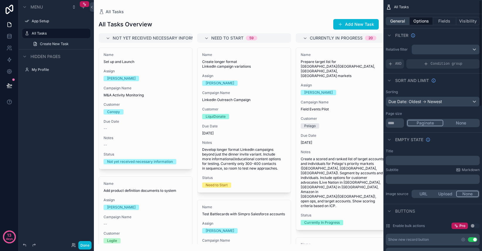
click at [398, 23] on button "General" at bounding box center [398, 21] width 24 height 8
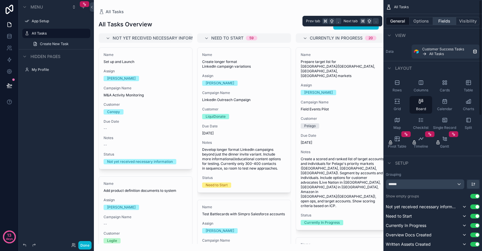
click at [441, 20] on button "Fields" at bounding box center [444, 21] width 23 height 8
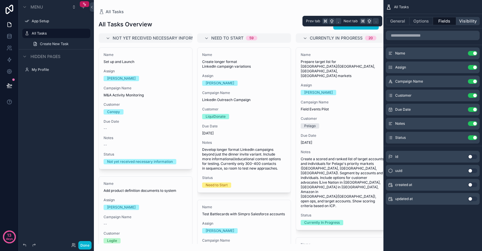
click at [467, 19] on button "Visibility" at bounding box center [467, 21] width 23 height 8
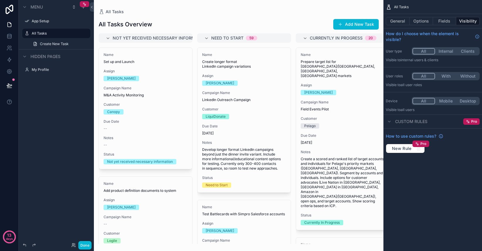
click at [290, 26] on div "scrollable content" at bounding box center [238, 125] width 289 height 251
click at [400, 18] on button "General" at bounding box center [398, 21] width 24 height 8
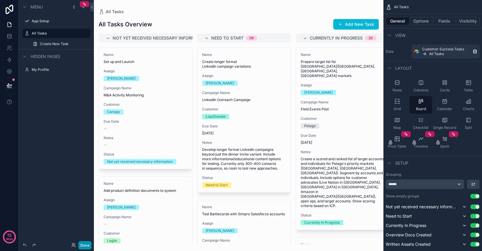
click at [85, 247] on button "Done" at bounding box center [84, 245] width 13 height 9
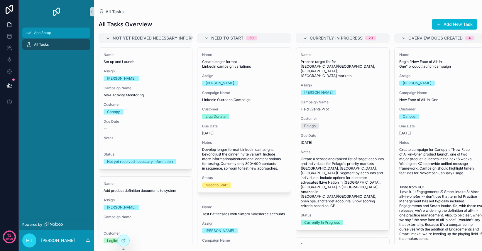
click at [46, 33] on span "App Setup" at bounding box center [42, 32] width 17 height 5
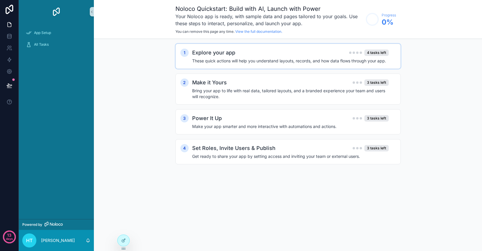
click at [240, 58] on h4 "These quick actions will help you understand layouts, records, and how data flo…" at bounding box center [290, 61] width 196 height 6
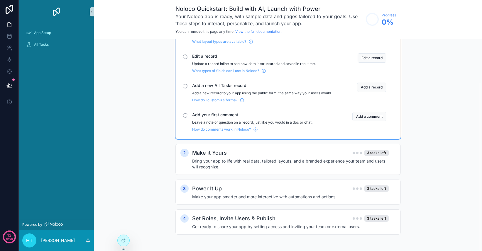
scroll to position [54, 0]
click at [320, 218] on div "Set Roles, Invite Users & Publish 3 tasks left" at bounding box center [290, 219] width 196 height 8
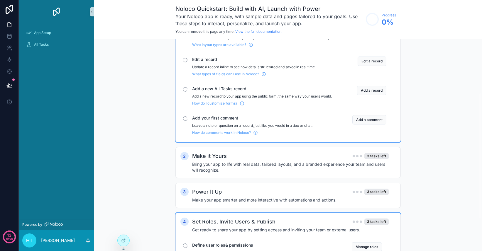
scroll to position [0, 0]
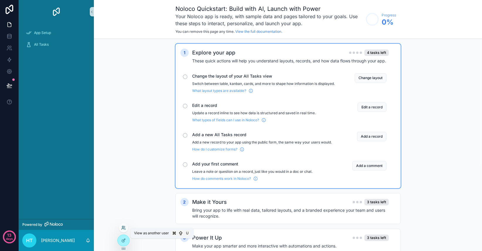
click at [125, 228] on icon at bounding box center [124, 226] width 1 height 1
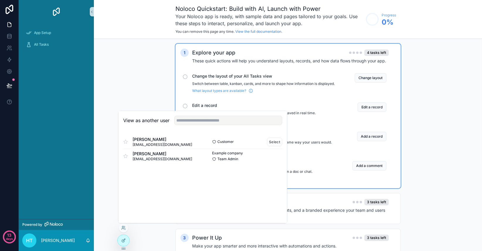
click at [157, 142] on span "[PERSON_NAME]" at bounding box center [163, 140] width 60 height 6
click at [273, 141] on button "Select" at bounding box center [274, 142] width 15 height 9
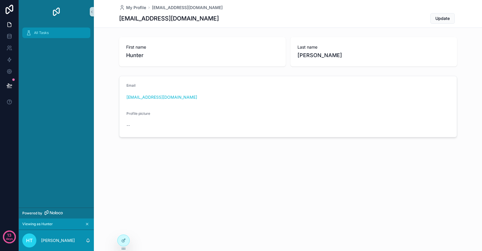
click at [46, 34] on span "All Tasks" at bounding box center [41, 32] width 15 height 5
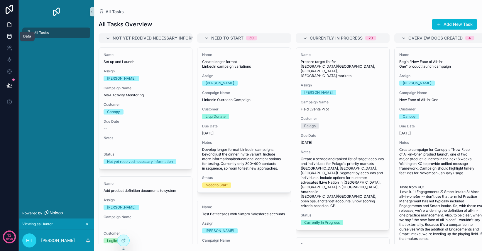
click at [6, 37] on icon at bounding box center [9, 36] width 6 height 6
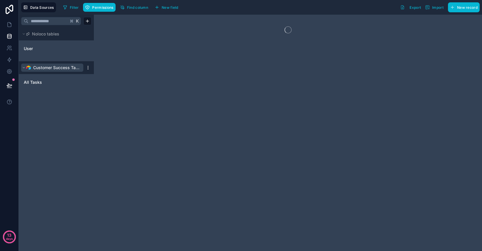
click at [54, 66] on span "Customer Success Tasks" at bounding box center [56, 68] width 47 height 6
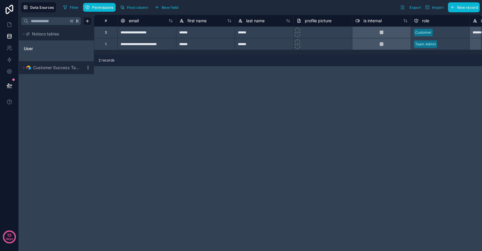
click at [87, 65] on html "**********" at bounding box center [241, 125] width 482 height 251
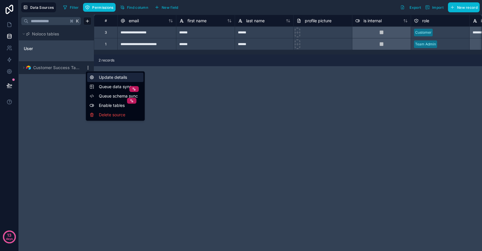
click at [103, 77] on div "Update details" at bounding box center [115, 77] width 56 height 9
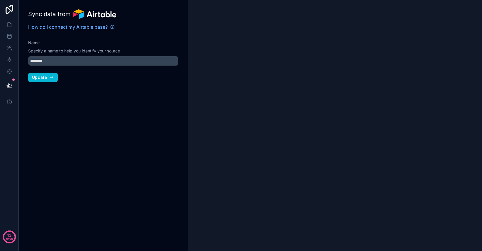
type input "**********"
click at [49, 80] on button "Update" at bounding box center [43, 77] width 30 height 9
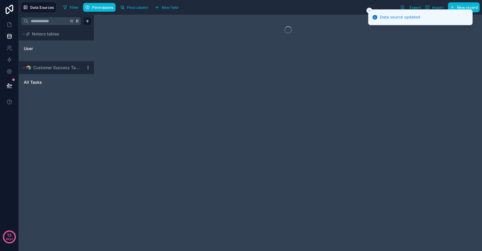
click at [369, 10] on icon "Close toast" at bounding box center [369, 11] width 4 height 4
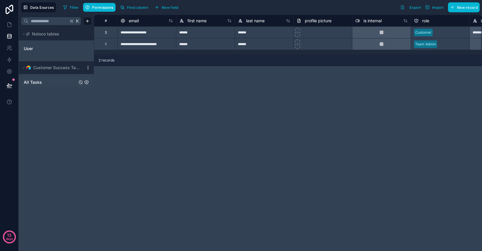
click at [35, 82] on span "All Tasks" at bounding box center [33, 82] width 18 height 6
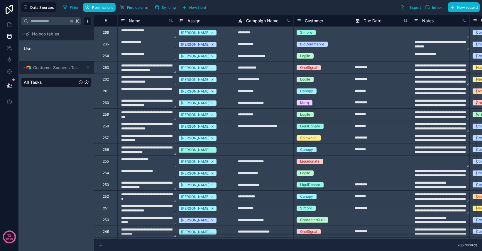
click at [86, 70] on html "**********" at bounding box center [241, 125] width 482 height 251
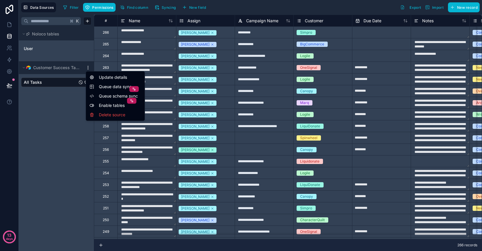
click at [76, 111] on html "**********" at bounding box center [241, 125] width 482 height 251
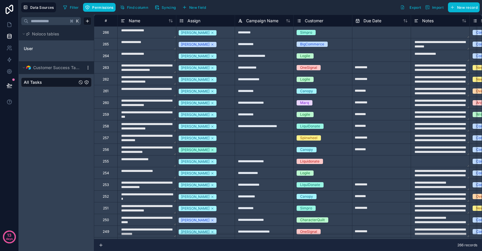
click at [88, 69] on html "**********" at bounding box center [241, 125] width 482 height 251
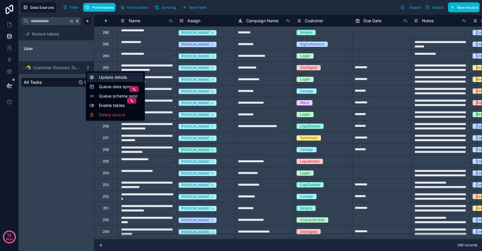
click at [106, 77] on div "Update details" at bounding box center [115, 77] width 56 height 9
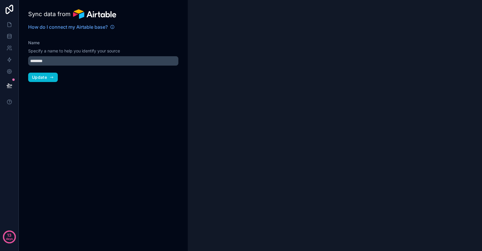
type input "**********"
click at [50, 79] on icon "button" at bounding box center [51, 77] width 5 height 5
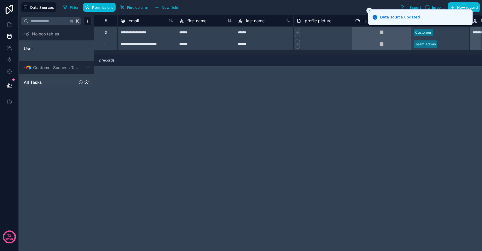
click at [40, 82] on span "All Tasks" at bounding box center [33, 82] width 18 height 6
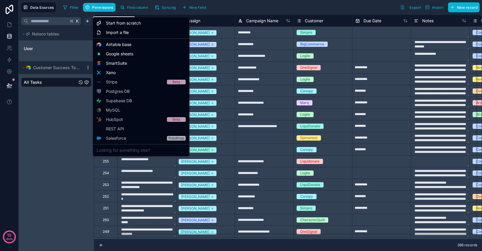
click at [88, 21] on html "**********" at bounding box center [241, 125] width 482 height 251
click at [120, 46] on span "Airtable base" at bounding box center [119, 45] width 26 height 6
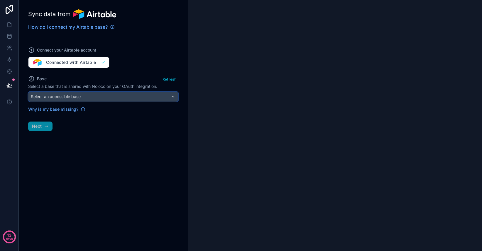
click at [90, 97] on div "Select an accessible base" at bounding box center [103, 96] width 150 height 9
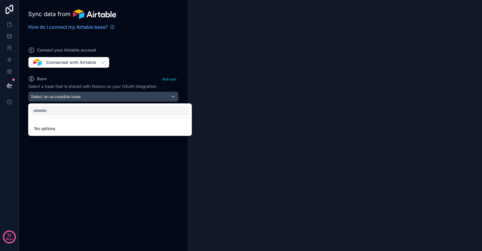
click at [82, 147] on div at bounding box center [241, 125] width 482 height 251
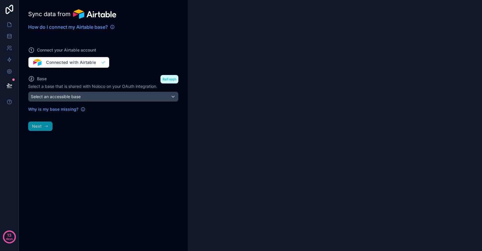
click at [164, 77] on button "Refresh" at bounding box center [169, 79] width 18 height 9
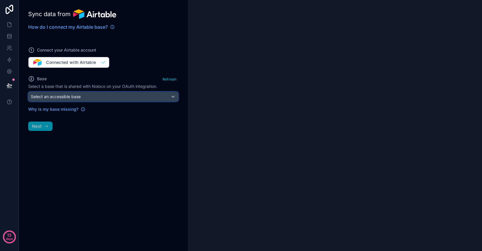
click at [123, 97] on div "Select an accessible base" at bounding box center [103, 96] width 150 height 9
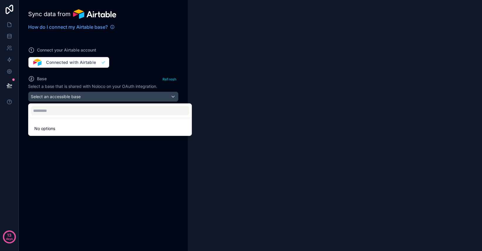
click at [65, 150] on div at bounding box center [241, 125] width 482 height 251
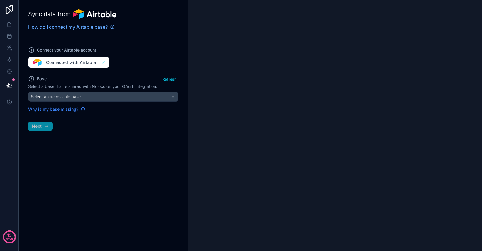
click at [62, 111] on span "Why is my base missing?" at bounding box center [53, 109] width 50 height 6
click at [10, 72] on icon at bounding box center [9, 72] width 6 height 6
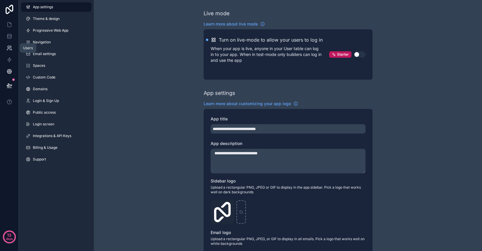
click at [11, 46] on icon at bounding box center [10, 47] width 1 height 2
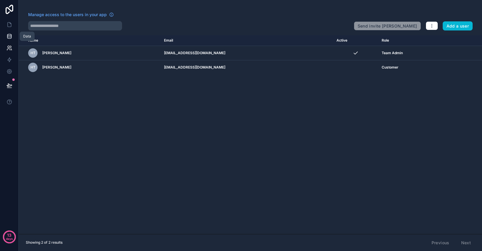
click at [9, 35] on icon at bounding box center [9, 36] width 6 height 6
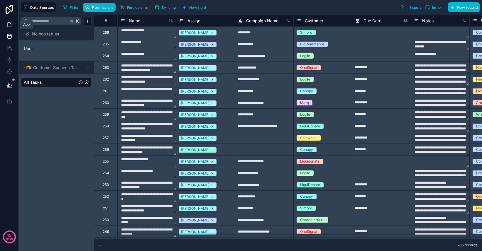
click at [9, 24] on icon at bounding box center [9, 25] width 6 height 6
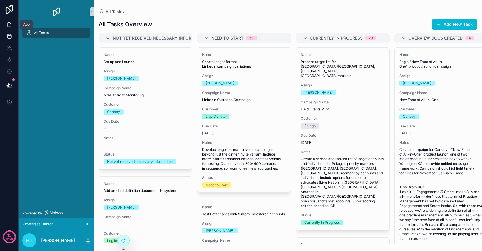
click at [10, 37] on icon at bounding box center [9, 36] width 4 height 2
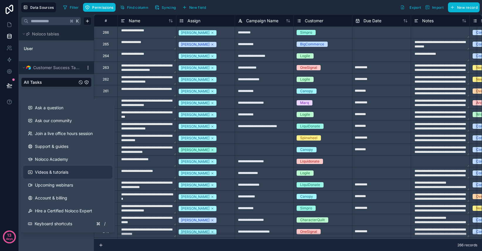
click at [67, 172] on span "Videos & tutorials" at bounding box center [51, 172] width 33 height 6
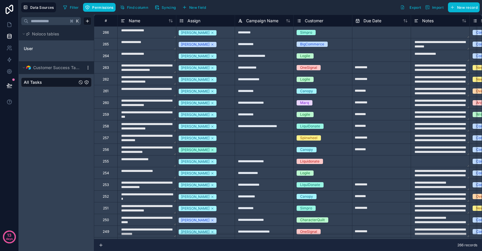
click at [89, 67] on html "**********" at bounding box center [241, 125] width 482 height 251
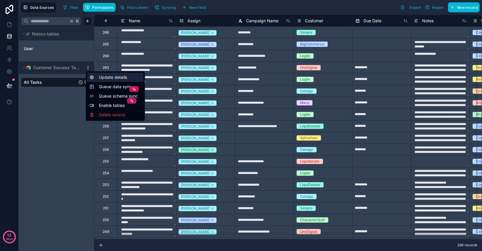
click at [98, 79] on div "Update details" at bounding box center [115, 77] width 56 height 9
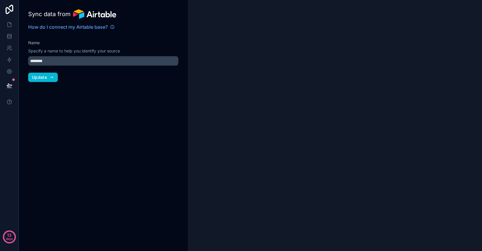
type input "**********"
click at [10, 26] on icon at bounding box center [9, 25] width 6 height 6
click at [11, 35] on icon at bounding box center [9, 36] width 4 height 2
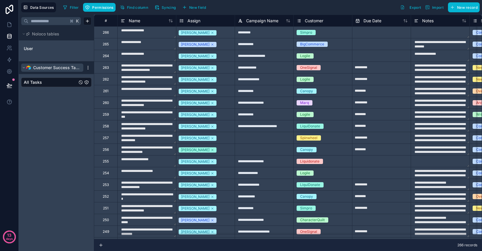
click at [62, 68] on span "Customer Success Tasks" at bounding box center [56, 68] width 47 height 6
click at [40, 82] on span "All Tasks" at bounding box center [33, 82] width 18 height 6
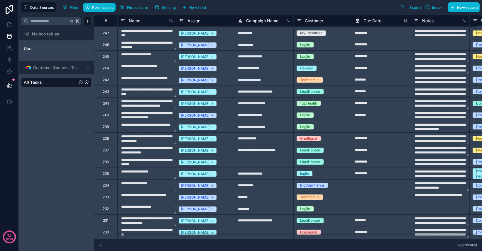
scroll to position [223, 0]
click at [467, 10] on button "New record" at bounding box center [464, 7] width 32 height 10
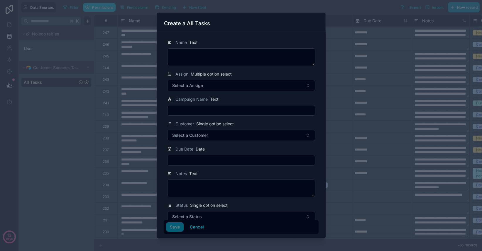
scroll to position [7, 0]
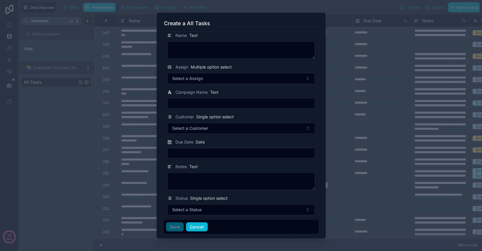
click at [197, 228] on button "Cancel" at bounding box center [197, 227] width 22 height 9
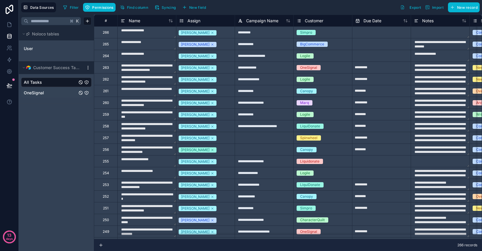
click at [44, 95] on span "OneSignal" at bounding box center [34, 93] width 20 height 6
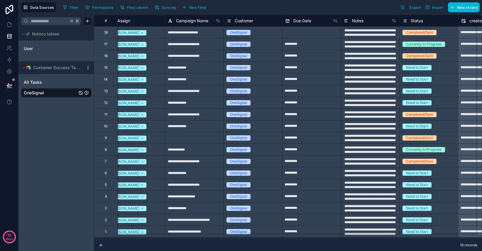
scroll to position [0, 18]
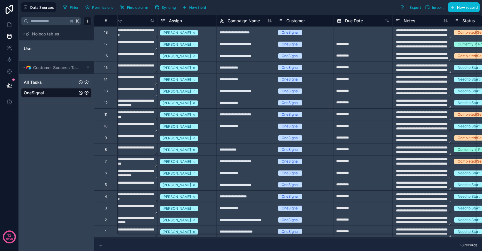
click at [55, 82] on link "All Tasks" at bounding box center [50, 82] width 53 height 6
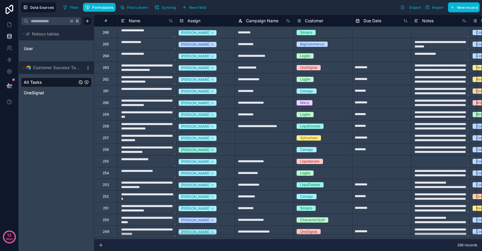
click at [86, 82] on icon "All Tasks" at bounding box center [86, 82] width 5 height 5
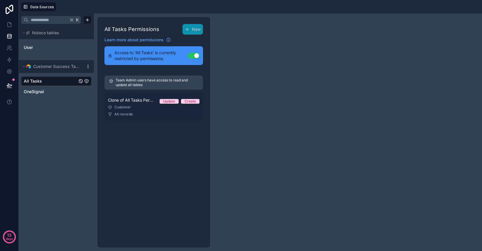
click at [144, 116] on div "All records" at bounding box center [153, 114] width 91 height 5
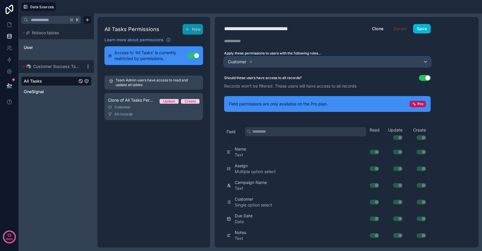
click at [411, 63] on div "Customer" at bounding box center [327, 61] width 206 height 9
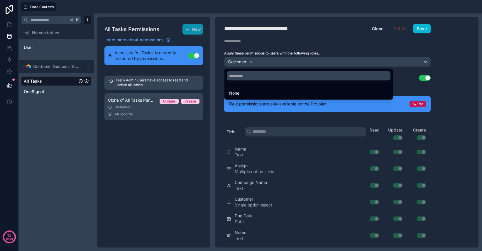
click at [406, 77] on div "None" at bounding box center [327, 83] width 206 height 33
click at [373, 48] on div at bounding box center [241, 125] width 482 height 251
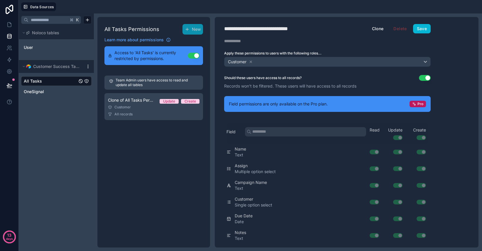
click at [195, 56] on button "Use setting" at bounding box center [194, 56] width 12 height 6
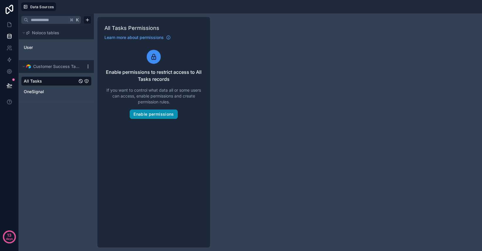
click at [156, 115] on button "Enable permissions" at bounding box center [154, 114] width 48 height 9
click at [162, 116] on button "Enable permissions" at bounding box center [154, 114] width 48 height 9
click at [52, 93] on link "OneSignal" at bounding box center [50, 92] width 53 height 6
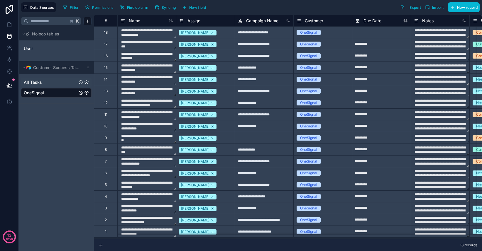
click at [47, 81] on link "All Tasks" at bounding box center [50, 82] width 53 height 6
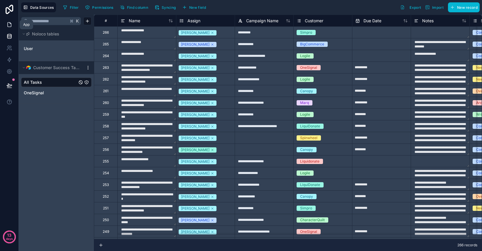
click at [8, 23] on icon at bounding box center [9, 25] width 6 height 6
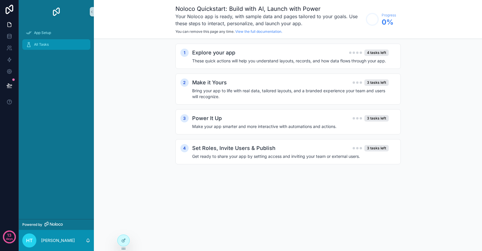
click at [45, 46] on span "All Tasks" at bounding box center [41, 44] width 15 height 5
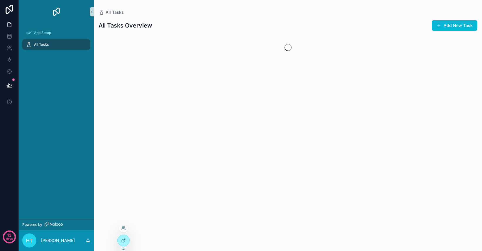
click at [123, 239] on icon at bounding box center [123, 240] width 5 height 5
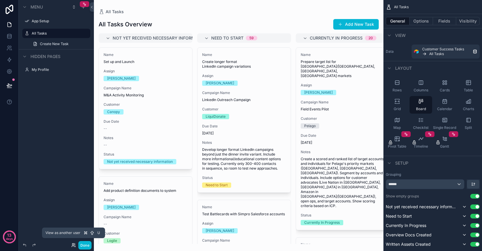
click at [71, 246] on icon at bounding box center [73, 245] width 5 height 5
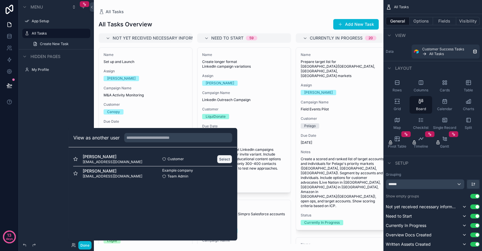
click at [220, 160] on button "Select" at bounding box center [224, 159] width 15 height 9
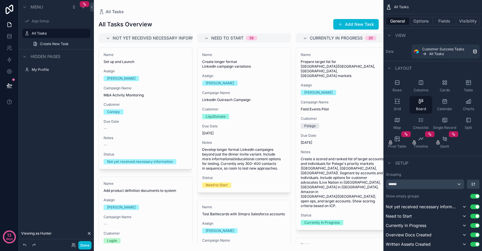
click at [349, 23] on div "scrollable content" at bounding box center [238, 125] width 289 height 251
click at [355, 28] on button "Add New Task" at bounding box center [355, 24] width 45 height 11
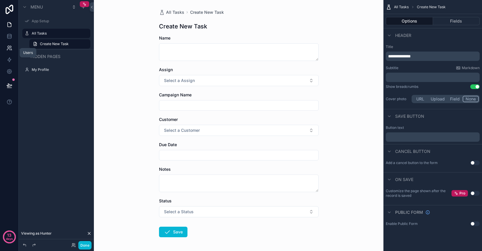
click at [9, 48] on icon at bounding box center [9, 48] width 6 height 6
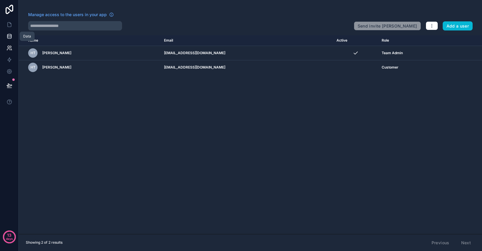
click at [9, 36] on icon at bounding box center [9, 36] width 6 height 6
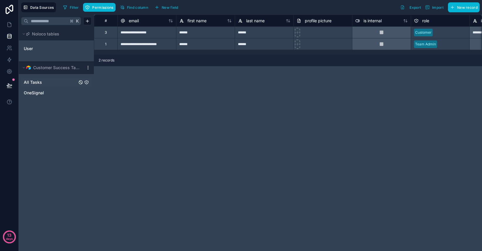
click at [86, 83] on icon "All Tasks" at bounding box center [86, 82] width 0 height 1
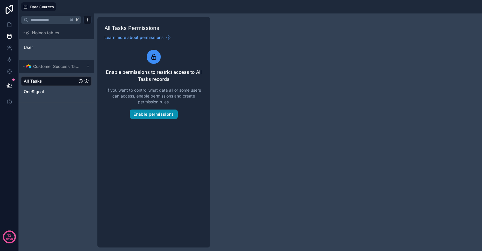
click at [155, 113] on button "Enable permissions" at bounding box center [154, 114] width 48 height 9
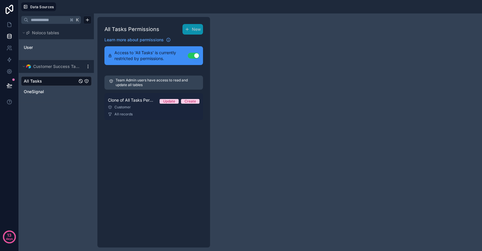
click at [151, 111] on link "Clone of All Tasks Permission 1 Update Create Customer All records" at bounding box center [153, 106] width 99 height 27
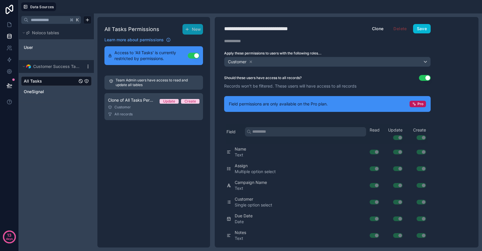
click at [426, 78] on button "Use setting" at bounding box center [425, 78] width 12 height 6
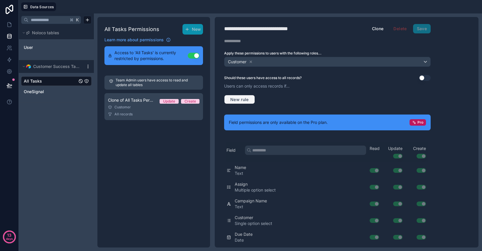
click at [245, 99] on span "New rule" at bounding box center [239, 99] width 23 height 5
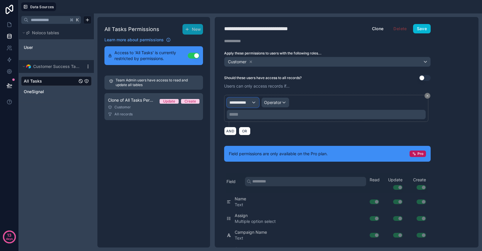
click at [247, 105] on span "**********" at bounding box center [240, 103] width 22 height 6
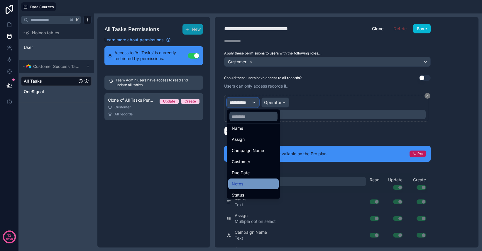
scroll to position [53, 0]
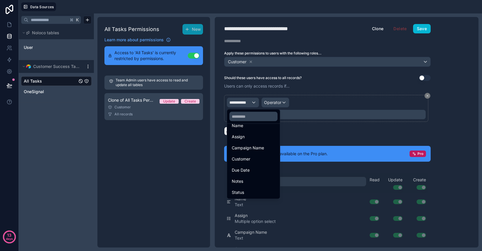
click at [317, 88] on div at bounding box center [241, 125] width 482 height 251
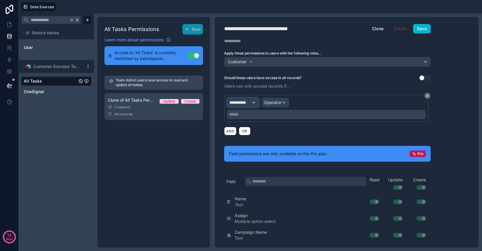
click at [245, 105] on span "**********" at bounding box center [240, 103] width 22 height 6
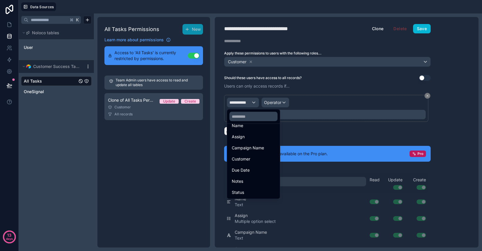
click at [357, 93] on div at bounding box center [241, 125] width 482 height 251
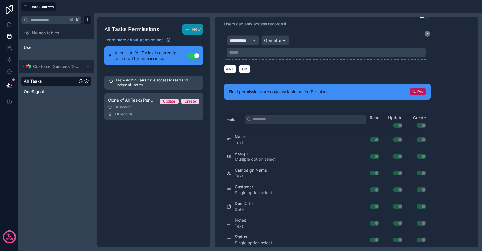
scroll to position [63, 0]
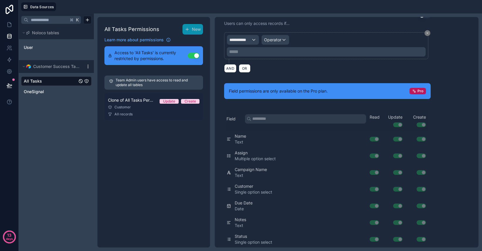
click at [152, 110] on link "Clone of All Tasks Permission 1 Update Create Customer All records" at bounding box center [153, 106] width 99 height 27
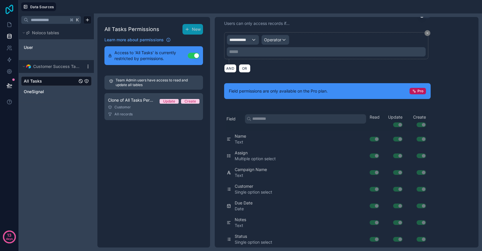
click at [9, 8] on icon at bounding box center [10, 9] width 12 height 9
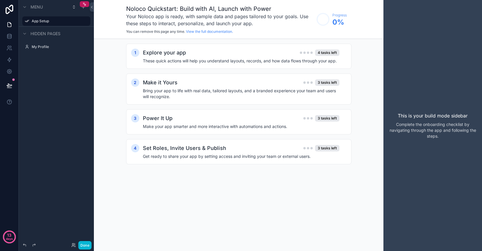
click at [50, 33] on span "Hidden pages" at bounding box center [45, 34] width 30 height 6
click at [43, 34] on span "Hidden pages" at bounding box center [45, 34] width 30 height 6
click at [43, 48] on label "My Profile" at bounding box center [55, 47] width 47 height 5
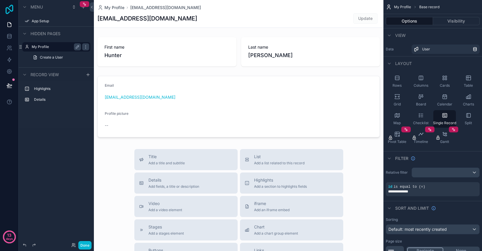
click at [10, 11] on icon at bounding box center [10, 9] width 12 height 9
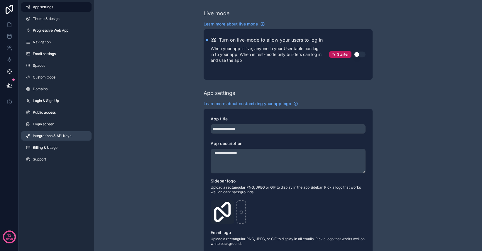
click at [58, 138] on span "Integrations & API Keys" at bounding box center [52, 136] width 38 height 5
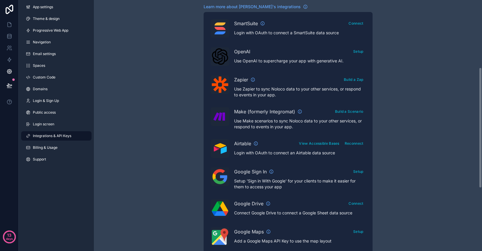
scroll to position [140, 0]
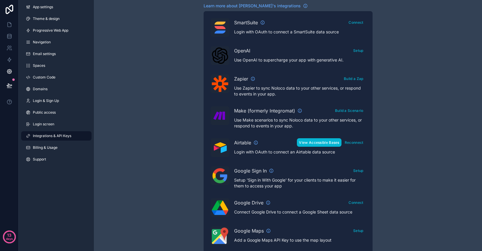
click at [313, 143] on button "View Accessible Bases" at bounding box center [319, 142] width 44 height 9
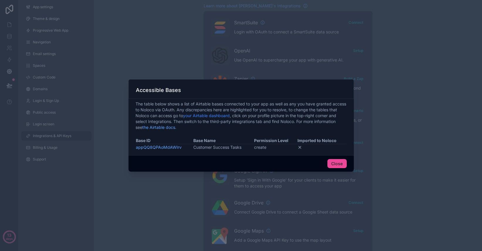
click at [212, 117] on link "your Airtable dashboard" at bounding box center [206, 115] width 47 height 5
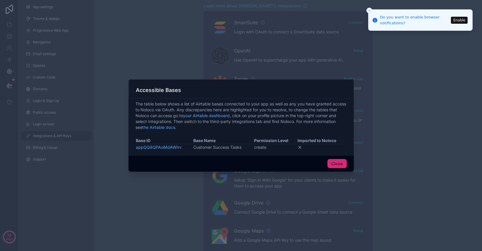
click at [332, 161] on button "Close" at bounding box center [336, 163] width 19 height 9
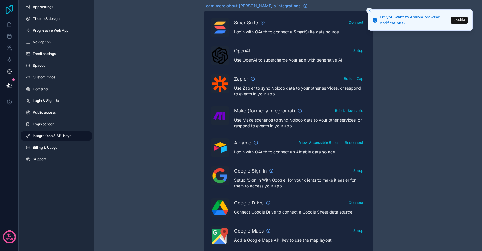
click at [9, 9] on icon at bounding box center [10, 9] width 8 height 9
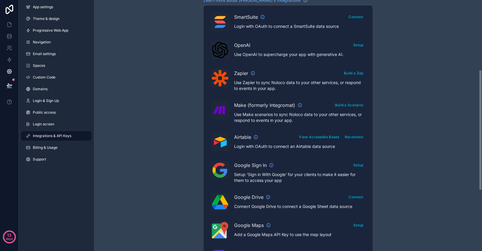
scroll to position [147, 0]
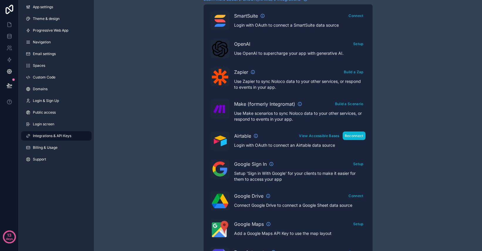
click at [359, 136] on button "Reconnect" at bounding box center [353, 136] width 23 height 9
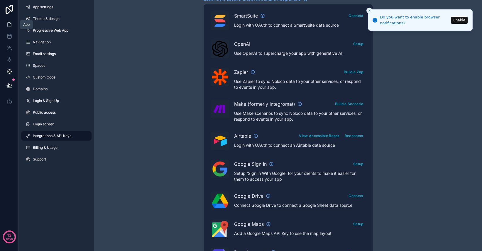
click at [9, 24] on icon at bounding box center [9, 25] width 6 height 6
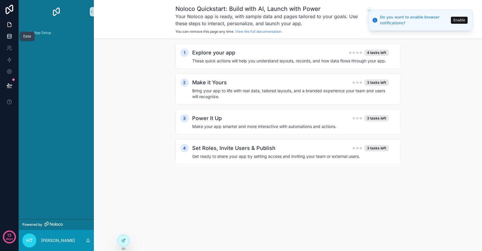
click at [12, 38] on icon at bounding box center [9, 36] width 6 height 6
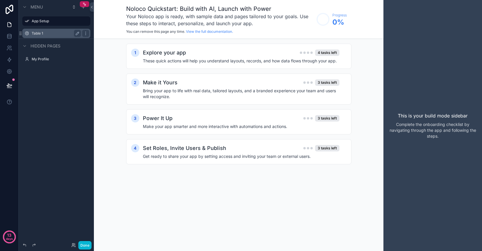
click at [44, 31] on label "Table 1" at bounding box center [55, 33] width 47 height 5
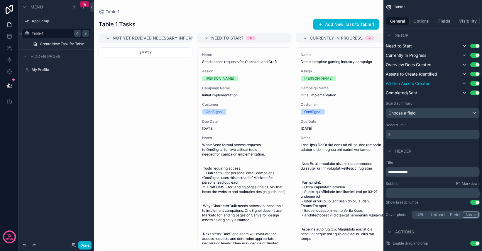
scroll to position [166, 0]
click at [404, 137] on div "* ﻿" at bounding box center [433, 134] width 94 height 9
click at [396, 133] on p "* ﻿" at bounding box center [433, 134] width 90 height 6
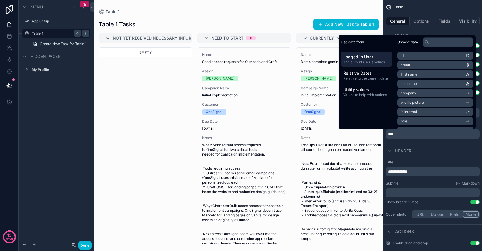
click at [434, 152] on div "Header" at bounding box center [432, 151] width 99 height 14
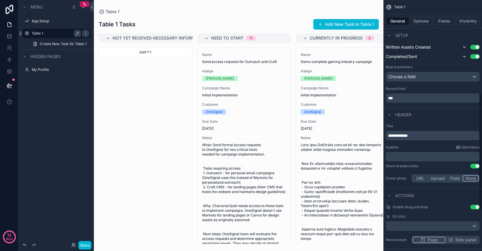
scroll to position [202, 0]
click at [417, 136] on p "**********" at bounding box center [433, 136] width 90 height 6
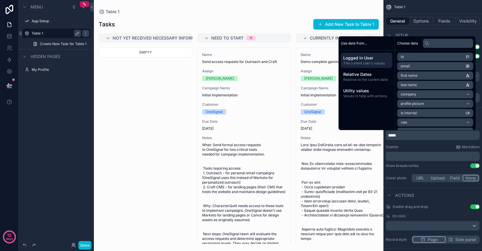
click at [430, 146] on div "Subtitle Markdown" at bounding box center [433, 147] width 94 height 5
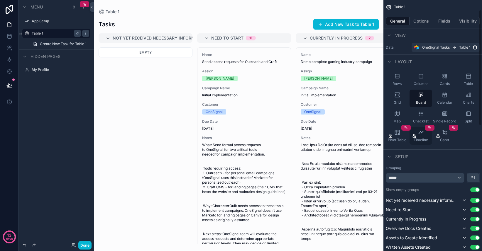
scroll to position [0, 0]
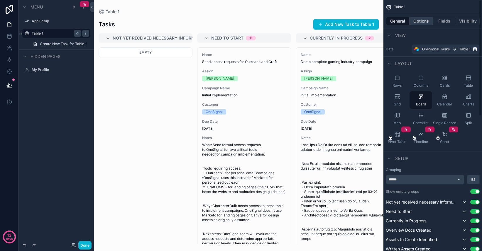
click at [415, 18] on button "Options" at bounding box center [420, 21] width 23 height 8
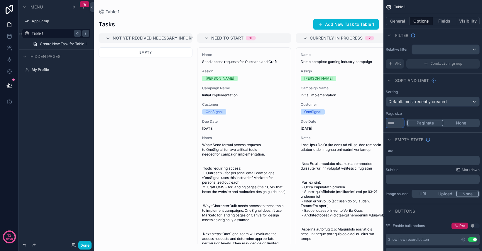
click at [397, 124] on input "**" at bounding box center [395, 122] width 18 height 9
type input "*"
type input "***"
click at [450, 146] on div "Empty state" at bounding box center [432, 140] width 99 height 14
click at [441, 24] on button "Fields" at bounding box center [444, 21] width 23 height 8
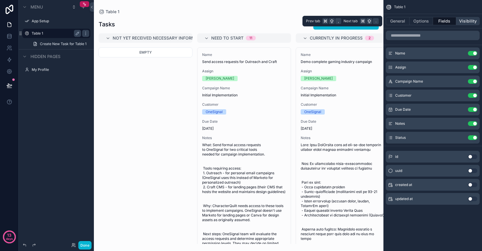
click at [461, 21] on button "Visibility" at bounding box center [467, 21] width 23 height 8
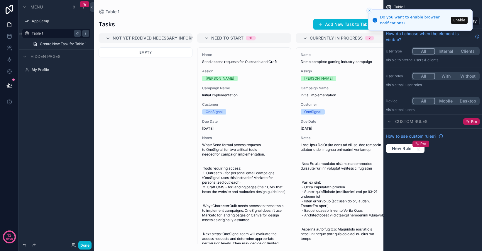
click at [369, 11] on line "Close toast" at bounding box center [369, 11] width 2 height 2
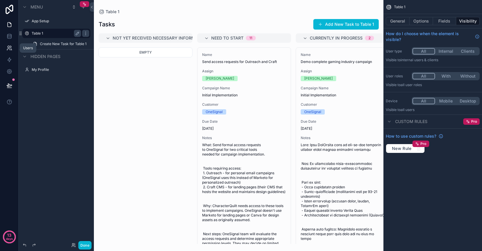
click at [10, 47] on icon at bounding box center [9, 48] width 6 height 6
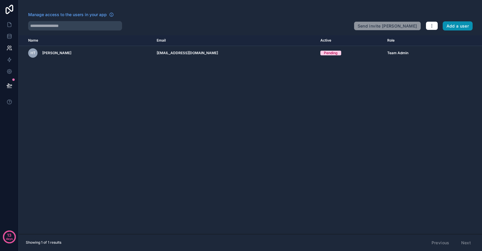
click at [463, 23] on button "Add a user" at bounding box center [457, 25] width 30 height 9
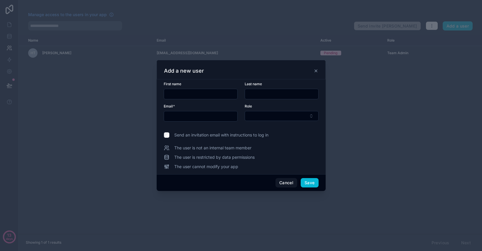
click at [208, 95] on input "text" at bounding box center [200, 94] width 73 height 8
type input "*******"
type input "*****"
type input "*"
type input "**********"
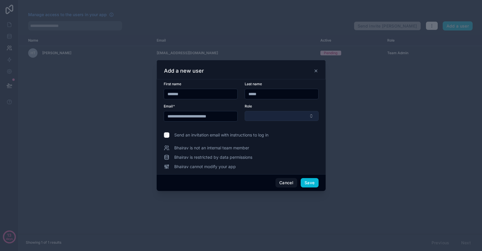
click at [270, 115] on button "Select Button" at bounding box center [282, 116] width 74 height 10
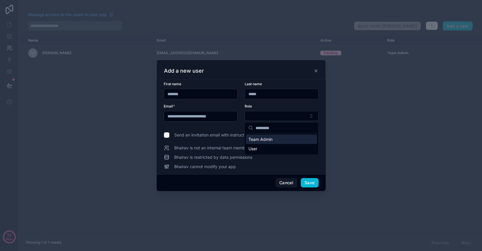
click at [274, 141] on div "Team Admin" at bounding box center [281, 139] width 71 height 9
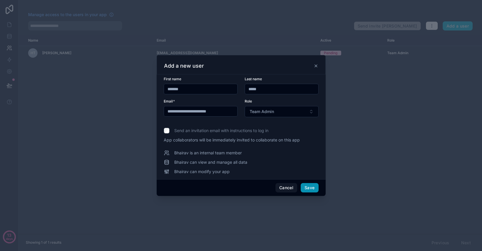
click at [310, 189] on button "Save" at bounding box center [310, 187] width 18 height 9
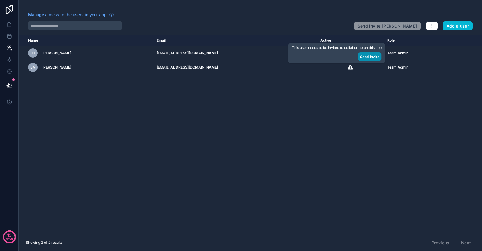
click at [366, 58] on button "Send Invite" at bounding box center [369, 56] width 23 height 9
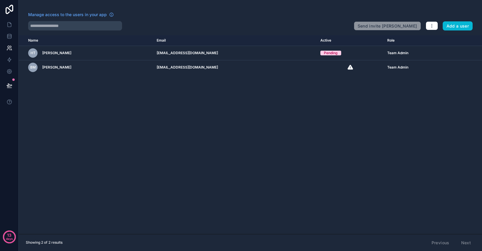
click at [354, 94] on div "Name Email Active Role [DOMAIN_NAME] [PERSON_NAME] Tolman [EMAIL_ADDRESS][DOMAI…" at bounding box center [250, 134] width 463 height 199
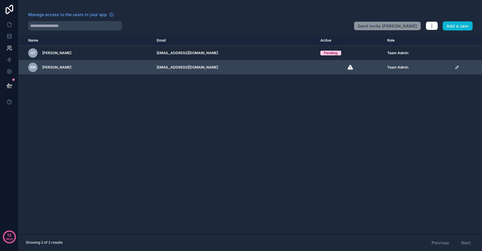
click at [96, 70] on div "BM [PERSON_NAME]" at bounding box center [88, 67] width 121 height 9
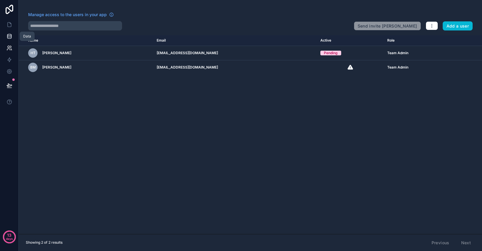
click at [8, 35] on icon at bounding box center [9, 34] width 4 height 1
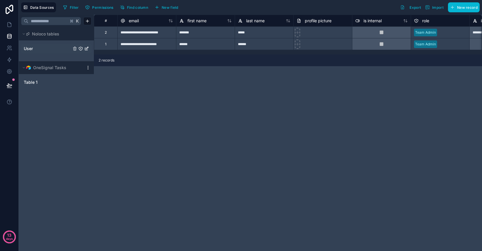
click at [39, 49] on link "User" at bounding box center [47, 49] width 47 height 6
click at [36, 84] on span "Table 1" at bounding box center [31, 82] width 14 height 6
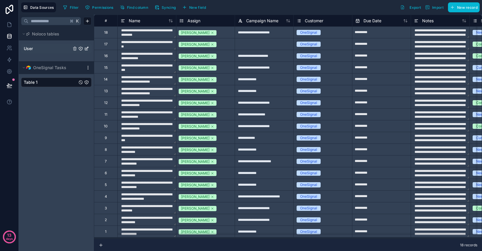
click at [40, 52] on div "User" at bounding box center [56, 48] width 70 height 9
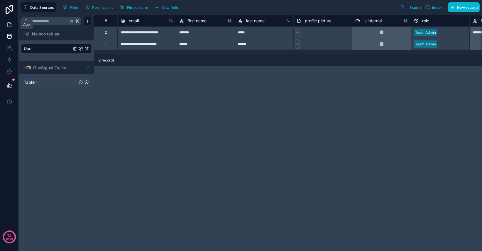
click at [10, 25] on icon at bounding box center [9, 25] width 6 height 6
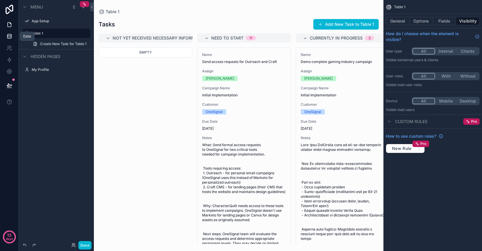
click at [12, 35] on icon at bounding box center [9, 36] width 6 height 6
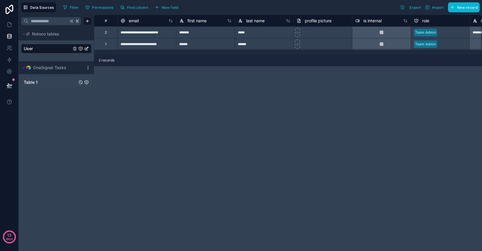
click at [37, 86] on div "Table 1" at bounding box center [56, 82] width 70 height 9
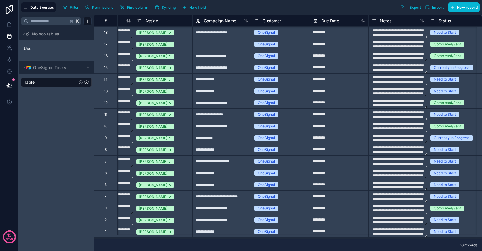
scroll to position [0, 42]
click at [365, 21] on icon at bounding box center [363, 20] width 5 height 5
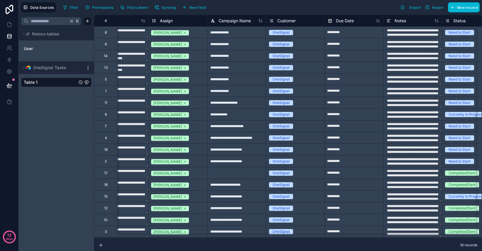
scroll to position [0, 31]
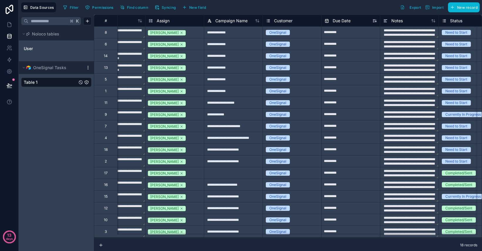
click at [374, 20] on icon at bounding box center [374, 20] width 5 height 5
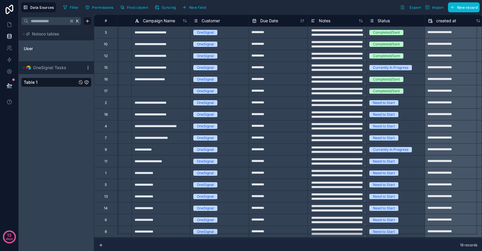
scroll to position [0, 0]
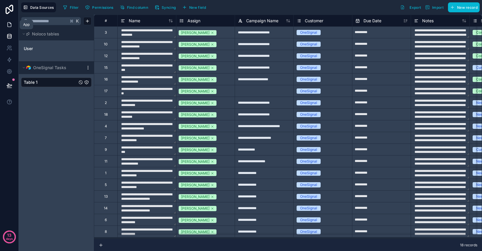
click at [8, 26] on icon at bounding box center [10, 25] width 4 height 4
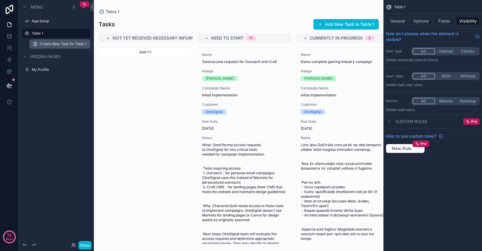
click at [52, 46] on span "Create New Task for Table 1" at bounding box center [63, 44] width 47 height 5
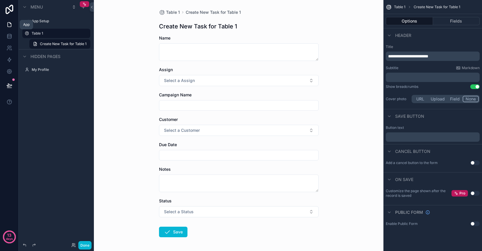
click at [12, 24] on icon at bounding box center [9, 25] width 6 height 6
click at [10, 33] on icon at bounding box center [9, 36] width 6 height 6
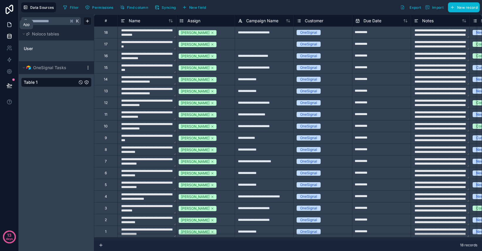
click at [11, 28] on link at bounding box center [9, 25] width 18 height 12
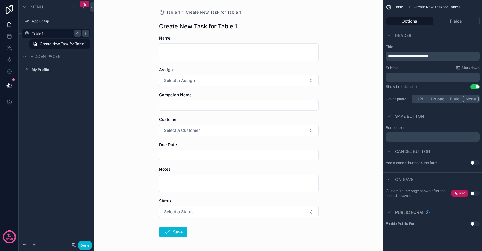
click at [48, 33] on label "Table 1" at bounding box center [55, 33] width 47 height 5
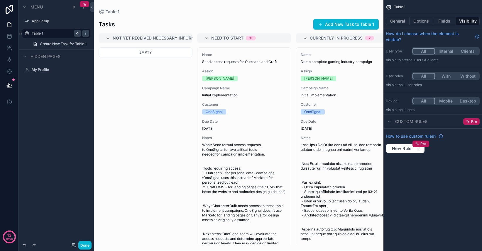
click at [78, 33] on icon "scrollable content" at bounding box center [77, 33] width 3 height 3
click at [58, 33] on input "*******" at bounding box center [52, 33] width 40 height 7
type input "**********"
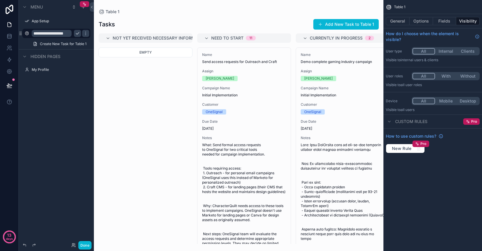
click at [78, 33] on icon "scrollable content" at bounding box center [77, 33] width 5 height 5
click at [9, 35] on icon at bounding box center [9, 36] width 6 height 6
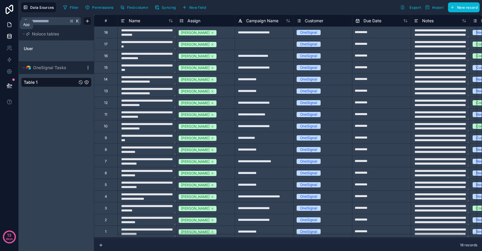
click at [10, 26] on icon at bounding box center [9, 25] width 6 height 6
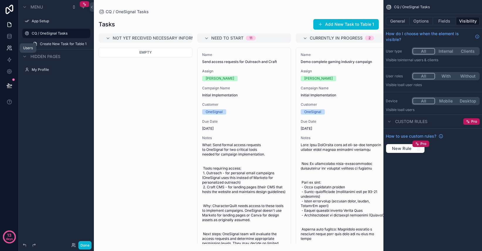
click at [11, 46] on icon at bounding box center [9, 48] width 6 height 6
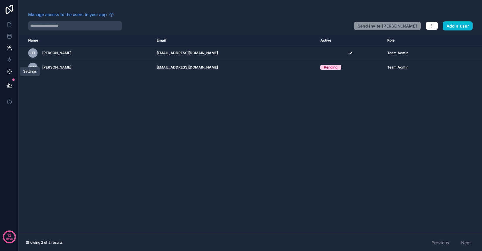
click at [11, 73] on icon at bounding box center [9, 71] width 4 height 4
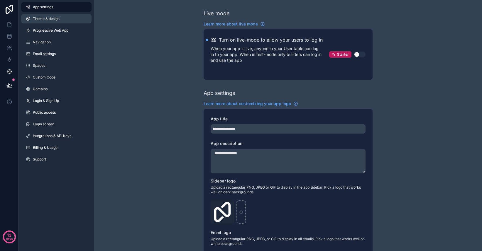
click at [58, 19] on span "Theme & design" at bounding box center [46, 18] width 27 height 5
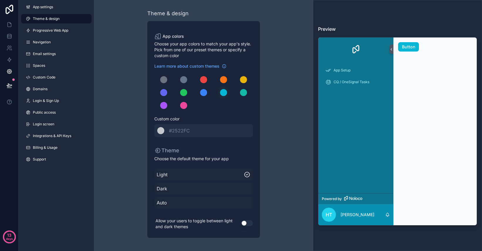
click at [244, 226] on button "Use setting" at bounding box center [247, 223] width 12 height 6
click at [248, 223] on button "Use setting" at bounding box center [247, 223] width 12 height 6
click at [189, 132] on span "#2522FC" at bounding box center [179, 131] width 21 height 6
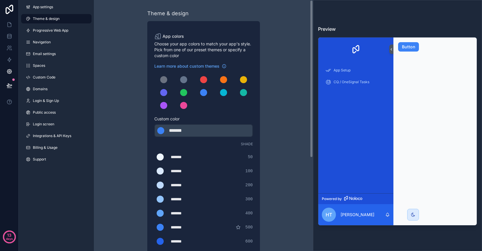
click at [189, 132] on div "*******" at bounding box center [183, 130] width 29 height 7
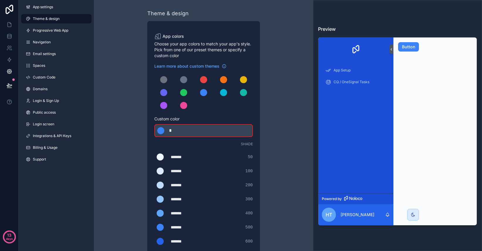
type div "*"
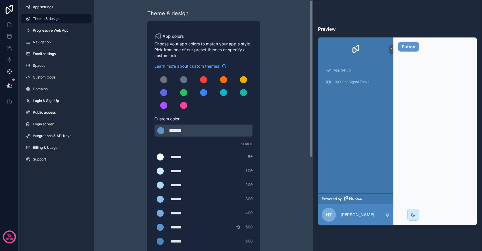
click at [286, 131] on div "Theme & design App colors Choose your app colors to match your app's style. Pic…" at bounding box center [203, 200] width 169 height 400
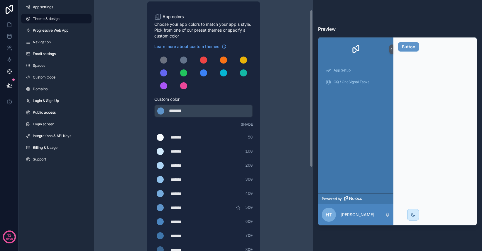
scroll to position [16, 0]
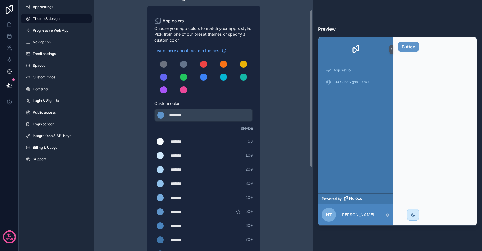
click at [211, 111] on div "******* ******* #5e94ca" at bounding box center [203, 115] width 99 height 13
click at [206, 116] on div "******* ******* #5e94ca" at bounding box center [203, 115] width 99 height 13
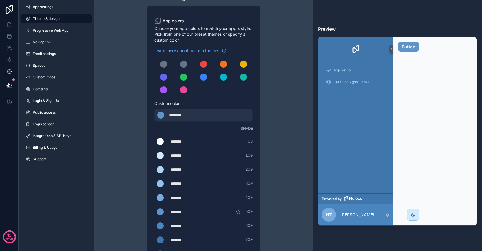
click at [265, 115] on div "Theme & design App colors Choose your app colors to match your app's style. Pic…" at bounding box center [203, 184] width 169 height 400
click at [66, 30] on span "Progressive Web App" at bounding box center [50, 30] width 35 height 5
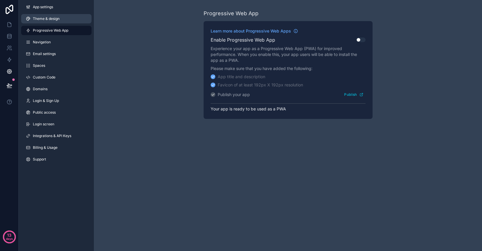
click at [56, 18] on span "Theme & design" at bounding box center [46, 18] width 27 height 5
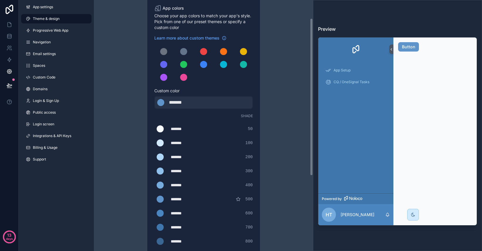
scroll to position [29, 0]
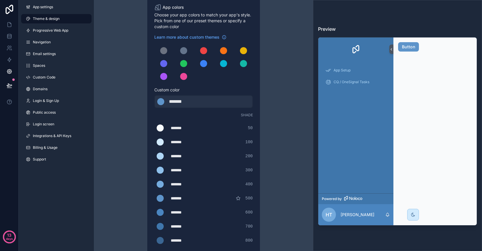
click at [335, 30] on h3 "Preview" at bounding box center [397, 29] width 159 height 7
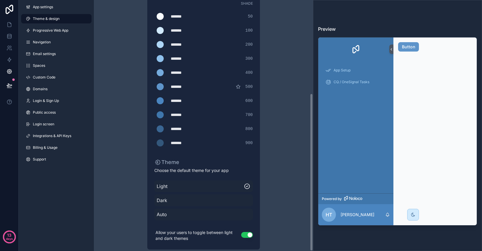
scroll to position [149, 0]
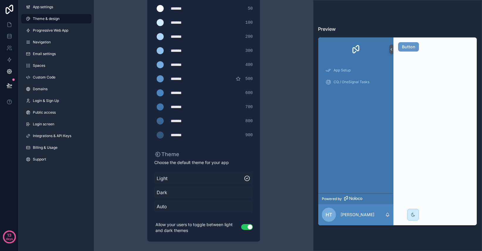
click at [240, 193] on span "Dark" at bounding box center [204, 192] width 94 height 7
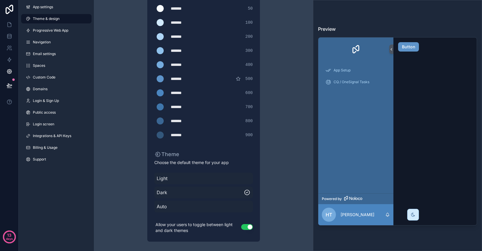
click at [238, 179] on span "Light" at bounding box center [204, 178] width 94 height 7
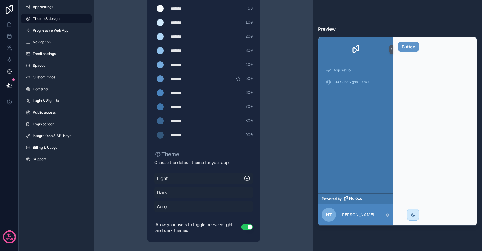
click at [230, 210] on span "Auto" at bounding box center [204, 206] width 94 height 7
click at [230, 180] on span "Light" at bounding box center [204, 178] width 94 height 7
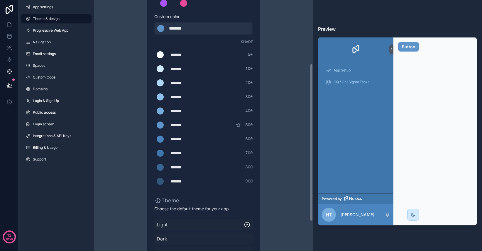
scroll to position [104, 0]
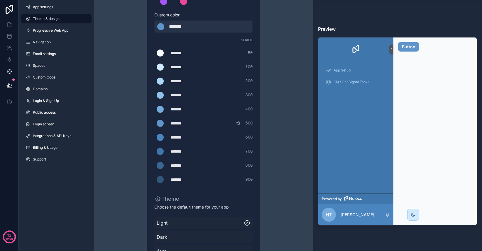
click at [177, 183] on div "******* ******* #33577b 900" at bounding box center [203, 180] width 99 height 12
click at [162, 182] on div "scrollable content" at bounding box center [160, 179] width 7 height 7
click at [154, 180] on input "*******" at bounding box center [154, 180] width 0 height 0
click at [145, 170] on div "Theme & design App colors Choose your app colors to match your app's style. Pic…" at bounding box center [203, 96] width 169 height 400
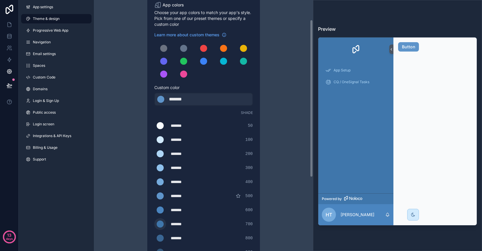
scroll to position [29, 0]
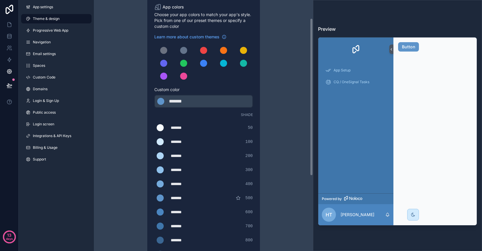
click at [189, 107] on div "******* ******* #5e94ca" at bounding box center [203, 101] width 99 height 13
click at [189, 101] on div "*******" at bounding box center [183, 101] width 29 height 7
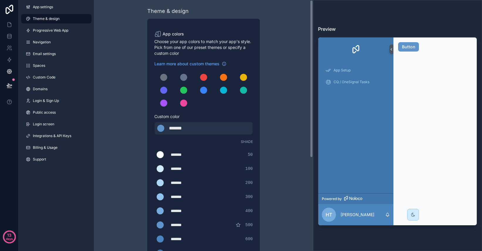
scroll to position [0, 0]
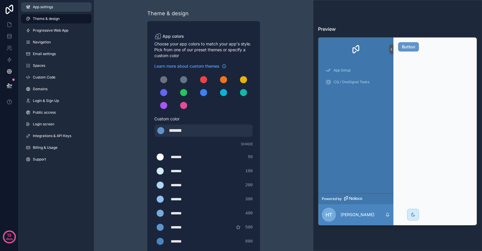
click at [52, 8] on span "App settings" at bounding box center [43, 7] width 20 height 5
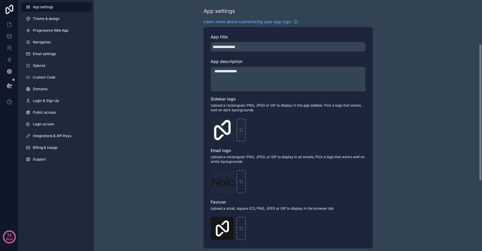
scroll to position [80, 0]
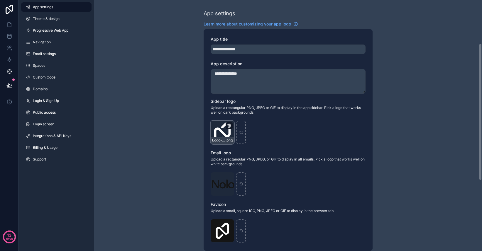
click at [228, 126] on icon "scrollable content" at bounding box center [229, 126] width 3 height 3
click at [240, 116] on icon "button" at bounding box center [241, 115] width 5 height 5
click at [218, 129] on div "scrollable content" at bounding box center [221, 132] width 23 height 23
type input "**********"
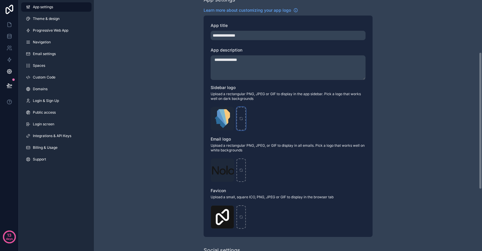
scroll to position [97, 0]
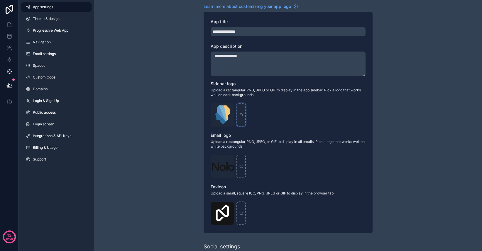
click at [242, 116] on icon "scrollable content" at bounding box center [241, 115] width 4 height 4
click at [243, 169] on div "scrollable content" at bounding box center [240, 166] width 9 height 23
type input "**********"
click at [240, 118] on div "scrollable content" at bounding box center [240, 114] width 9 height 23
type input "**********"
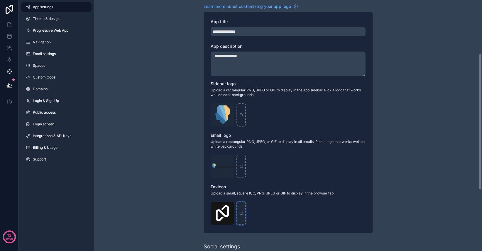
click at [240, 214] on icon "scrollable content" at bounding box center [241, 213] width 4 height 4
type input "**********"
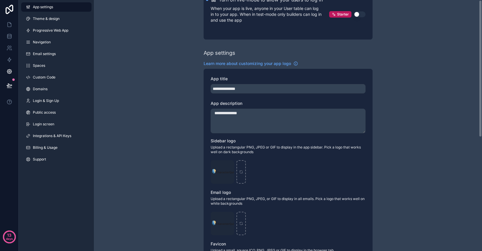
scroll to position [0, 0]
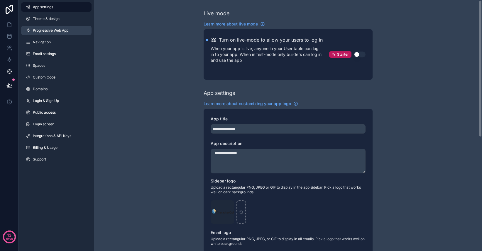
click at [47, 32] on span "Progressive Web App" at bounding box center [50, 30] width 35 height 5
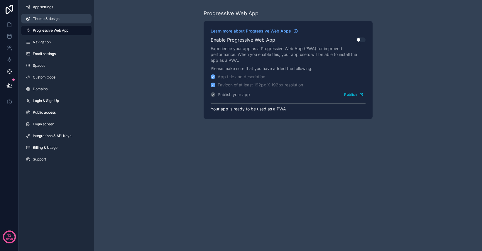
click at [52, 15] on link "Theme & design" at bounding box center [56, 18] width 70 height 9
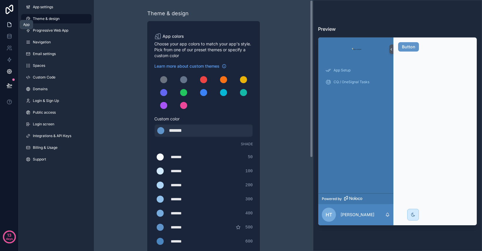
click at [9, 25] on icon at bounding box center [9, 25] width 6 height 6
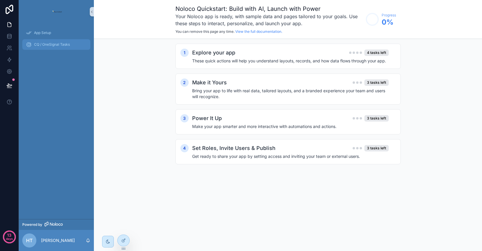
click at [46, 43] on span "CQ / OneSignal Tasks" at bounding box center [52, 44] width 36 height 5
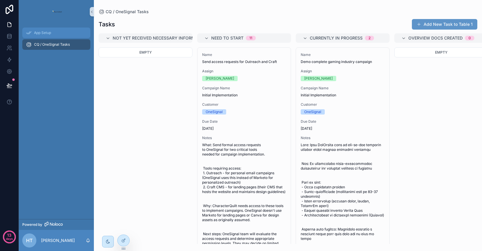
click at [47, 34] on span "App Setup" at bounding box center [42, 32] width 17 height 5
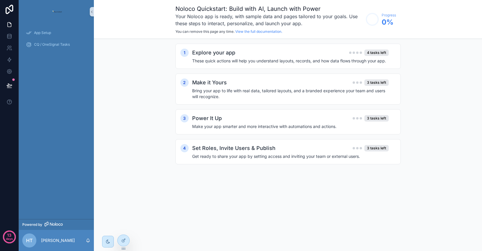
click at [57, 11] on img "scrollable content" at bounding box center [56, 11] width 12 height 9
click at [8, 70] on icon at bounding box center [9, 71] width 4 height 4
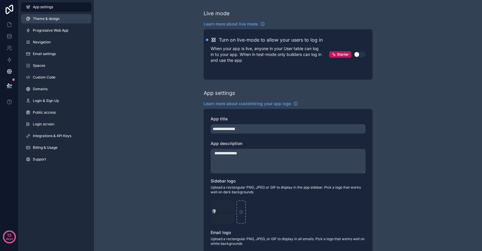
click at [49, 19] on span "Theme & design" at bounding box center [46, 18] width 27 height 5
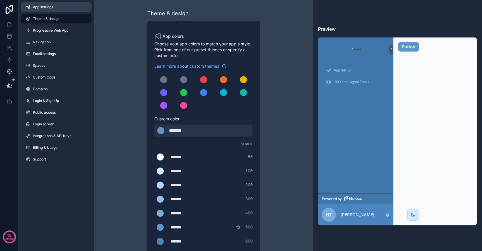
click at [50, 9] on span "App settings" at bounding box center [43, 7] width 20 height 5
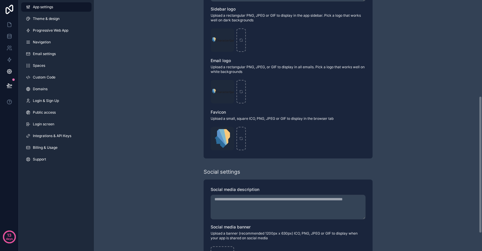
scroll to position [176, 0]
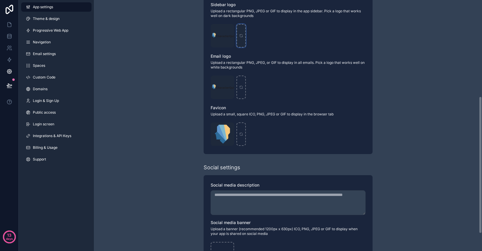
click at [241, 42] on div "scrollable content" at bounding box center [240, 35] width 9 height 23
type input "**********"
click at [9, 26] on icon at bounding box center [9, 25] width 6 height 6
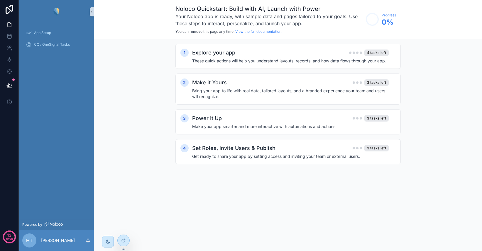
click at [56, 10] on img "scrollable content" at bounding box center [56, 11] width 9 height 9
click at [45, 32] on span "App Setup" at bounding box center [42, 32] width 17 height 5
click at [48, 45] on span "CQ / OneSignal Tasks" at bounding box center [52, 44] width 36 height 5
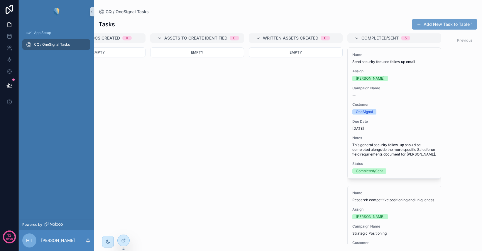
scroll to position [0, 342]
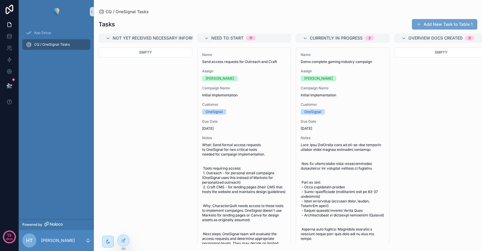
click at [435, 21] on button "Add New Task to Table 1" at bounding box center [444, 24] width 65 height 11
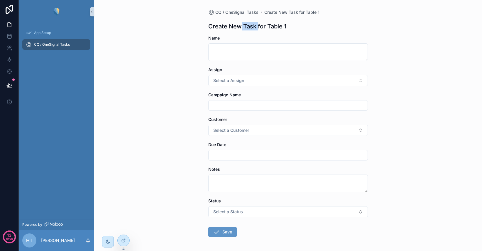
drag, startPoint x: 254, startPoint y: 27, endPoint x: 239, endPoint y: 26, distance: 15.3
click at [239, 26] on h1 "Create New Task for Table 1" at bounding box center [247, 26] width 78 height 8
drag, startPoint x: 227, startPoint y: 26, endPoint x: 281, endPoint y: 28, distance: 54.3
click at [281, 28] on h1 "Create New Task for Table 1" at bounding box center [247, 26] width 78 height 8
click at [284, 13] on span "Create New Task for Table 1" at bounding box center [291, 12] width 55 height 6
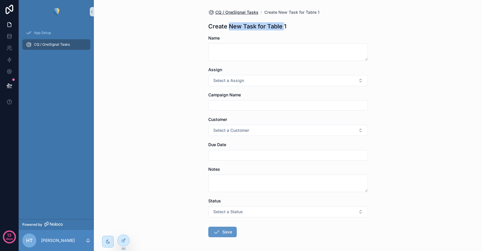
click at [238, 13] on span "CQ / OneSignal Tasks" at bounding box center [236, 12] width 43 height 6
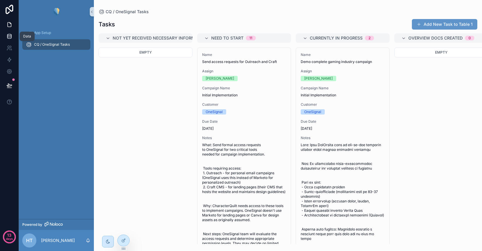
click at [11, 37] on icon at bounding box center [9, 36] width 6 height 6
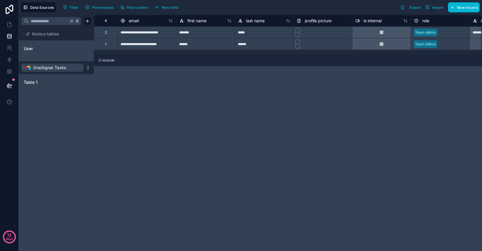
click at [64, 67] on span "OneSignal Tasks" at bounding box center [49, 68] width 33 height 6
click at [70, 67] on button "OneSignal Tasks" at bounding box center [52, 68] width 62 height 8
click at [88, 68] on html "**********" at bounding box center [241, 125] width 482 height 251
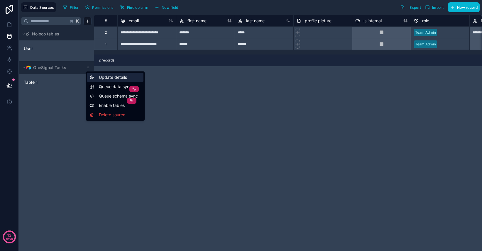
click at [101, 75] on div "Update details" at bounding box center [115, 77] width 56 height 9
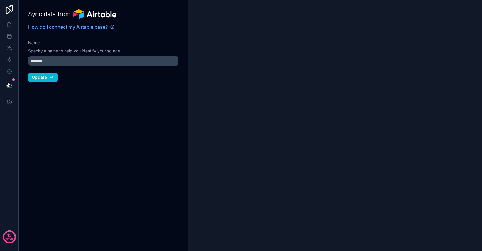
type input "**********"
click at [50, 79] on icon "button" at bounding box center [51, 77] width 5 height 5
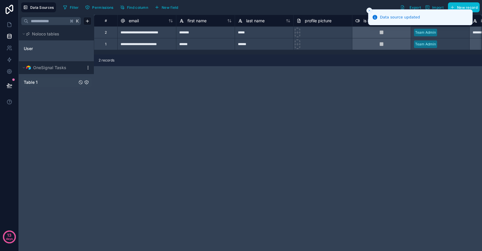
click at [33, 79] on span "Table 1" at bounding box center [31, 82] width 14 height 6
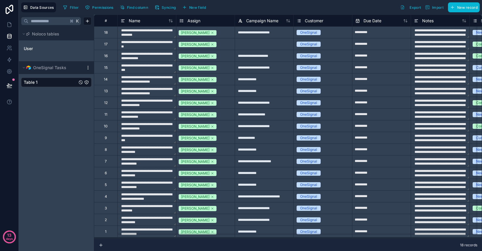
click at [86, 82] on icon "Table 1" at bounding box center [86, 82] width 0 height 1
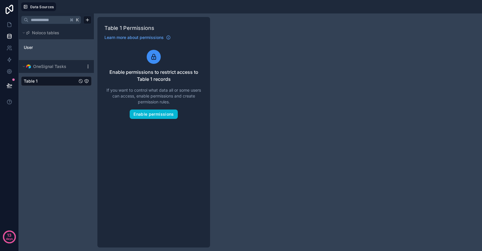
click at [40, 79] on link "Table 1" at bounding box center [50, 81] width 53 height 6
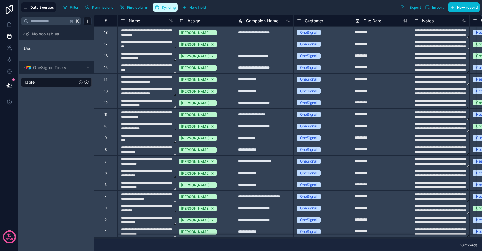
click at [169, 8] on span "Syncing" at bounding box center [169, 7] width 14 height 4
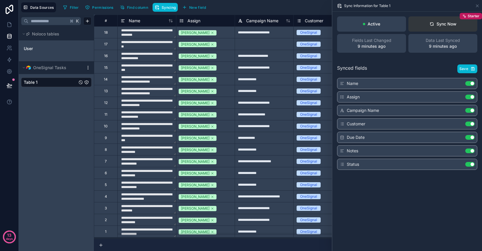
click at [437, 26] on div "Sync Now" at bounding box center [442, 24] width 27 height 6
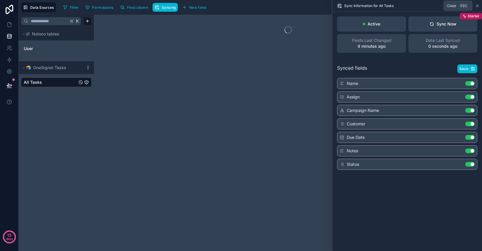
click at [477, 6] on icon at bounding box center [477, 6] width 2 height 2
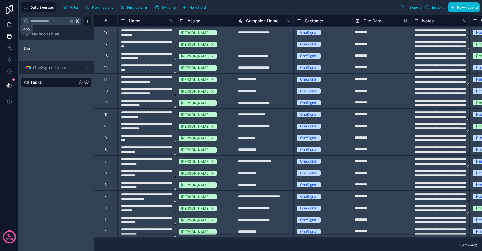
click at [10, 24] on icon at bounding box center [10, 23] width 1 height 1
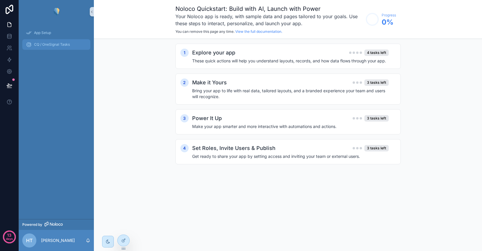
click at [48, 45] on span "CQ / OneSignal Tasks" at bounding box center [52, 44] width 36 height 5
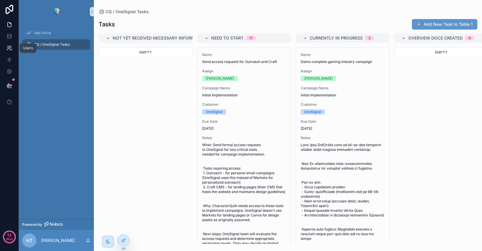
click at [9, 52] on link at bounding box center [9, 48] width 18 height 12
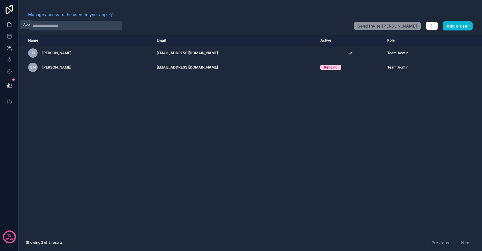
click at [10, 25] on icon at bounding box center [9, 25] width 6 height 6
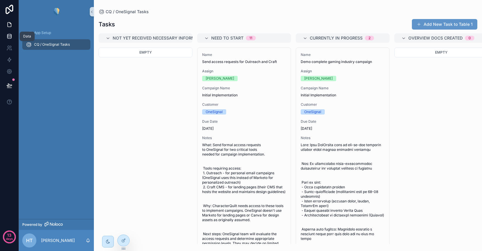
click at [9, 38] on icon at bounding box center [9, 36] width 6 height 6
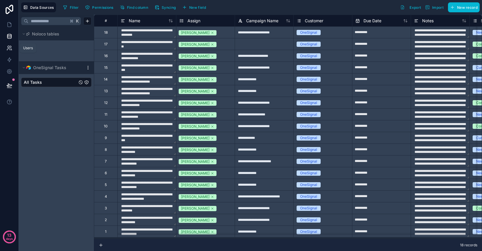
click at [7, 47] on icon at bounding box center [9, 48] width 6 height 6
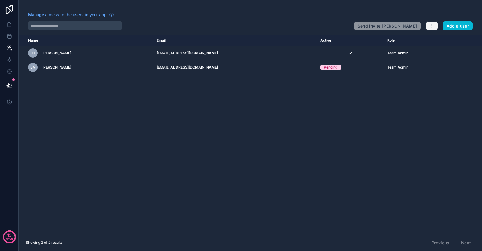
click at [434, 27] on button "button" at bounding box center [431, 25] width 12 height 9
click at [440, 37] on link "Manage roles" at bounding box center [445, 39] width 41 height 9
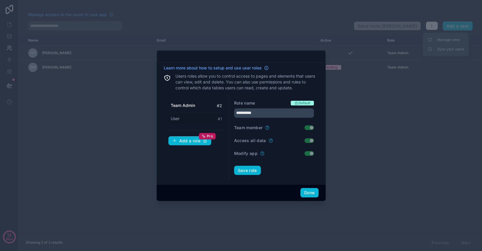
click at [190, 120] on div "User # 1" at bounding box center [196, 118] width 56 height 11
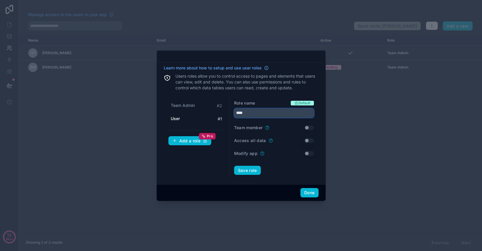
click at [257, 114] on input "****" at bounding box center [274, 112] width 80 height 9
type input "********"
click at [252, 171] on button "Save role" at bounding box center [247, 170] width 27 height 9
click at [313, 191] on button "Done" at bounding box center [309, 192] width 18 height 9
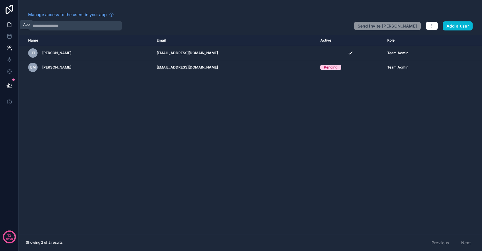
click at [11, 26] on icon at bounding box center [10, 25] width 4 height 4
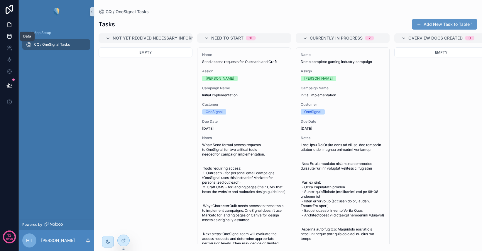
click at [9, 36] on icon at bounding box center [9, 36] width 6 height 6
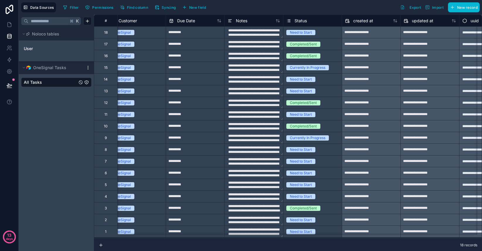
scroll to position [0, 227]
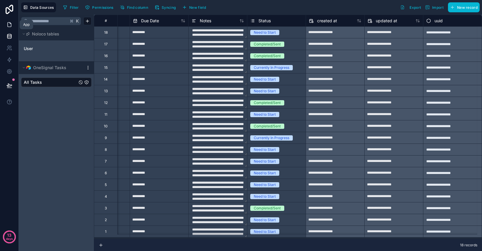
click at [10, 22] on icon at bounding box center [9, 25] width 6 height 6
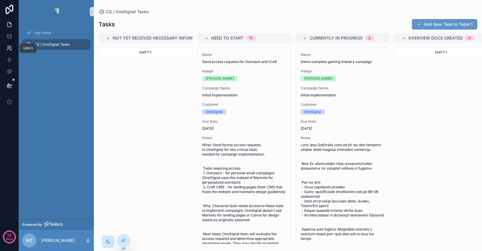
click at [10, 48] on icon at bounding box center [10, 47] width 1 height 2
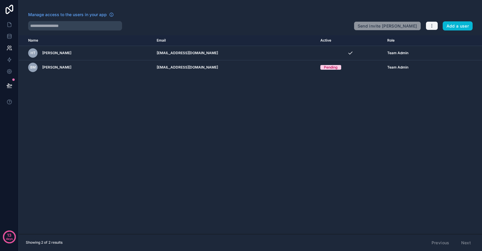
click at [433, 27] on icon "button" at bounding box center [431, 25] width 5 height 5
click at [438, 37] on link "Manage roles" at bounding box center [445, 39] width 41 height 9
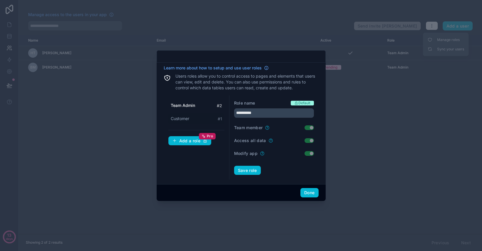
click at [180, 119] on span "Customer" at bounding box center [180, 119] width 18 height 6
type input "********"
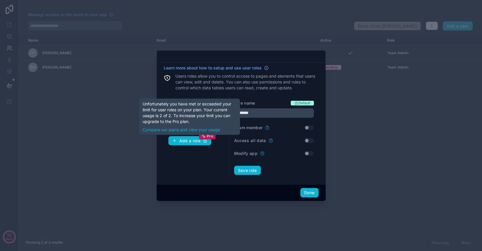
click at [215, 166] on div "Team Admin # 2 Customer # 1 Add a role Pro" at bounding box center [197, 138] width 66 height 84
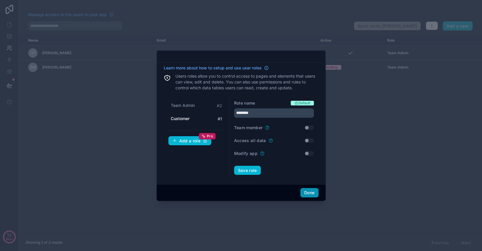
click at [310, 193] on button "Done" at bounding box center [309, 192] width 18 height 9
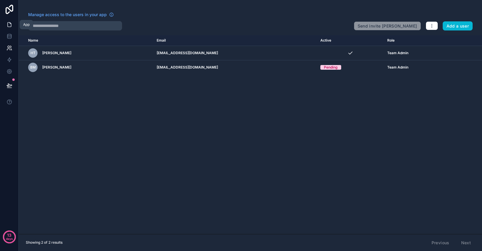
click at [11, 23] on icon at bounding box center [9, 25] width 6 height 6
